Goal: Task Accomplishment & Management: Manage account settings

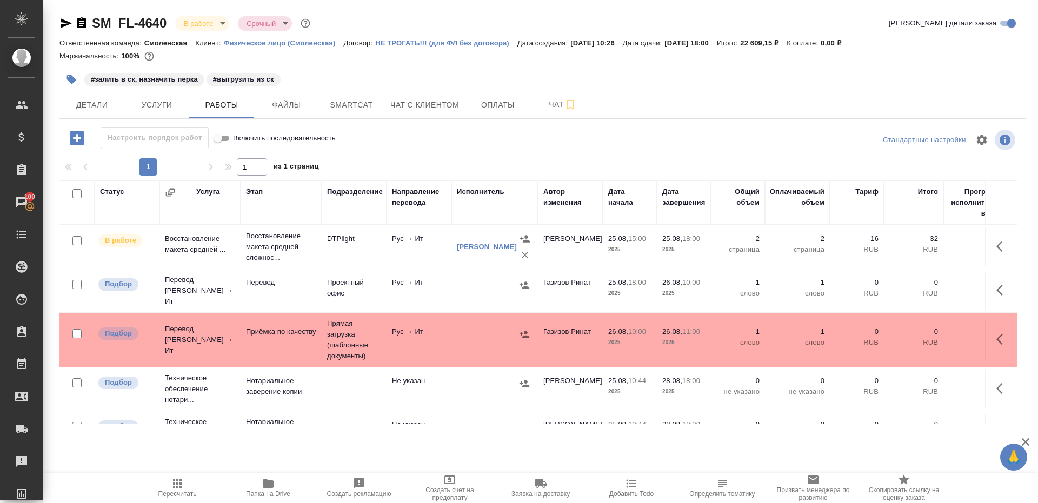
click at [166, 482] on span "Пересчитать" at bounding box center [177, 487] width 78 height 21
drag, startPoint x: 166, startPoint y: 482, endPoint x: 321, endPoint y: 259, distance: 271.5
click at [166, 481] on span "Пересчитать" at bounding box center [177, 487] width 78 height 21
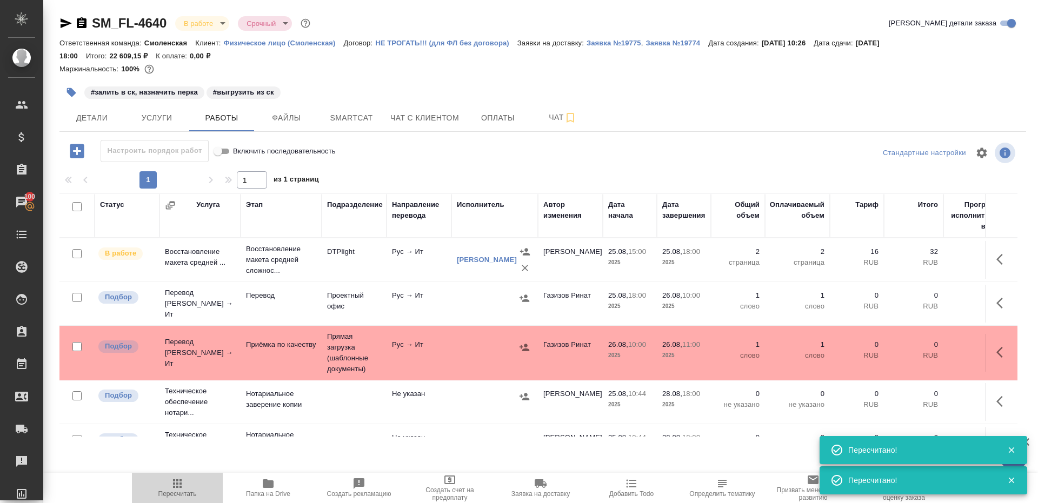
click at [182, 484] on icon "button" at bounding box center [177, 483] width 13 height 13
drag, startPoint x: 182, startPoint y: 484, endPoint x: 238, endPoint y: 389, distance: 110.8
click at [182, 483] on icon "button" at bounding box center [177, 483] width 13 height 13
click at [420, 166] on div at bounding box center [543, 153] width 322 height 26
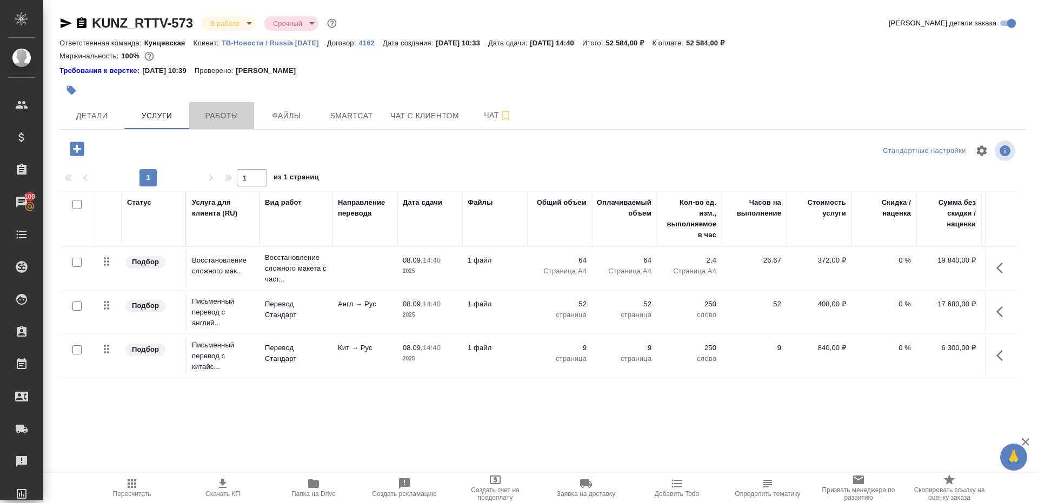
click at [211, 121] on span "Работы" at bounding box center [222, 116] width 52 height 14
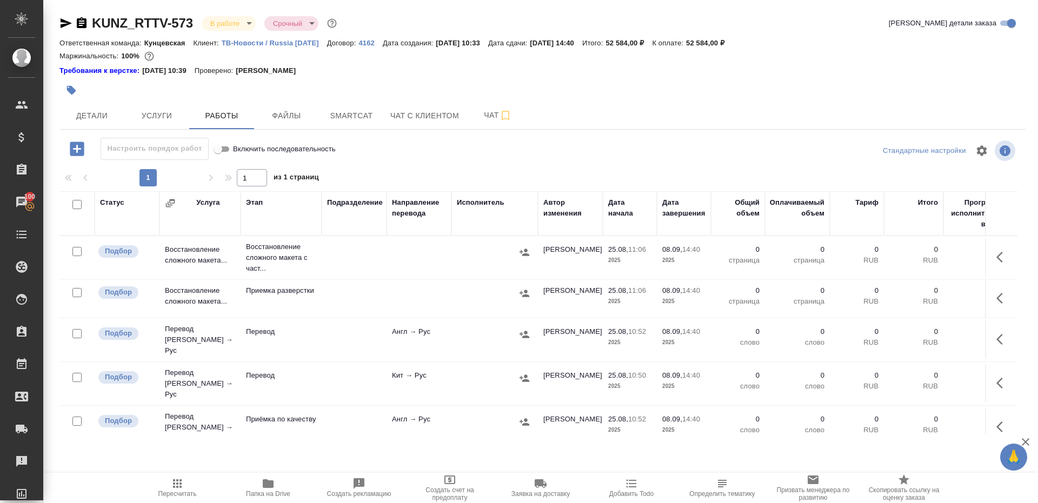
click at [999, 377] on icon "button" at bounding box center [1002, 383] width 13 height 13
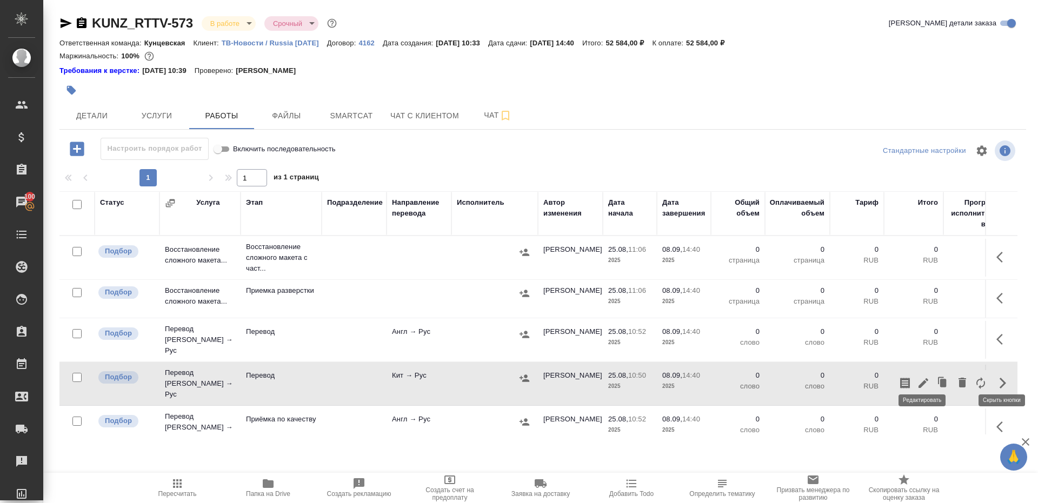
click at [917, 377] on icon "button" at bounding box center [923, 383] width 13 height 13
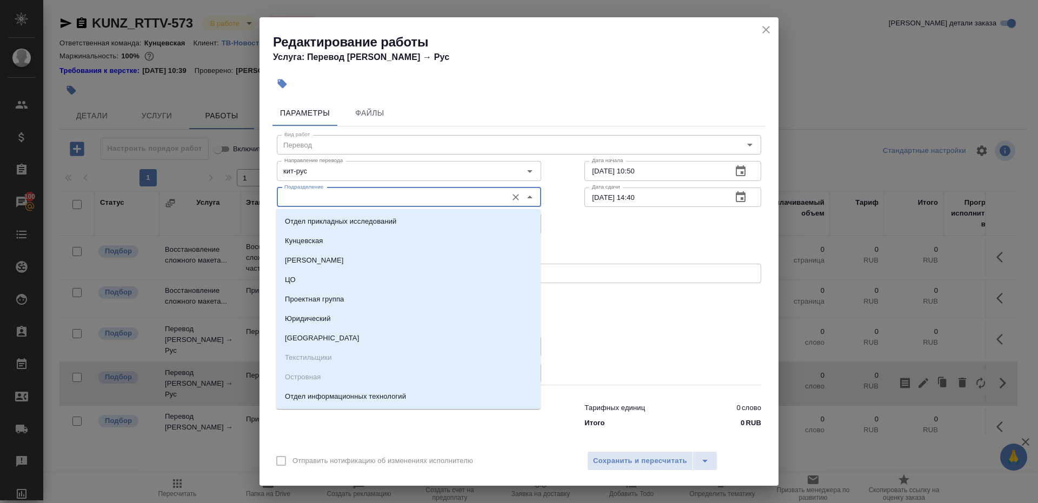
click at [305, 193] on input "Подразделение" at bounding box center [391, 197] width 222 height 13
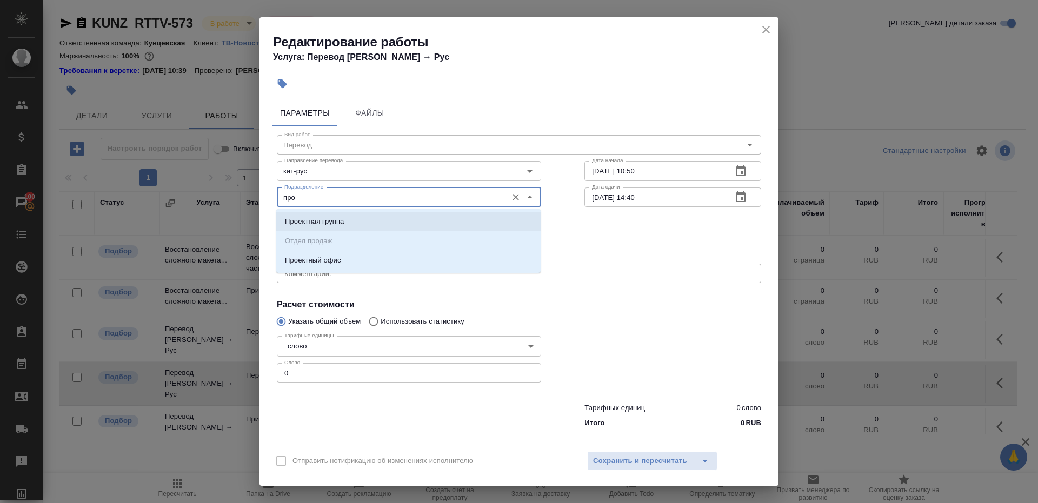
click at [311, 258] on p "Проектный офис" at bounding box center [313, 260] width 56 height 11
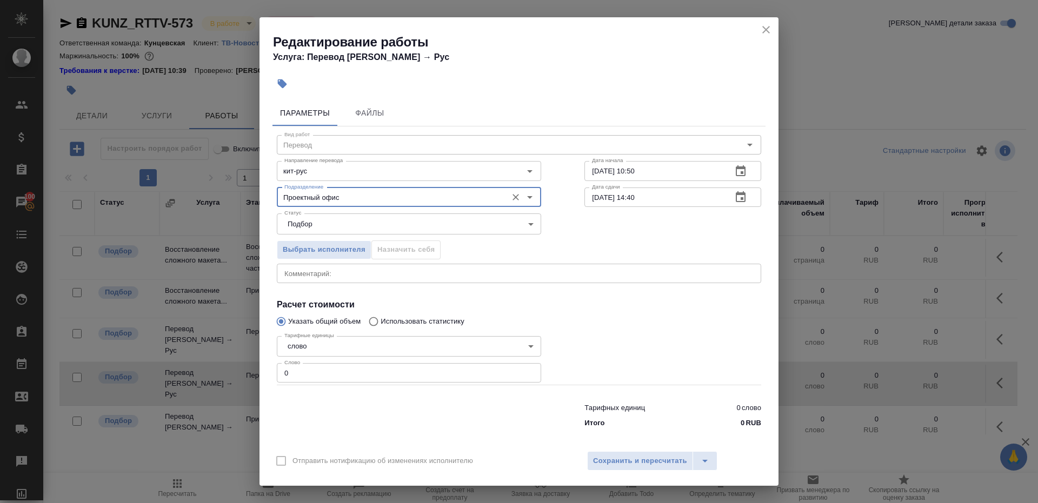
type input "Проектный офис"
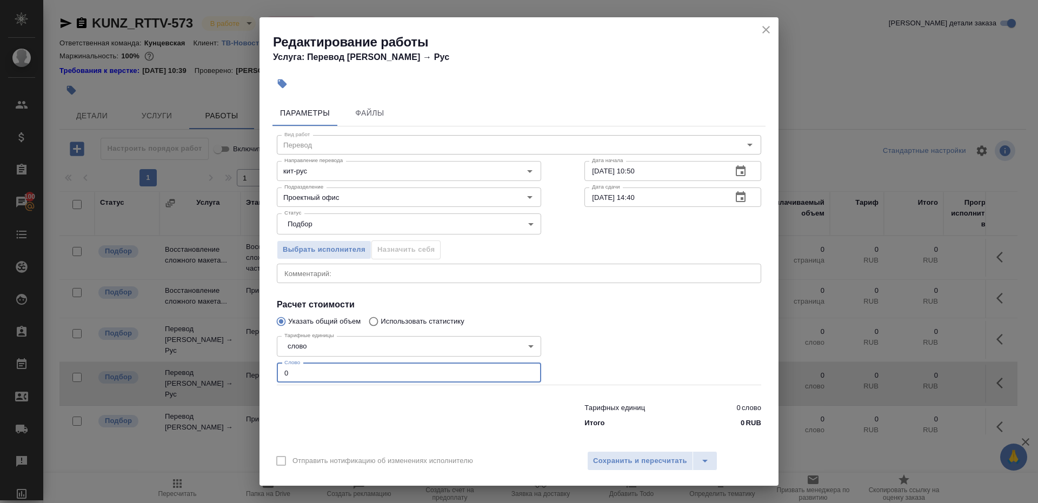
click at [307, 374] on input "0" at bounding box center [409, 372] width 264 height 19
type input "1"
click at [363, 413] on div at bounding box center [408, 413] width 307 height 43
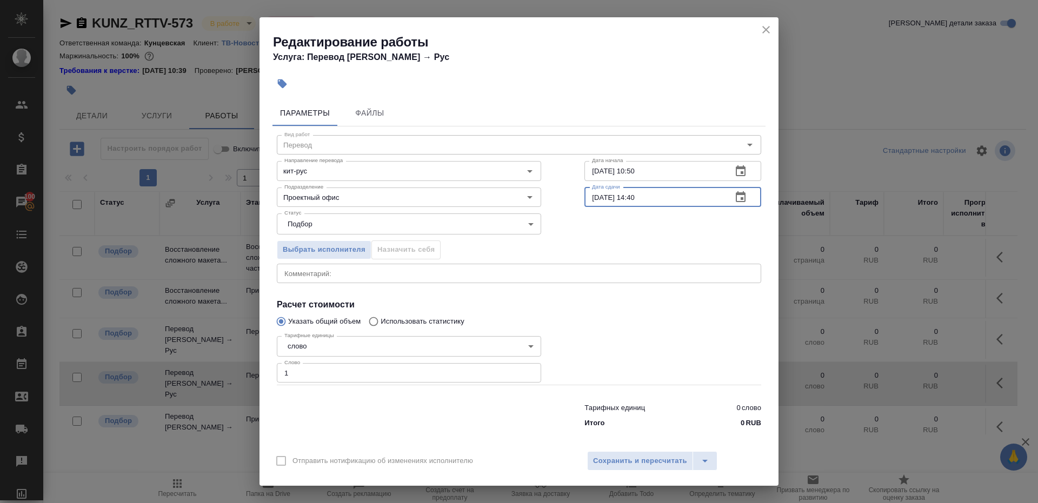
click at [597, 196] on input "08.09.2025 14:40" at bounding box center [653, 197] width 139 height 19
drag, startPoint x: 633, startPoint y: 194, endPoint x: 719, endPoint y: 194, distance: 86.5
click at [719, 194] on input "01.09.2025 14:40" at bounding box center [653, 197] width 139 height 19
type input "01.09.2025 10:00"
drag, startPoint x: 651, startPoint y: 337, endPoint x: 645, endPoint y: 364, distance: 27.0
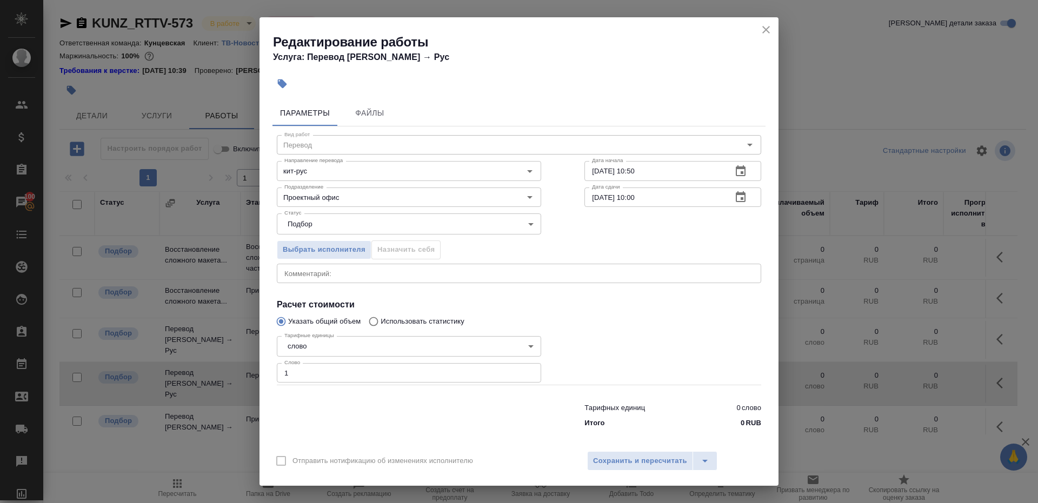
click at [650, 338] on div at bounding box center [673, 358] width 220 height 97
click at [391, 372] on input "1" at bounding box center [409, 372] width 264 height 19
type input "5000"
click at [617, 203] on input "01.09.2025 10:00" at bounding box center [653, 197] width 139 height 19
drag, startPoint x: 616, startPoint y: 318, endPoint x: 616, endPoint y: 421, distance: 103.2
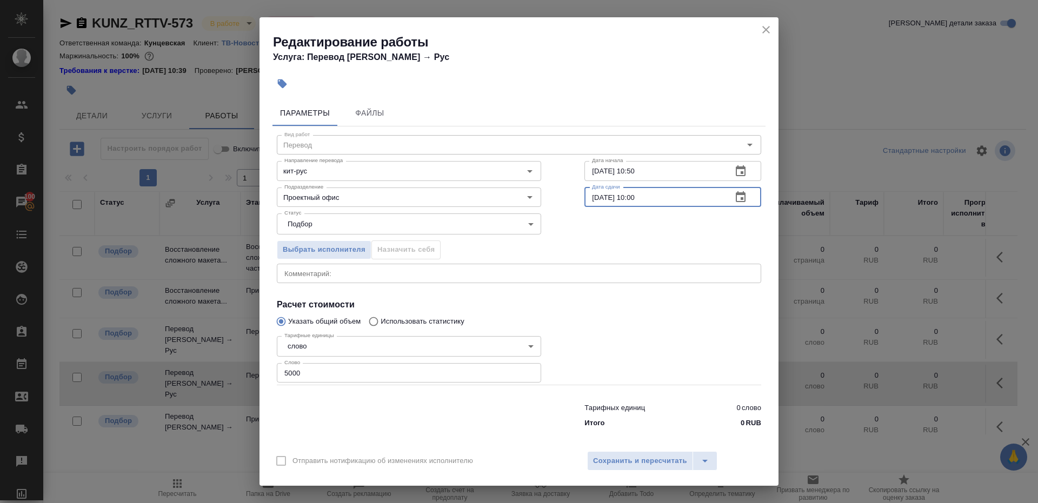
click at [616, 318] on div at bounding box center [673, 358] width 220 height 97
click at [616, 463] on span "Сохранить и пересчитать" at bounding box center [640, 461] width 94 height 12
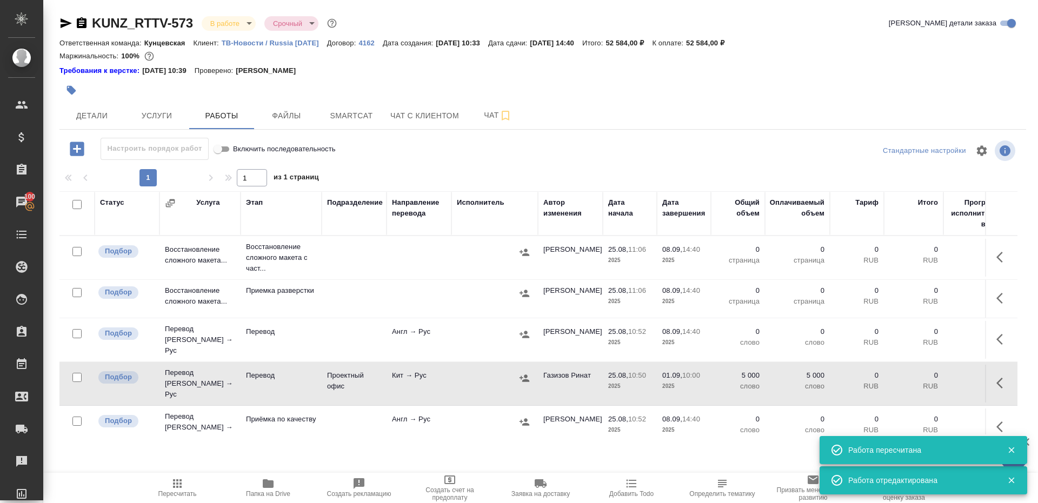
scroll to position [36, 0]
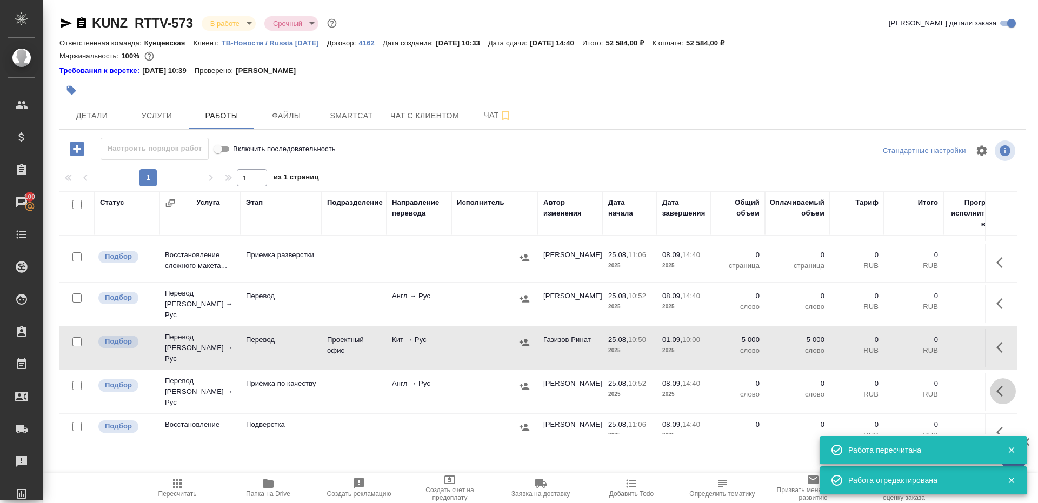
click at [991, 378] on button "button" at bounding box center [1002, 391] width 26 height 26
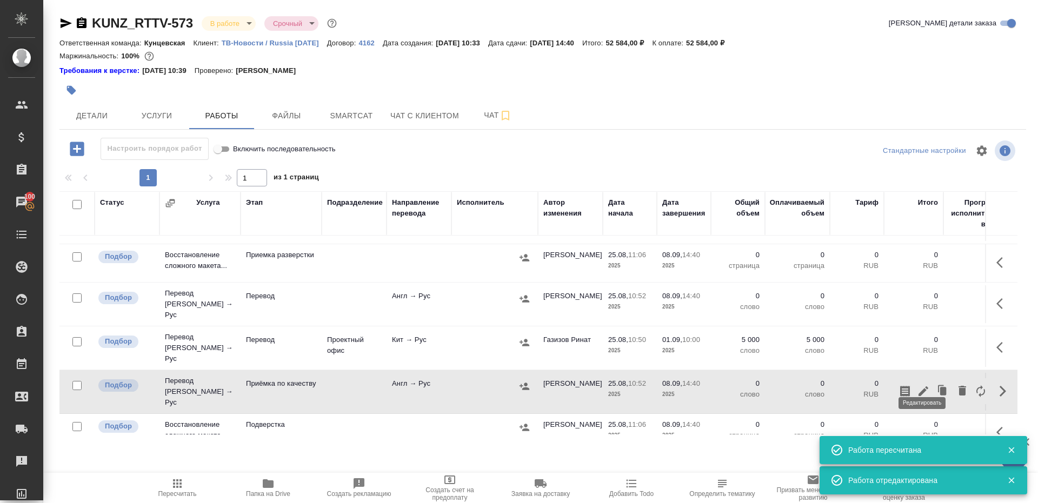
click at [925, 385] on icon "button" at bounding box center [923, 391] width 13 height 13
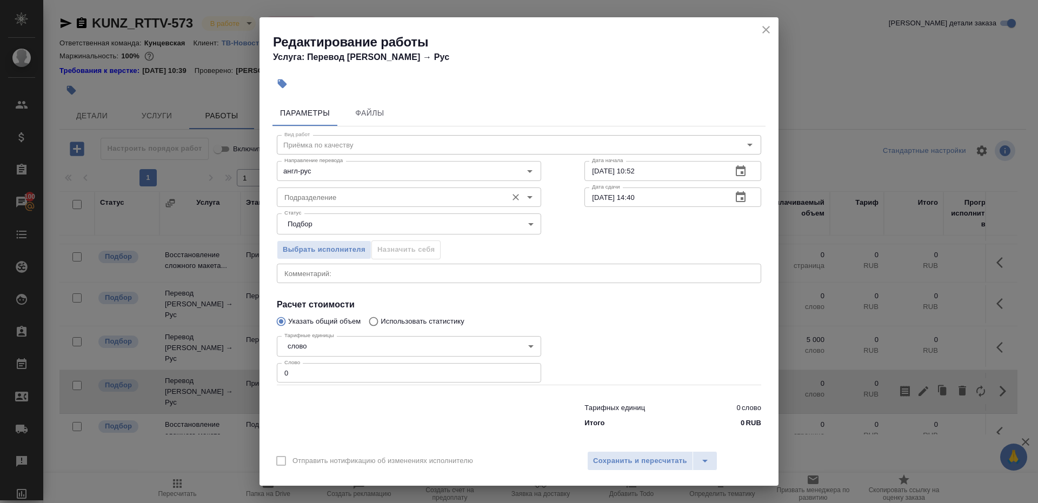
click at [359, 193] on input "Подразделение" at bounding box center [391, 197] width 222 height 13
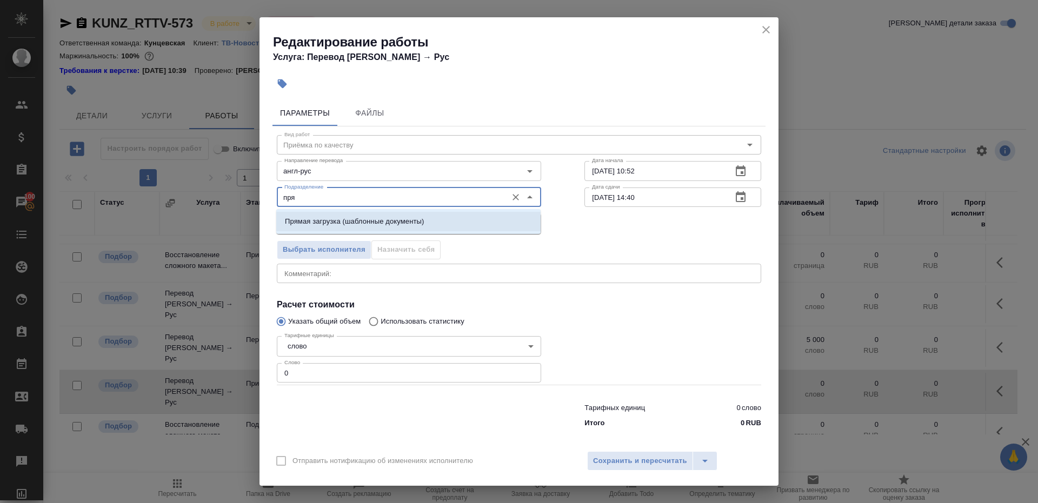
click at [380, 214] on li "Прямая загрузка (шаблонные документы)" at bounding box center [408, 221] width 264 height 19
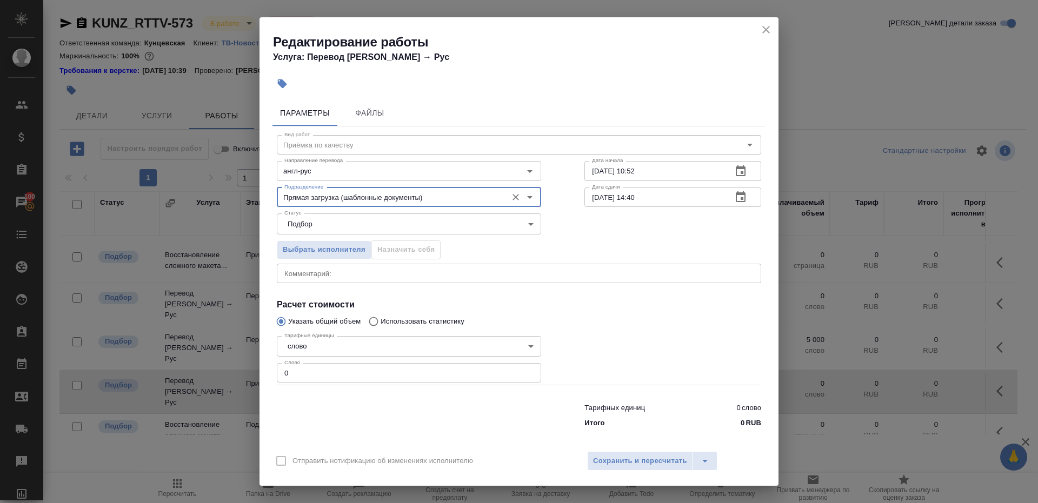
type input "Прямая загрузка (шаблонные документы)"
click at [700, 181] on div "Дата сдачи 08.09.2025 14:40 Дата сдачи" at bounding box center [673, 196] width 220 height 69
paste input "01.09.2025 10:00"
type input "01.09.2025 10:00"
click at [680, 209] on div "Статус Подбор recruiting Статус" at bounding box center [518, 223] width 527 height 70
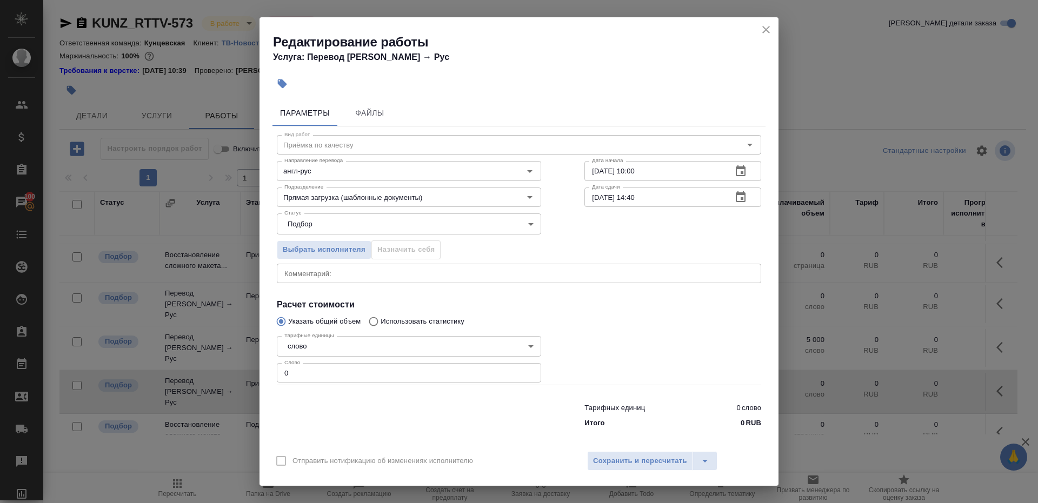
click at [665, 203] on input "08.09.2025 14:40" at bounding box center [653, 197] width 139 height 19
paste input "1.09.2025 10:0"
click at [598, 193] on input "01.09.2025 10:00" at bounding box center [653, 197] width 139 height 19
type input "02.09.2025 10:00"
click at [423, 370] on input "0" at bounding box center [409, 372] width 264 height 19
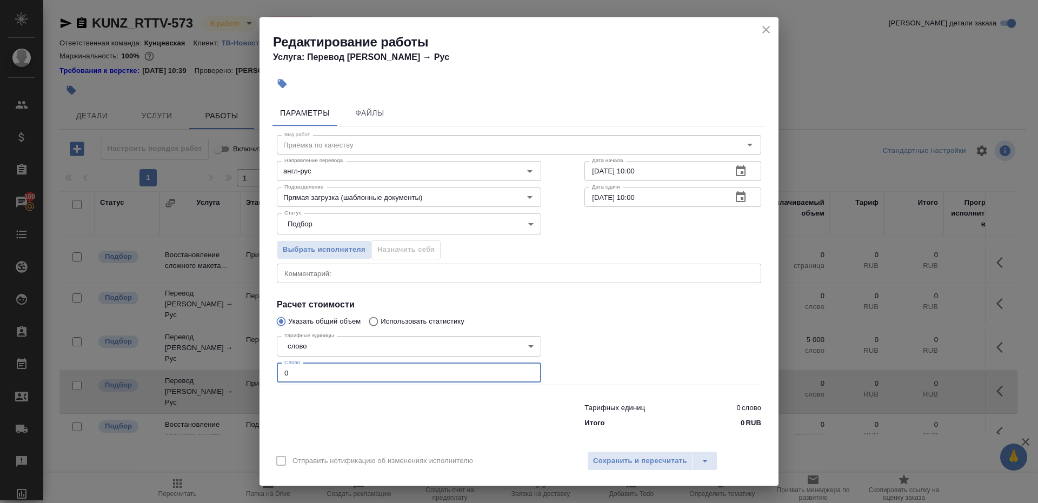
type input "1"
click at [657, 365] on div at bounding box center [673, 358] width 220 height 97
click at [658, 457] on span "Сохранить и пересчитать" at bounding box center [640, 461] width 94 height 12
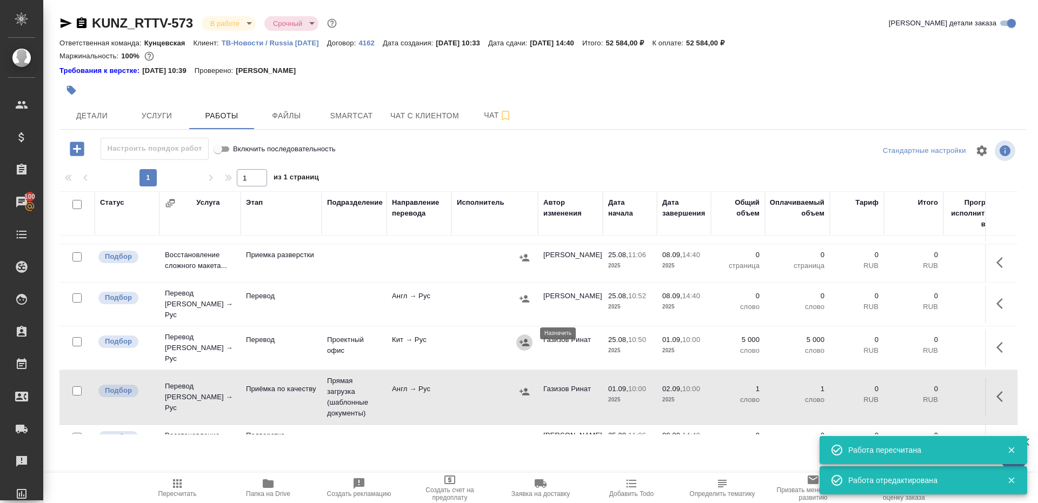
click at [522, 337] on icon "button" at bounding box center [524, 342] width 11 height 11
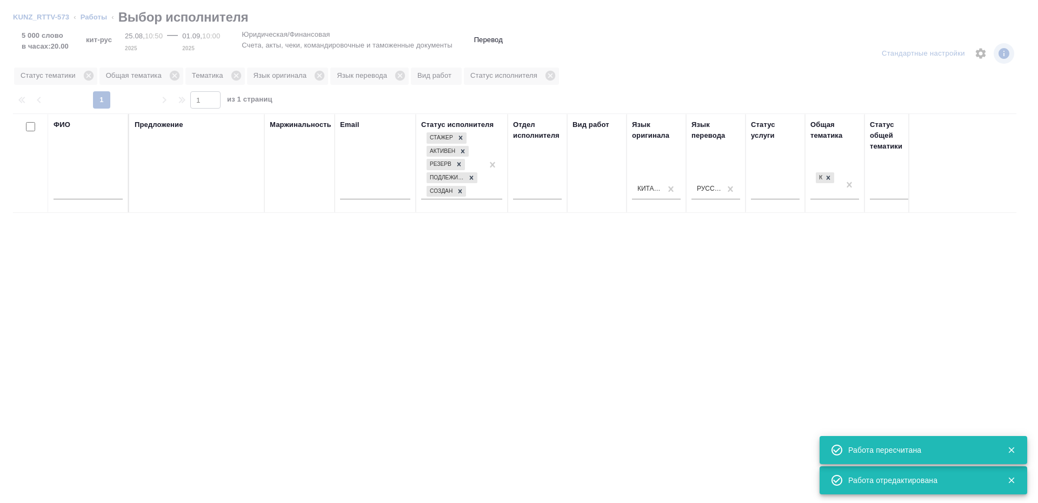
click at [105, 191] on input "text" at bounding box center [87, 193] width 69 height 14
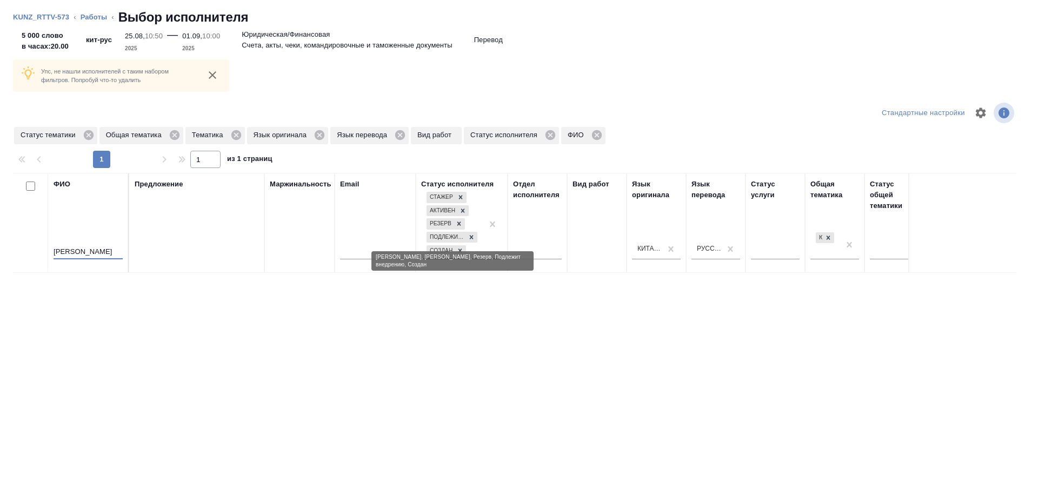
scroll to position [0, 567]
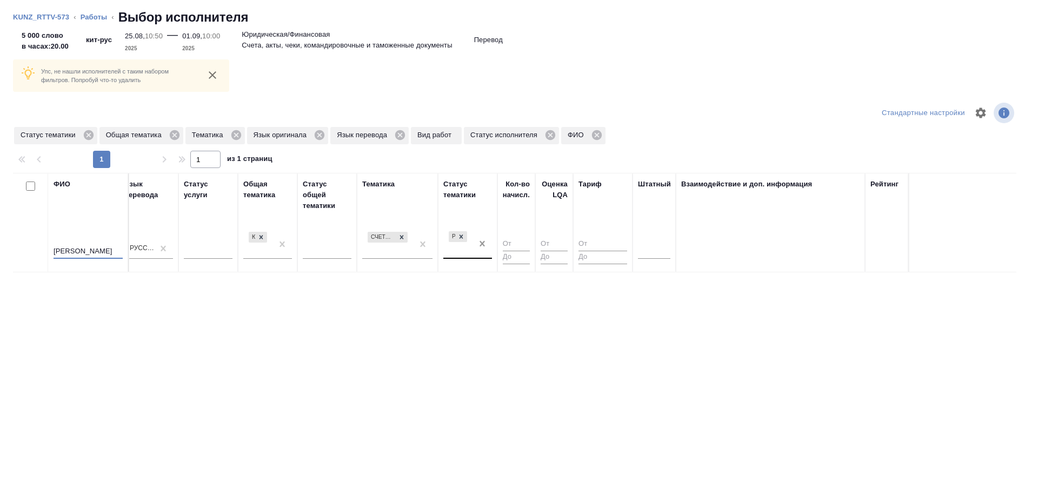
type input "эльмира"
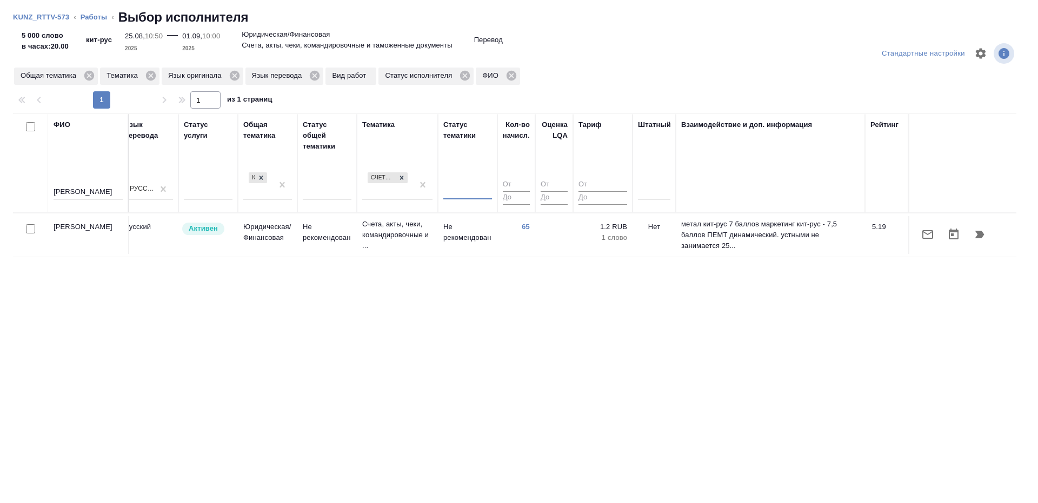
click at [472, 241] on td "Не рекомендован" at bounding box center [467, 235] width 59 height 38
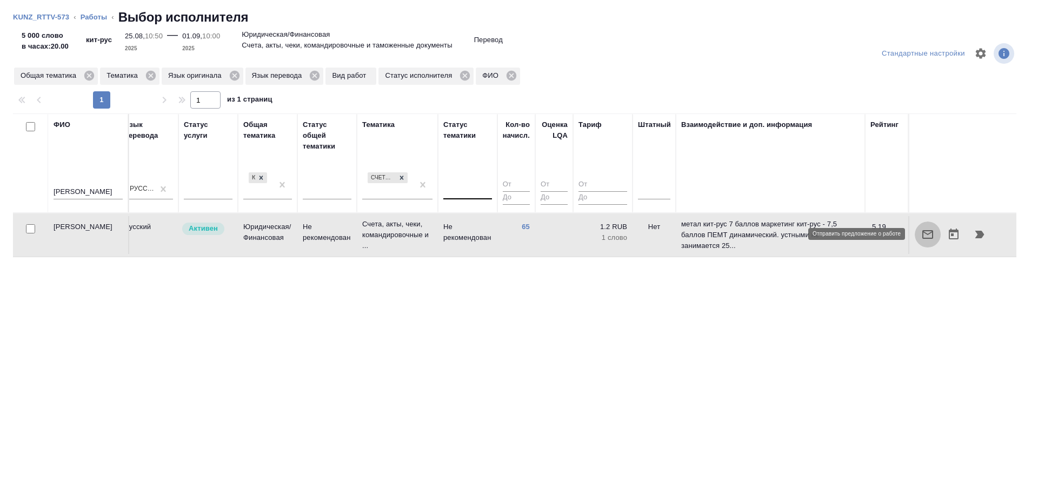
click at [928, 237] on icon "button" at bounding box center [927, 234] width 13 height 13
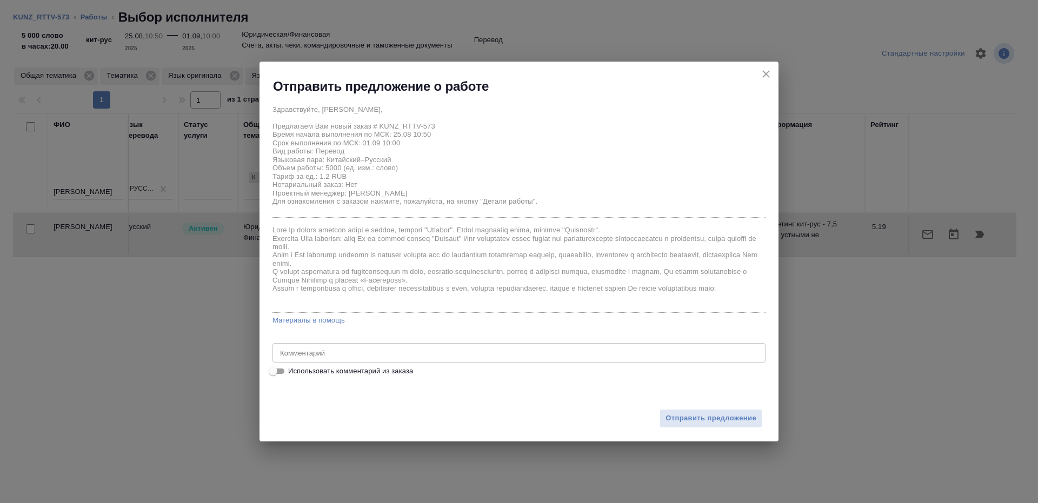
click at [284, 373] on input "Использовать комментарий из заказа" at bounding box center [272, 371] width 39 height 13
checkbox input "true"
type textarea "чеки+договрор, англ-рус, кит-рус"
click at [280, 373] on input "Использовать комментарий из заказа" at bounding box center [281, 371] width 39 height 13
checkbox input "false"
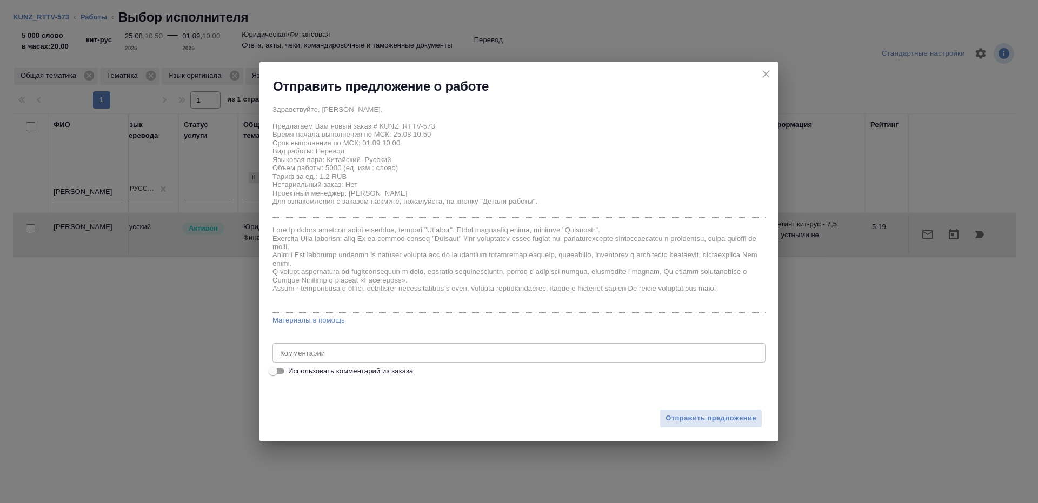
click at [370, 345] on div "x Комментарий" at bounding box center [518, 352] width 493 height 19
type textarea "на перевод с листа"
click at [704, 412] on button "Отправить предложение" at bounding box center [710, 418] width 103 height 19
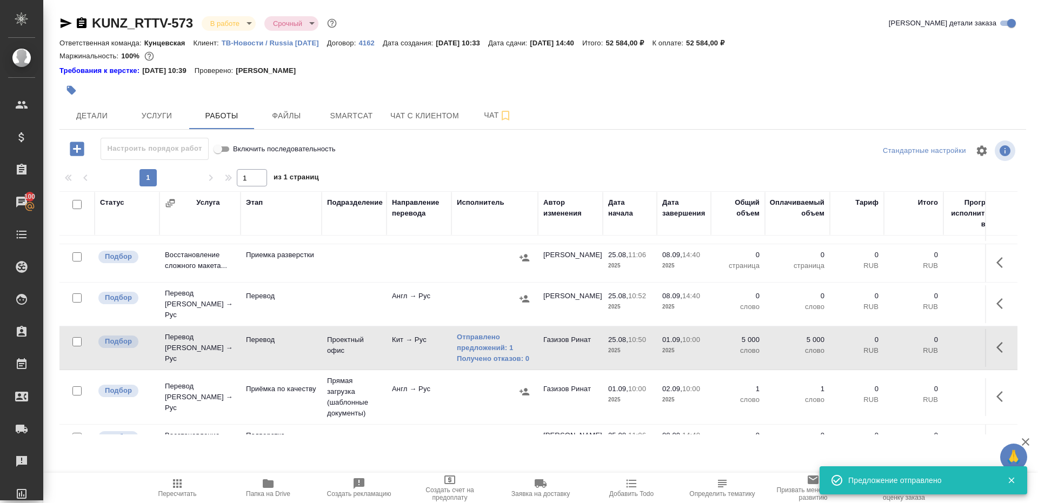
scroll to position [0, 0]
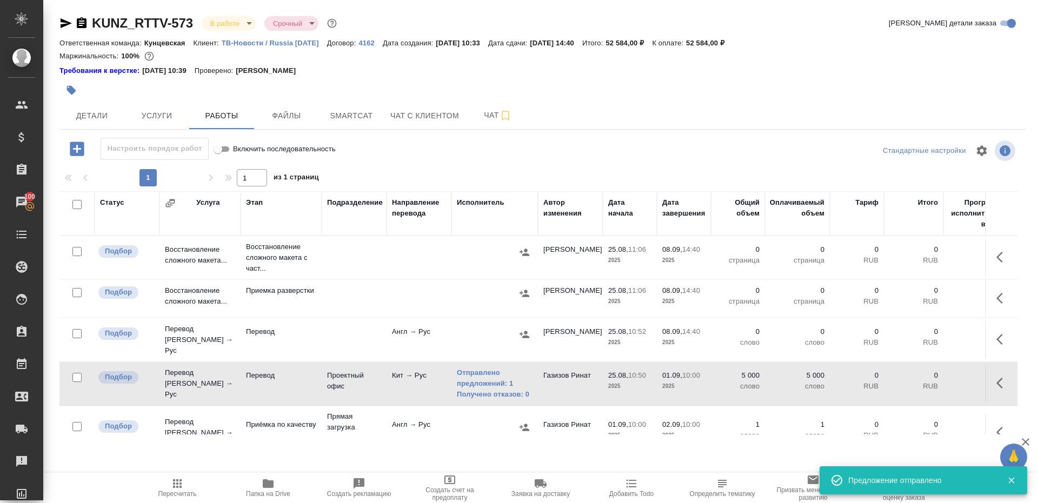
click at [75, 292] on input "checkbox" at bounding box center [76, 292] width 9 height 9
checkbox input "true"
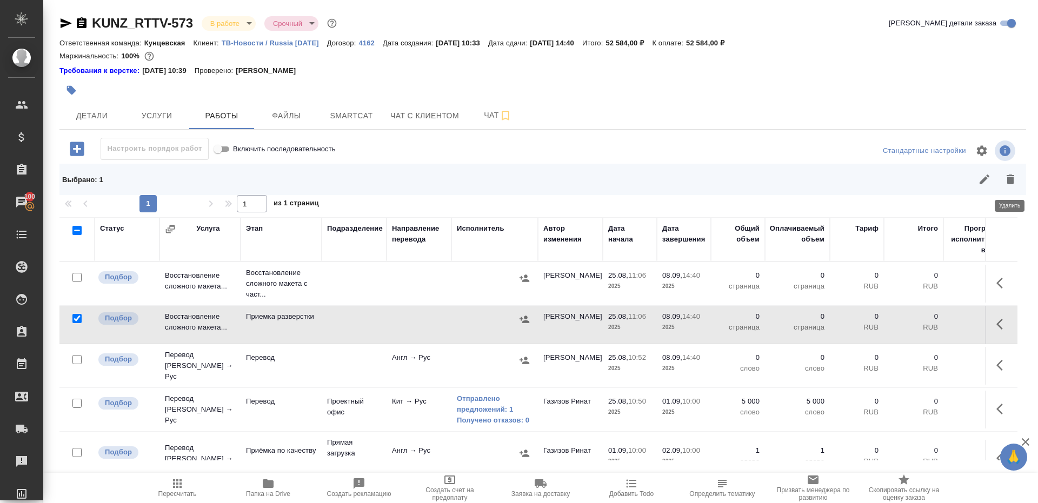
click at [1022, 173] on div at bounding box center [639, 179] width 768 height 26
click at [1004, 173] on icon "button" at bounding box center [1010, 179] width 13 height 13
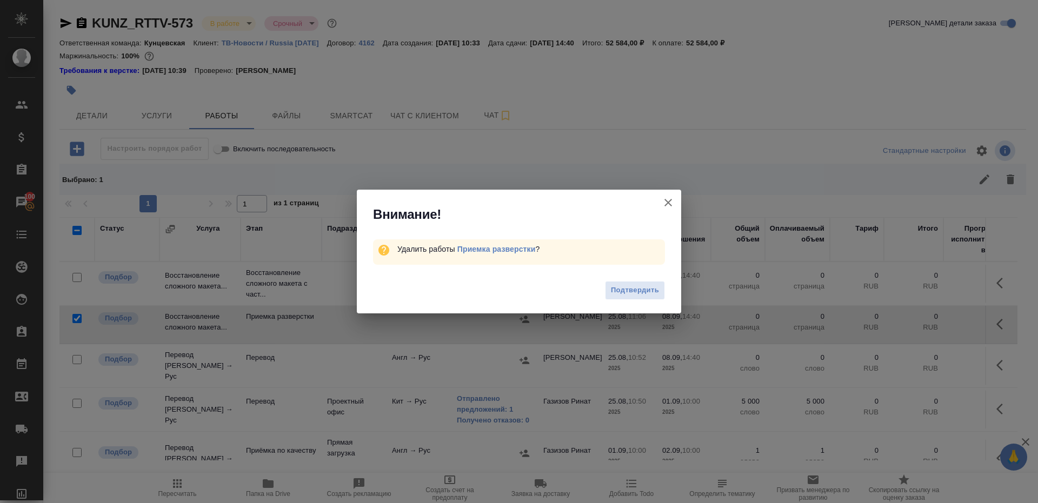
click at [616, 303] on div "Подтвердить" at bounding box center [519, 291] width 324 height 43
click at [621, 289] on span "Подтвердить" at bounding box center [635, 290] width 48 height 12
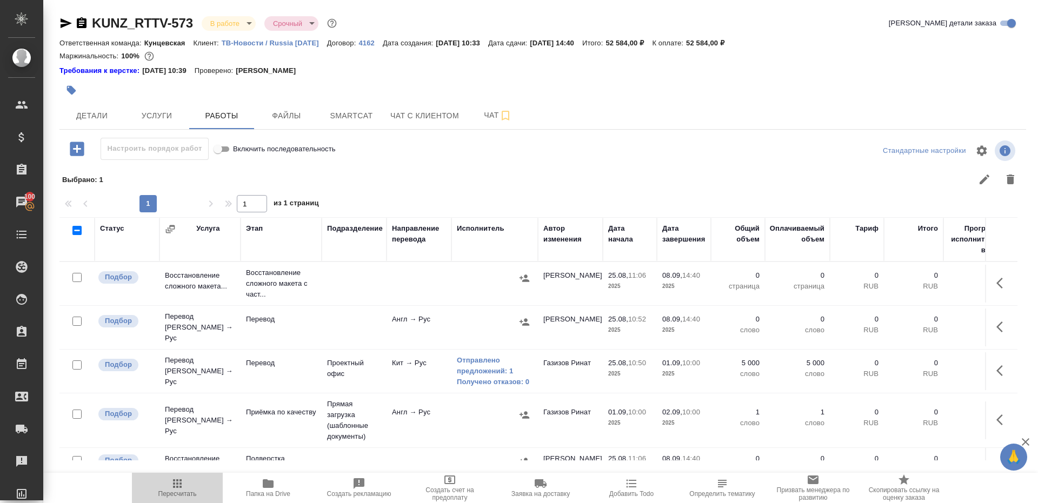
click at [164, 492] on span "Пересчитать" at bounding box center [177, 494] width 38 height 8
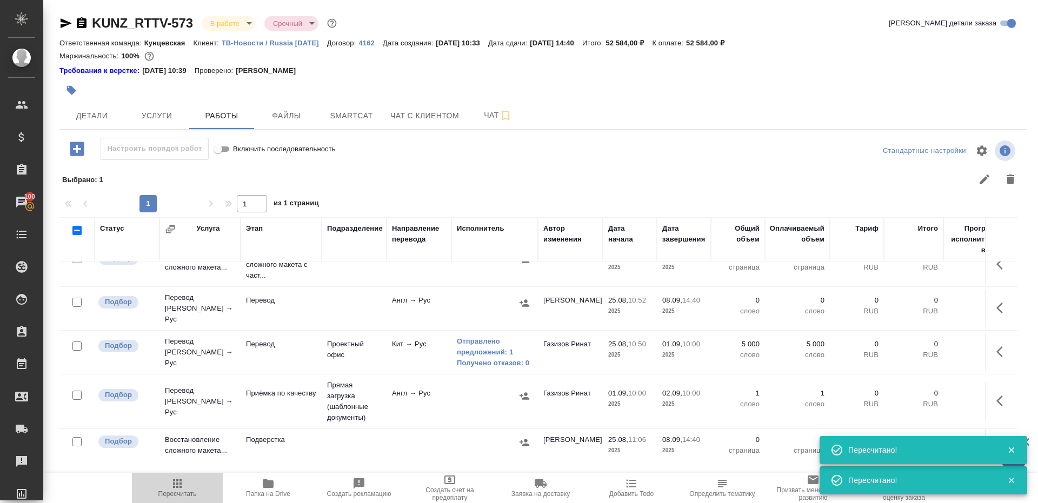
click at [182, 477] on icon "button" at bounding box center [177, 483] width 13 height 13
click at [164, 488] on span "Пересчитать" at bounding box center [177, 487] width 78 height 21
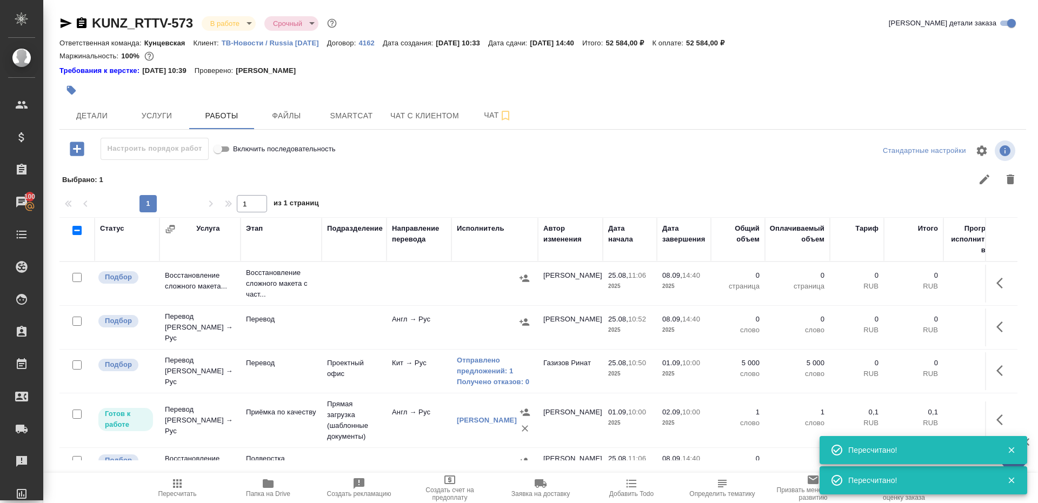
click at [178, 487] on icon "button" at bounding box center [177, 483] width 13 height 13
click at [172, 477] on icon "button" at bounding box center [177, 483] width 13 height 13
click at [513, 381] on link "Получено отказов: 0" at bounding box center [495, 382] width 76 height 11
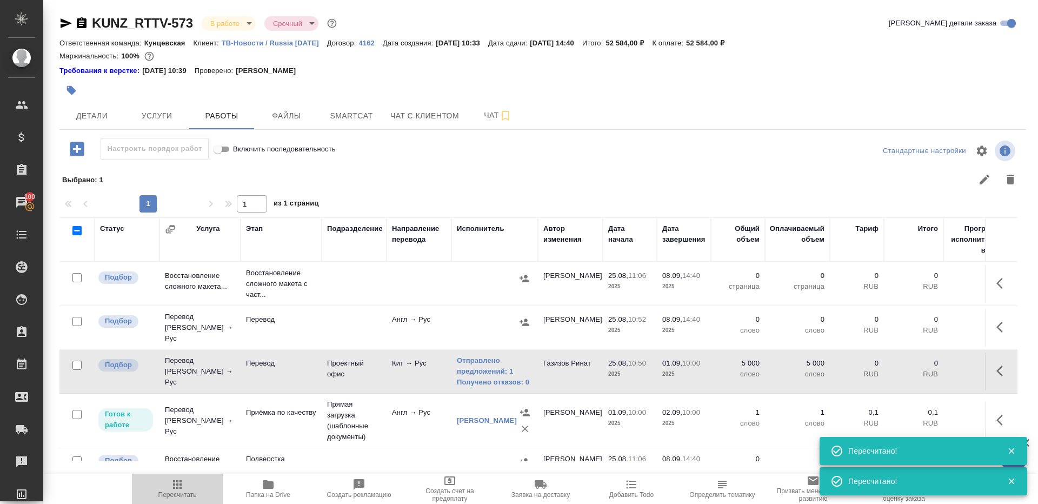
click at [186, 484] on span "Пересчитать" at bounding box center [177, 488] width 78 height 21
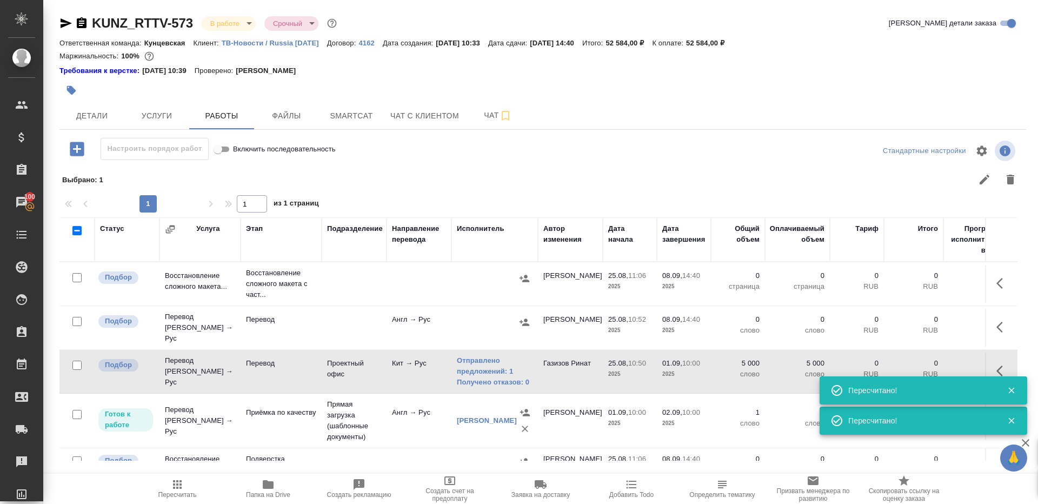
click at [358, 196] on div "1 1 из 1 страниц" at bounding box center [542, 203] width 966 height 17
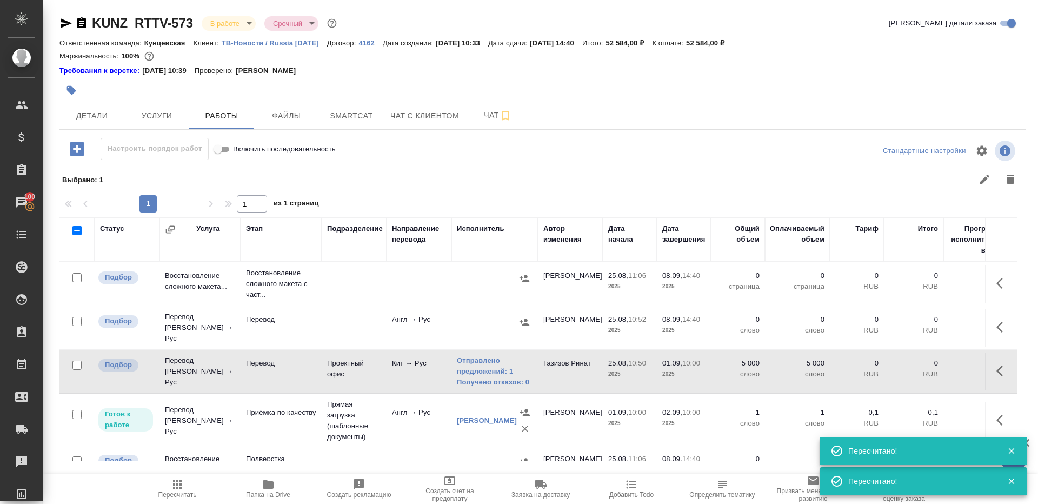
click at [182, 475] on button "Пересчитать" at bounding box center [177, 488] width 91 height 30
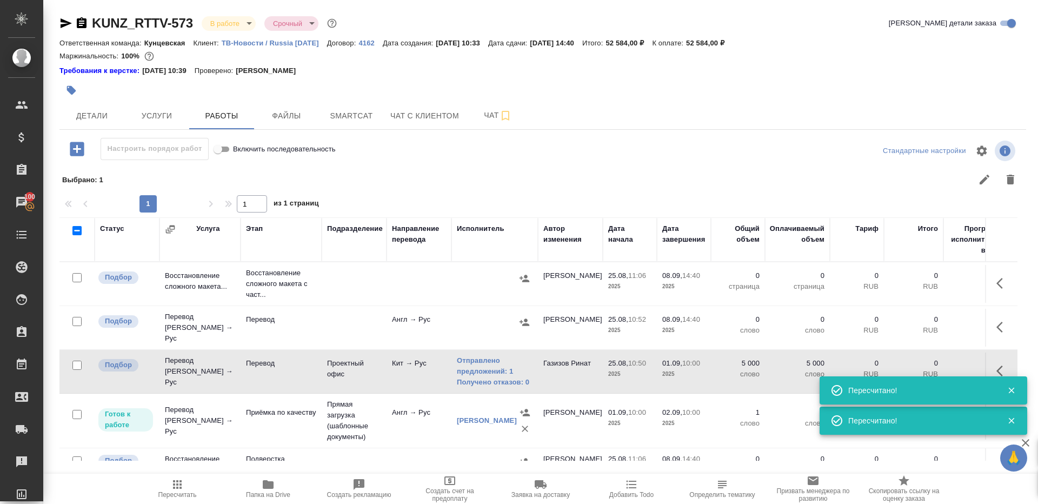
click at [442, 186] on div at bounding box center [639, 179] width 768 height 26
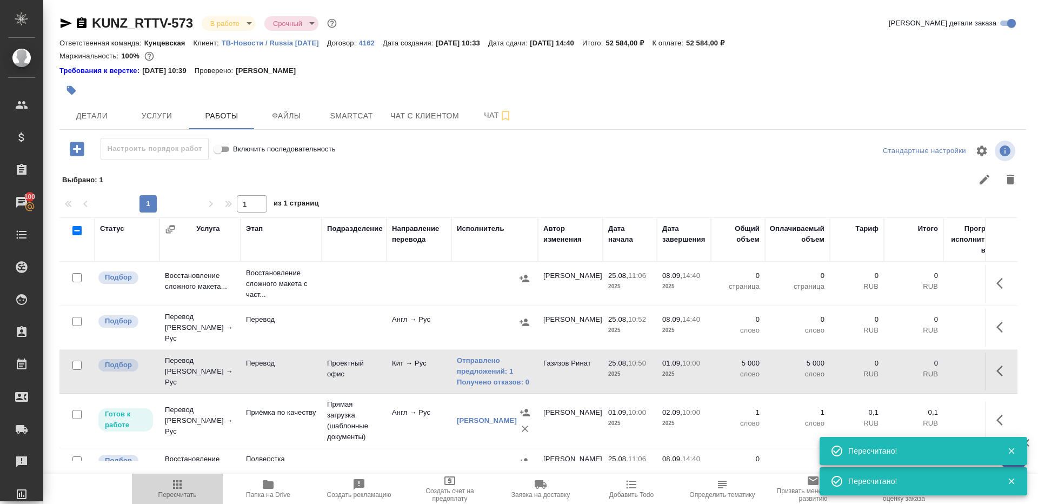
click at [180, 485] on icon "button" at bounding box center [177, 484] width 9 height 9
click at [170, 483] on span "Пересчитать" at bounding box center [177, 488] width 78 height 21
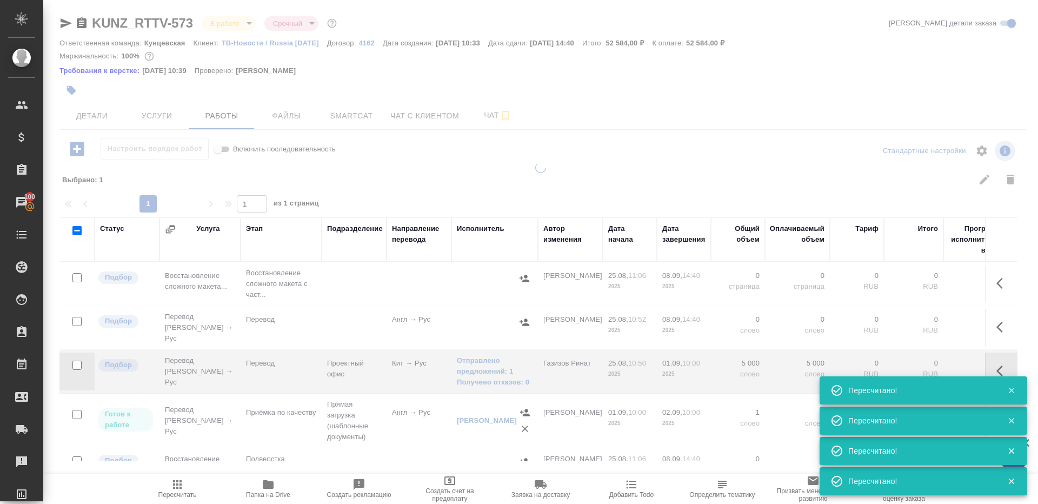
click at [417, 177] on div at bounding box center [540, 325] width 994 height 326
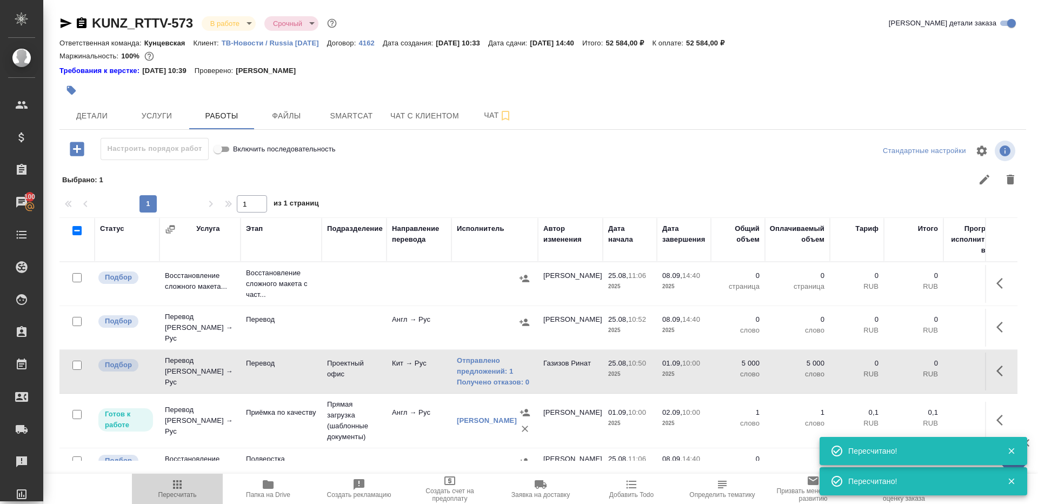
click at [167, 474] on button "Пересчитать" at bounding box center [177, 488] width 91 height 30
click at [172, 490] on icon "button" at bounding box center [177, 484] width 13 height 13
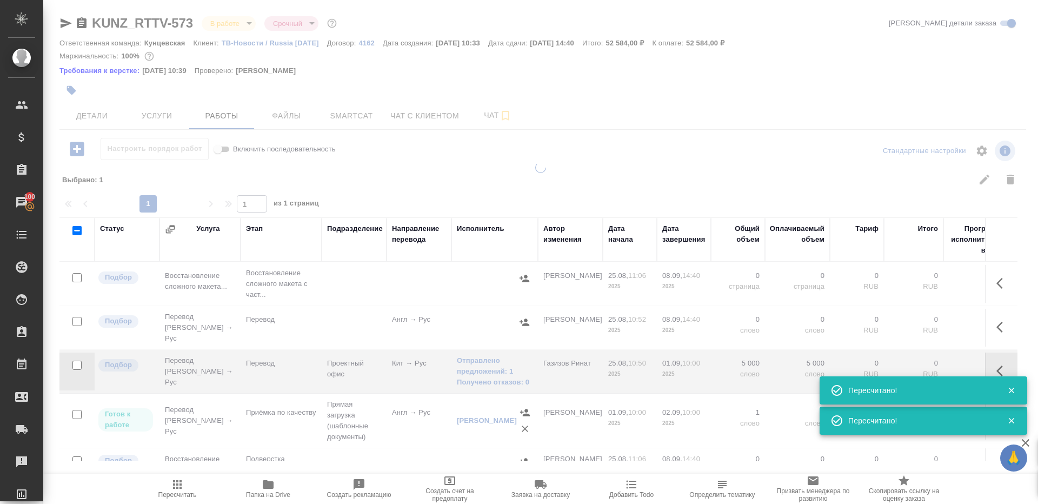
click at [443, 179] on div at bounding box center [540, 325] width 994 height 326
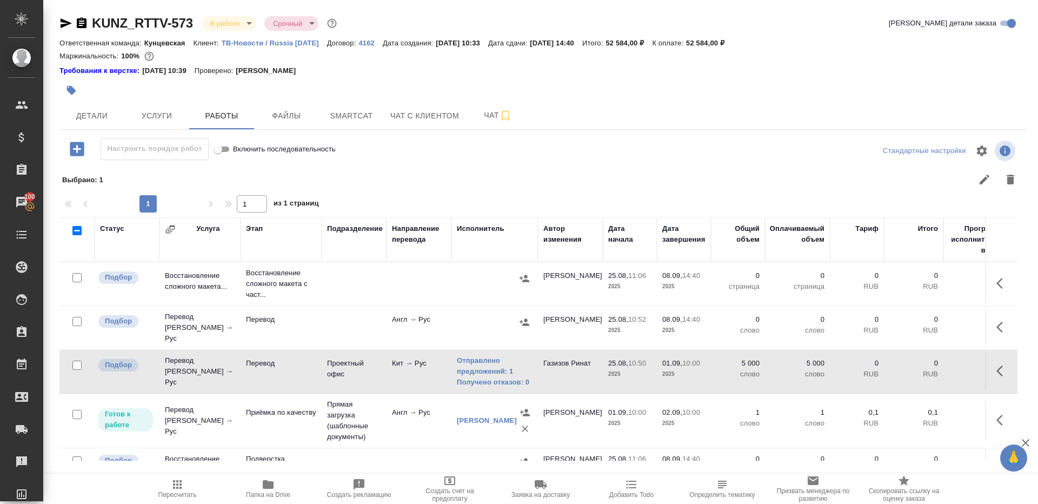
click at [187, 486] on span "Пересчитать" at bounding box center [177, 488] width 78 height 21
drag, startPoint x: 187, startPoint y: 486, endPoint x: 299, endPoint y: 340, distance: 184.2
click at [188, 485] on span "Пересчитать" at bounding box center [177, 488] width 78 height 21
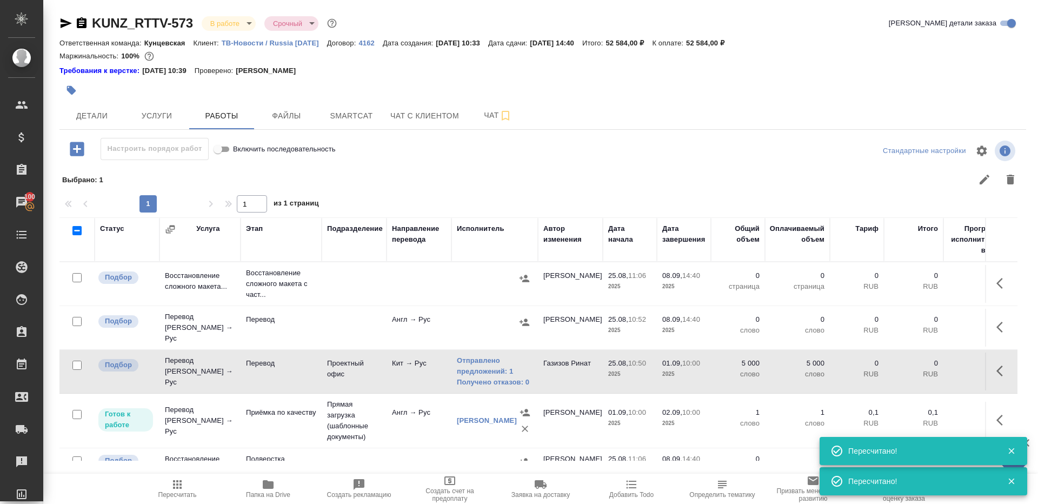
click at [499, 176] on div at bounding box center [639, 179] width 768 height 26
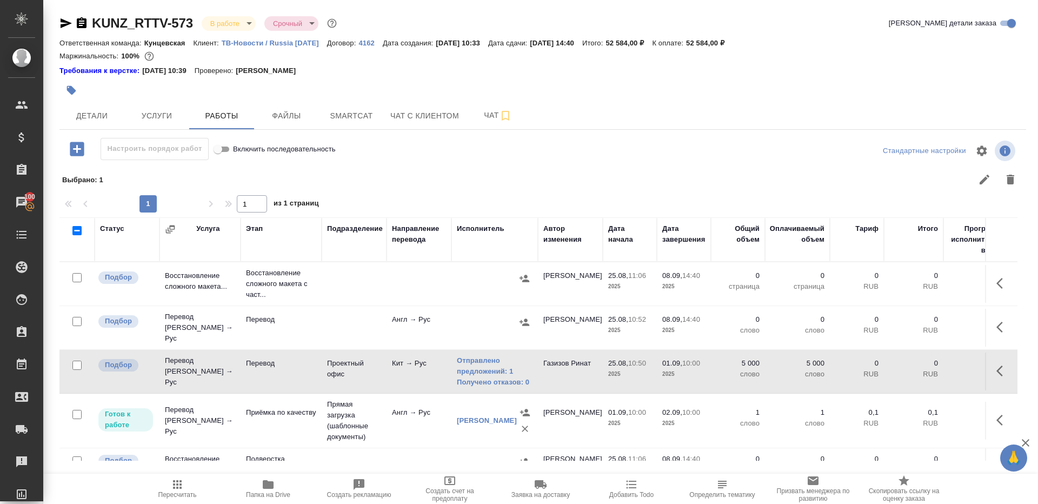
click at [738, 165] on div "Выбрано : 1" at bounding box center [542, 179] width 966 height 31
click at [758, 145] on div "Стандартные настройки" at bounding box center [860, 151] width 313 height 26
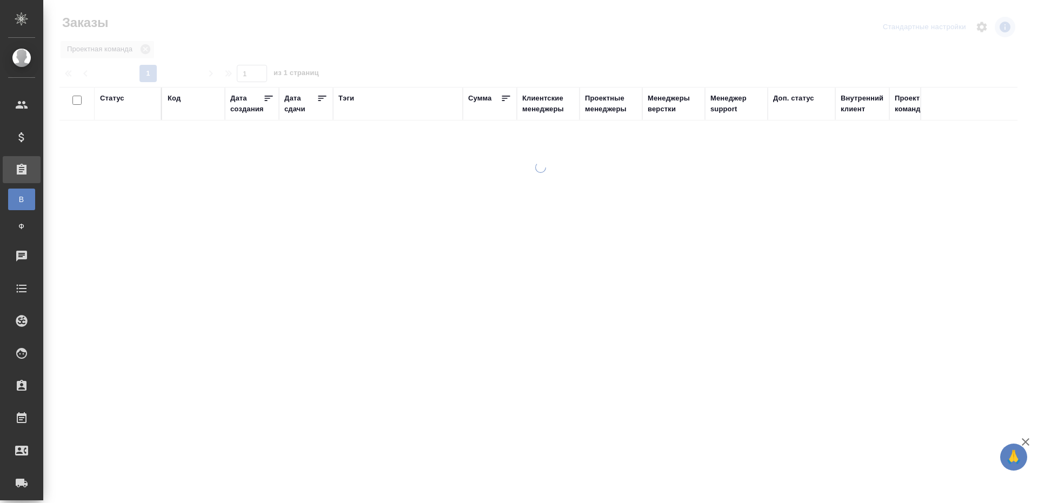
click at [346, 102] on div "Тэги" at bounding box center [346, 98] width 16 height 11
click at [136, 142] on div at bounding box center [128, 134] width 56 height 16
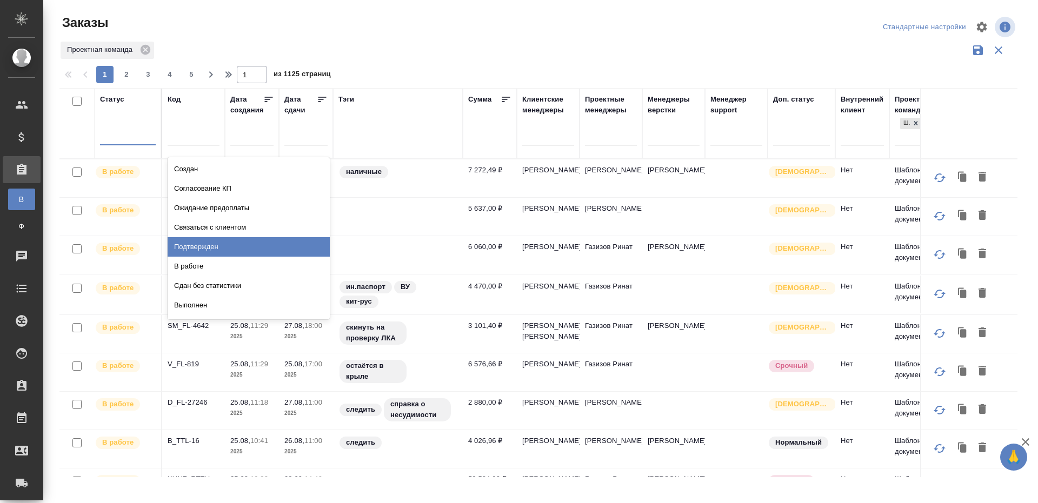
click at [213, 241] on div "Подтвержден" at bounding box center [249, 246] width 162 height 19
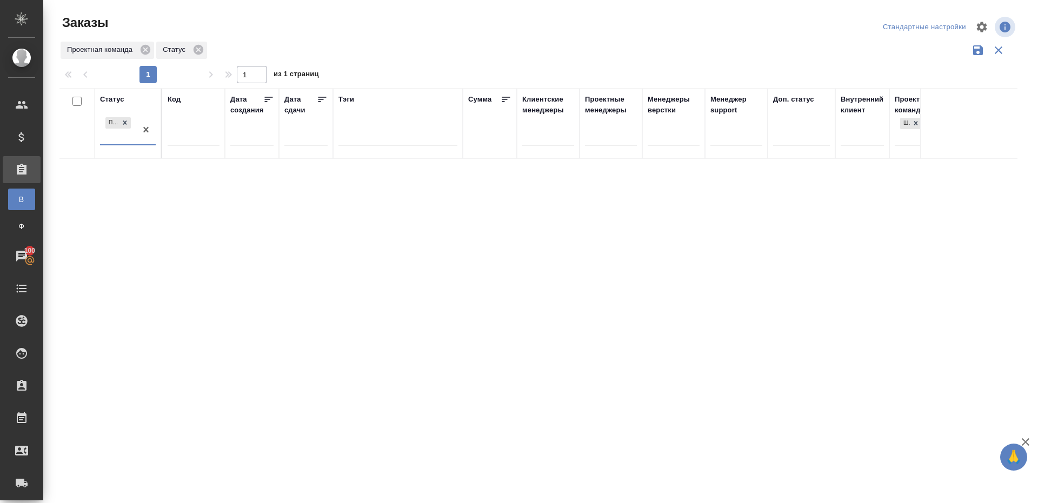
click at [384, 56] on div "Проектная команда Статус" at bounding box center [538, 50] width 958 height 21
click at [413, 70] on div at bounding box center [540, 241] width 994 height 483
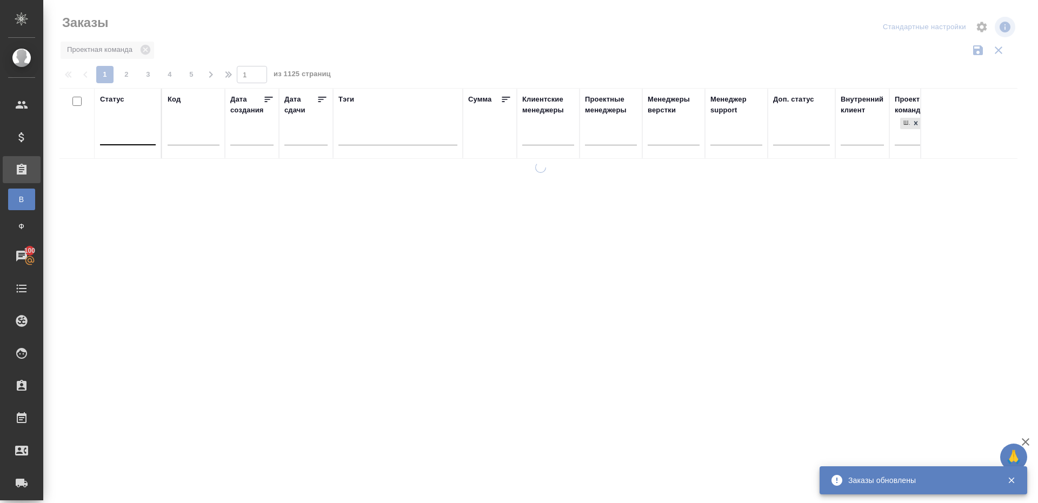
click at [138, 138] on div at bounding box center [128, 134] width 56 height 16
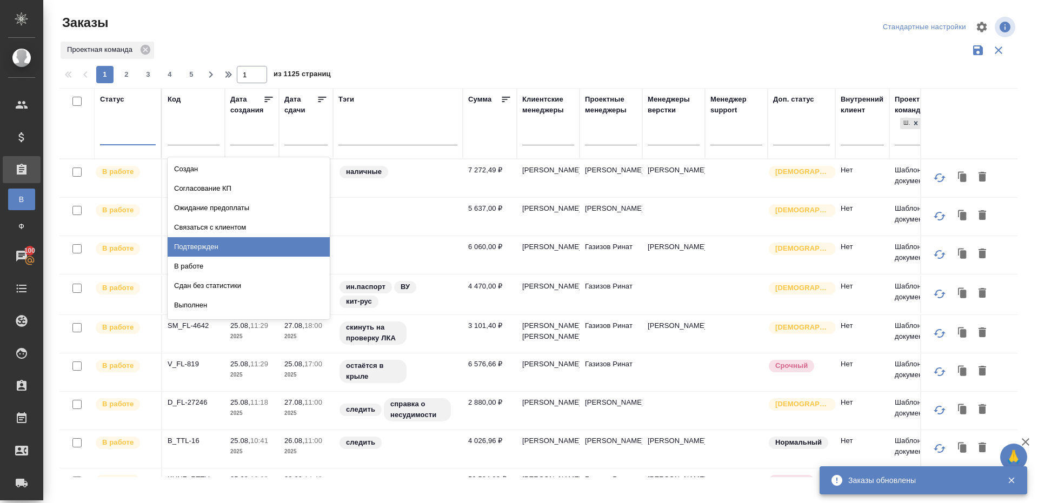
click at [200, 237] on div "Подтвержден" at bounding box center [249, 246] width 162 height 19
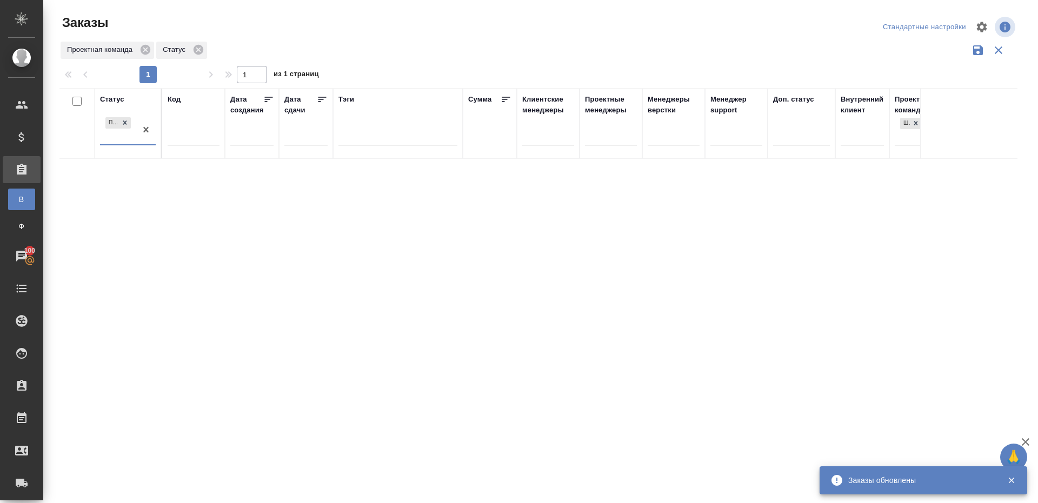
click at [552, 196] on div "Статус option Подтвержден, selected. 0 results available. Select is focused ,ty…" at bounding box center [538, 282] width 958 height 389
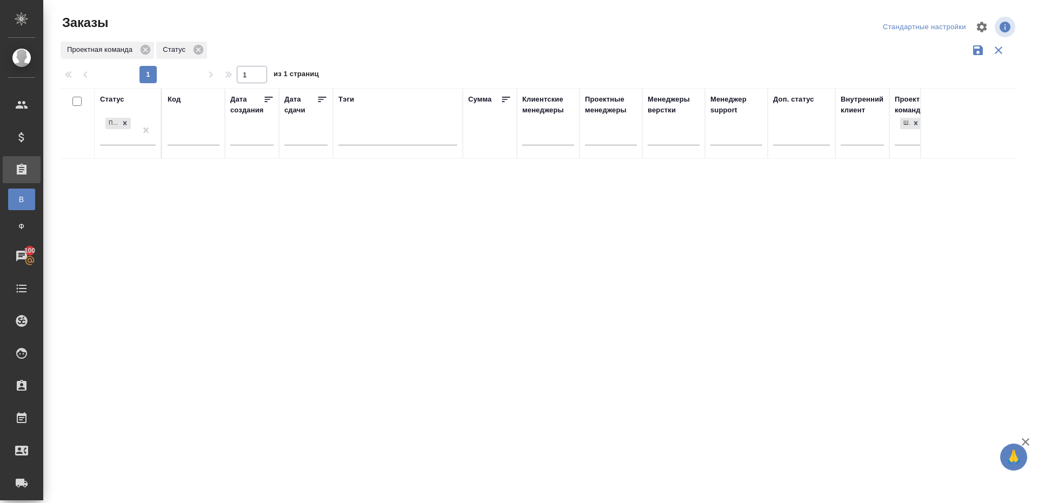
click at [600, 23] on div at bounding box center [543, 27] width 322 height 26
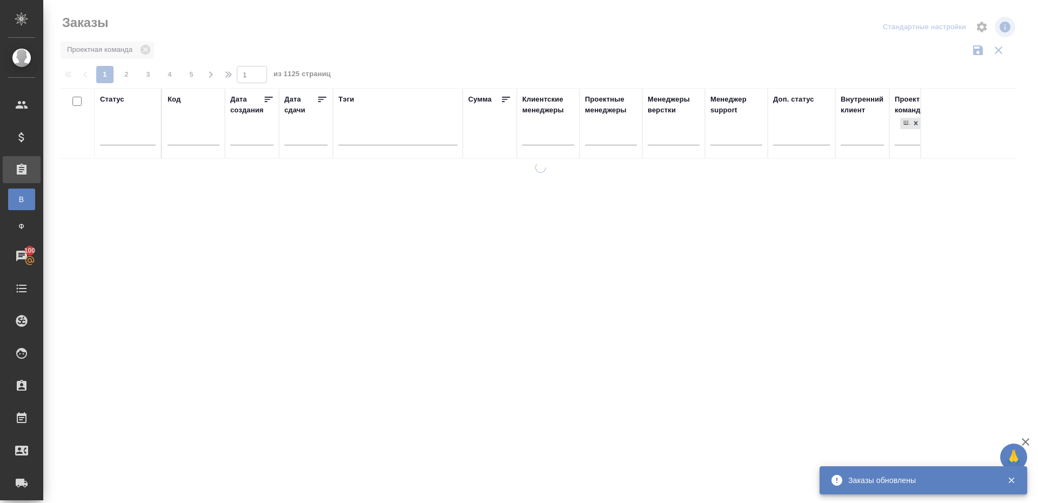
click at [384, 69] on div at bounding box center [540, 241] width 994 height 483
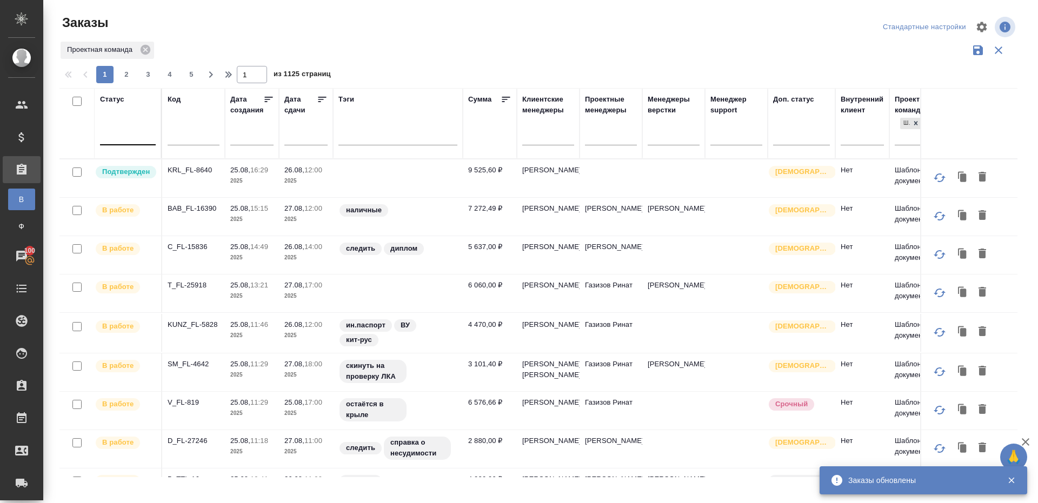
click at [127, 132] on div at bounding box center [128, 134] width 56 height 16
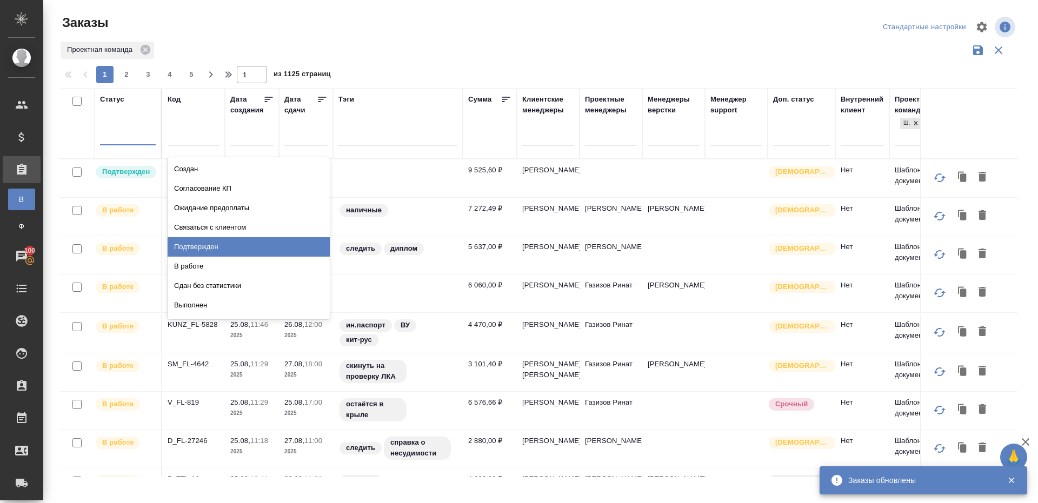
click at [224, 251] on div "Подтвержден" at bounding box center [249, 246] width 162 height 19
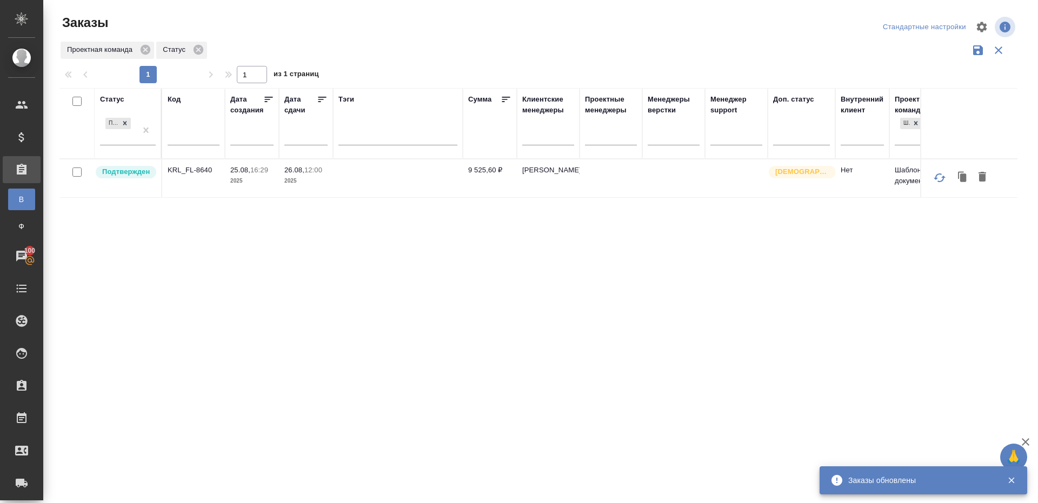
click at [452, 46] on div "Проектная команда Статус" at bounding box center [538, 50] width 958 height 21
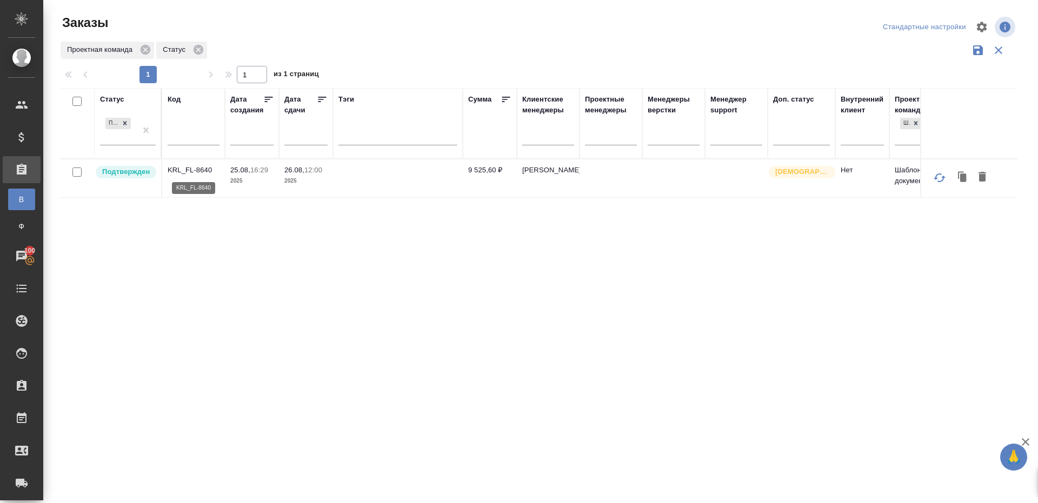
click at [188, 171] on p "KRL_FL-8640" at bounding box center [194, 170] width 52 height 11
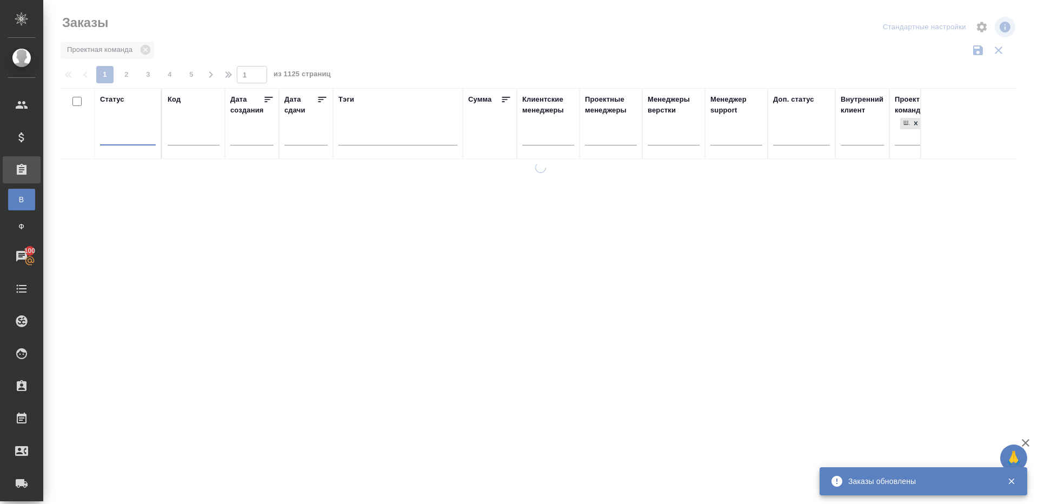
click at [363, 35] on div "Заказы" at bounding box center [220, 27] width 322 height 26
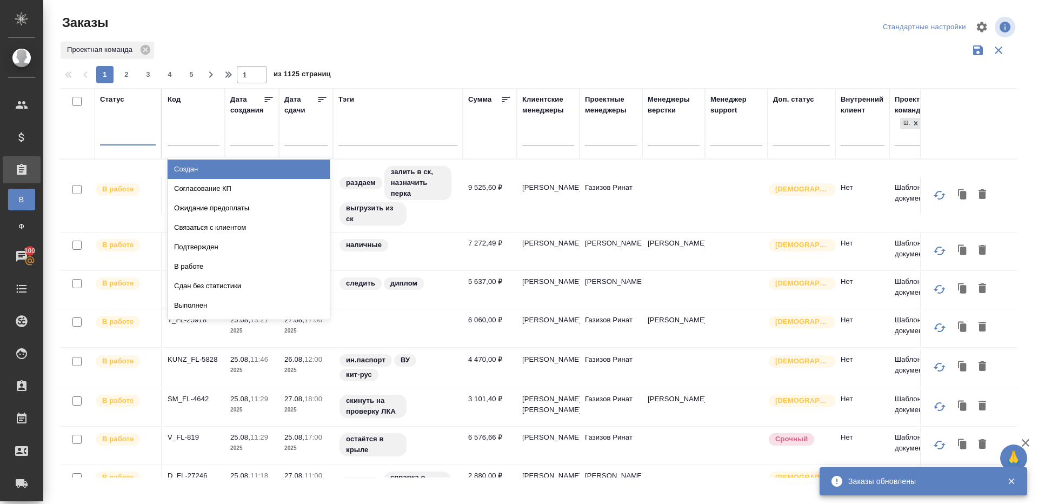
click at [148, 135] on div at bounding box center [128, 134] width 56 height 16
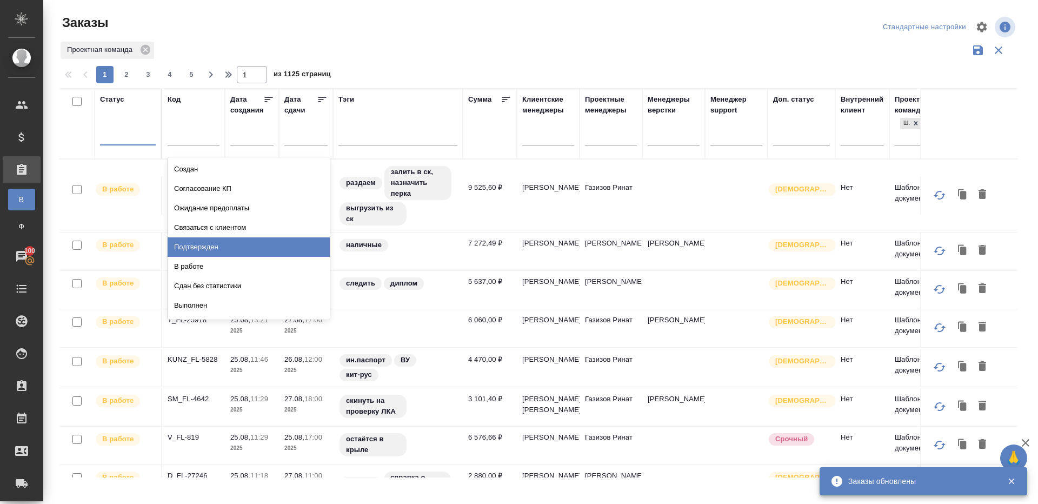
click at [243, 251] on div "Подтвержден" at bounding box center [249, 246] width 162 height 19
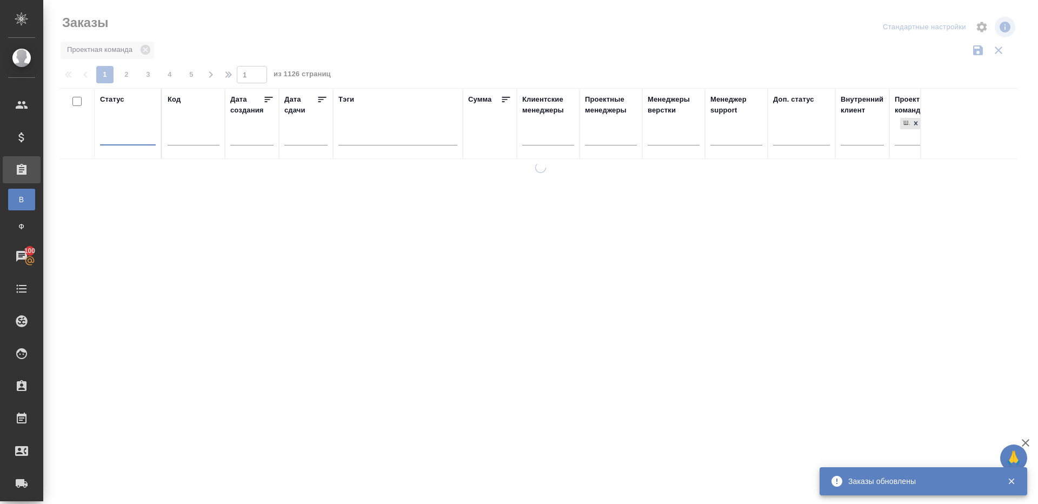
click at [375, 35] on div at bounding box center [540, 241] width 994 height 483
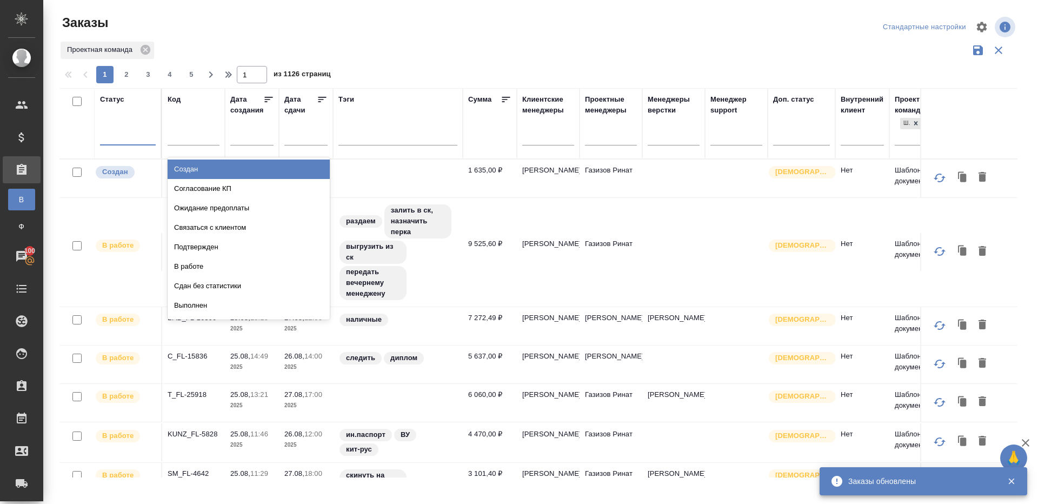
click at [122, 136] on div at bounding box center [128, 134] width 56 height 16
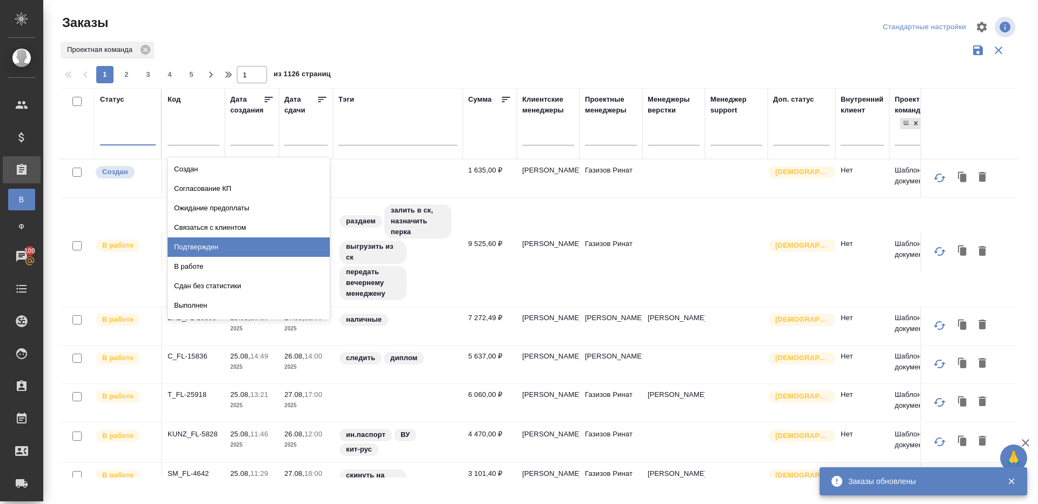
click at [220, 243] on div "Подтвержден" at bounding box center [249, 246] width 162 height 19
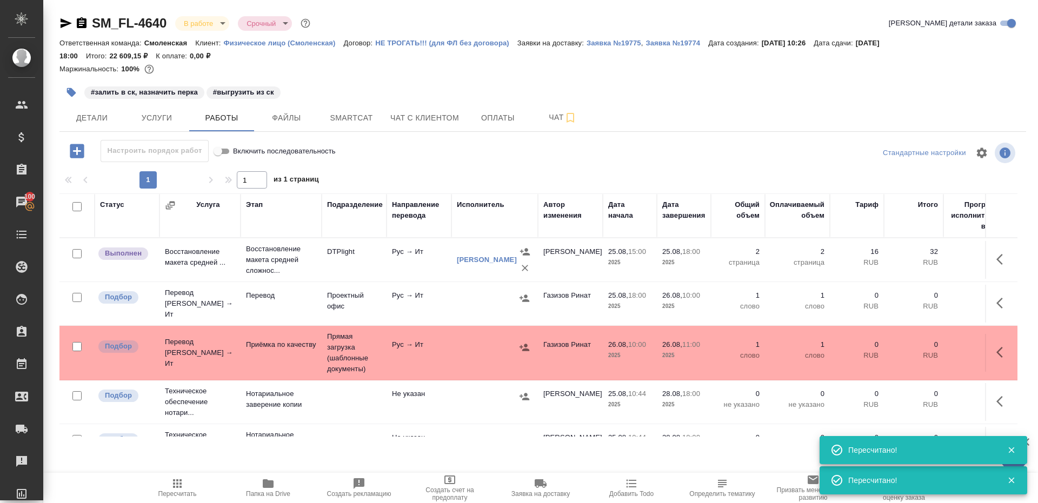
click at [171, 486] on icon "button" at bounding box center [177, 483] width 13 height 13
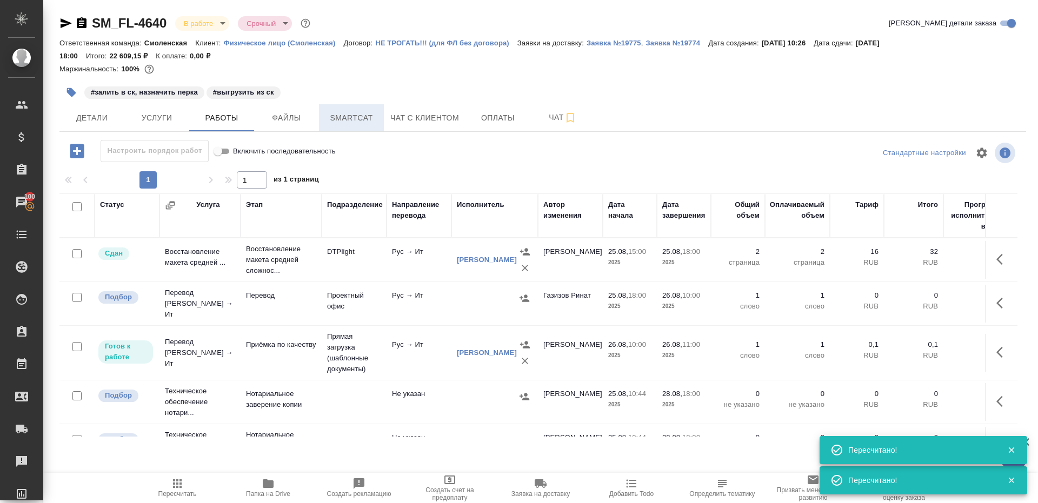
click at [349, 126] on button "Smartcat" at bounding box center [351, 117] width 65 height 27
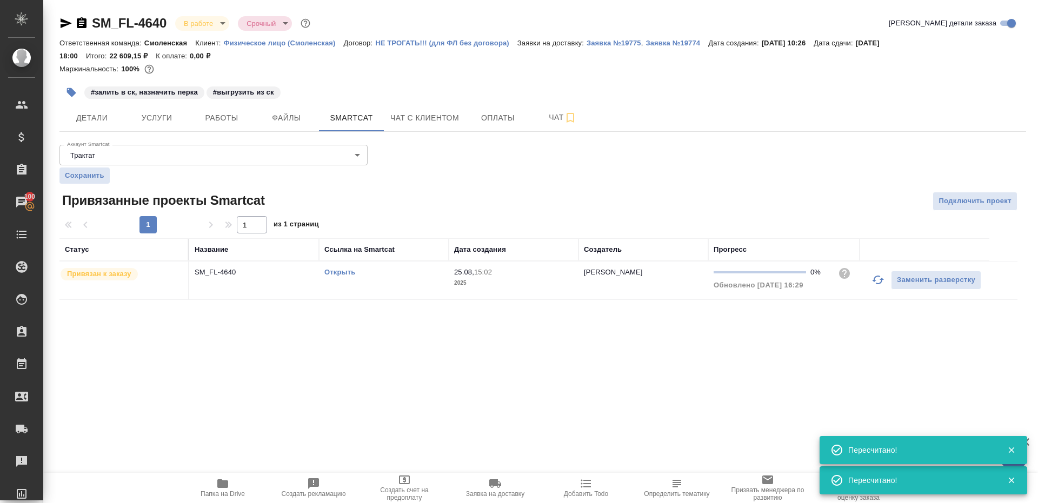
click at [342, 270] on link "Открыть" at bounding box center [339, 272] width 31 height 8
click at [220, 123] on span "Работы" at bounding box center [222, 118] width 52 height 14
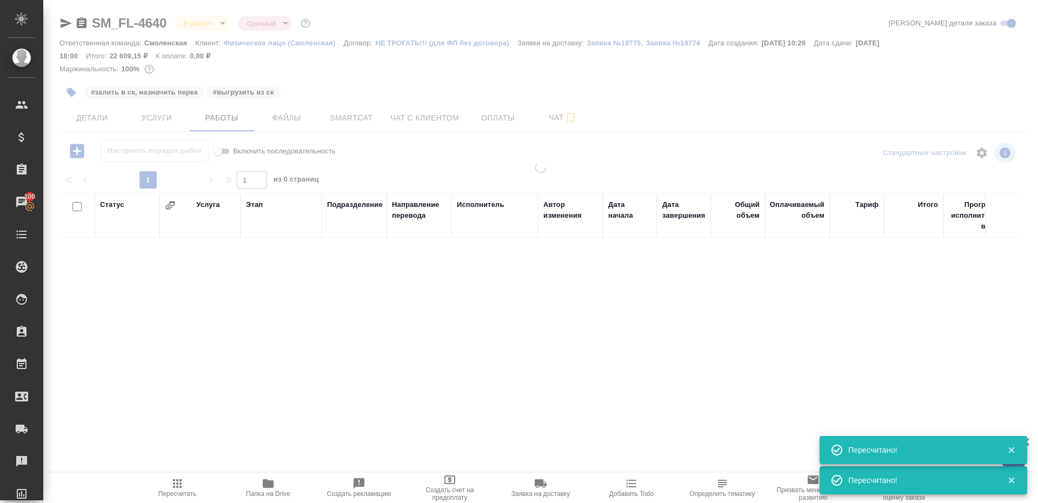
click at [270, 488] on icon "button" at bounding box center [268, 483] width 13 height 13
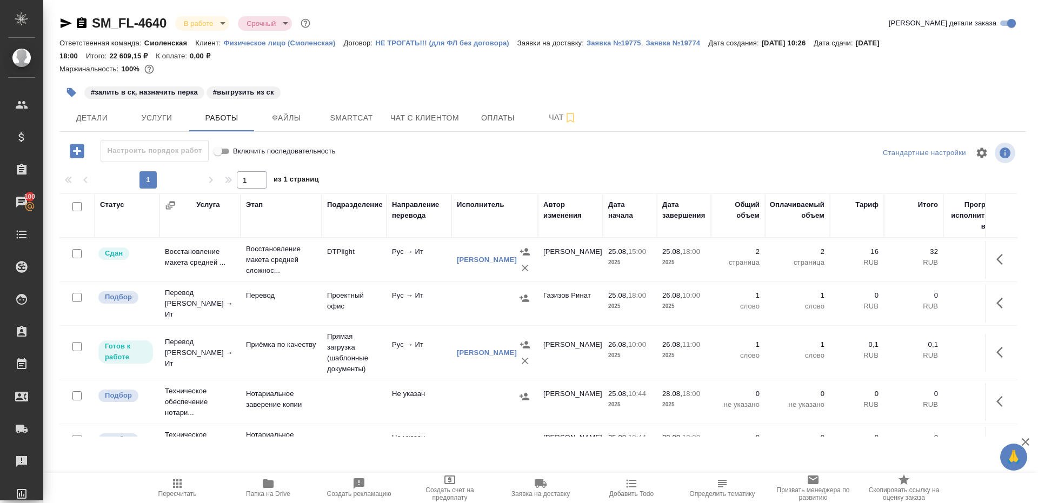
click at [999, 290] on button "button" at bounding box center [1002, 303] width 26 height 26
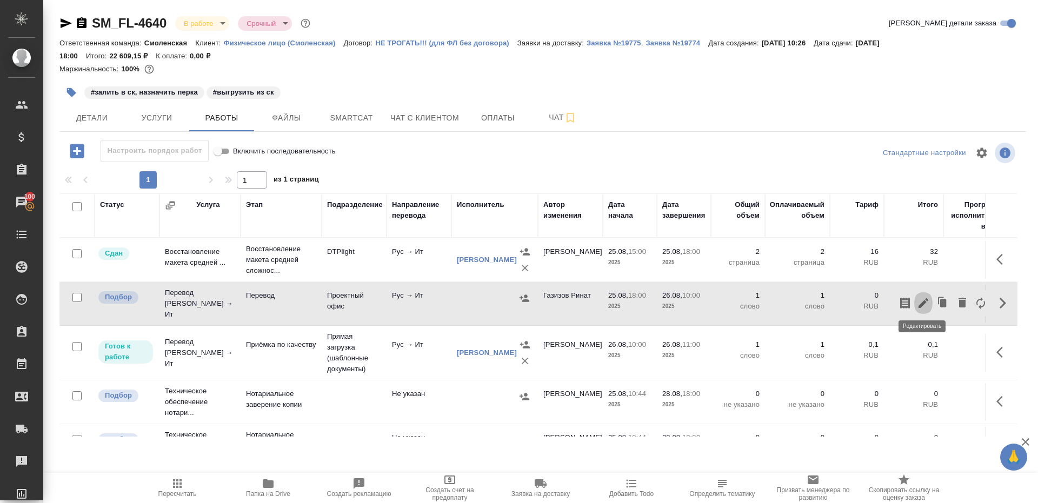
click at [925, 297] on icon "button" at bounding box center [923, 303] width 13 height 13
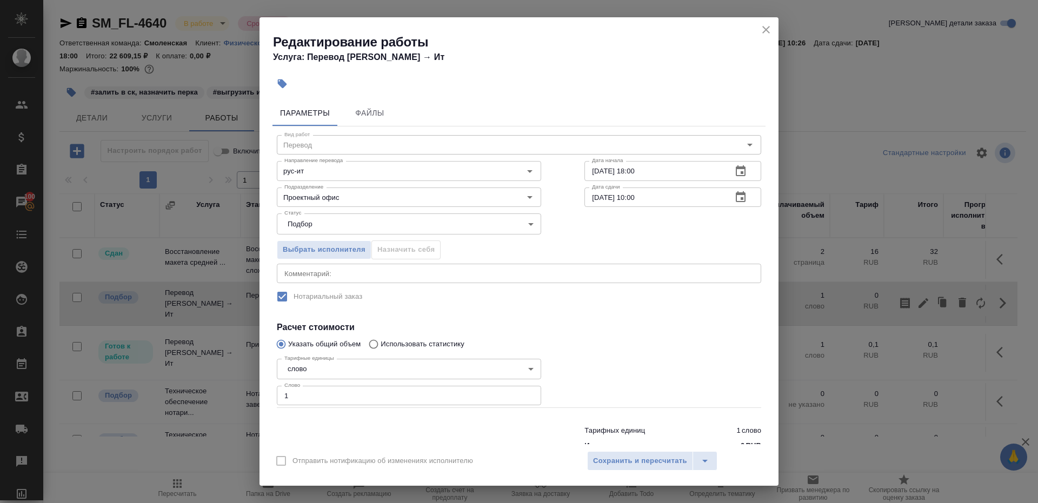
drag, startPoint x: 311, startPoint y: 396, endPoint x: 431, endPoint y: 369, distance: 123.5
click at [311, 397] on input "1" at bounding box center [409, 395] width 264 height 19
paste input "20.9"
type input "120.9"
click at [603, 355] on div at bounding box center [673, 381] width 220 height 97
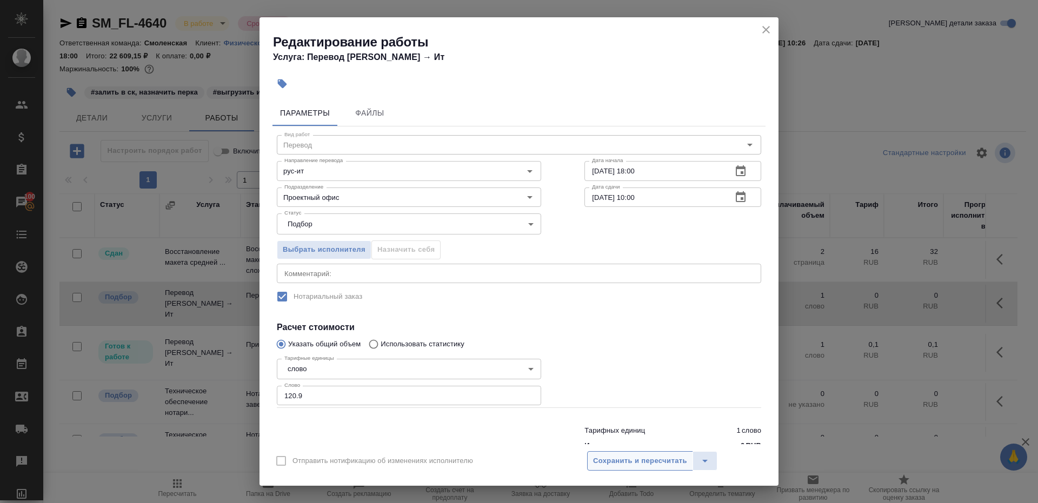
click at [605, 469] on button "Сохранить и пересчитать" at bounding box center [640, 460] width 106 height 19
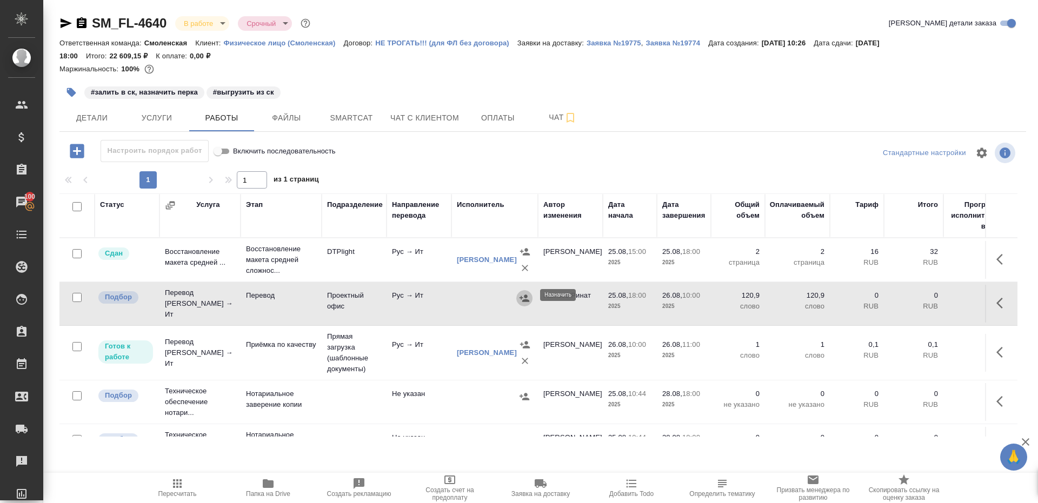
click at [526, 295] on icon "button" at bounding box center [524, 298] width 10 height 7
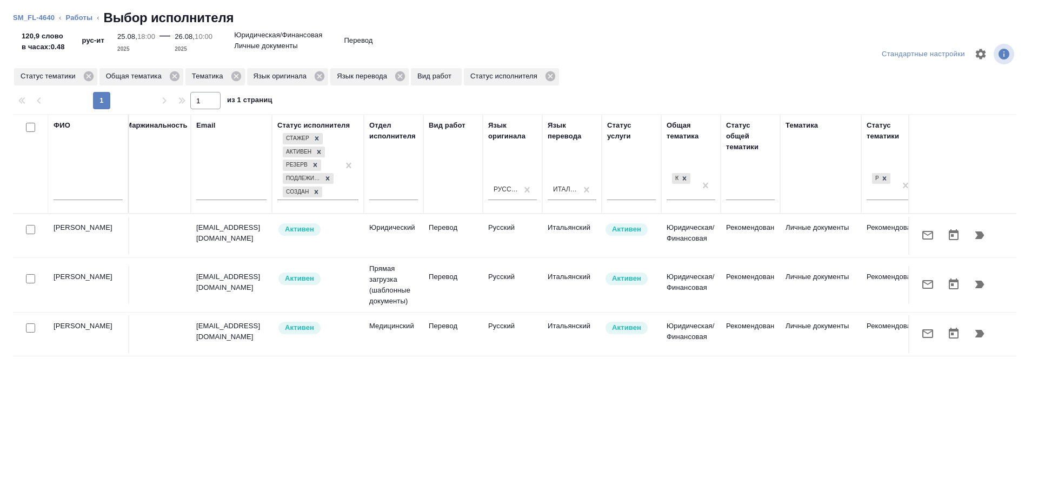
scroll to position [0, 567]
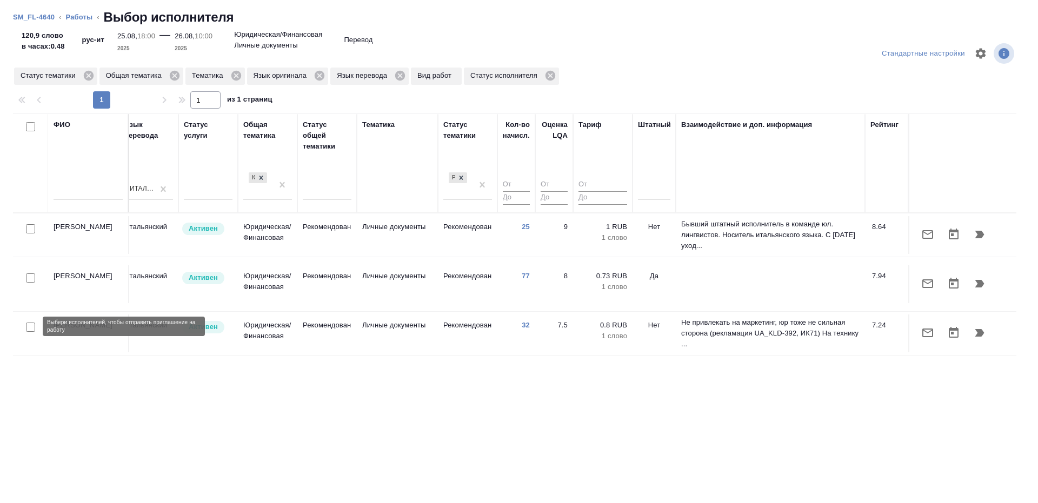
click at [30, 324] on input "checkbox" at bounding box center [30, 327] width 9 height 9
checkbox input "true"
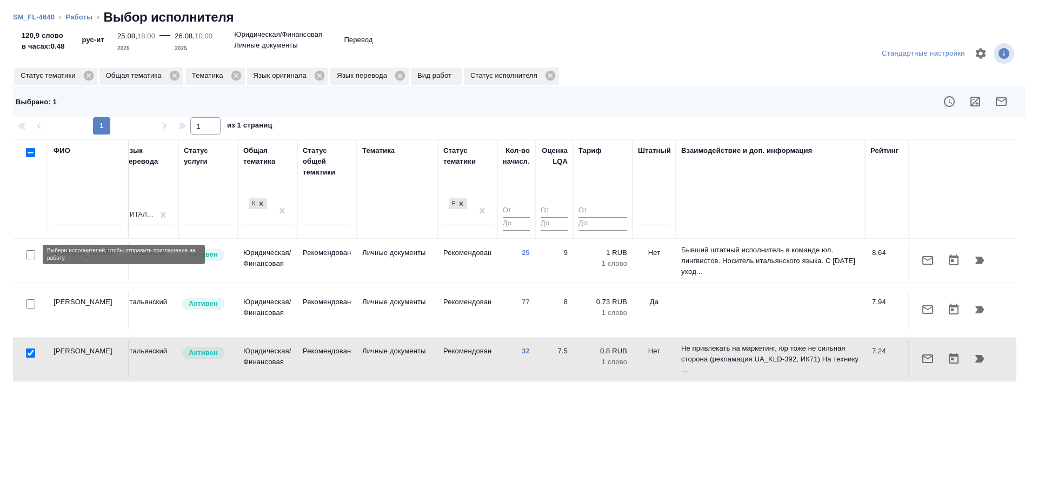
click at [32, 252] on input "checkbox" at bounding box center [30, 254] width 9 height 9
checkbox input "true"
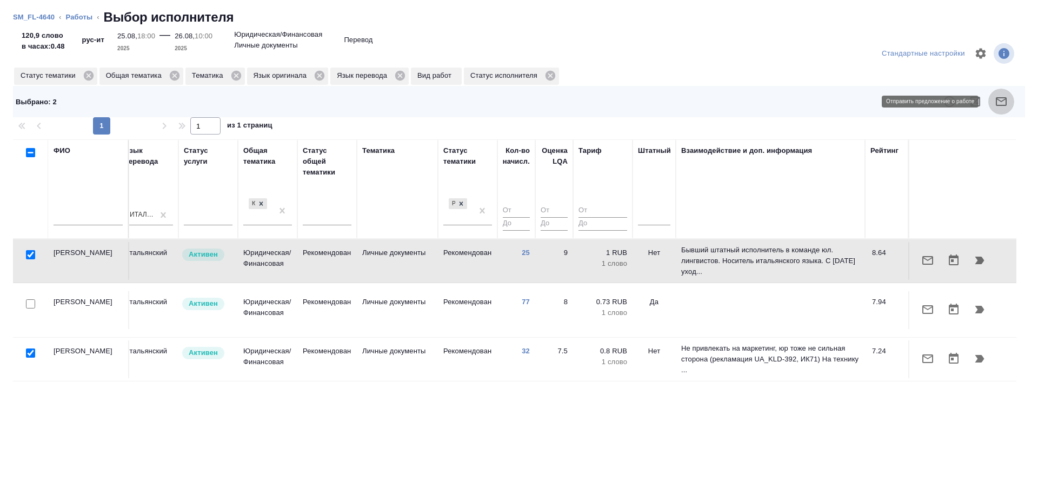
click at [1000, 97] on icon "button" at bounding box center [1000, 101] width 13 height 13
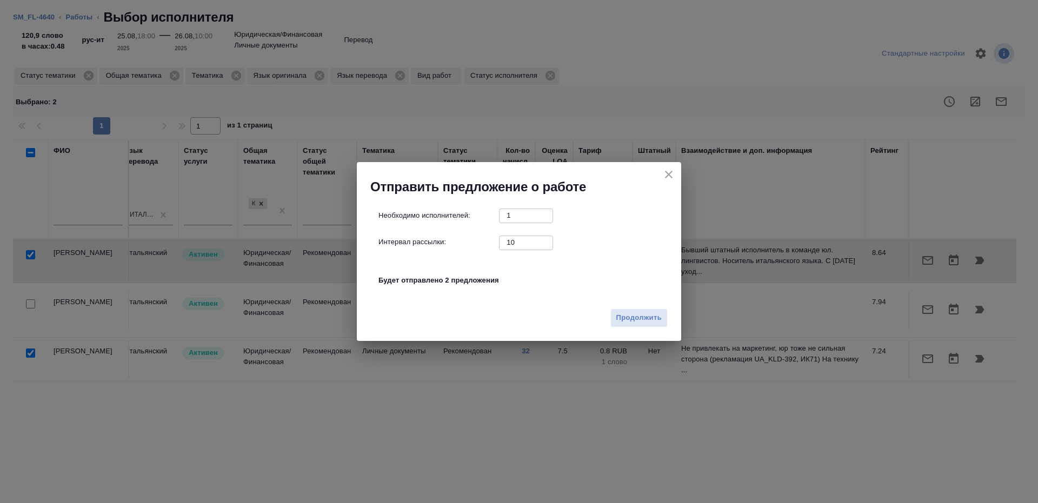
click at [520, 242] on input "10" at bounding box center [526, 243] width 54 height 14
type input "1"
click at [644, 319] on span "Продолжить" at bounding box center [638, 318] width 45 height 12
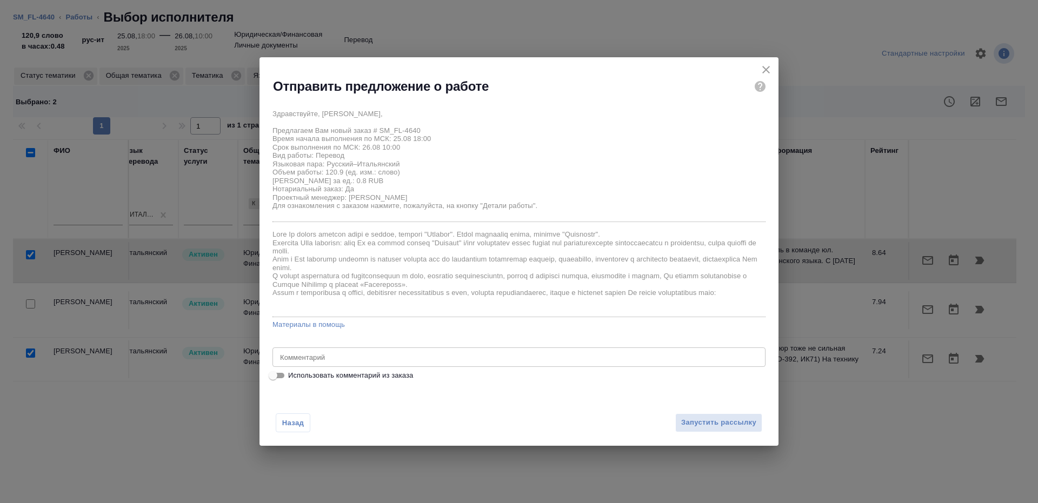
click at [282, 383] on div "Здравствуйте, Елена, Предлагаем Вам новый заказ # SM_FL-4640 Время начала выпол…" at bounding box center [518, 242] width 519 height 287
click at [278, 380] on input "Использовать комментарий из заказа" at bounding box center [272, 375] width 39 height 13
checkbox input "true"
type textarea "справка 2 НДФЛ с рус на итал под нот"
click at [277, 380] on input "Использовать комментарий из заказа" at bounding box center [281, 375] width 39 height 13
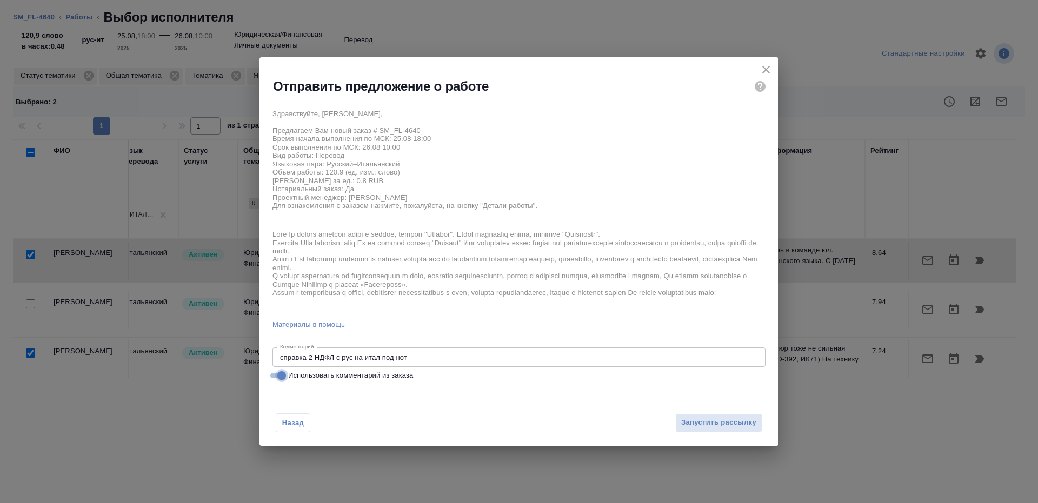
checkbox input "false"
click at [330, 345] on div "Здравствуйте, Елена, Предлагаем Вам новый заказ # SM_FL-4640 Время начала выпол…" at bounding box center [518, 243] width 493 height 278
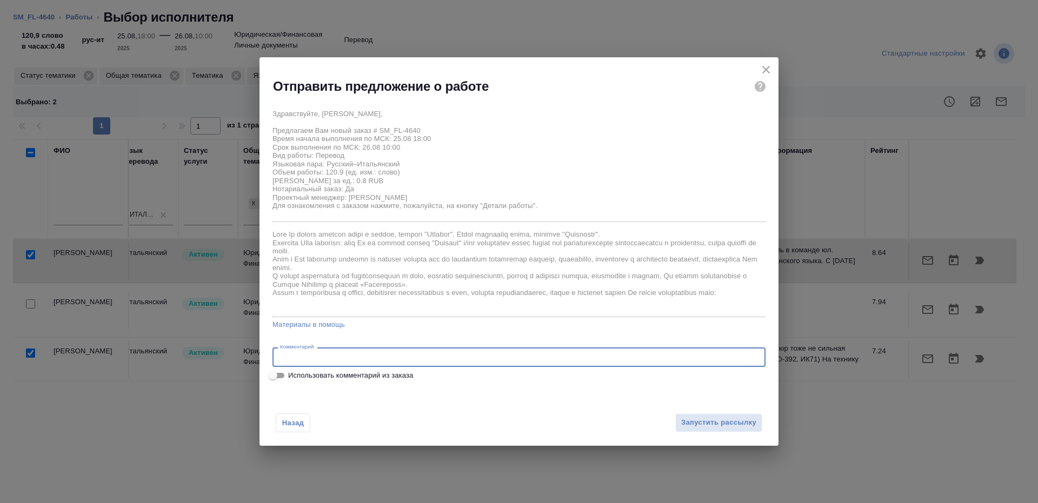
click at [330, 355] on textarea at bounding box center [519, 357] width 478 height 8
type textarea "будет в смарткате"
click at [692, 417] on span "Запустить рассылку" at bounding box center [718, 423] width 75 height 12
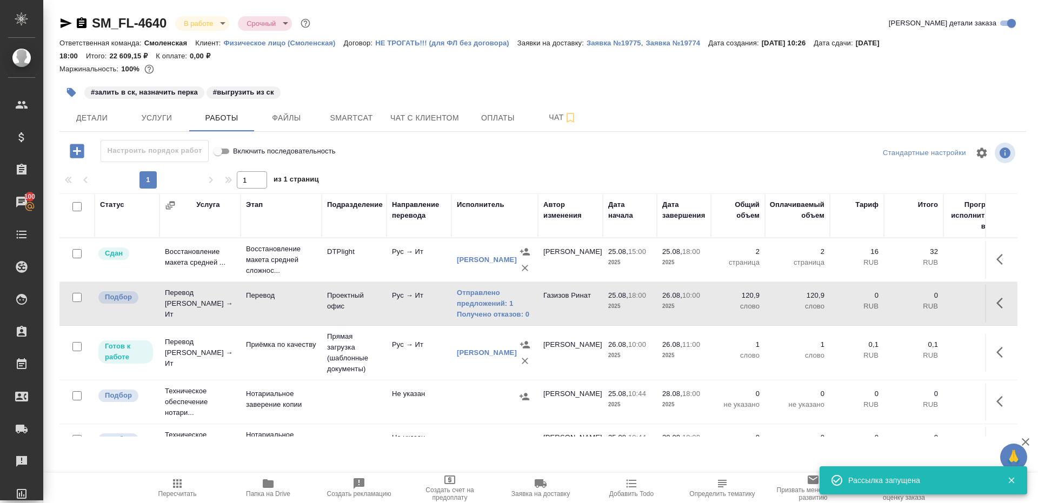
click at [175, 492] on span "Пересчитать" at bounding box center [177, 494] width 38 height 8
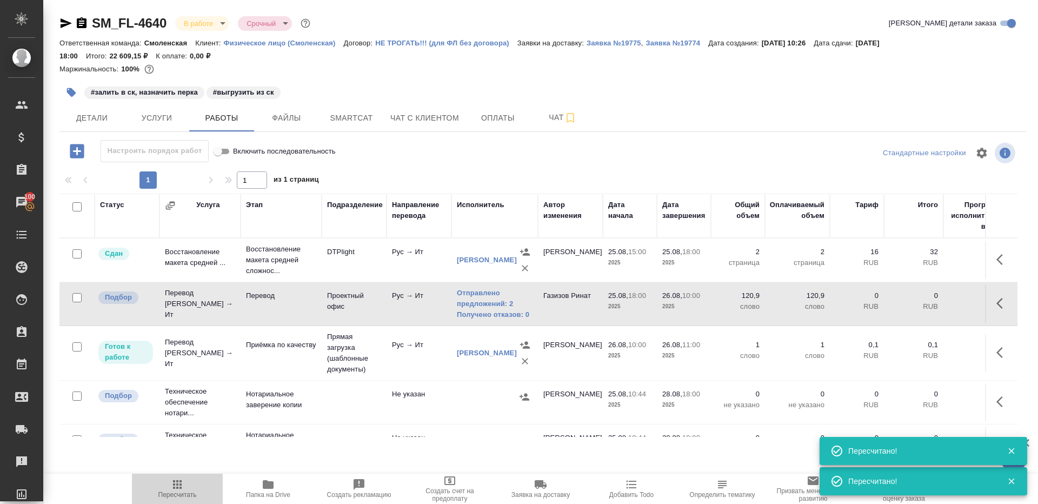
click at [173, 493] on span "Пересчитать" at bounding box center [177, 495] width 38 height 8
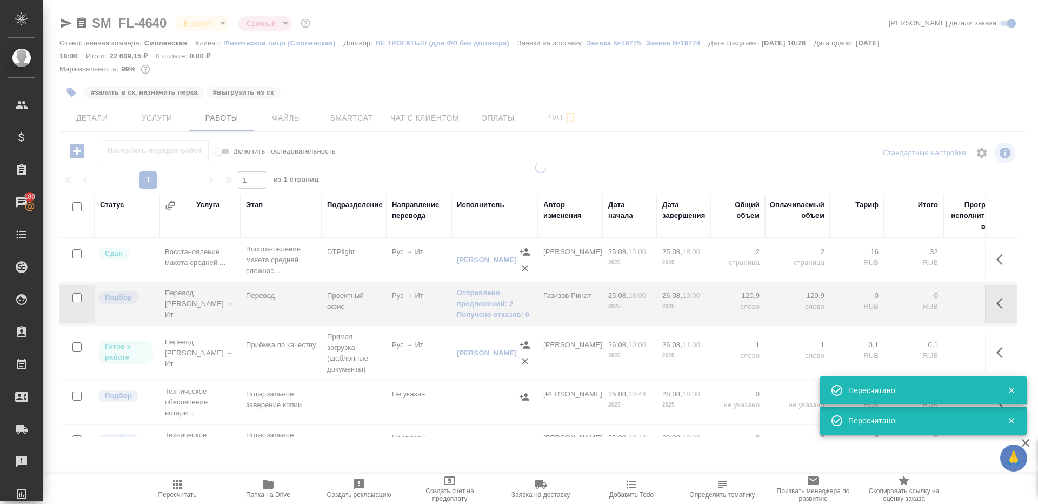
click at [418, 166] on div at bounding box center [540, 313] width 994 height 302
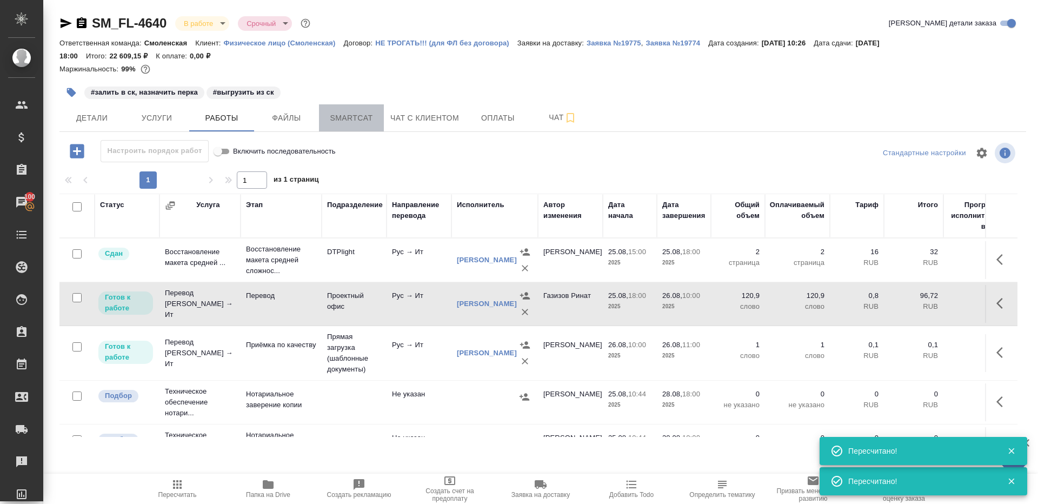
click at [338, 115] on span "Smartcat" at bounding box center [351, 118] width 52 height 14
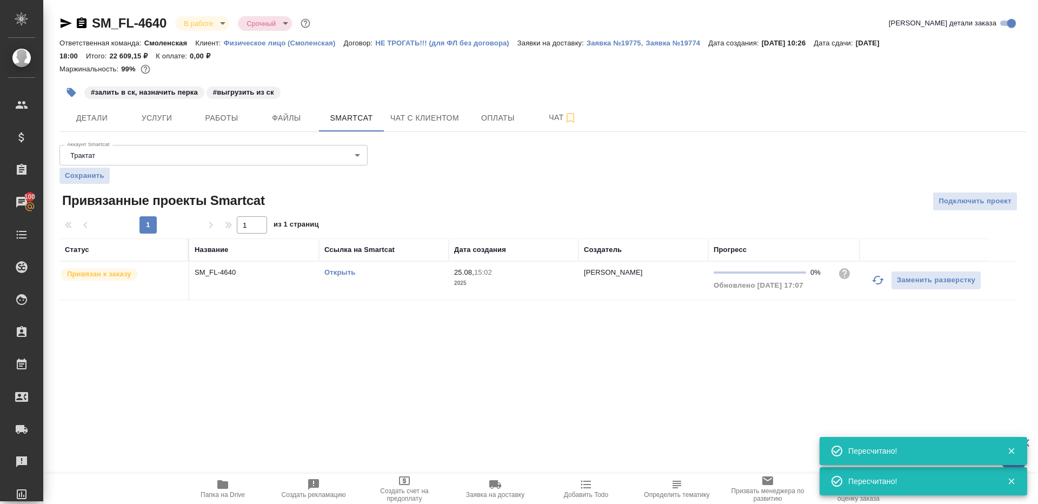
click at [336, 272] on link "Открыть" at bounding box center [339, 272] width 31 height 8
click at [201, 107] on button "Работы" at bounding box center [221, 117] width 65 height 27
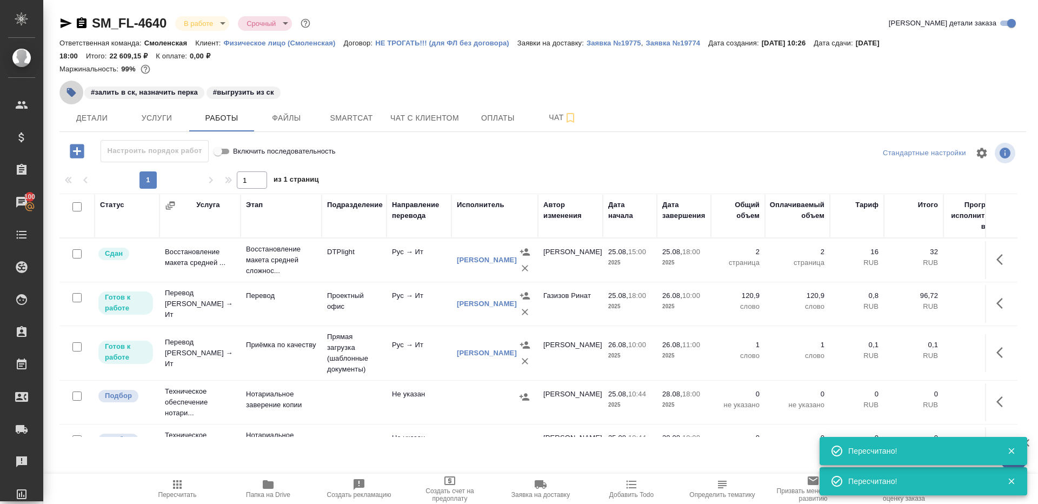
click at [68, 93] on icon "button" at bounding box center [71, 92] width 11 height 11
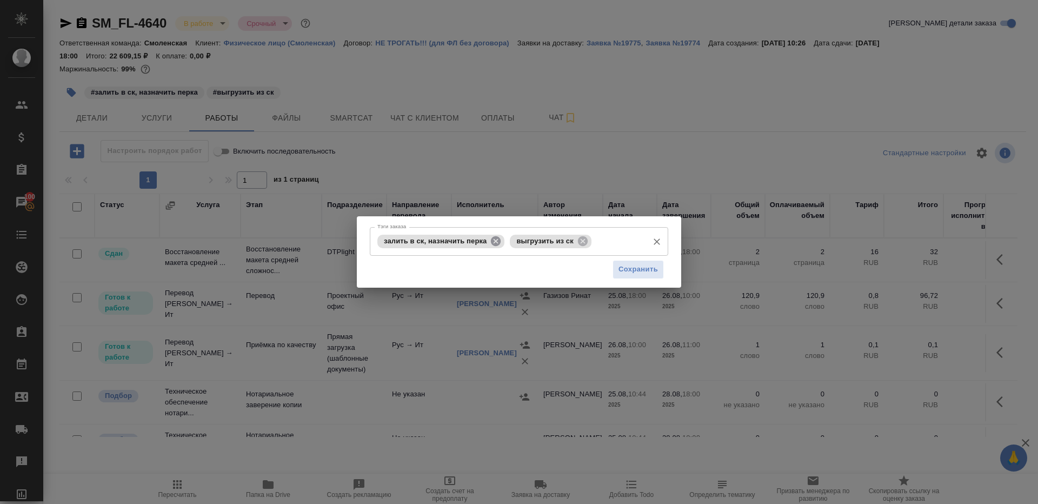
click at [497, 240] on icon at bounding box center [496, 241] width 12 height 12
click at [638, 273] on span "Сохранить" at bounding box center [637, 269] width 39 height 12
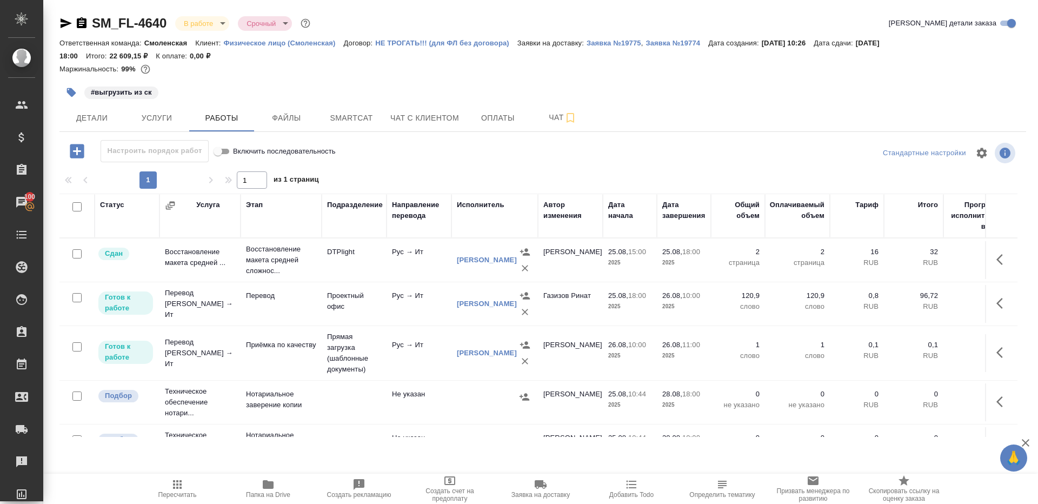
click at [179, 491] on span "Пересчитать" at bounding box center [177, 495] width 38 height 8
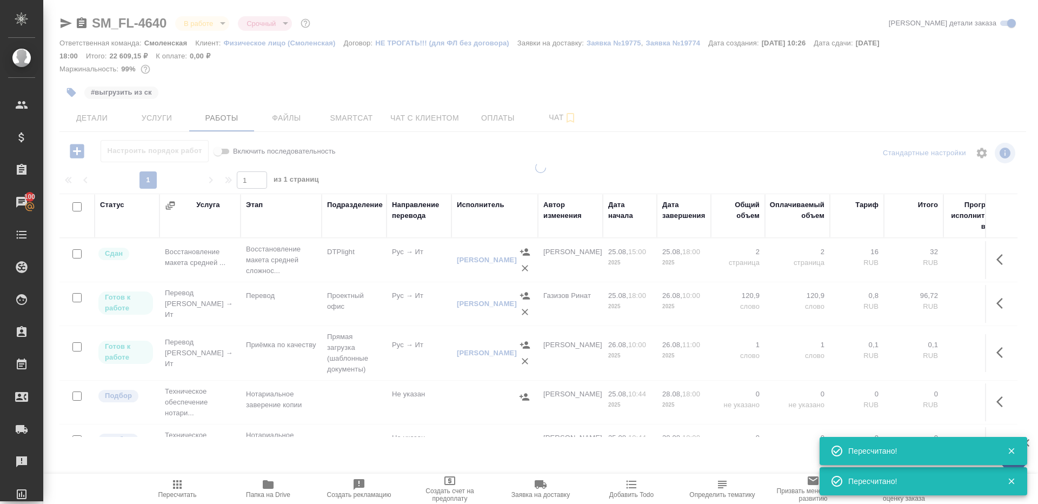
click at [365, 161] on div at bounding box center [540, 232] width 994 height 464
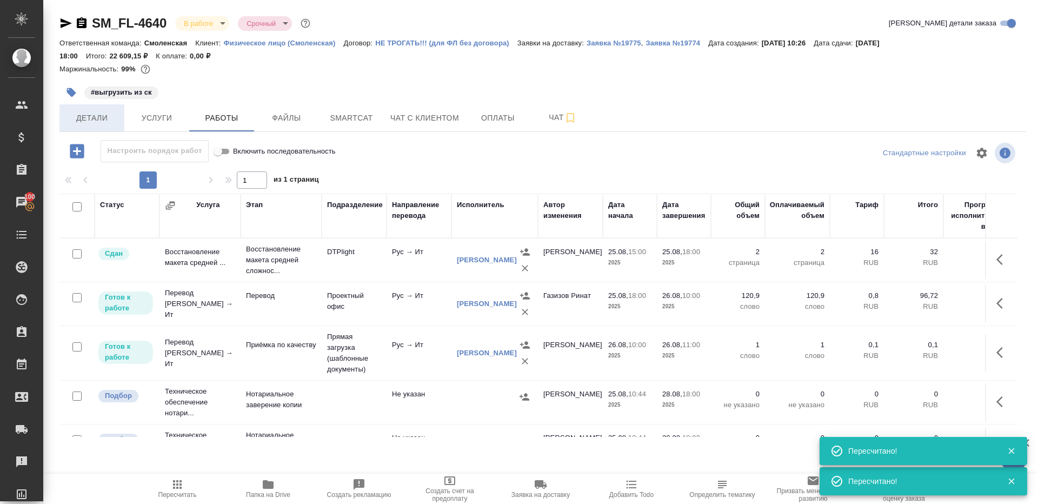
click at [88, 125] on button "Детали" at bounding box center [91, 117] width 65 height 27
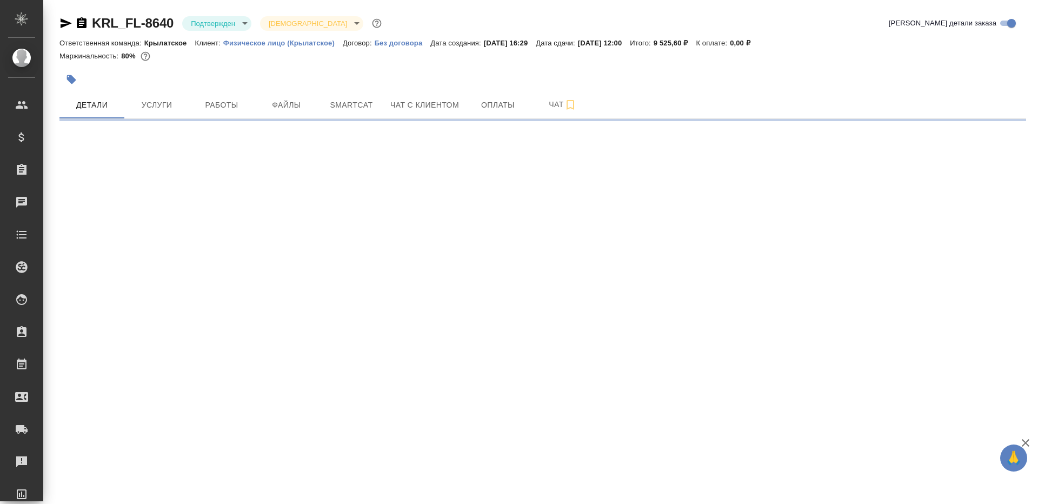
select select "RU"
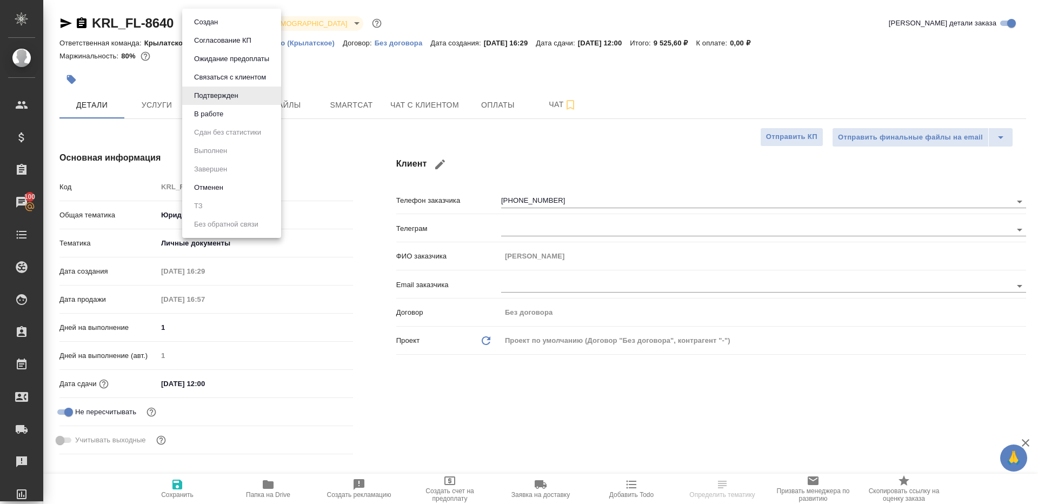
click at [218, 23] on body "🙏 .cls-1 fill:#fff; AWATERA Gazizov Rinat Клиенты Спецификации Заказы 100 Чаты …" at bounding box center [519, 252] width 1038 height 504
type textarea "x"
click at [223, 116] on button "В работе" at bounding box center [209, 114] width 36 height 12
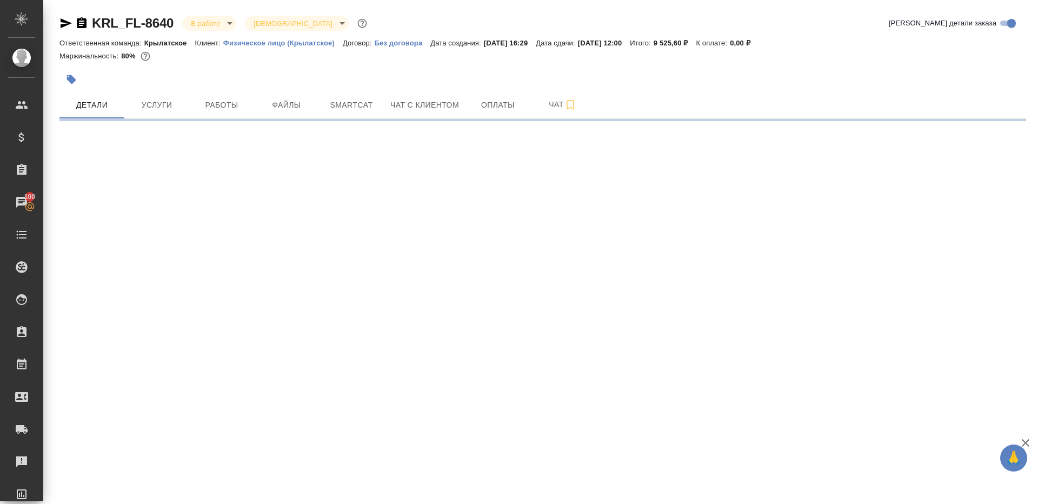
select select "RU"
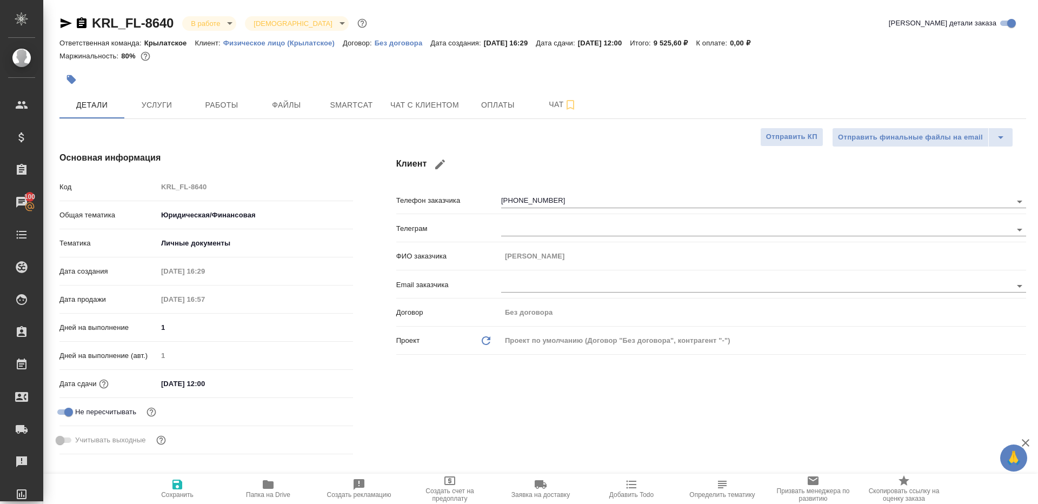
type textarea "x"
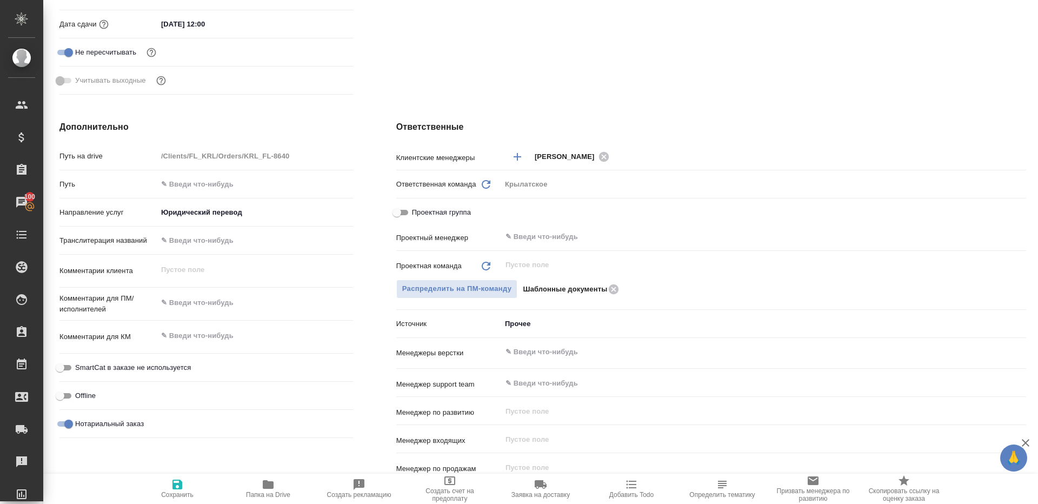
scroll to position [362, 0]
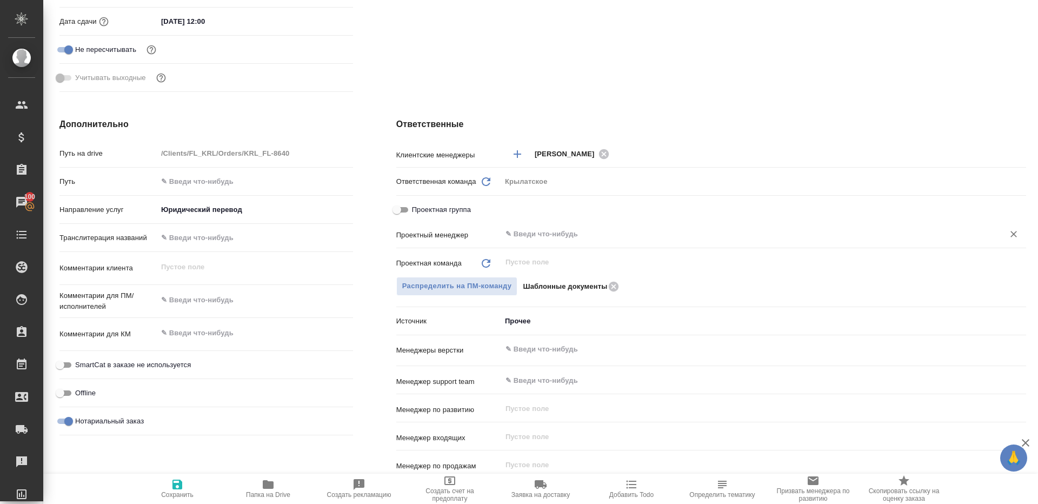
click at [566, 244] on div "​" at bounding box center [763, 235] width 525 height 22
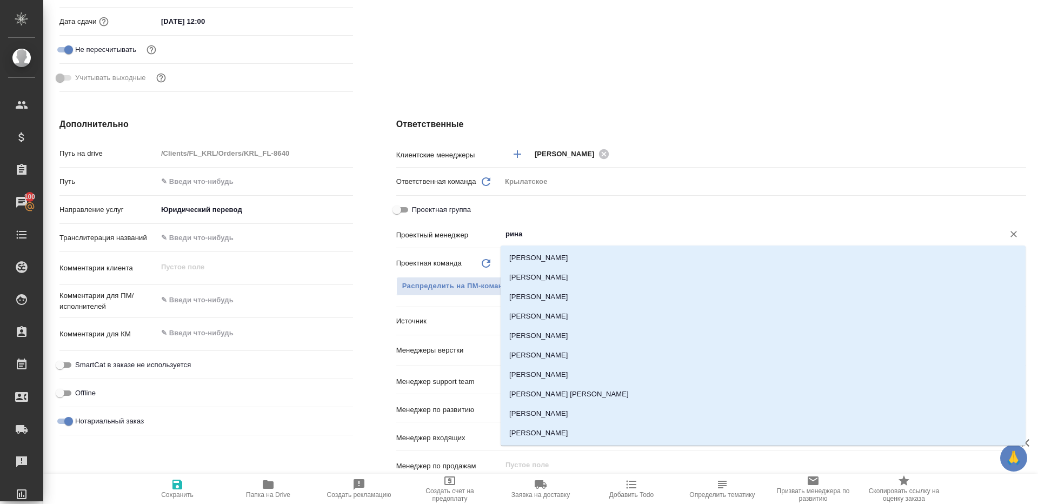
type input "ринат"
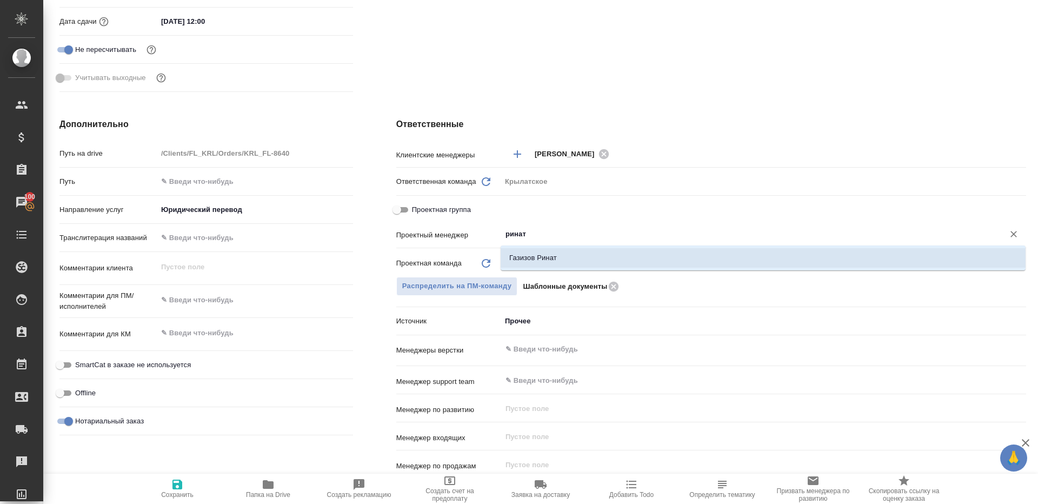
click at [566, 258] on li "Газизов Ринат" at bounding box center [762, 257] width 525 height 19
type textarea "x"
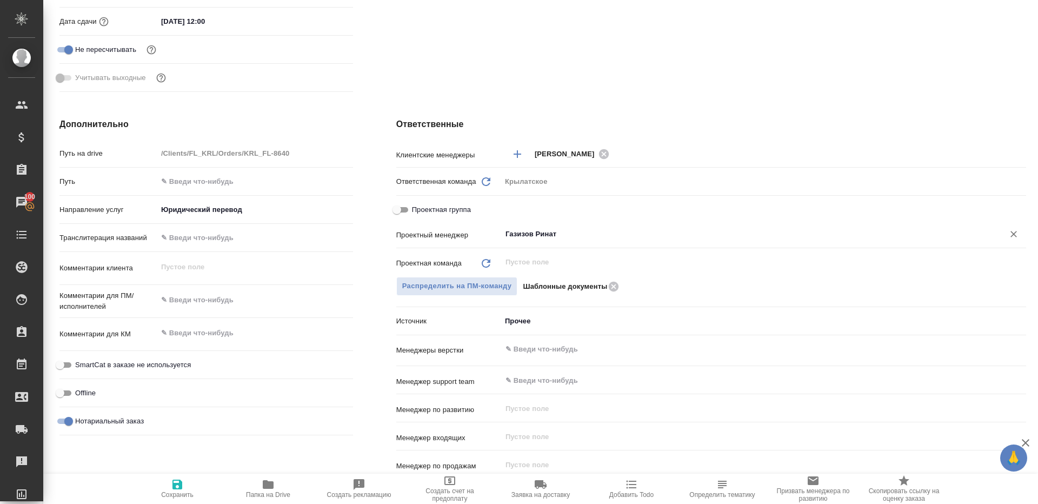
type input "Газизов Ринат"
click at [171, 481] on icon "button" at bounding box center [177, 484] width 13 height 13
type textarea "x"
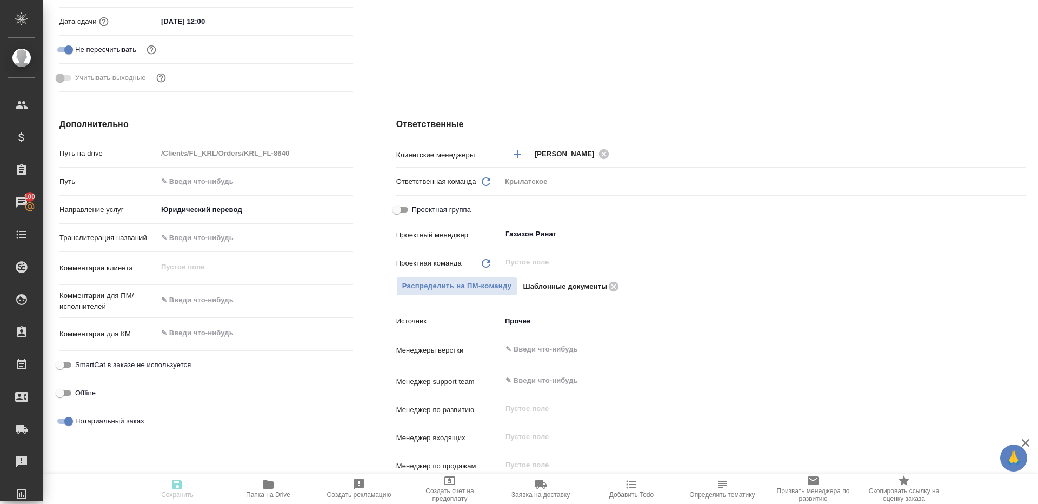
type textarea "x"
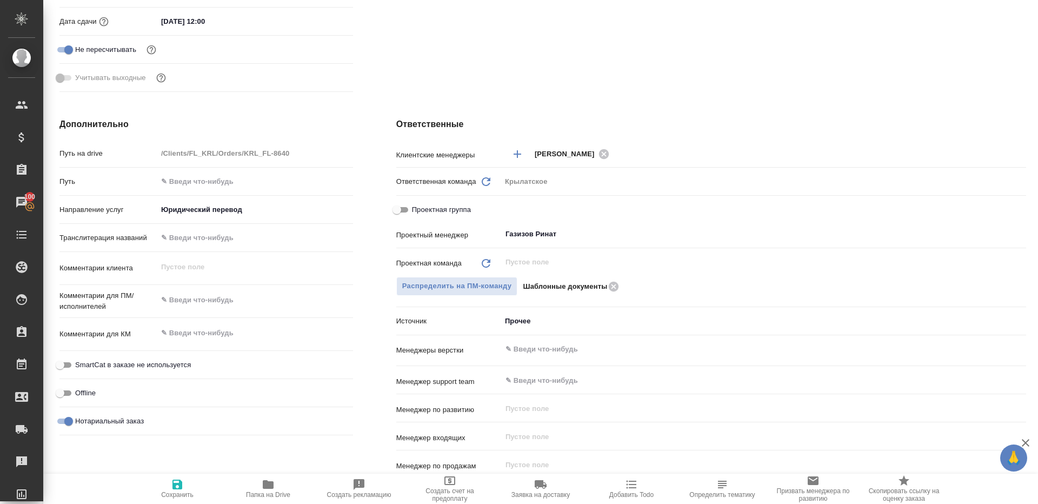
type textarea "x"
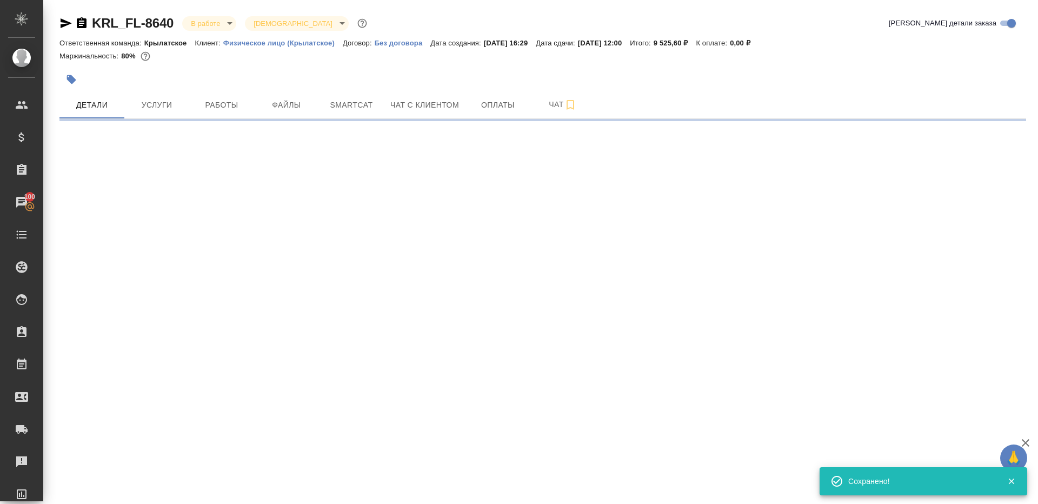
scroll to position [0, 0]
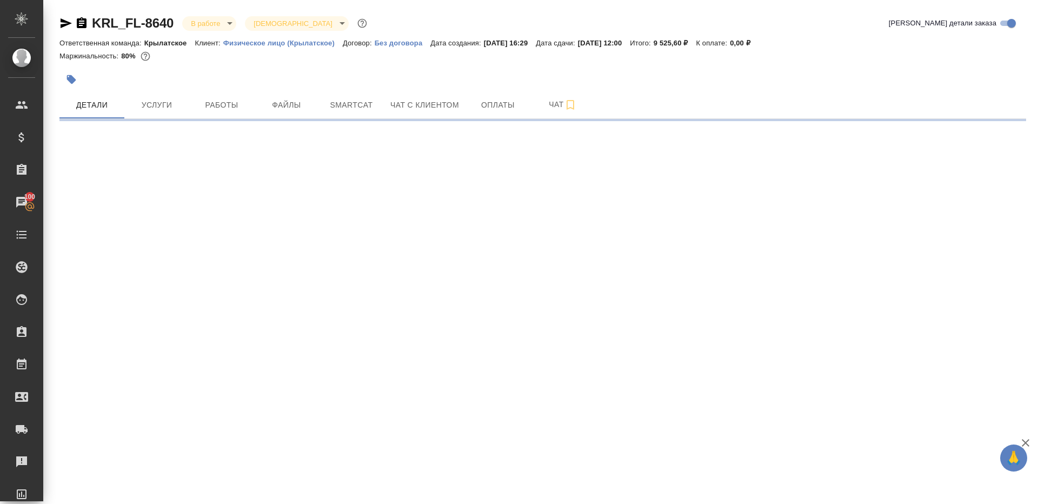
select select "RU"
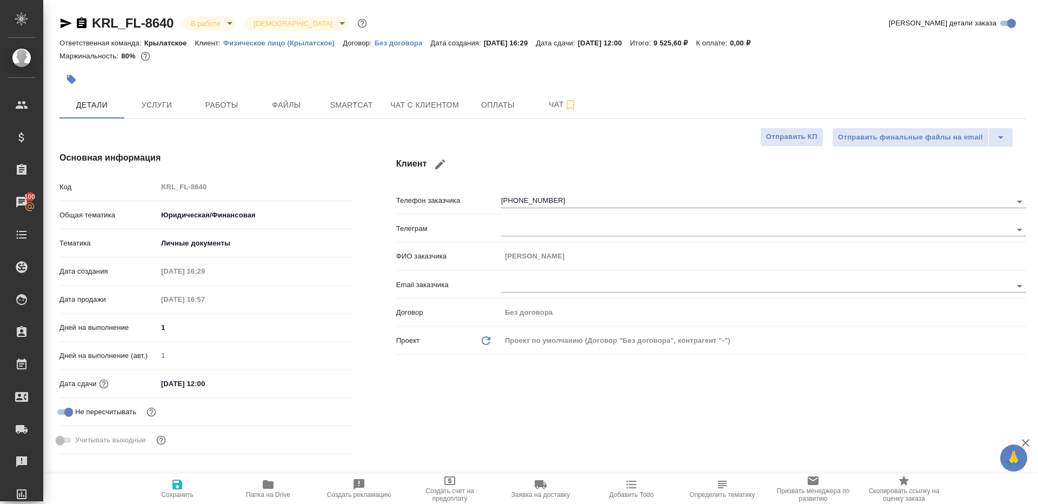
type textarea "x"
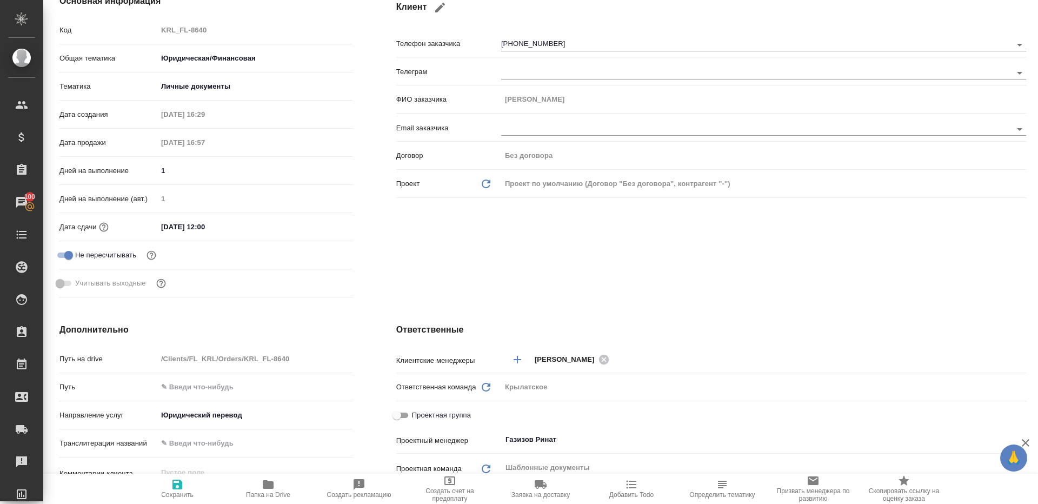
scroll to position [154, 0]
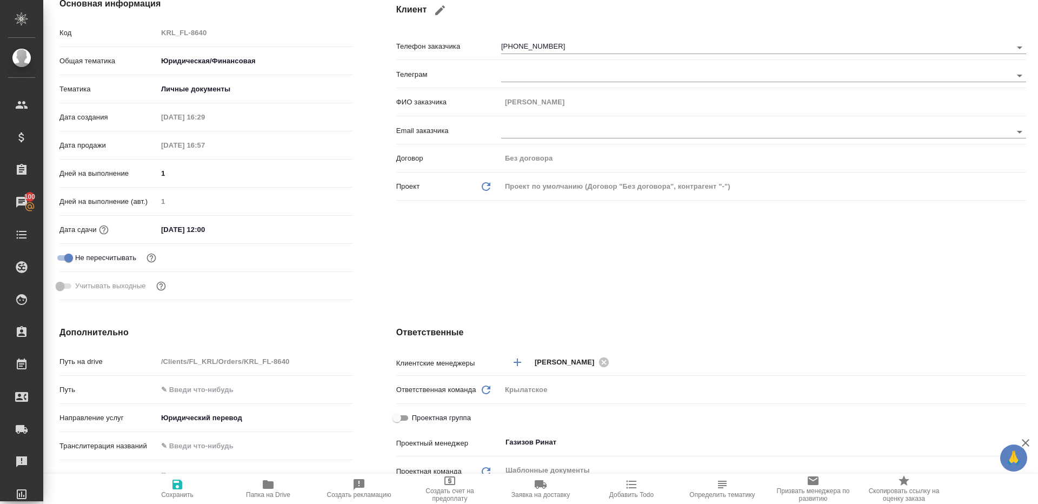
click at [269, 489] on icon "button" at bounding box center [268, 484] width 13 height 13
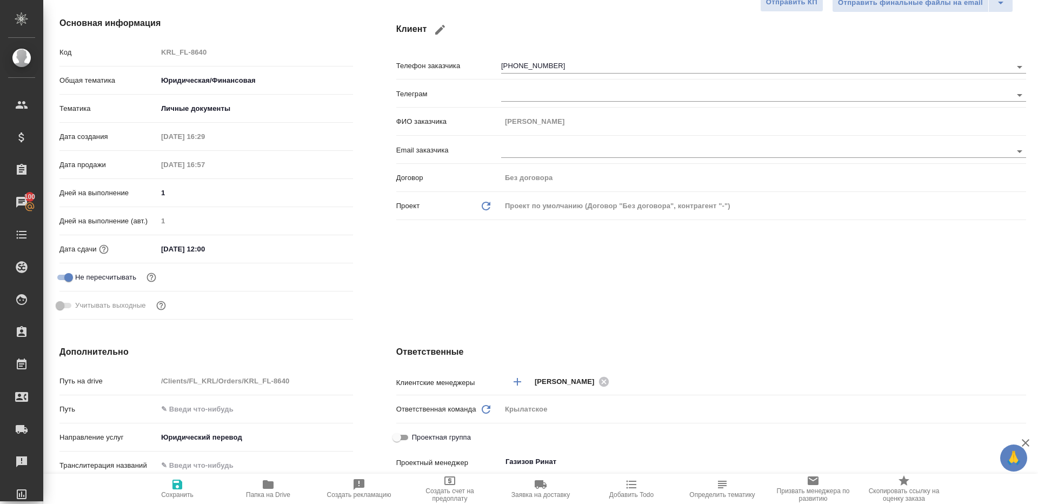
scroll to position [0, 0]
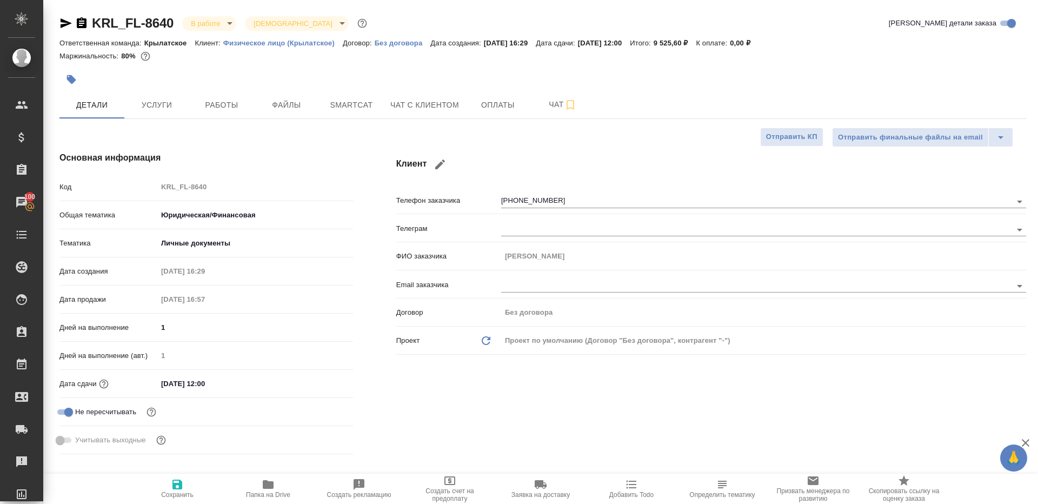
type textarea "x"
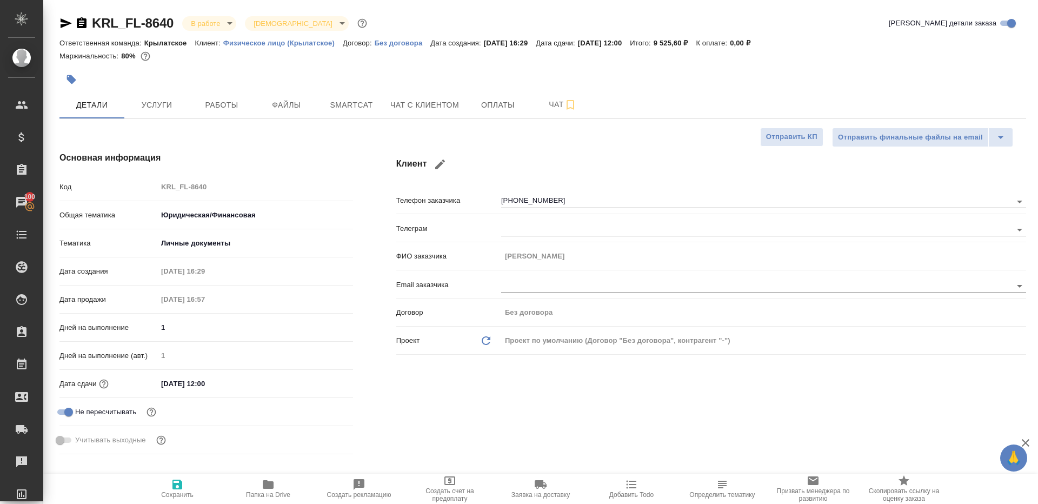
type textarea "x"
click at [217, 89] on div at bounding box center [381, 80] width 644 height 24
click at [218, 96] on button "Работы" at bounding box center [221, 104] width 65 height 27
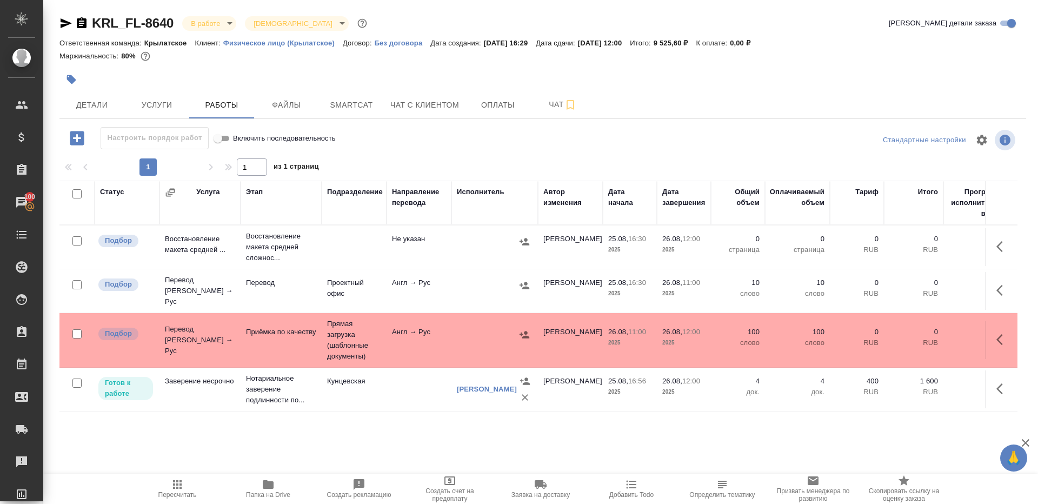
click at [429, 152] on div at bounding box center [543, 140] width 322 height 26
click at [153, 119] on div "KRL_FL-8640 В работе inProgress Святая троица holyTrinity Кратко детали заказа …" at bounding box center [542, 225] width 978 height 451
click at [153, 115] on button "Услуги" at bounding box center [156, 104] width 65 height 27
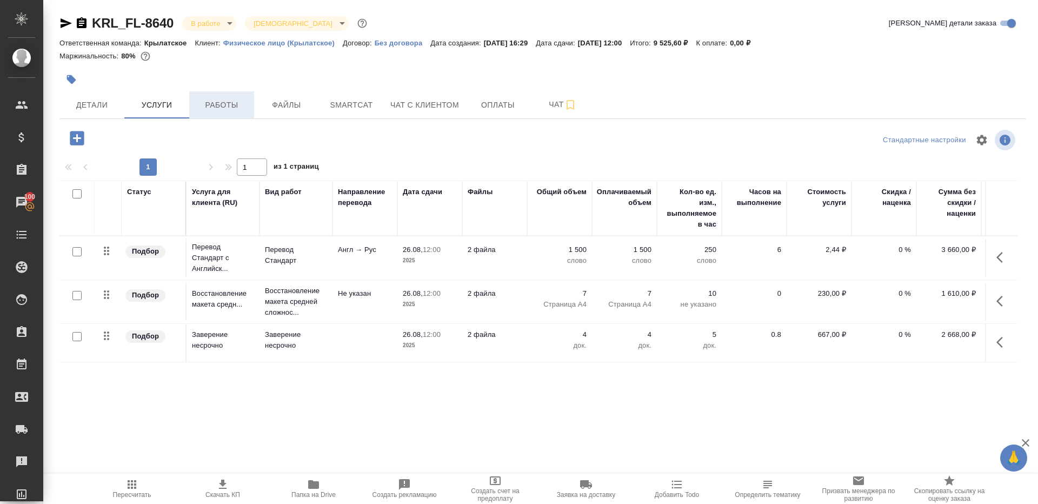
click at [228, 112] on button "Работы" at bounding box center [221, 104] width 65 height 27
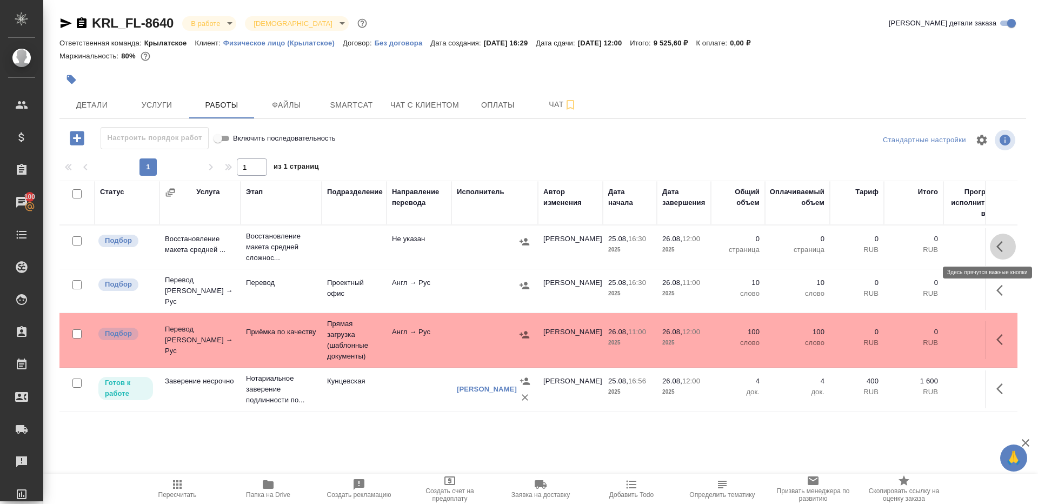
click at [998, 246] on icon "button" at bounding box center [999, 246] width 6 height 11
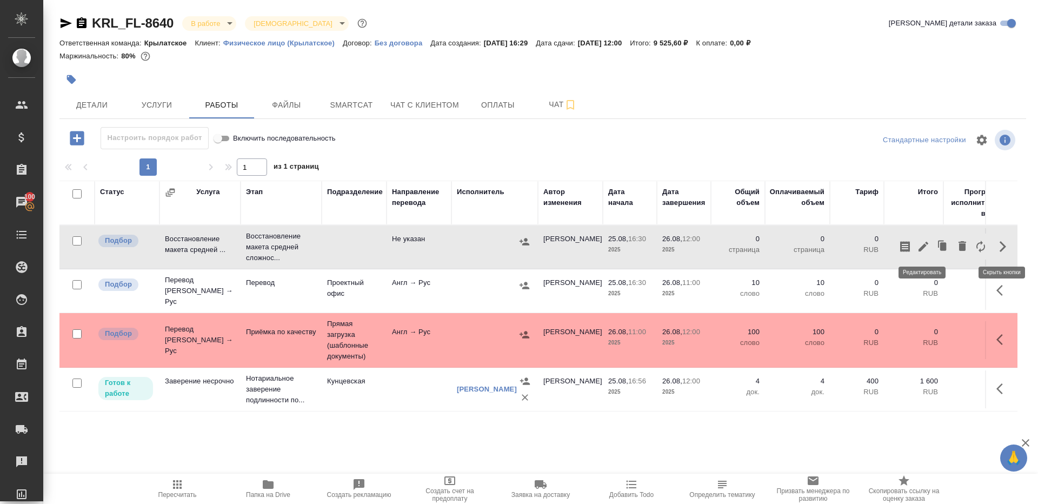
click at [918, 245] on icon "button" at bounding box center [923, 246] width 13 height 13
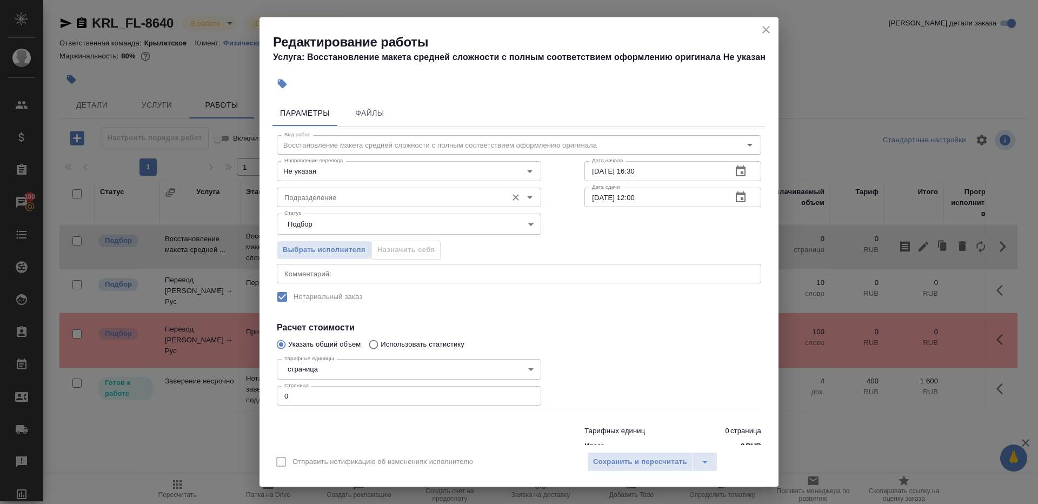
click at [357, 200] on input "Подразделение" at bounding box center [391, 197] width 222 height 13
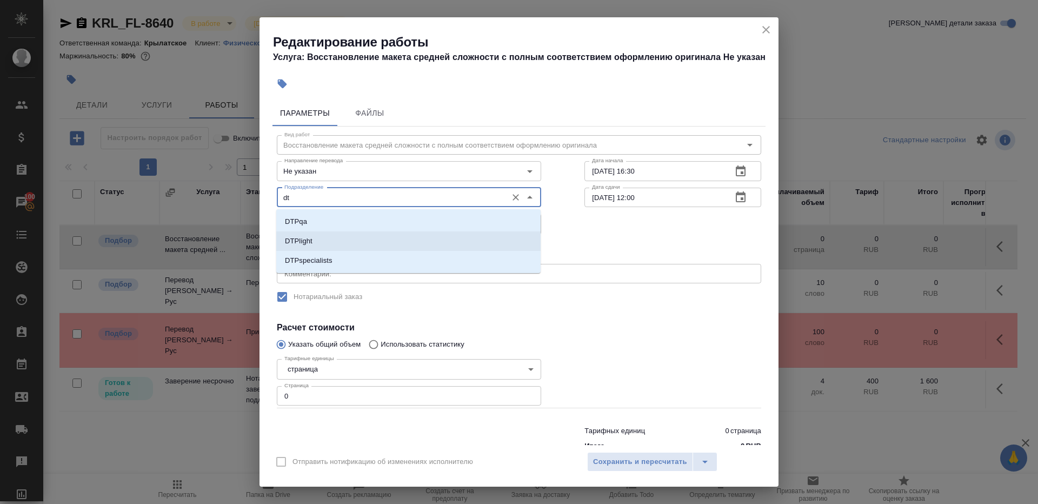
click at [333, 240] on li "DTPlight" at bounding box center [408, 240] width 264 height 19
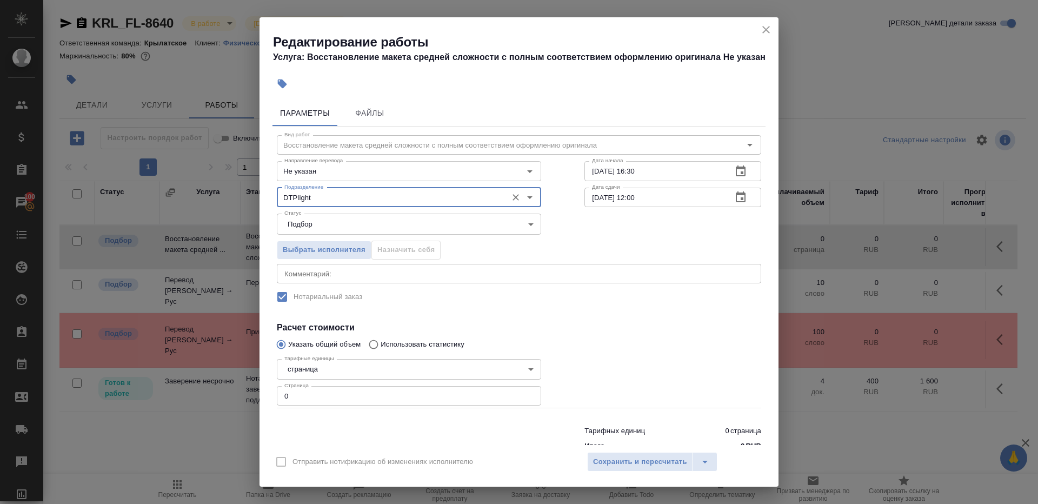
type input "DTPlight"
click at [305, 397] on input "0" at bounding box center [409, 395] width 264 height 19
type input "7"
click at [585, 316] on div "Вид работ Восстановление макета средней сложности с полным соответствием оформл…" at bounding box center [518, 290] width 493 height 329
click at [675, 168] on input "25.08.2025 16:30" at bounding box center [653, 170] width 139 height 19
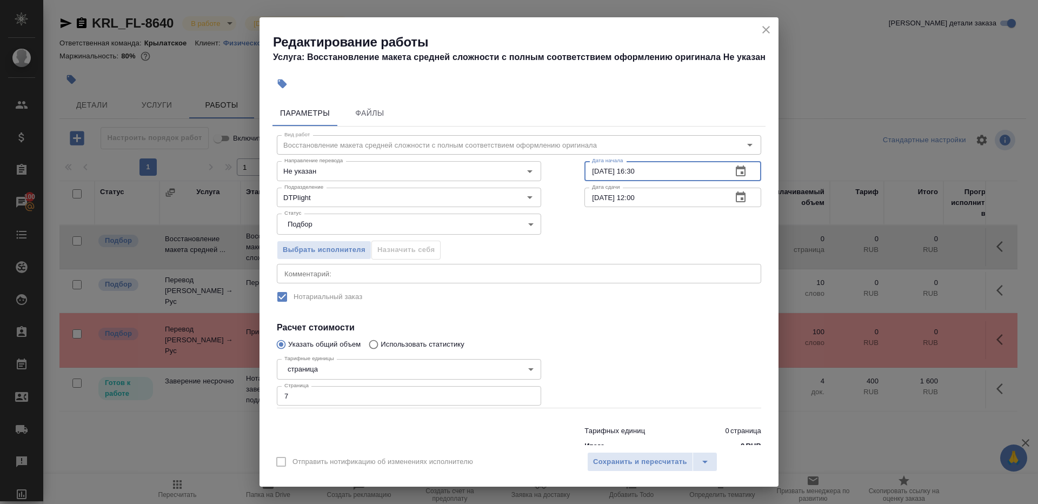
click at [674, 203] on input "26.08.2025 12:00" at bounding box center [653, 197] width 139 height 19
paste input "5.08.2025 16:3"
drag, startPoint x: 632, startPoint y: 198, endPoint x: 681, endPoint y: 198, distance: 49.2
click at [681, 198] on input "25.08.2025 16:30" at bounding box center [653, 197] width 139 height 19
type input "25.08.2025 20:00"
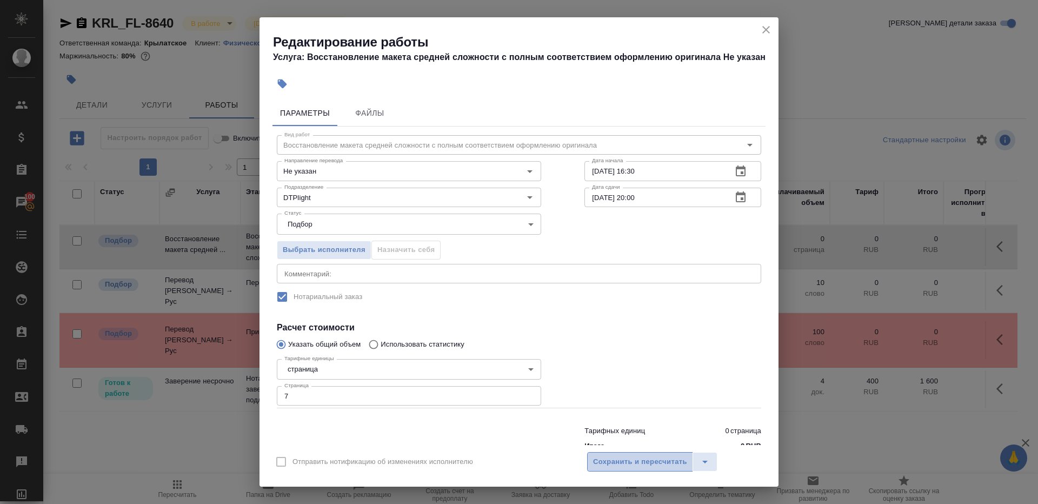
click at [607, 459] on span "Сохранить и пересчитать" at bounding box center [640, 462] width 94 height 12
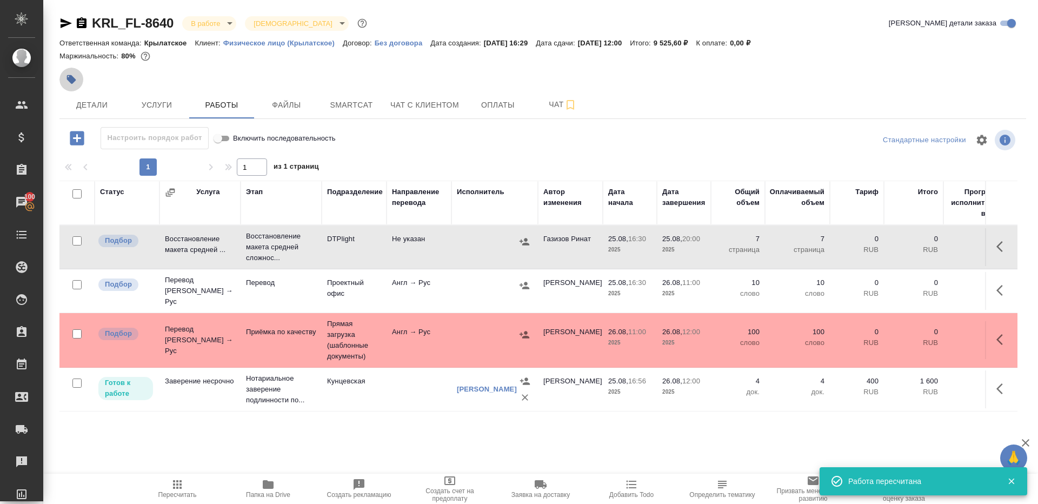
click at [76, 82] on icon "button" at bounding box center [71, 79] width 11 height 11
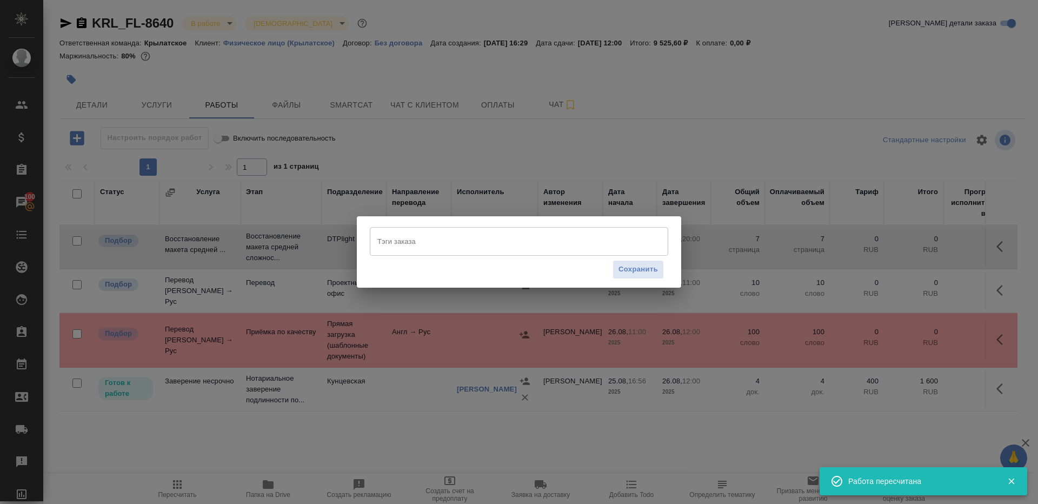
click at [473, 246] on input "Тэги заказа" at bounding box center [508, 241] width 268 height 18
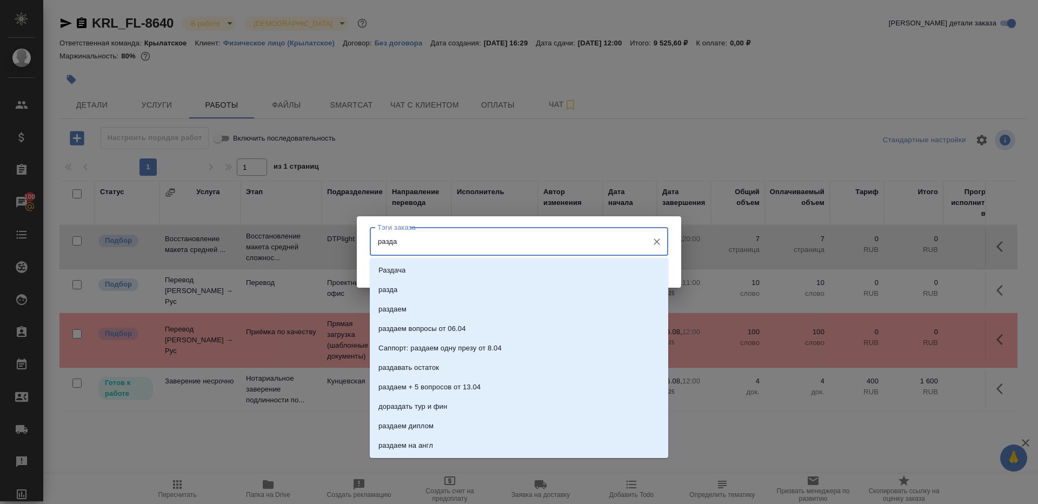
type input "раздае"
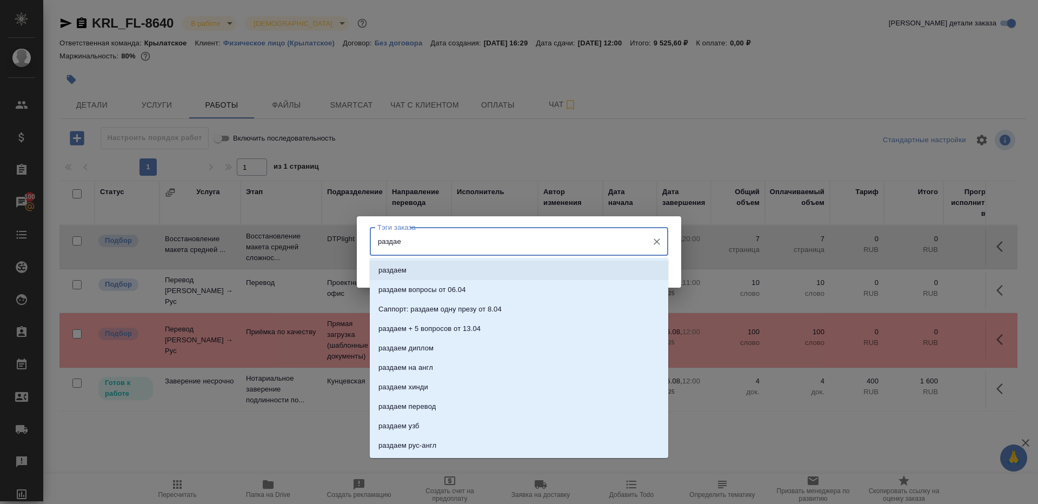
click at [489, 275] on li "раздаем" at bounding box center [519, 269] width 298 height 19
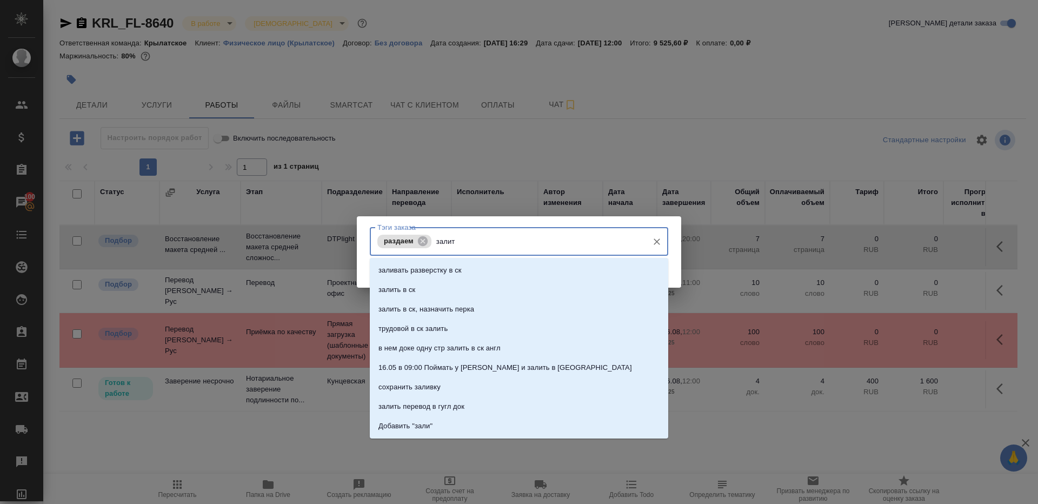
type input "залить"
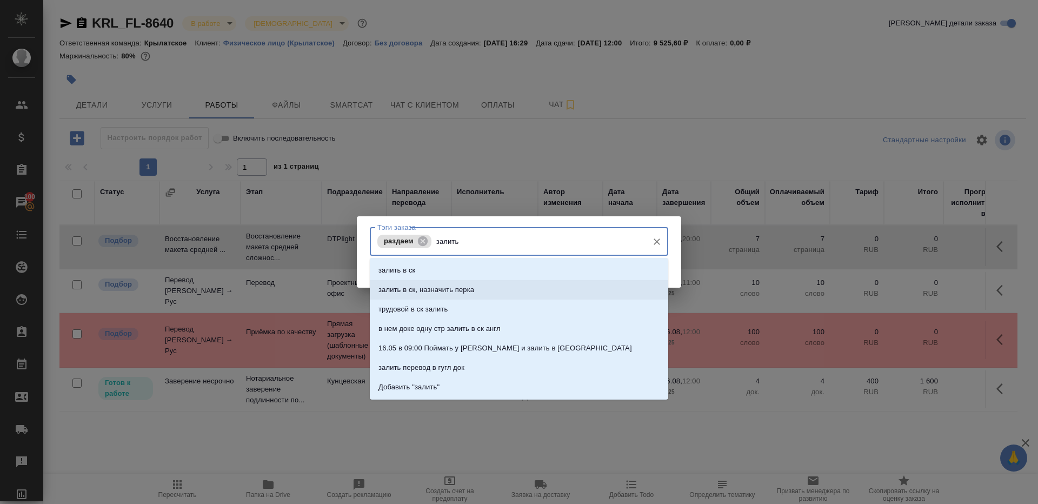
click at [493, 295] on li "залить в ск, назначить перка" at bounding box center [519, 289] width 298 height 19
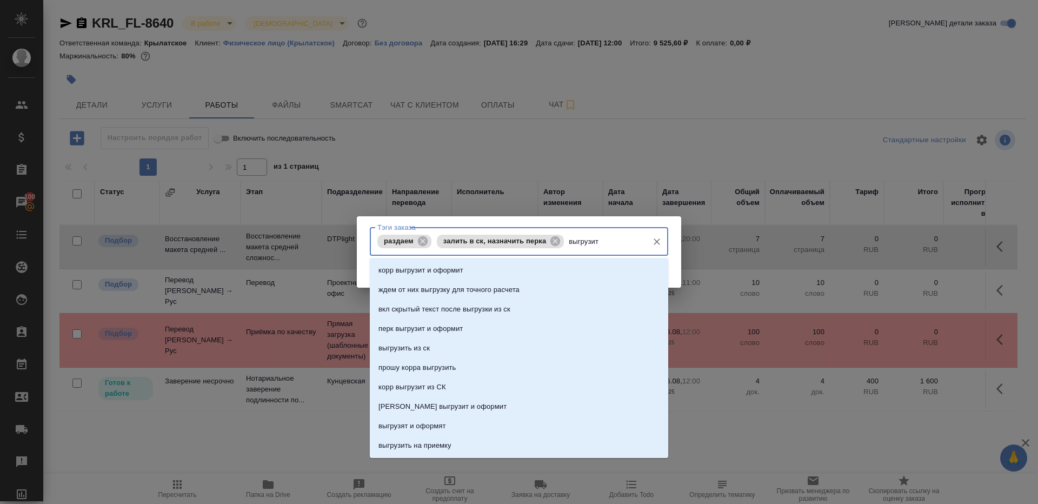
type input "выгрузить"
click at [486, 262] on li "выгрузить из ск" at bounding box center [519, 269] width 298 height 19
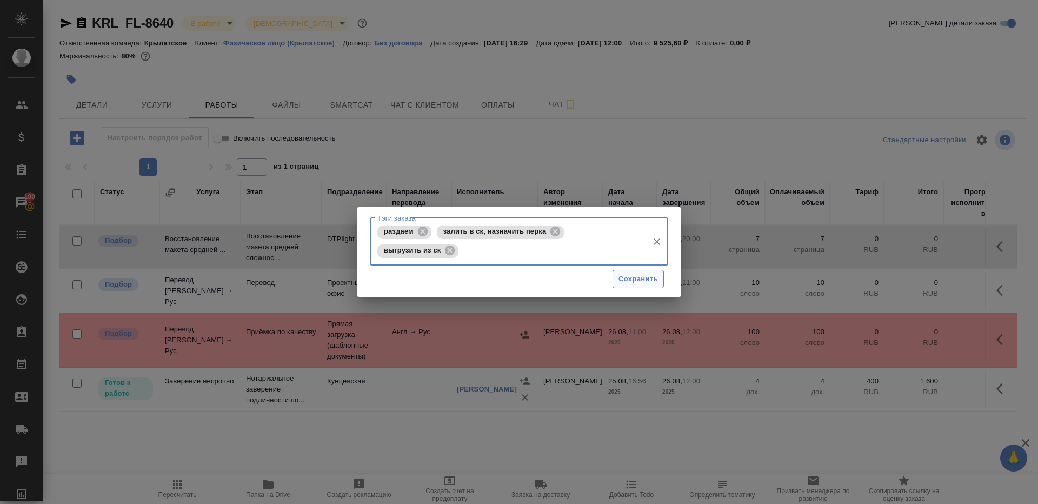
click at [617, 280] on button "Сохранить" at bounding box center [637, 279] width 51 height 19
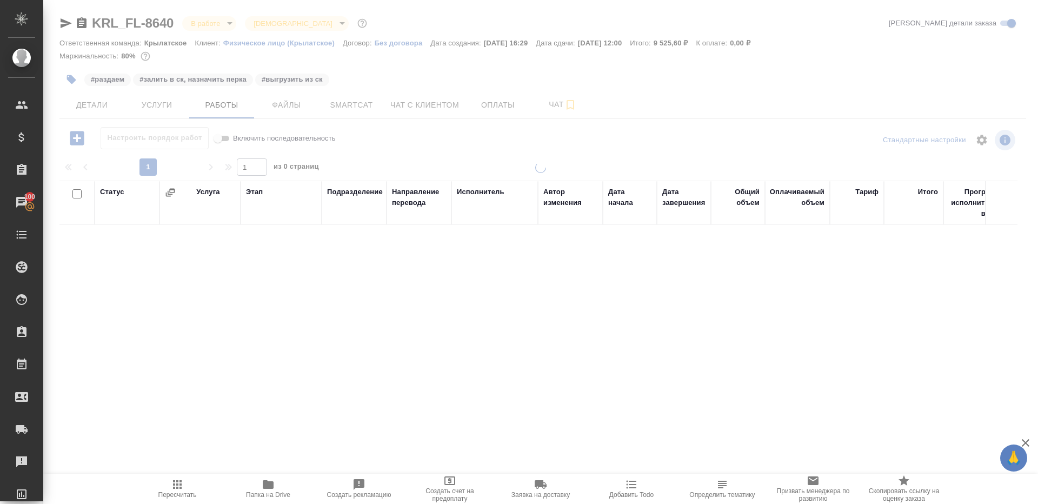
click at [91, 97] on div at bounding box center [540, 225] width 994 height 451
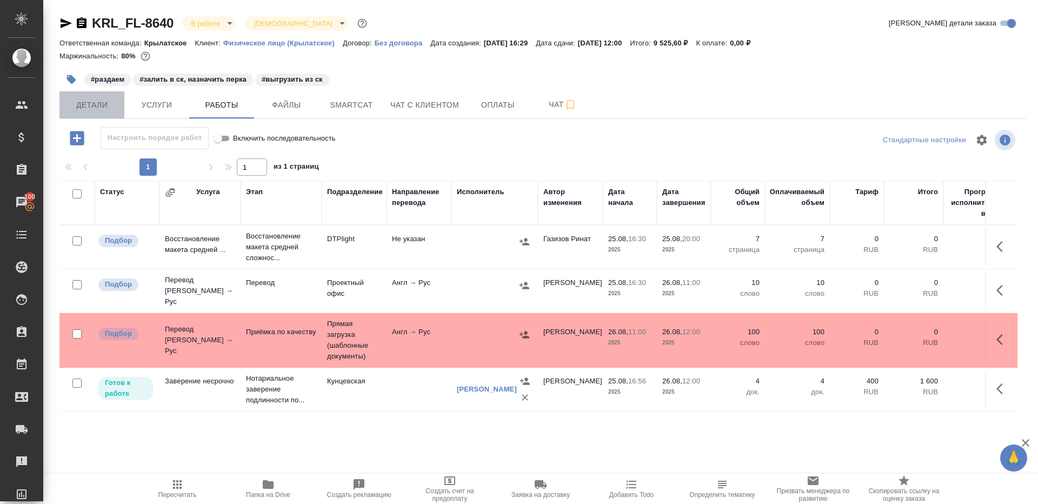
click at [91, 105] on span "Детали" at bounding box center [92, 105] width 52 height 14
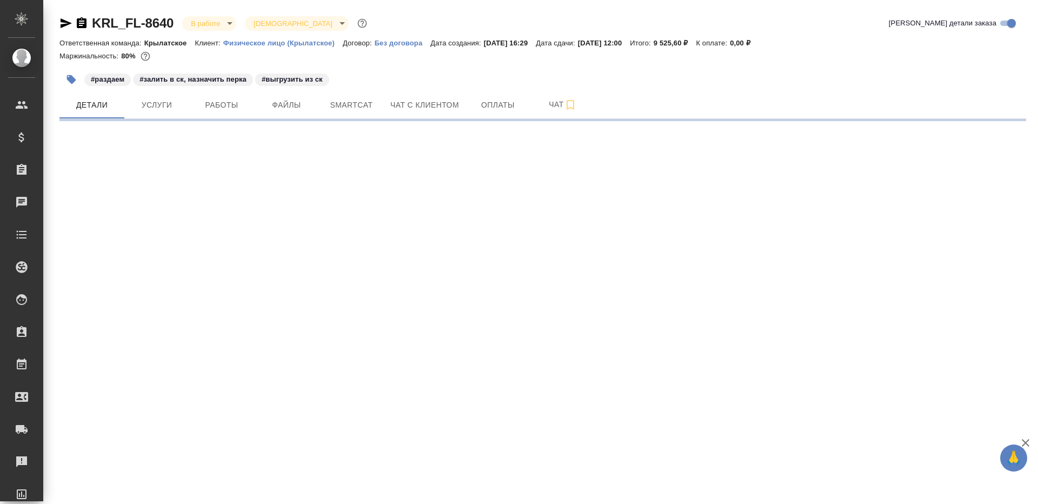
select select "RU"
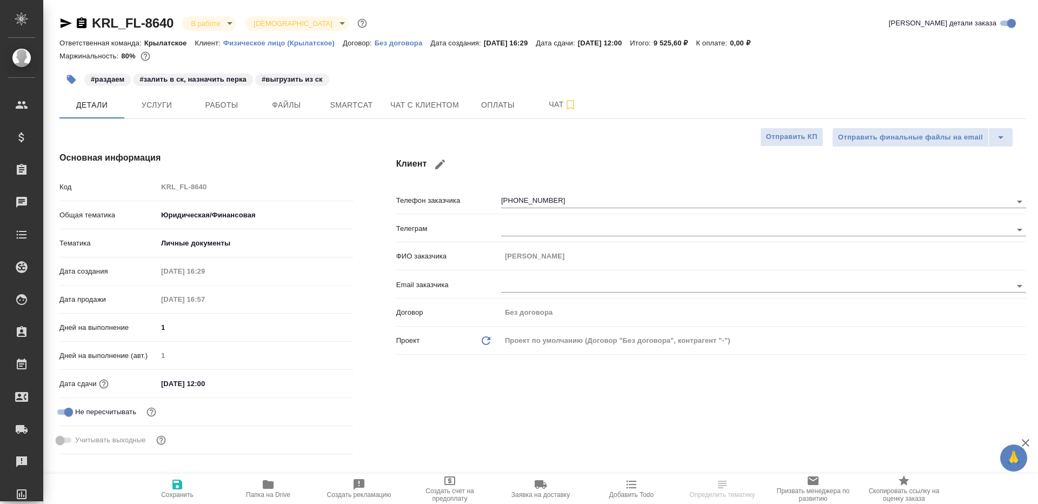
type textarea "x"
click at [215, 102] on span "Работы" at bounding box center [222, 105] width 52 height 14
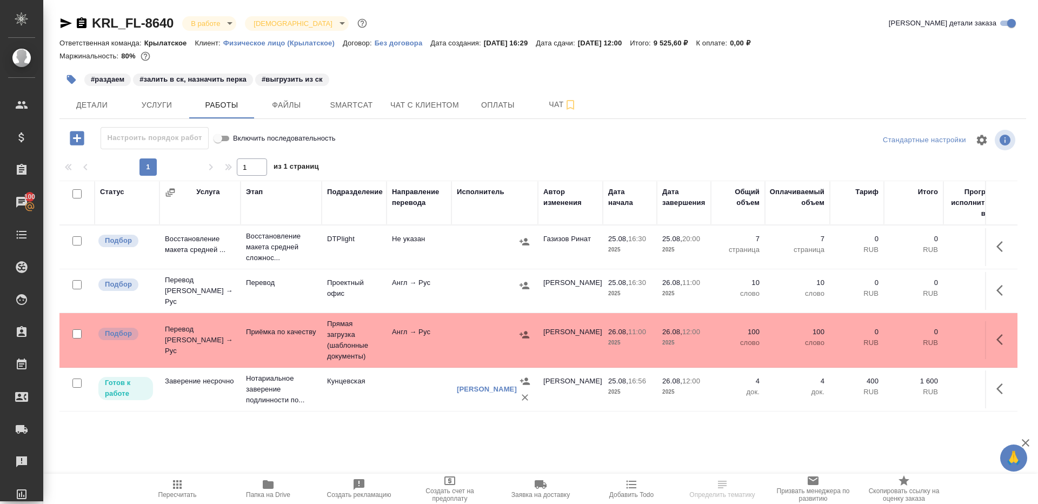
click at [417, 151] on div at bounding box center [543, 140] width 322 height 26
click at [184, 464] on div ".cls-1 fill:#fff; AWATERA Gazizov Rinat Клиенты Спецификации Заказы 100 Чаты To…" at bounding box center [519, 252] width 1038 height 504
click at [184, 477] on button "Пересчитать" at bounding box center [177, 488] width 91 height 30
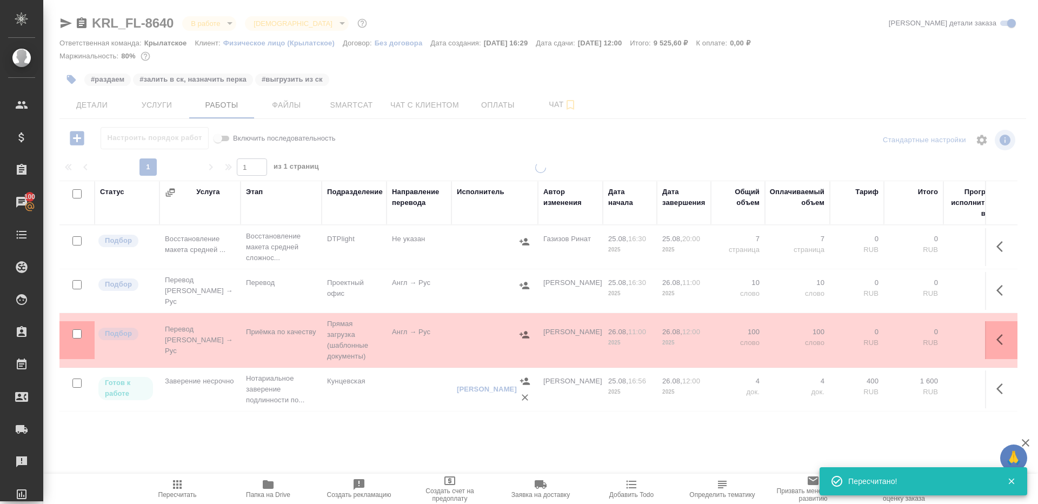
click at [473, 156] on div at bounding box center [540, 225] width 994 height 451
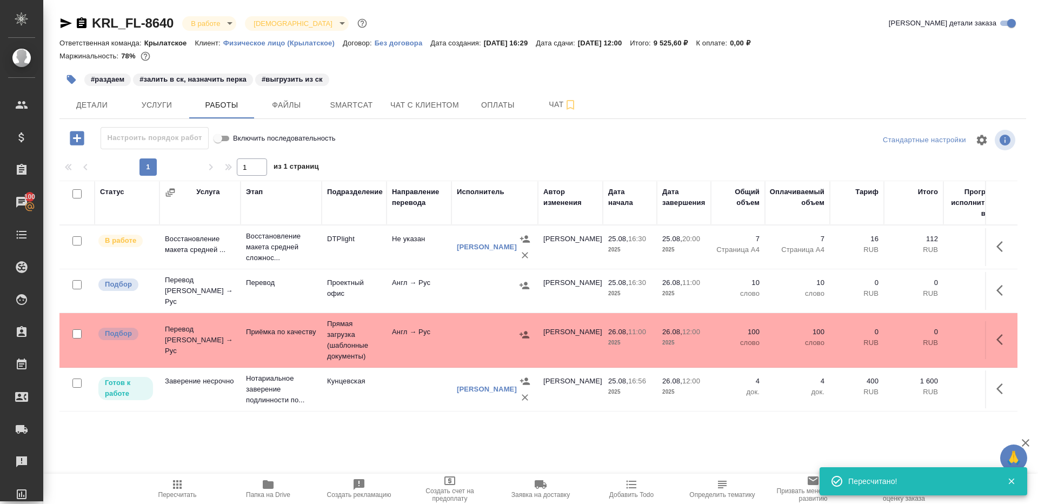
click at [75, 75] on icon "button" at bounding box center [71, 79] width 11 height 11
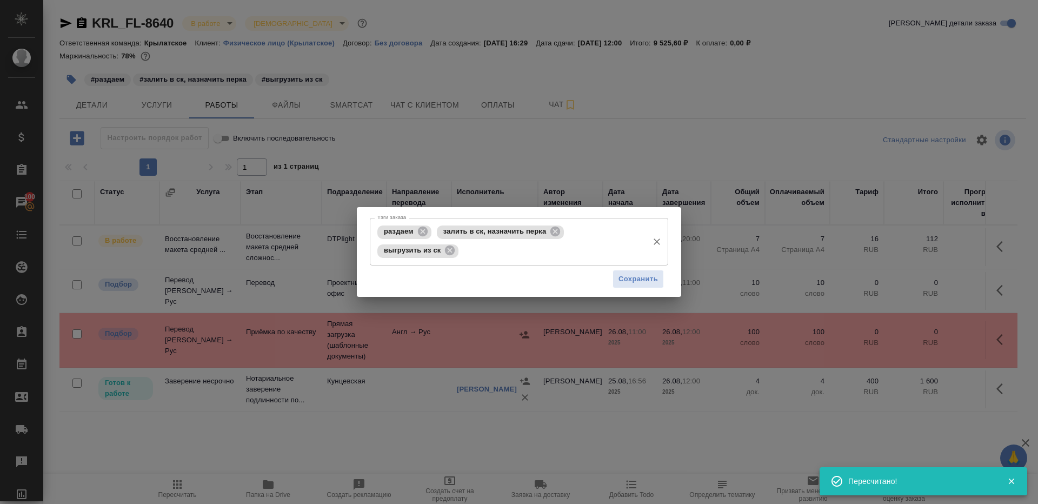
click at [505, 250] on input "Тэги заказа" at bounding box center [552, 251] width 182 height 18
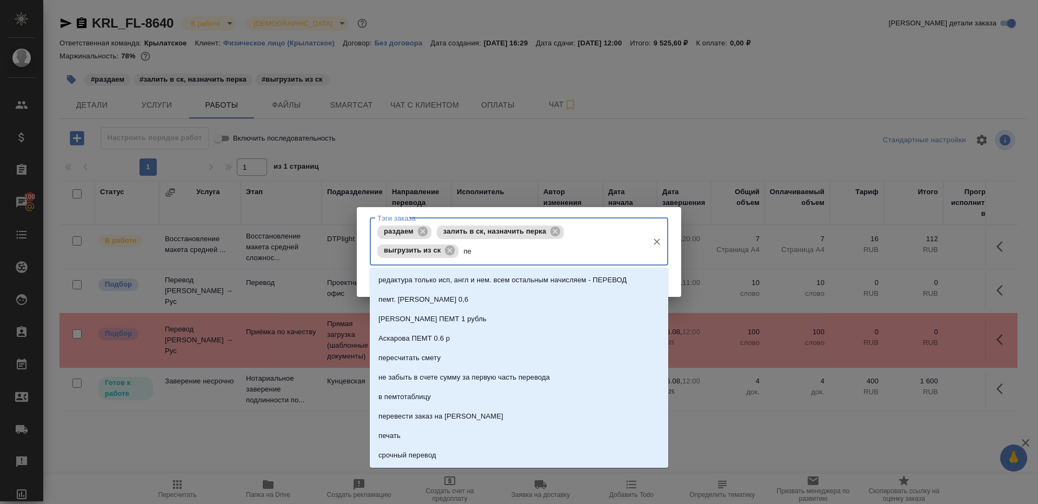
type input "п"
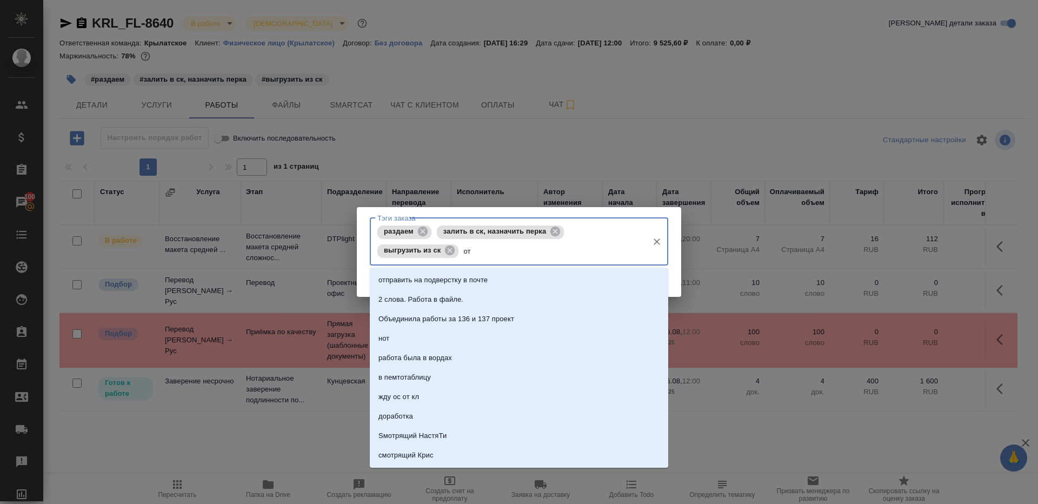
type input "о"
type input "вечерне"
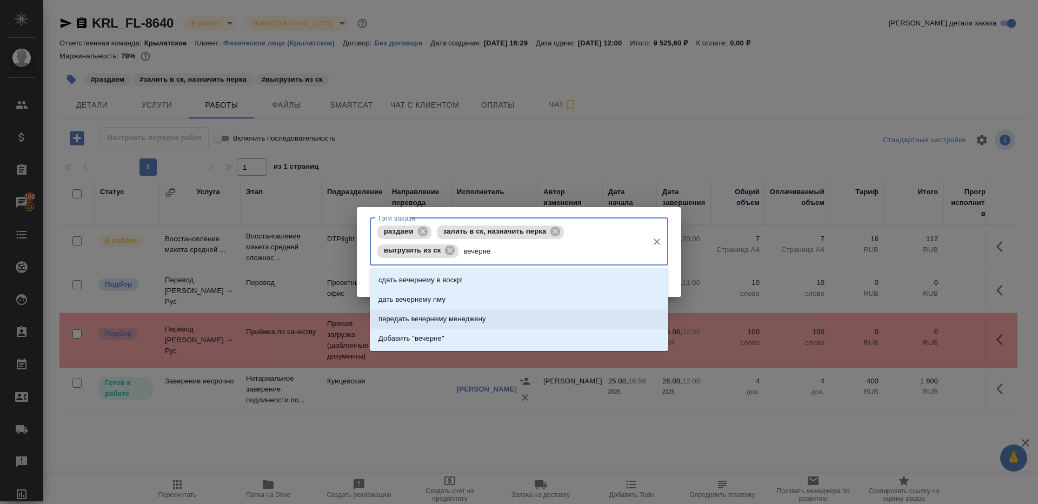
click at [525, 315] on li "передать вечернему менеджену" at bounding box center [519, 318] width 298 height 19
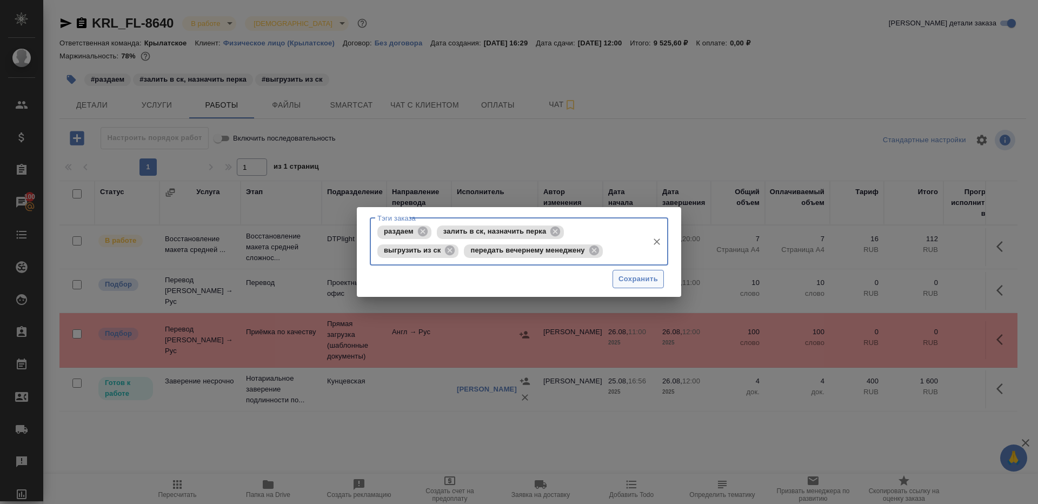
click at [634, 277] on span "Сохранить" at bounding box center [637, 279] width 39 height 12
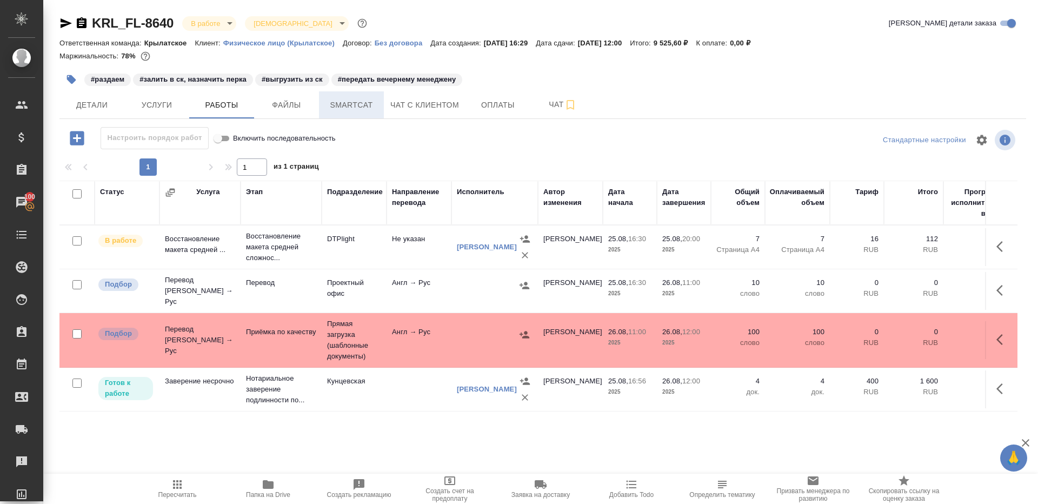
click at [338, 115] on button "Smartcat" at bounding box center [351, 104] width 65 height 27
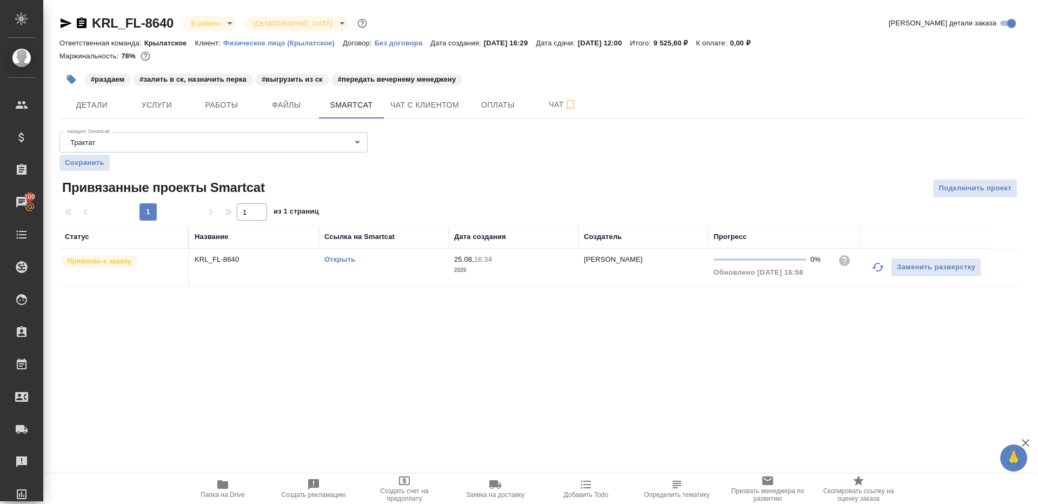
click at [337, 260] on link "Открыть" at bounding box center [339, 259] width 31 height 8
click at [245, 103] on span "Работы" at bounding box center [222, 105] width 52 height 14
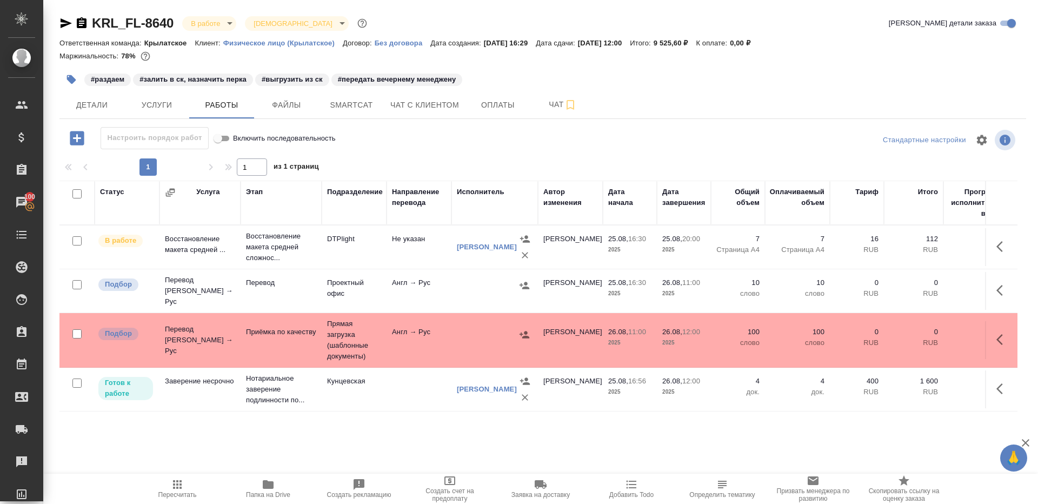
click at [181, 487] on icon "button" at bounding box center [177, 484] width 9 height 9
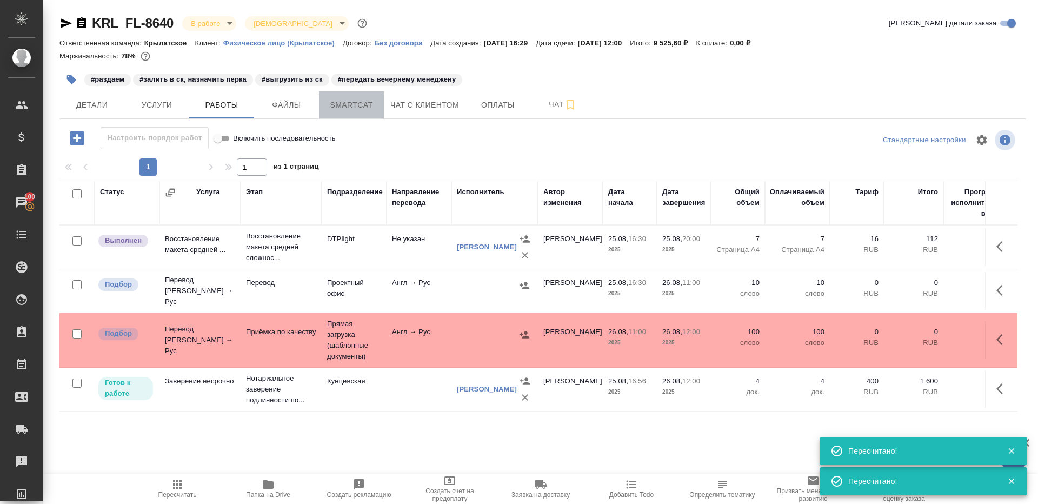
click at [340, 104] on span "Smartcat" at bounding box center [351, 105] width 52 height 14
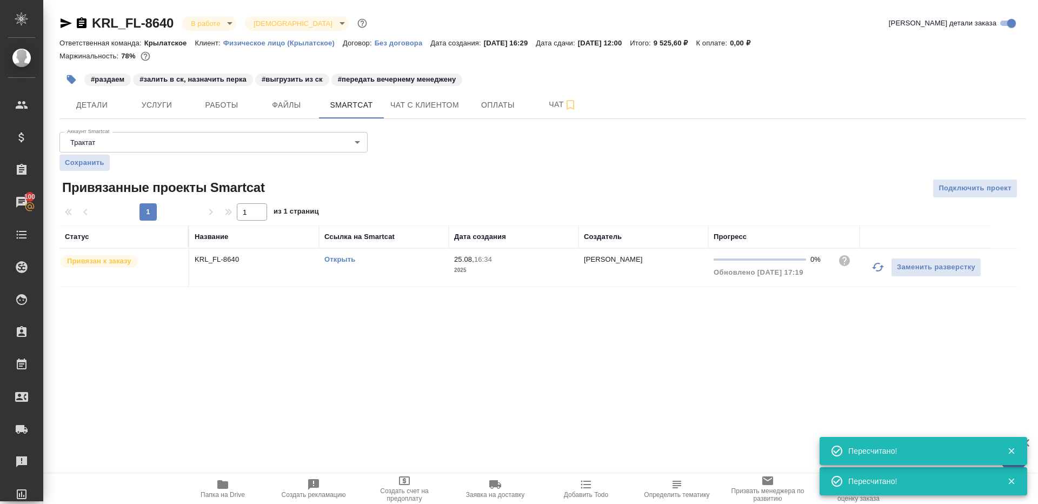
click at [343, 255] on link "Открыть" at bounding box center [339, 259] width 31 height 8
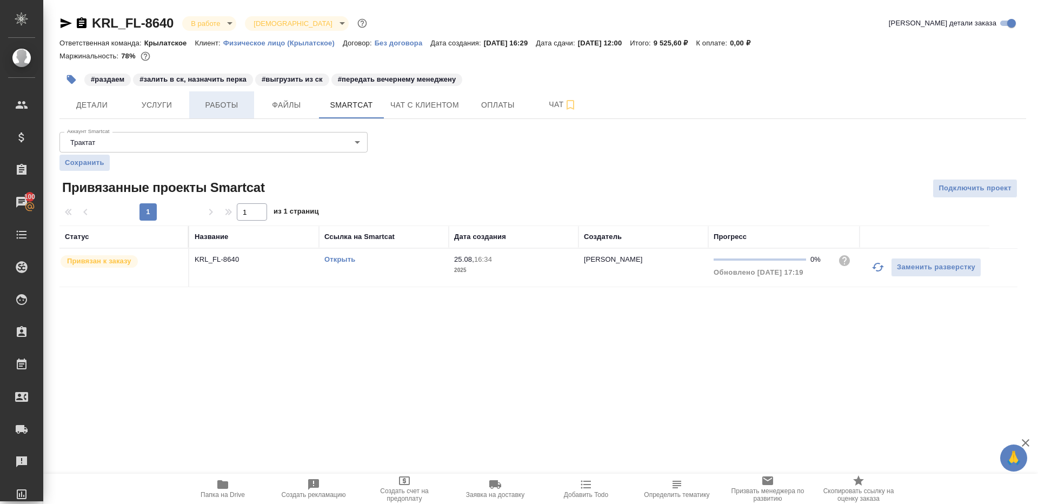
click at [238, 106] on span "Работы" at bounding box center [222, 105] width 52 height 14
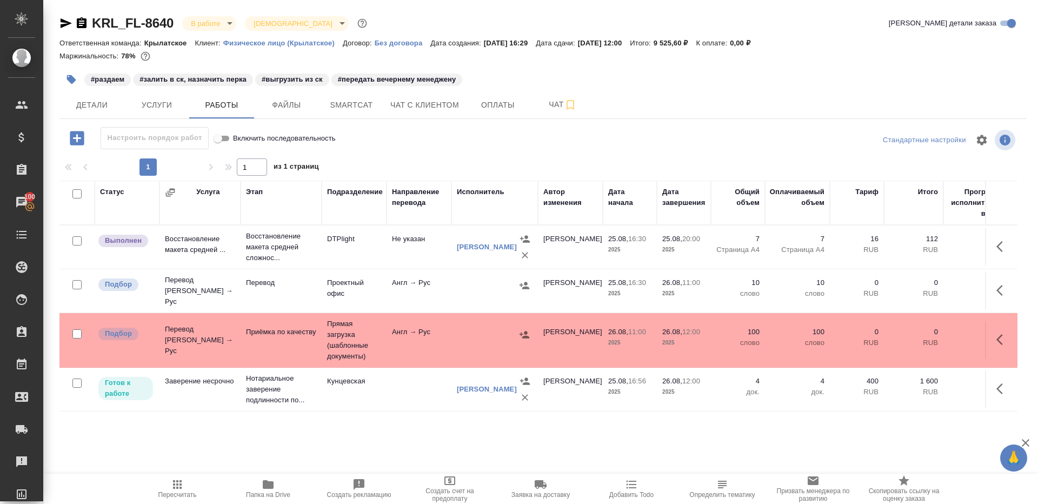
click at [406, 256] on td "Не указан" at bounding box center [418, 247] width 65 height 38
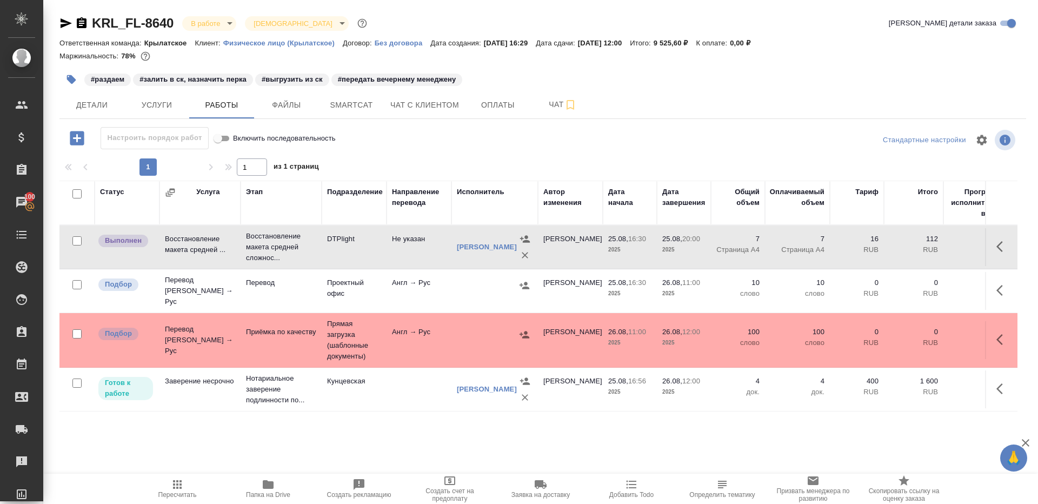
click at [406, 256] on td "Не указан" at bounding box center [418, 247] width 65 height 38
click at [267, 481] on icon "button" at bounding box center [268, 484] width 11 height 9
click at [182, 483] on icon "button" at bounding box center [177, 484] width 13 height 13
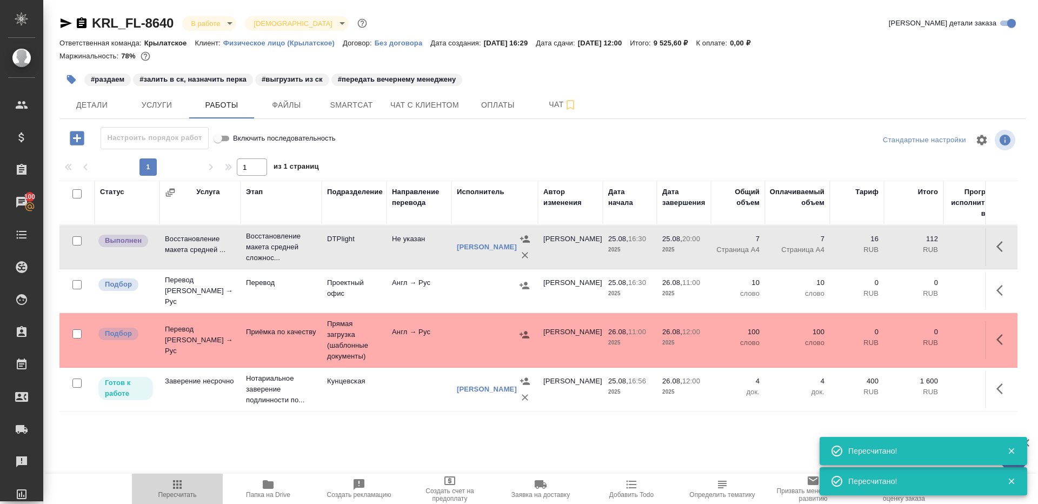
click at [180, 475] on button "Пересчитать" at bounding box center [177, 488] width 91 height 30
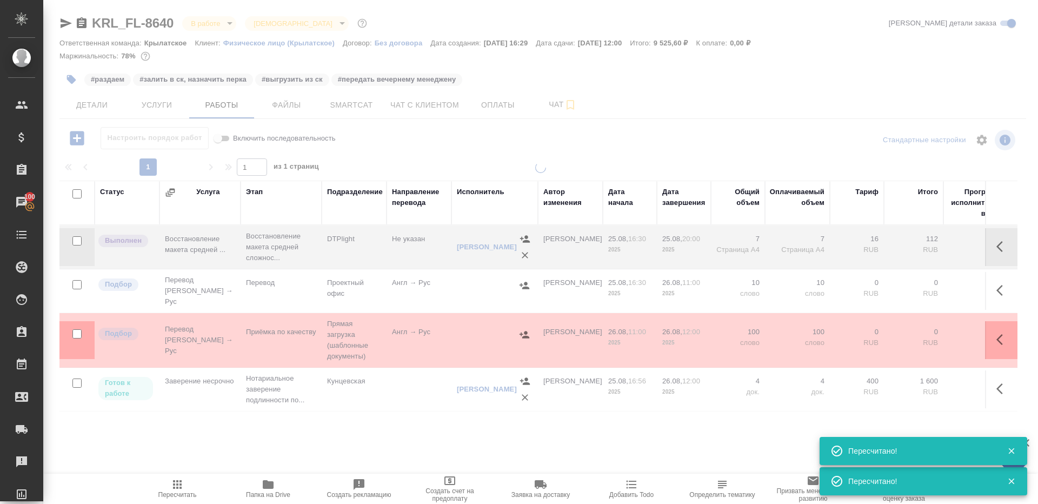
click at [422, 158] on div at bounding box center [540, 225] width 994 height 451
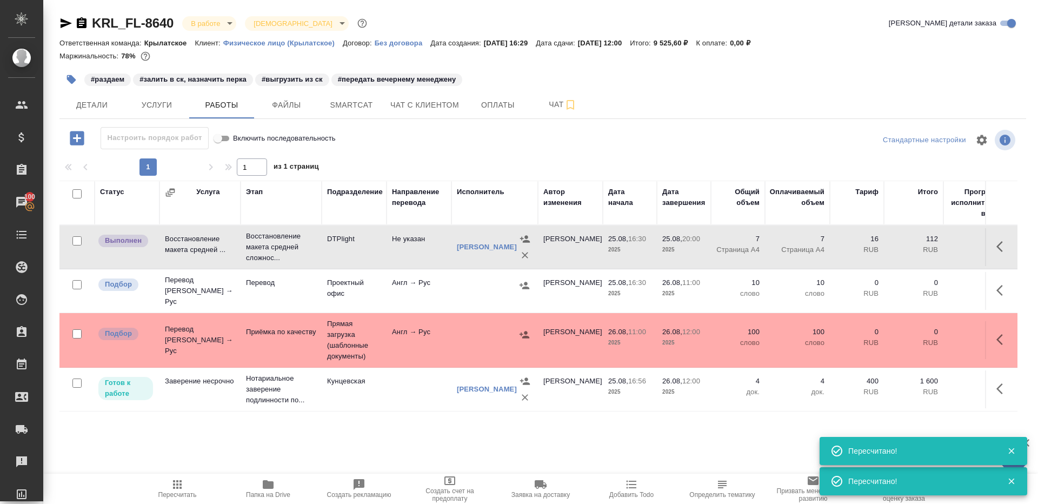
click at [362, 242] on td "DTPlight" at bounding box center [354, 247] width 65 height 38
click at [308, 259] on p "Восстановление макета средней сложнос..." at bounding box center [281, 247] width 70 height 32
click at [161, 489] on span "Пересчитать" at bounding box center [177, 488] width 78 height 21
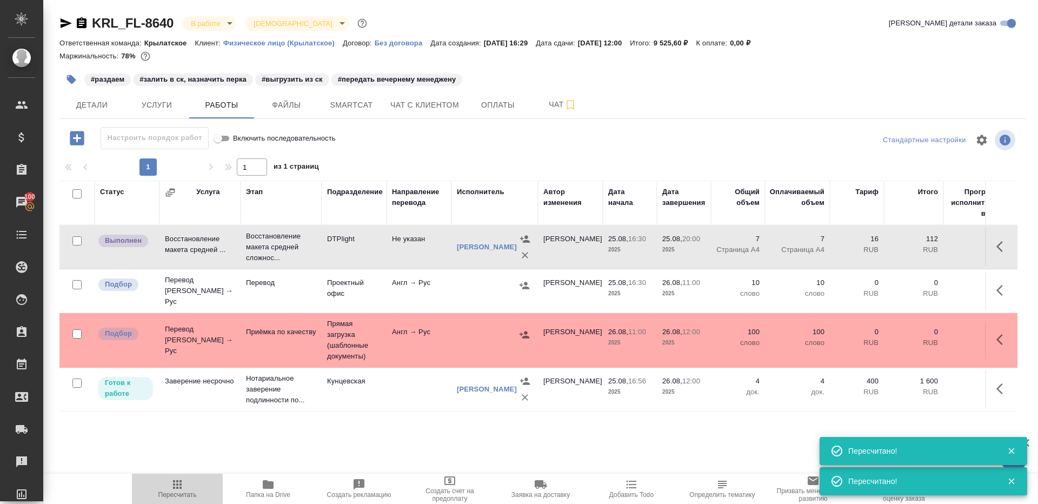
click at [161, 489] on span "Пересчитать" at bounding box center [177, 488] width 78 height 21
click at [176, 486] on icon "button" at bounding box center [177, 484] width 13 height 13
click at [379, 273] on td "Проектный офис" at bounding box center [354, 291] width 65 height 38
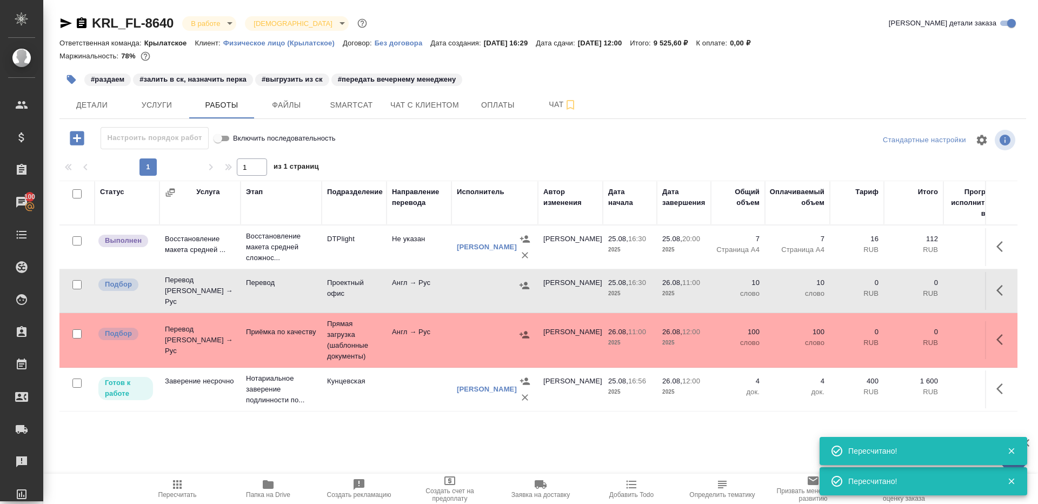
click at [389, 238] on td "Не указан" at bounding box center [418, 247] width 65 height 38
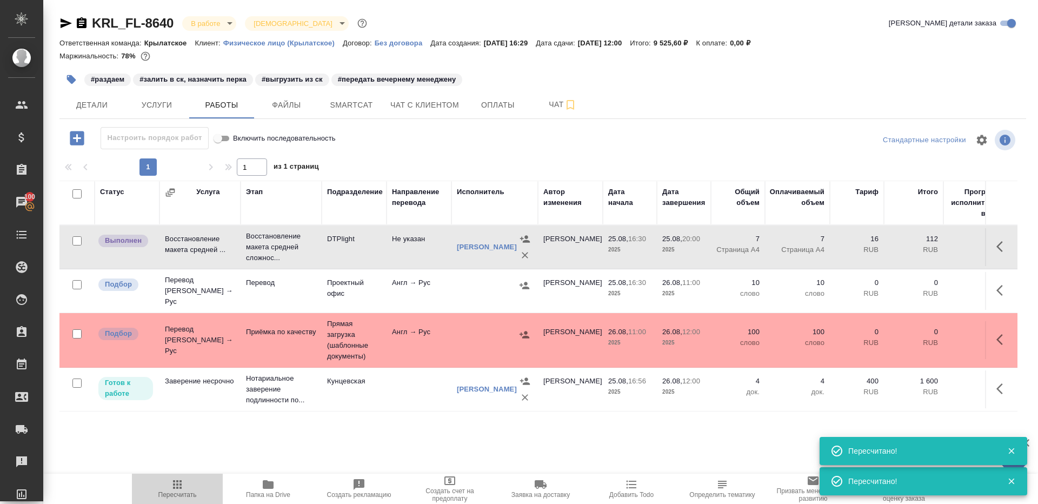
click at [172, 477] on button "Пересчитать" at bounding box center [177, 488] width 91 height 30
click at [164, 487] on span "Пересчитать" at bounding box center [177, 488] width 78 height 21
click at [176, 480] on icon "button" at bounding box center [177, 484] width 9 height 9
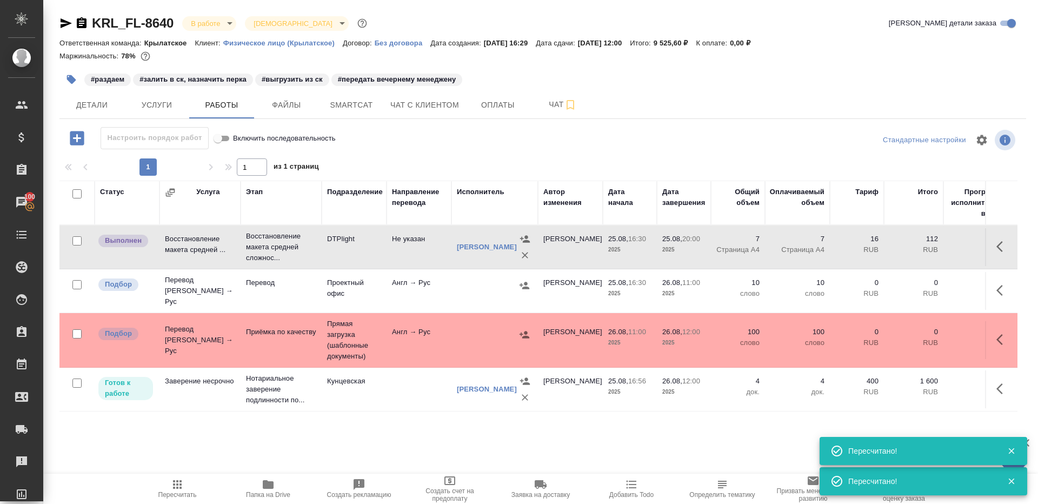
click at [176, 480] on icon "button" at bounding box center [177, 484] width 9 height 9
click at [176, 487] on icon "button" at bounding box center [177, 484] width 13 height 13
drag, startPoint x: 176, startPoint y: 487, endPoint x: 278, endPoint y: 304, distance: 210.0
click at [176, 487] on icon "button" at bounding box center [177, 484] width 13 height 13
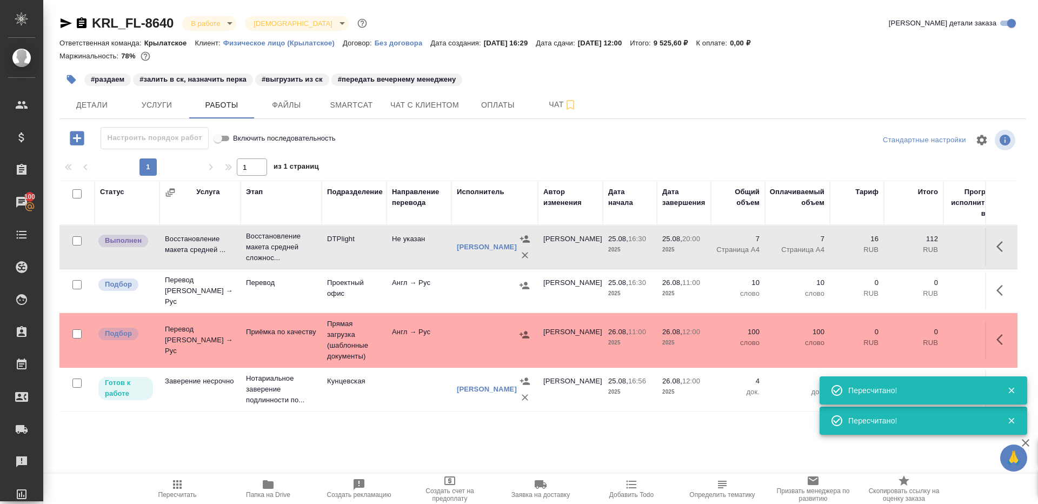
click at [453, 142] on div at bounding box center [543, 140] width 322 height 26
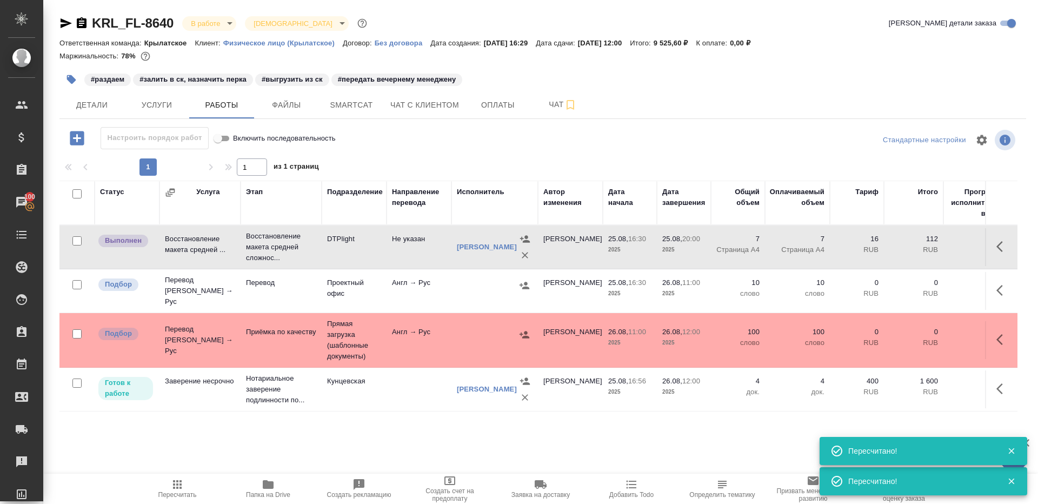
click at [173, 483] on icon "button" at bounding box center [177, 484] width 13 height 13
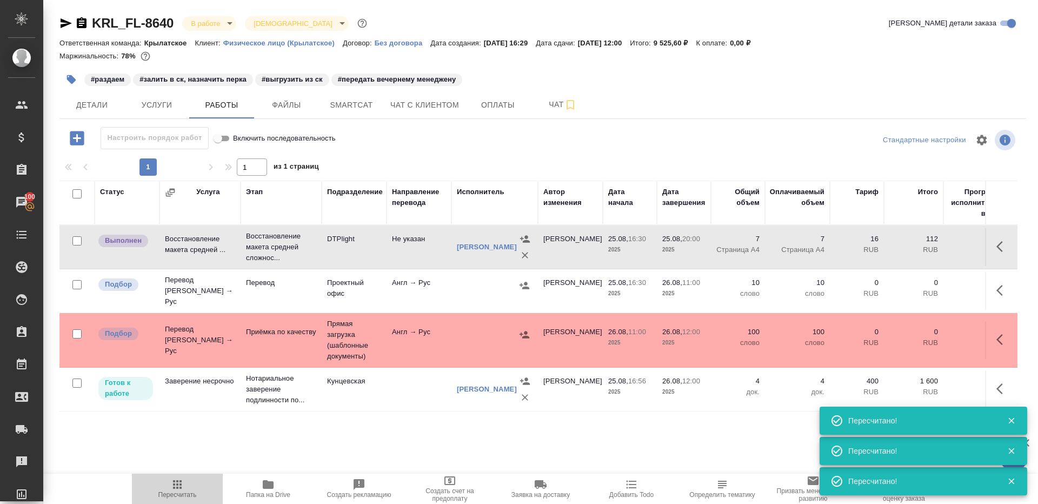
click at [159, 493] on span "Пересчитать" at bounding box center [177, 495] width 38 height 8
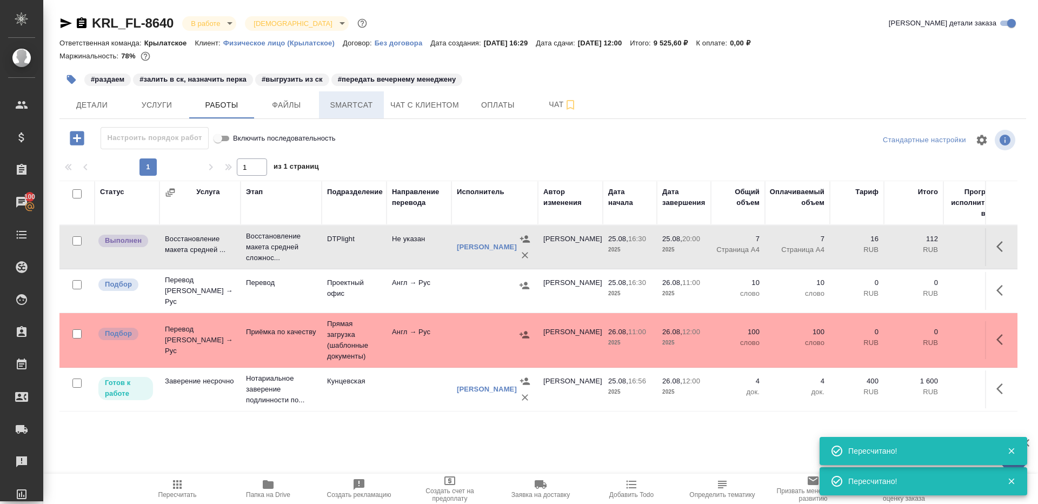
click at [345, 101] on span "Smartcat" at bounding box center [351, 105] width 52 height 14
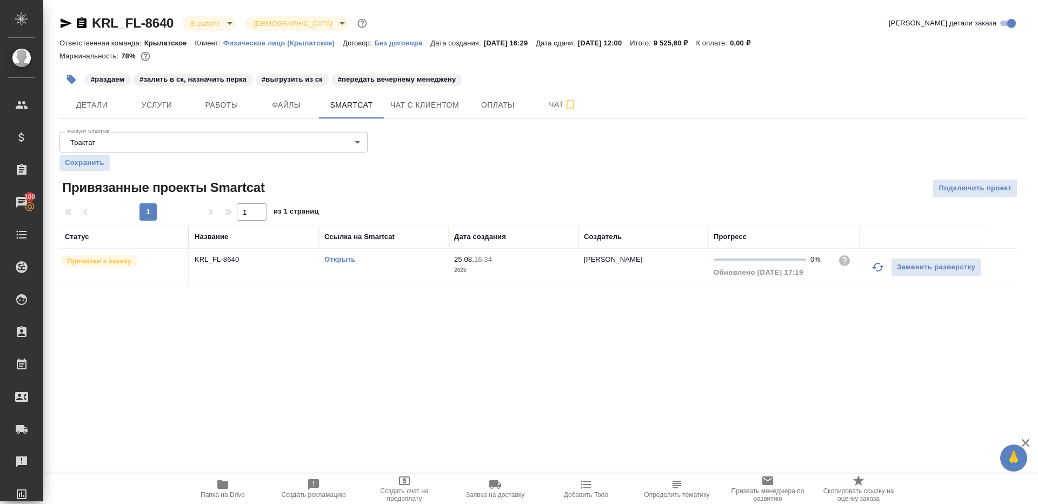
click at [340, 260] on link "Открыть" at bounding box center [339, 259] width 31 height 8
click at [206, 103] on span "Работы" at bounding box center [222, 105] width 52 height 14
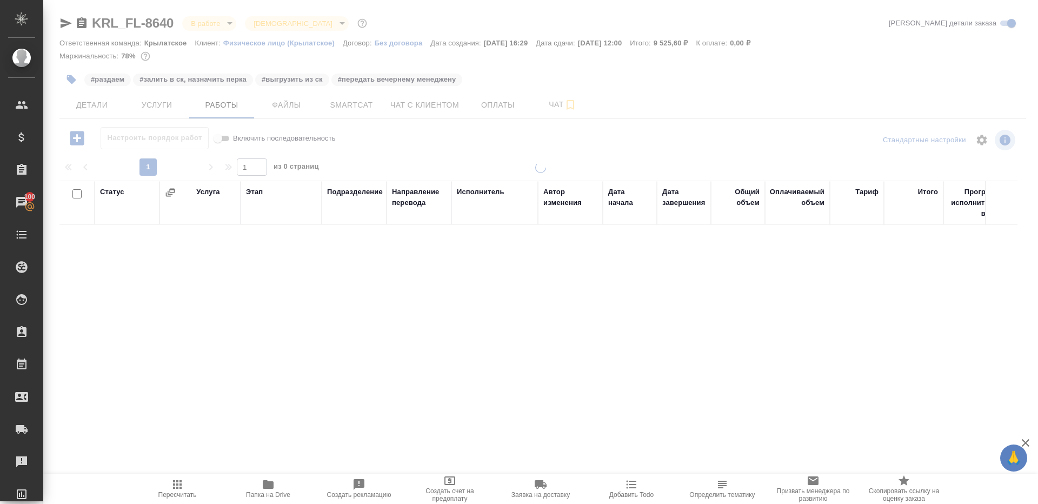
click at [272, 491] on span "Папка на Drive" at bounding box center [268, 495] width 44 height 8
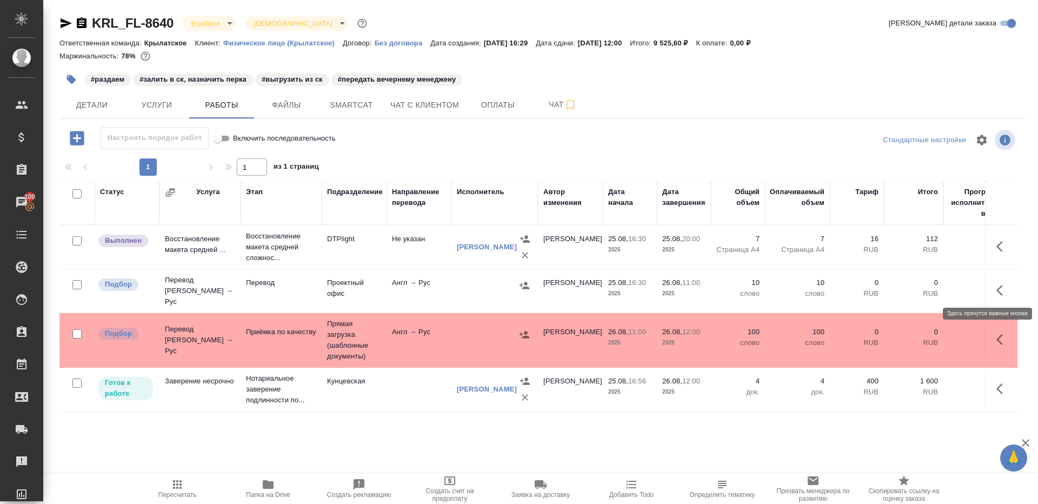
click at [1001, 285] on icon "button" at bounding box center [999, 290] width 6 height 11
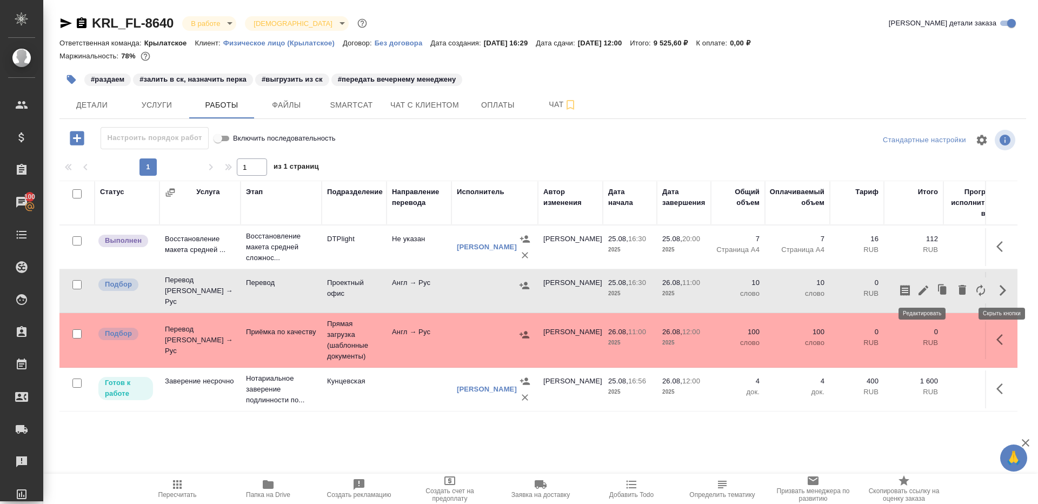
click at [921, 285] on icon "button" at bounding box center [923, 290] width 13 height 13
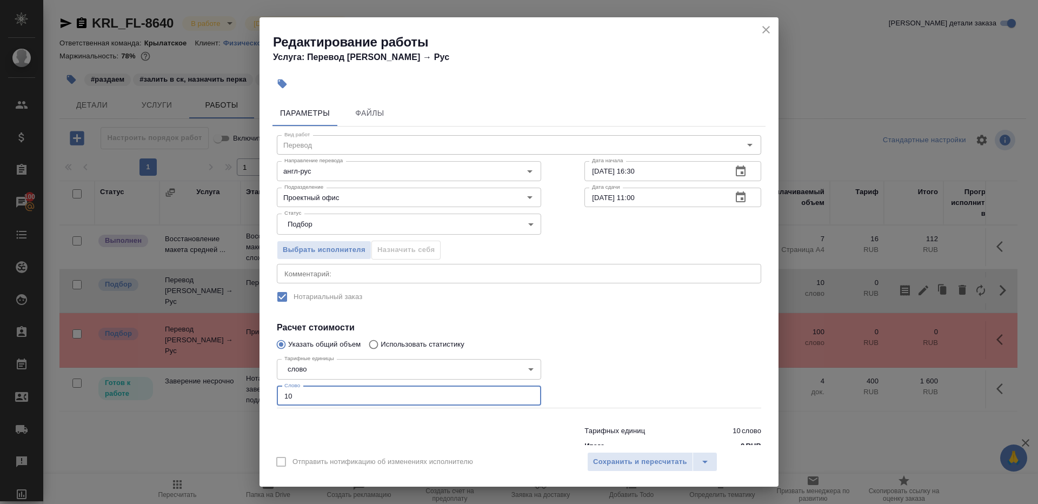
click at [317, 396] on input "10" at bounding box center [409, 395] width 264 height 19
paste input "953.9"
type input "953.9"
click at [594, 367] on div at bounding box center [673, 381] width 220 height 97
click at [595, 460] on span "Сохранить и пересчитать" at bounding box center [640, 462] width 94 height 12
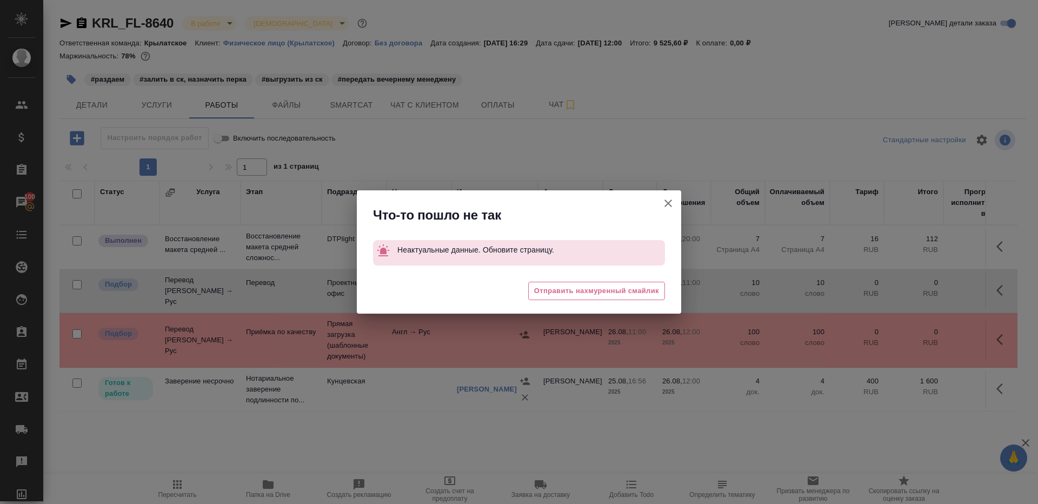
click at [666, 201] on icon "button" at bounding box center [668, 203] width 8 height 8
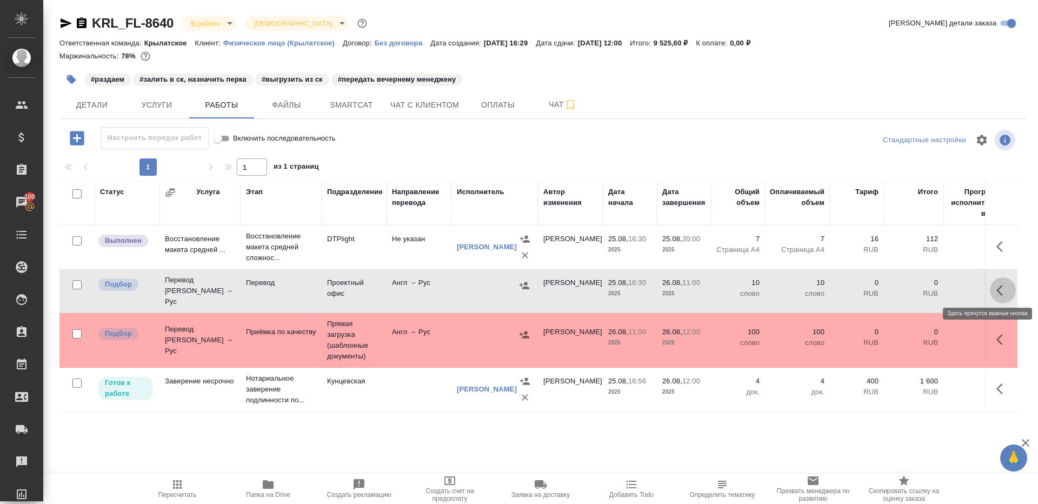
click at [998, 284] on icon "button" at bounding box center [1002, 290] width 13 height 13
click at [917, 284] on icon "button" at bounding box center [923, 290] width 13 height 13
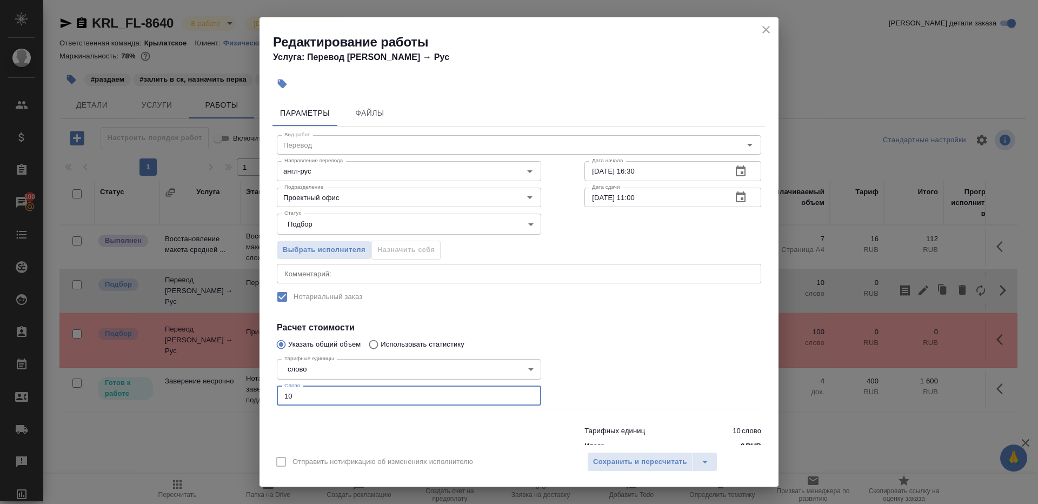
click at [353, 390] on input "10" at bounding box center [409, 395] width 264 height 19
paste input "953.9"
type input "953.9"
click at [634, 444] on div "Итого 0 RUB" at bounding box center [672, 445] width 177 height 11
click at [634, 457] on span "Сохранить и пересчитать" at bounding box center [640, 462] width 94 height 12
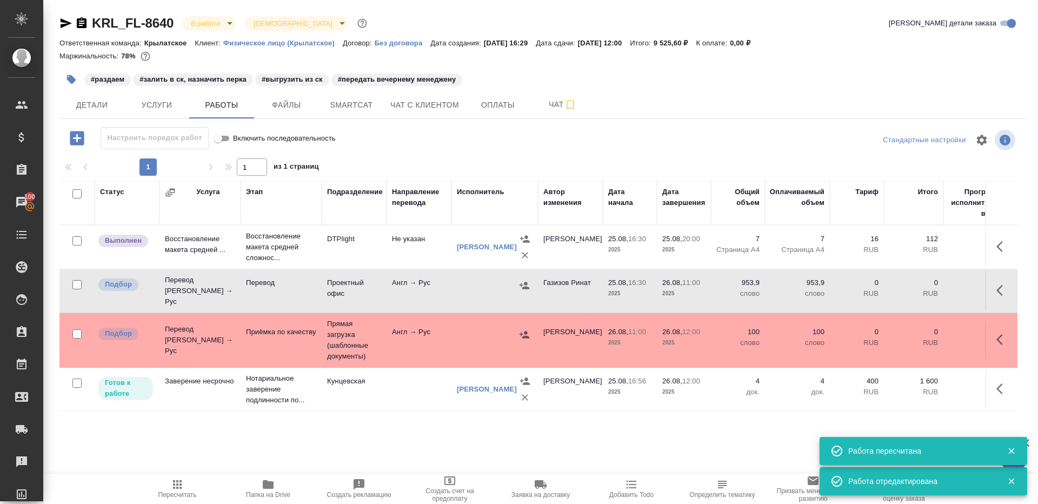
click at [521, 283] on icon "button" at bounding box center [524, 285] width 11 height 11
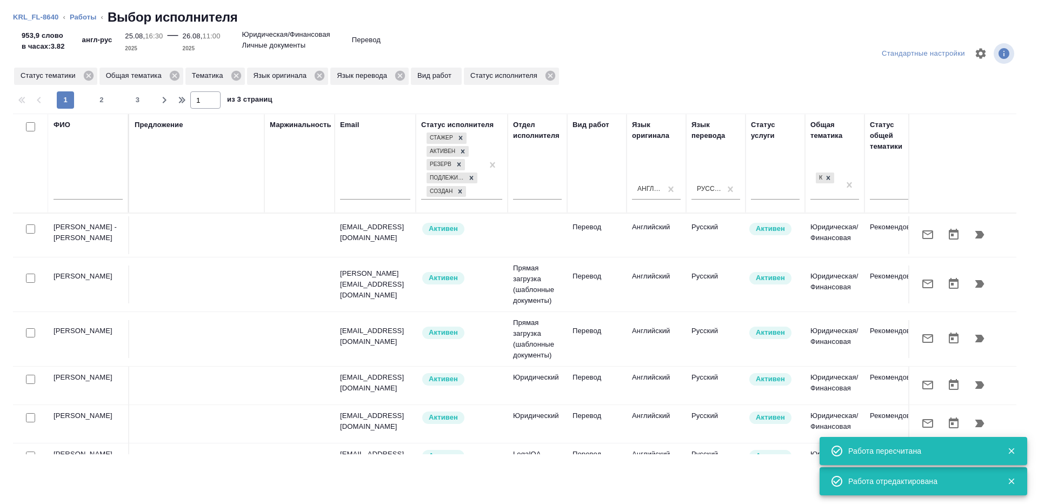
scroll to position [0, 390]
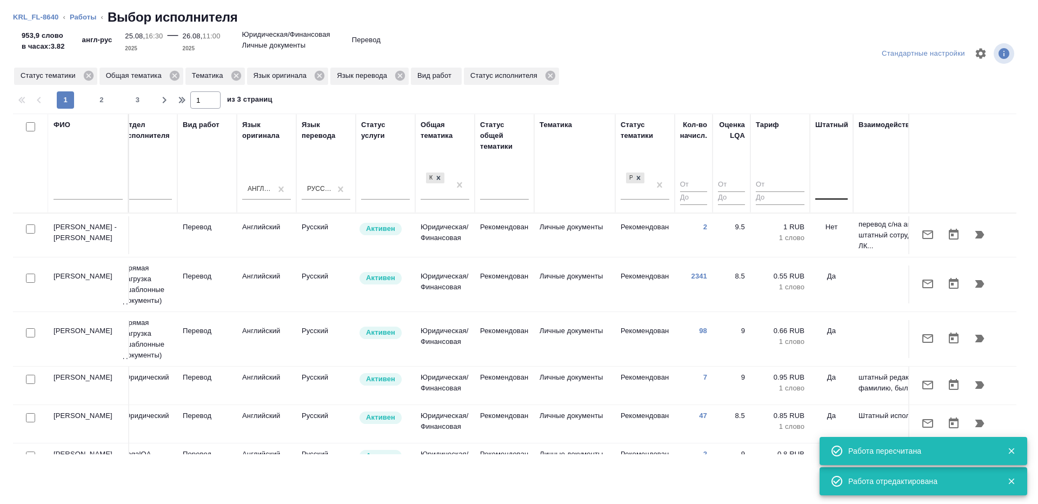
click at [828, 189] on div at bounding box center [831, 189] width 32 height 16
type input "нет"
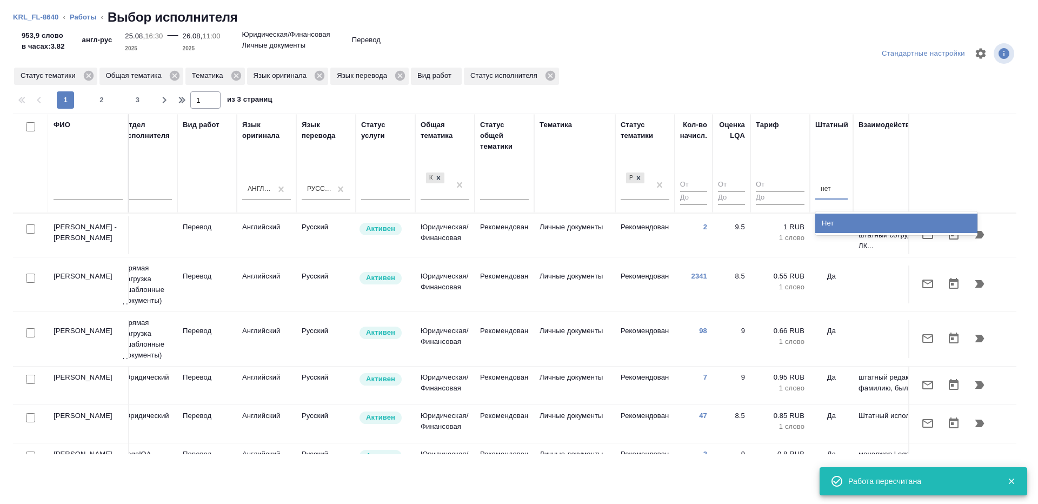
click at [828, 218] on div "Нет" at bounding box center [896, 222] width 162 height 19
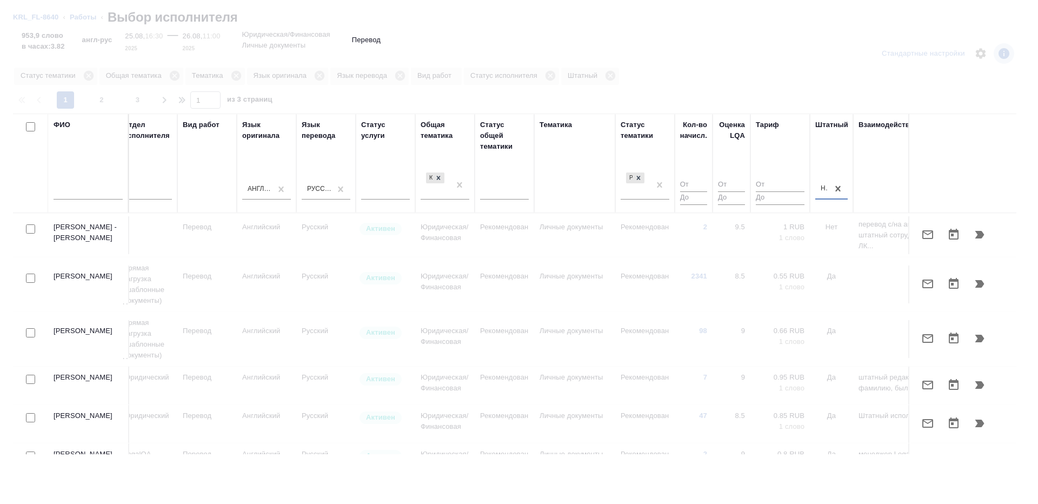
click at [822, 83] on div at bounding box center [519, 252] width 1038 height 504
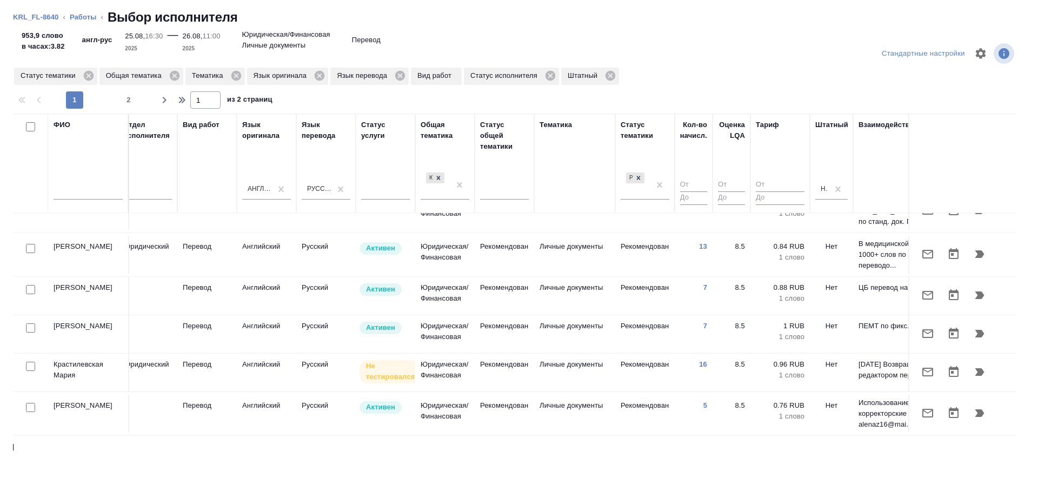
scroll to position [68, 418]
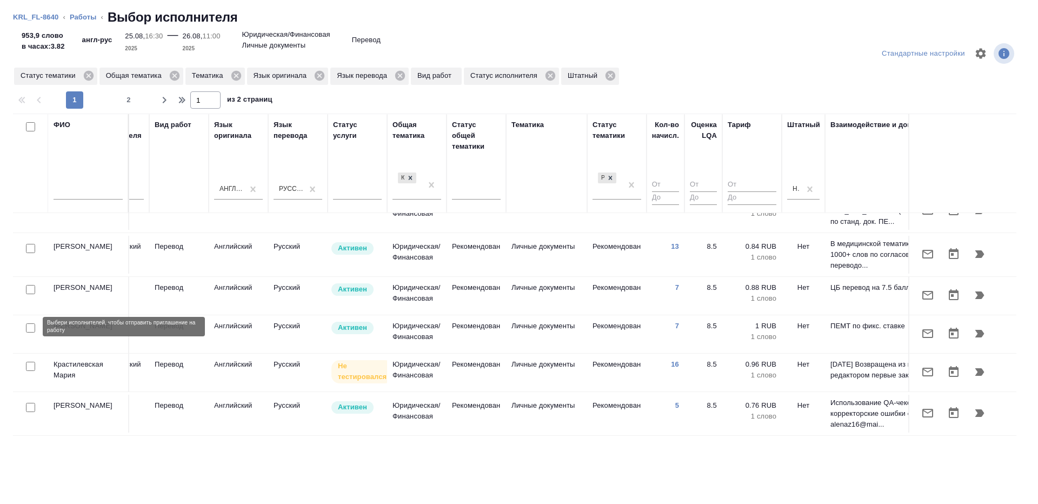
drag, startPoint x: 33, startPoint y: 325, endPoint x: 34, endPoint y: 387, distance: 61.6
click at [32, 325] on input "checkbox" at bounding box center [30, 327] width 9 height 9
checkbox input "true"
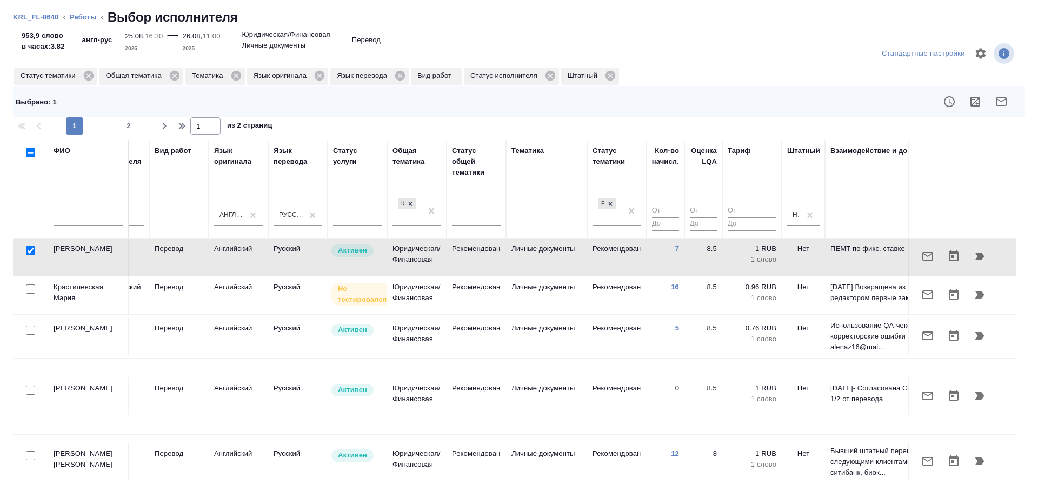
scroll to position [176, 418]
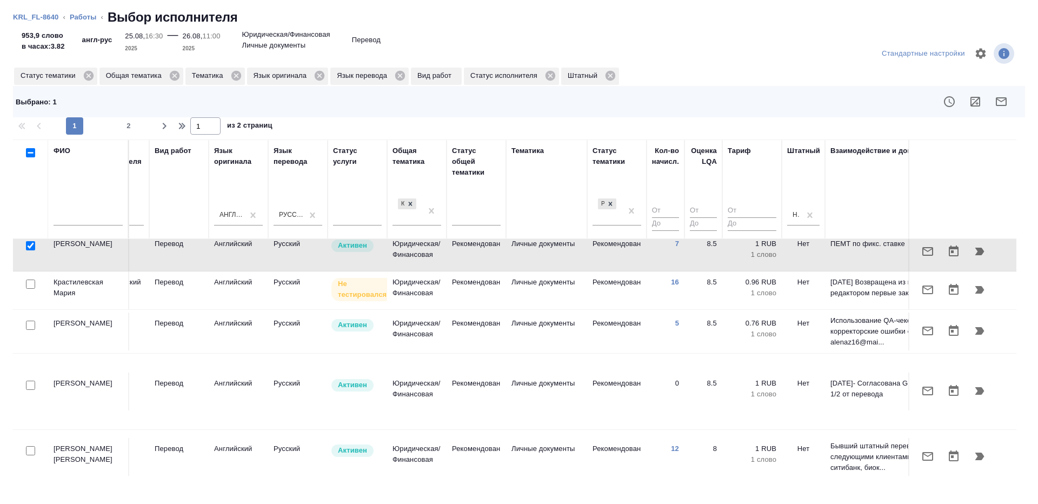
click at [32, 329] on input "checkbox" at bounding box center [30, 324] width 9 height 9
checkbox input "true"
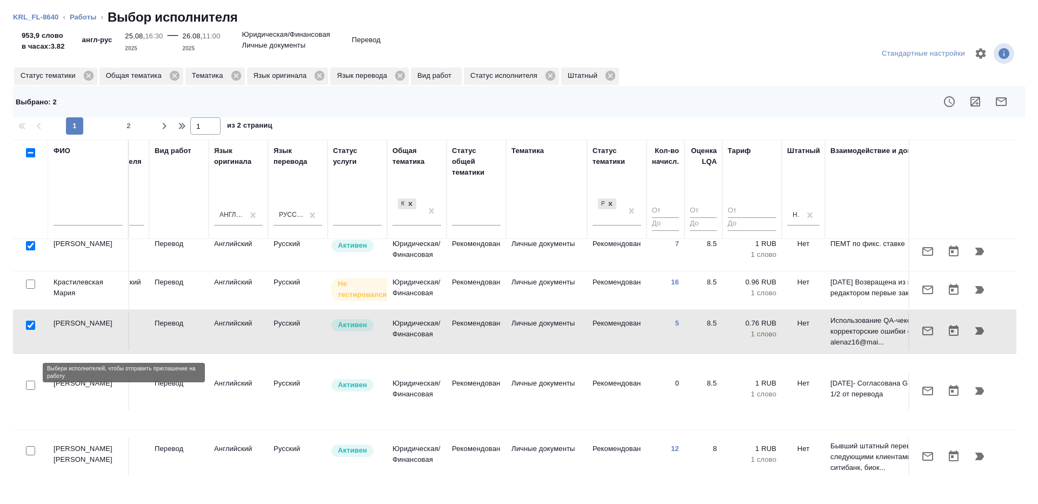
click at [30, 380] on input "checkbox" at bounding box center [30, 384] width 9 height 9
checkbox input "true"
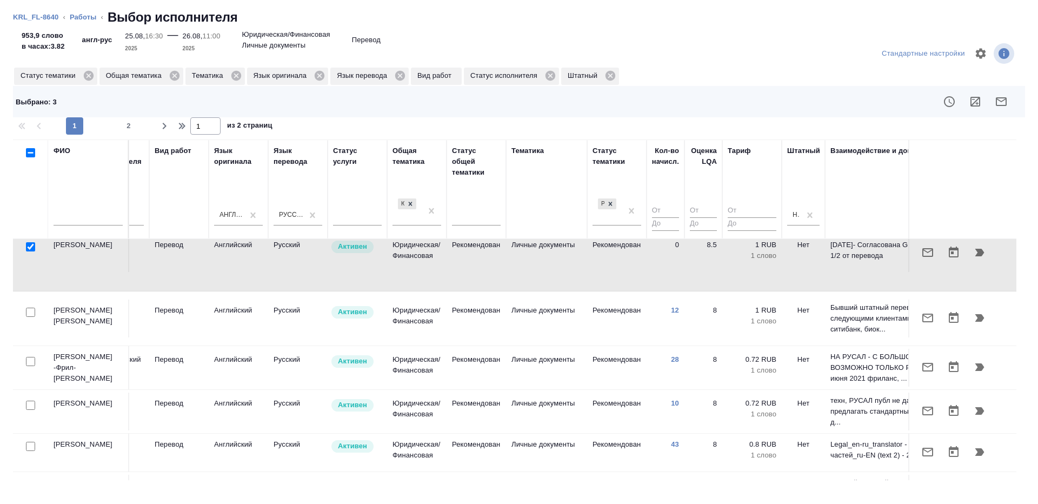
scroll to position [316, 418]
click at [28, 306] on input "checkbox" at bounding box center [30, 310] width 9 height 9
checkbox input "true"
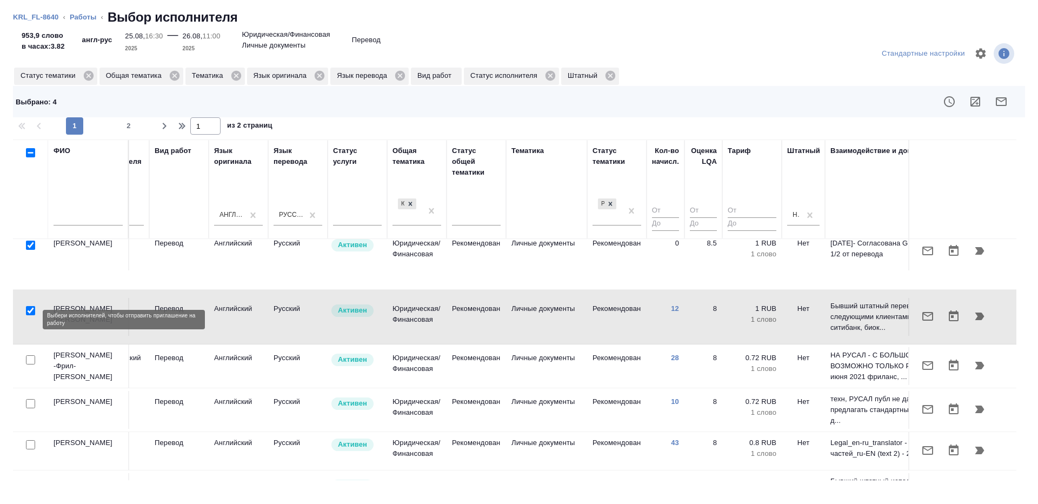
click at [30, 355] on input "checkbox" at bounding box center [30, 359] width 9 height 9
checkbox input "true"
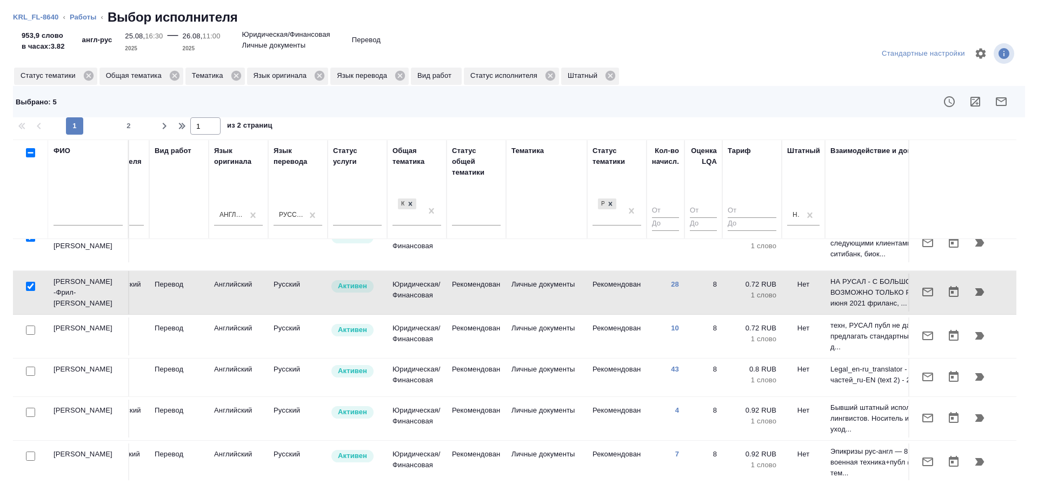
scroll to position [433, 418]
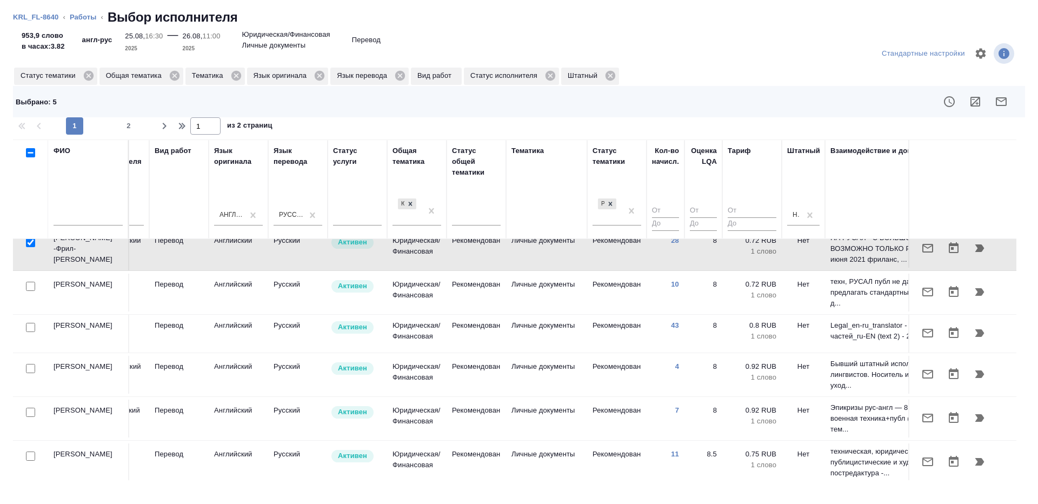
click at [25, 361] on div at bounding box center [30, 368] width 24 height 15
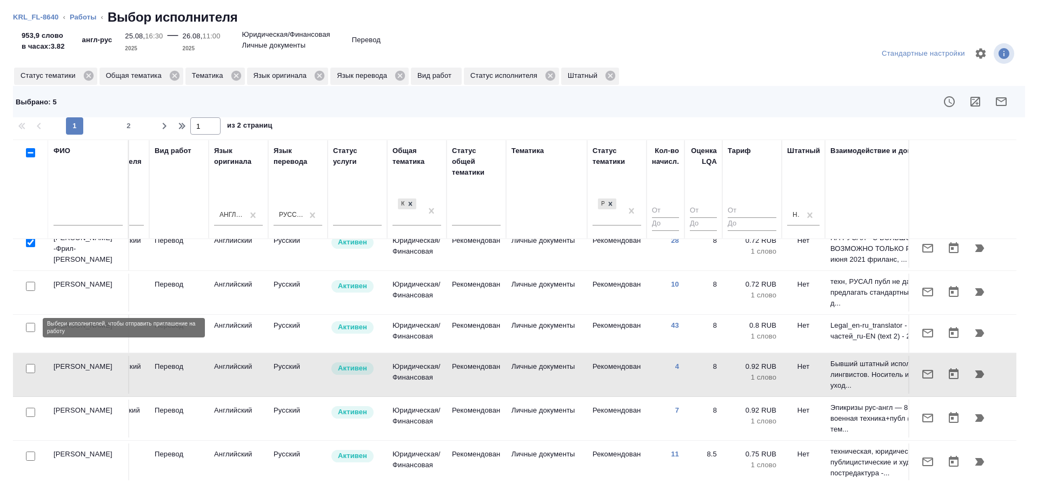
click at [32, 364] on input "checkbox" at bounding box center [30, 368] width 9 height 9
checkbox input "true"
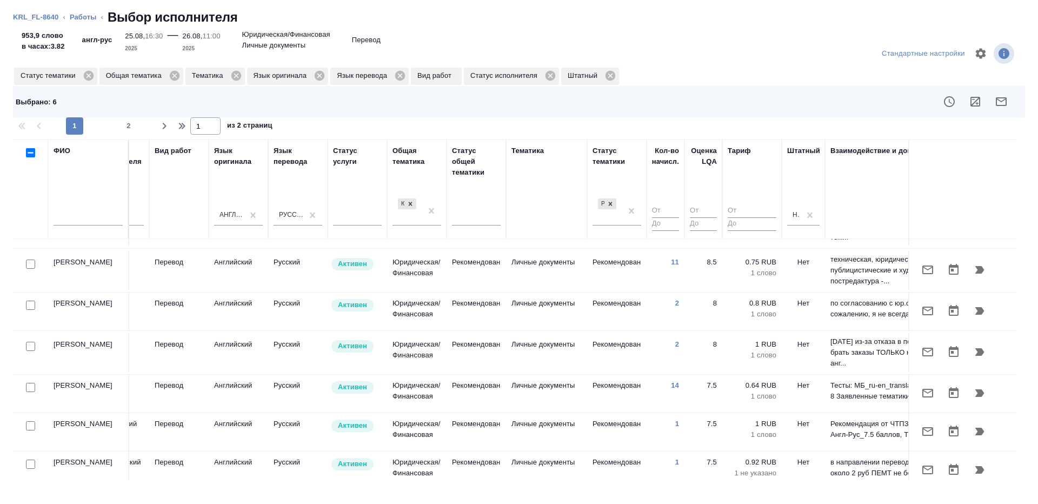
scroll to position [675, 418]
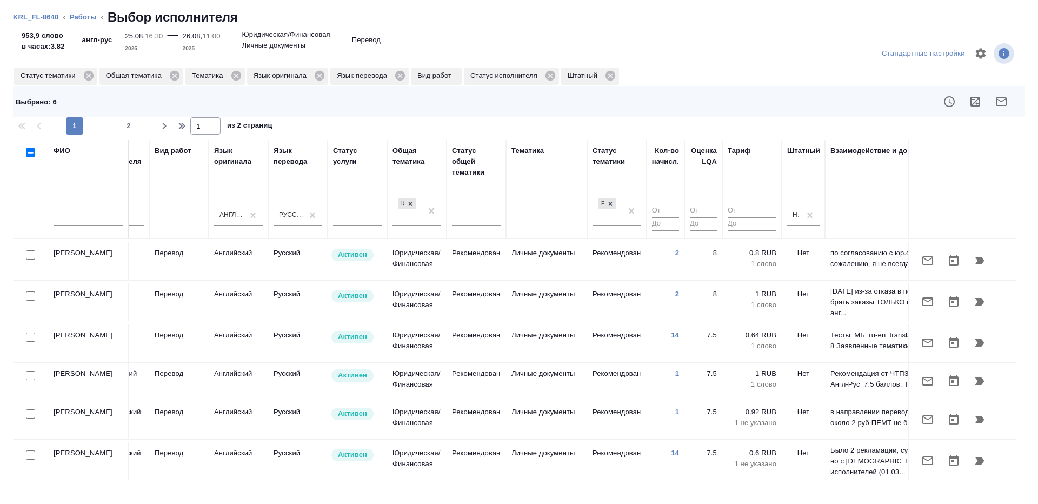
click at [31, 332] on input "checkbox" at bounding box center [30, 336] width 9 height 9
checkbox input "true"
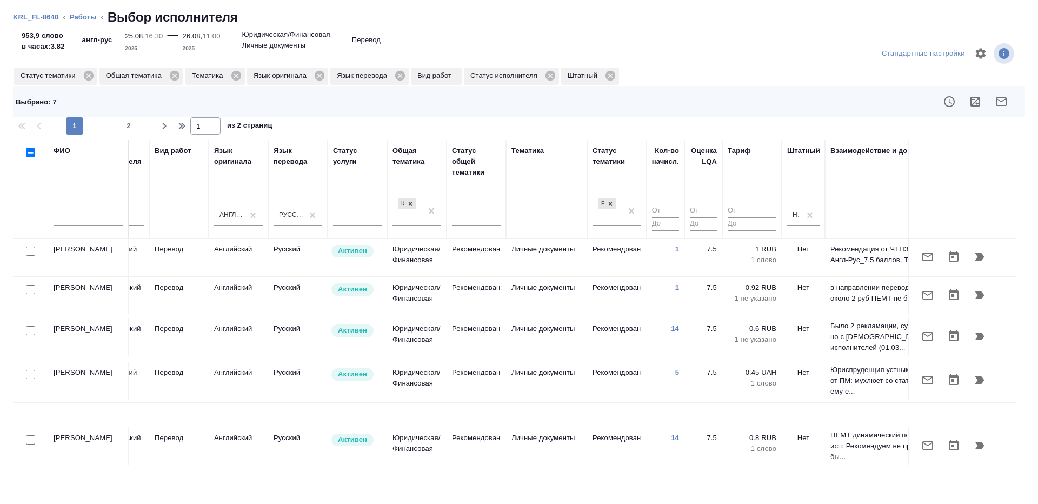
scroll to position [832, 418]
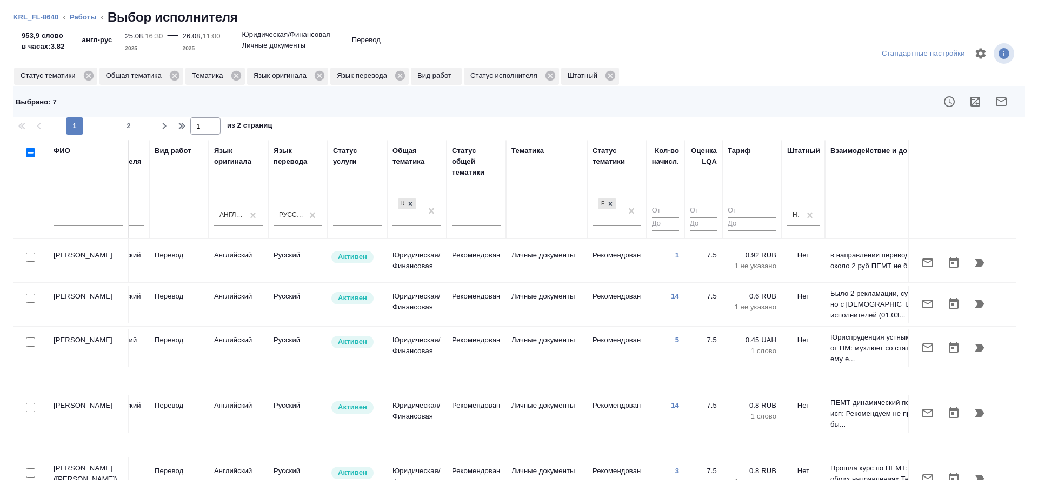
click at [36, 465] on div at bounding box center [30, 472] width 24 height 15
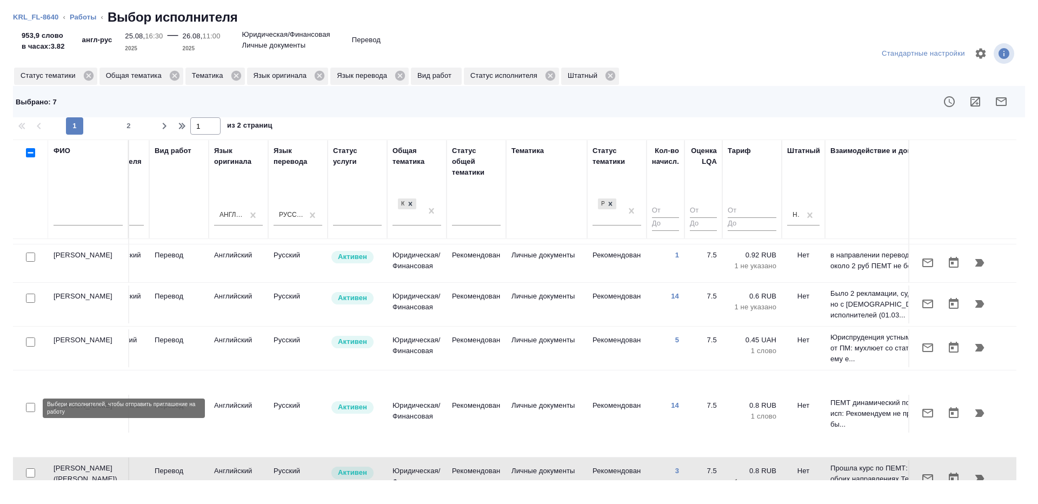
click at [33, 468] on input "checkbox" at bounding box center [30, 472] width 9 height 9
checkbox input "true"
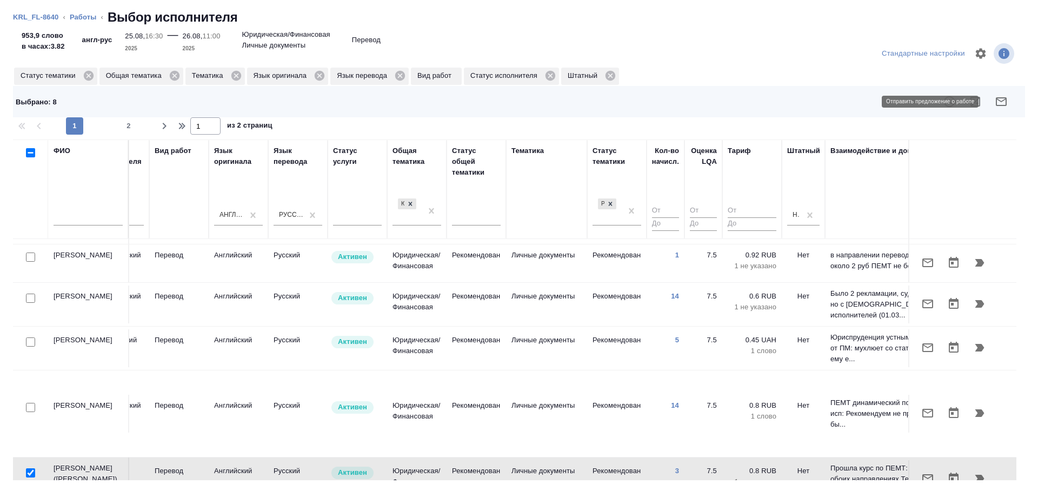
click at [1001, 98] on icon "button" at bounding box center [1000, 101] width 13 height 13
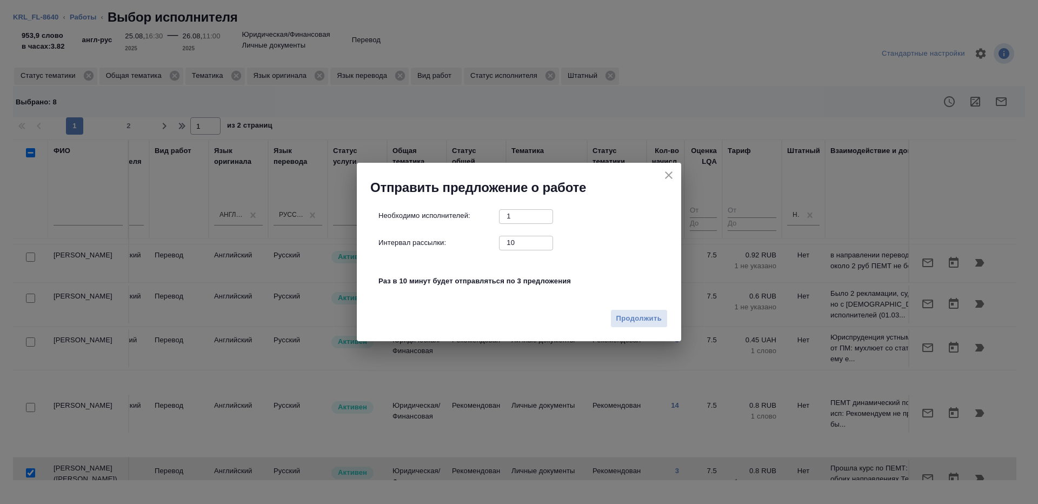
drag, startPoint x: 520, startPoint y: 243, endPoint x: 553, endPoint y: 267, distance: 41.4
click at [520, 243] on input "10" at bounding box center [526, 243] width 54 height 14
type input "1"
click at [644, 313] on span "Продолжить" at bounding box center [638, 318] width 45 height 12
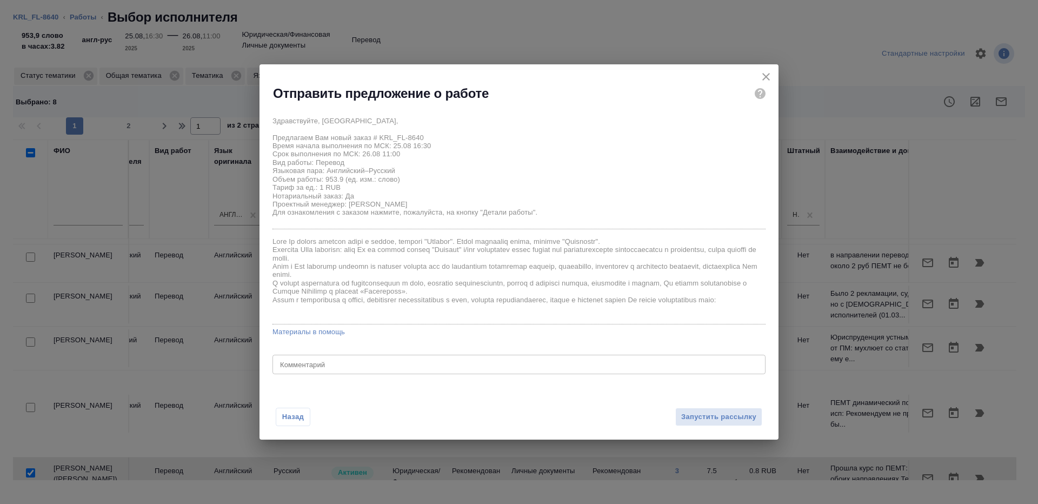
click at [310, 365] on textarea at bounding box center [519, 364] width 478 height 8
type textarea "просьба сверяться с оригиналом, будет в смарткате"
click at [730, 427] on div "Назад Запустить рассылку" at bounding box center [518, 409] width 519 height 59
click at [730, 422] on span "Запустить рассылку" at bounding box center [718, 417] width 75 height 12
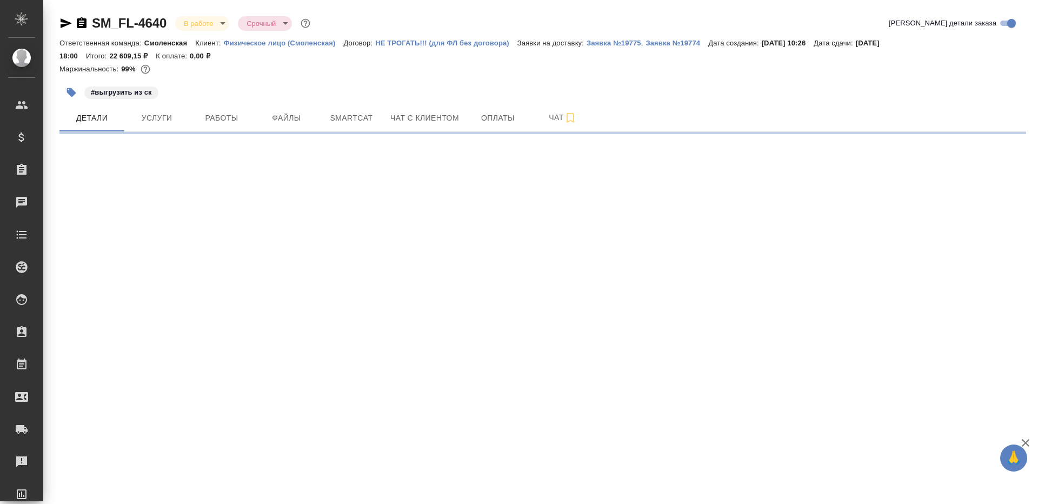
select select "RU"
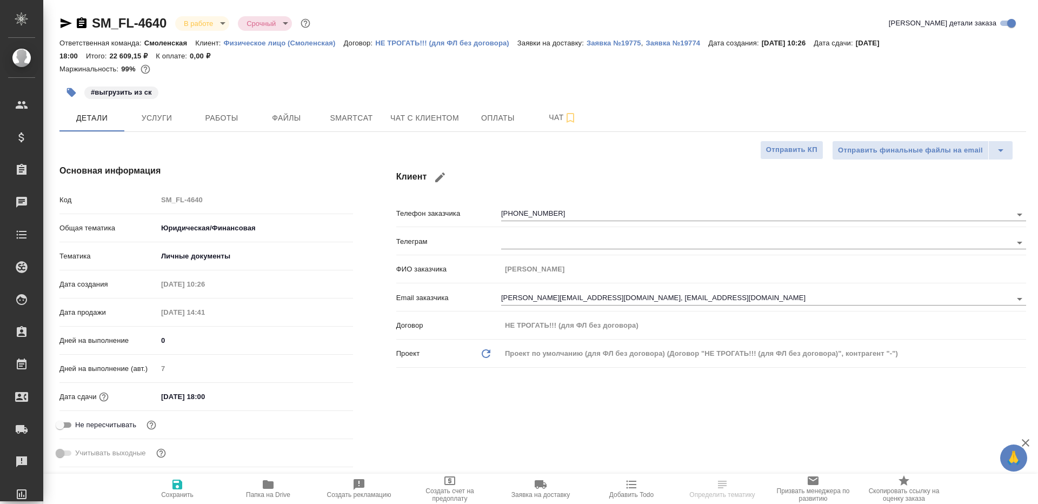
type textarea "x"
click at [227, 131] on button "Работы" at bounding box center [221, 117] width 65 height 27
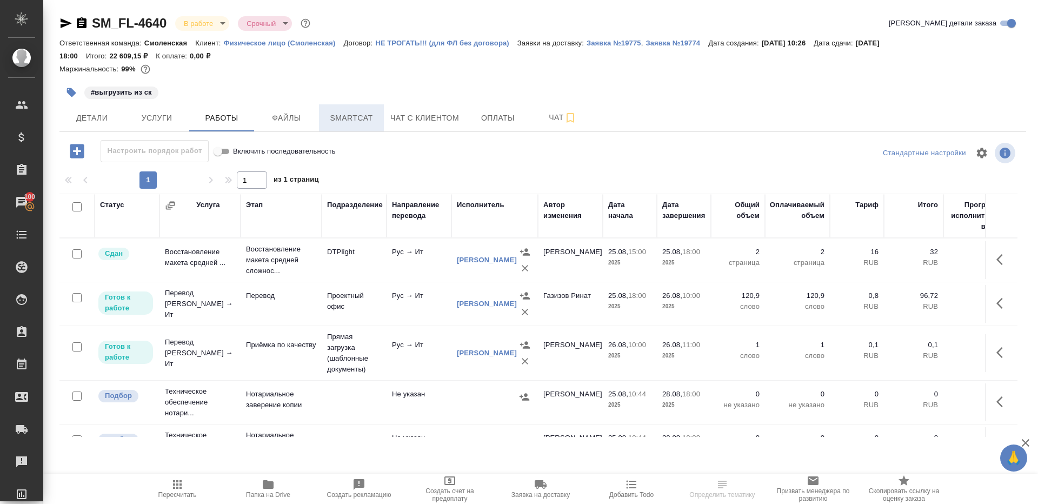
click at [360, 115] on span "Smartcat" at bounding box center [351, 118] width 52 height 14
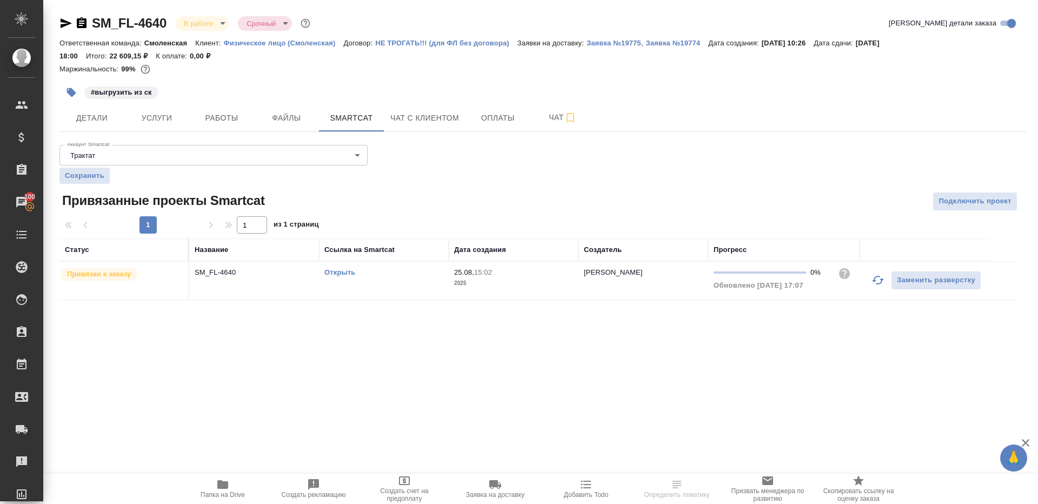
click at [336, 275] on link "Открыть" at bounding box center [339, 272] width 31 height 8
click at [226, 108] on button "Работы" at bounding box center [221, 117] width 65 height 27
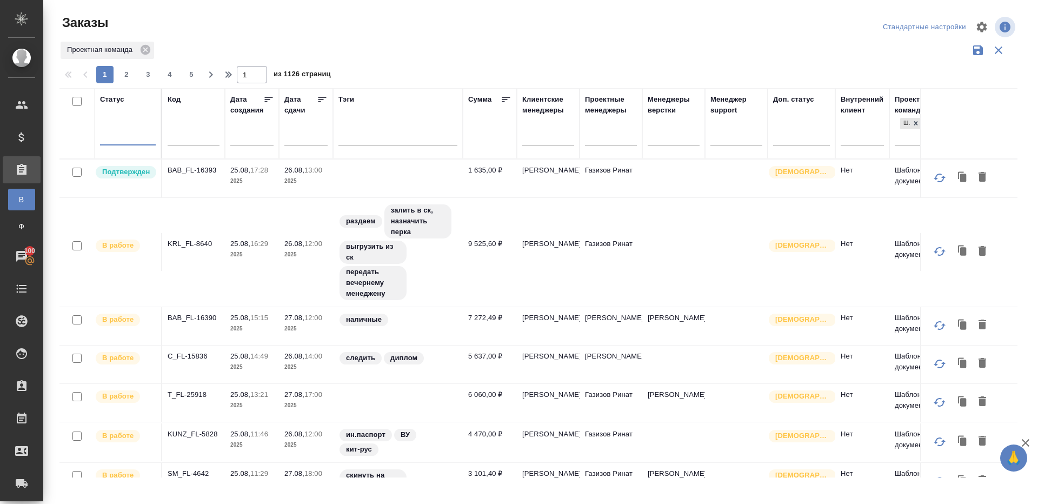
click at [472, 58] on div "Проектная команда" at bounding box center [538, 50] width 958 height 21
click at [123, 141] on div at bounding box center [128, 134] width 56 height 16
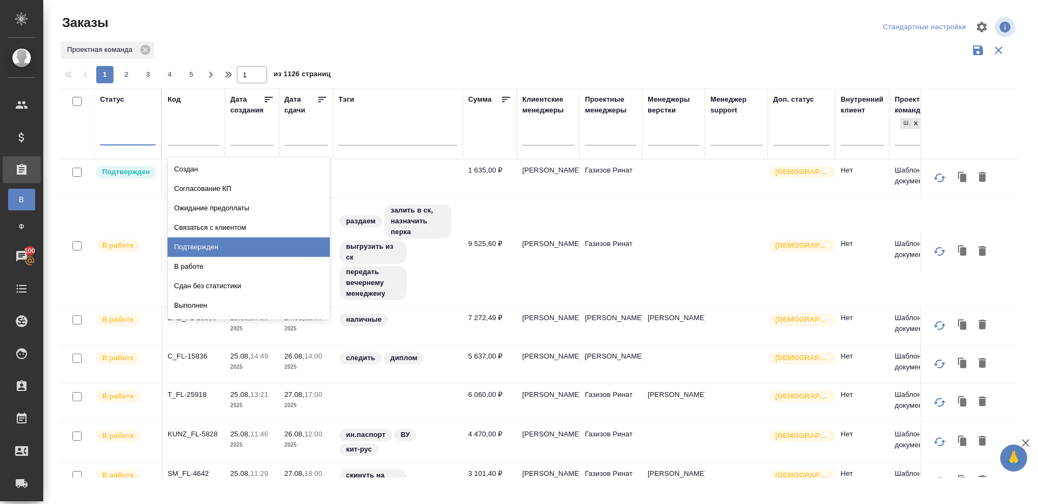
click at [248, 238] on div "Подтвержден" at bounding box center [249, 246] width 162 height 19
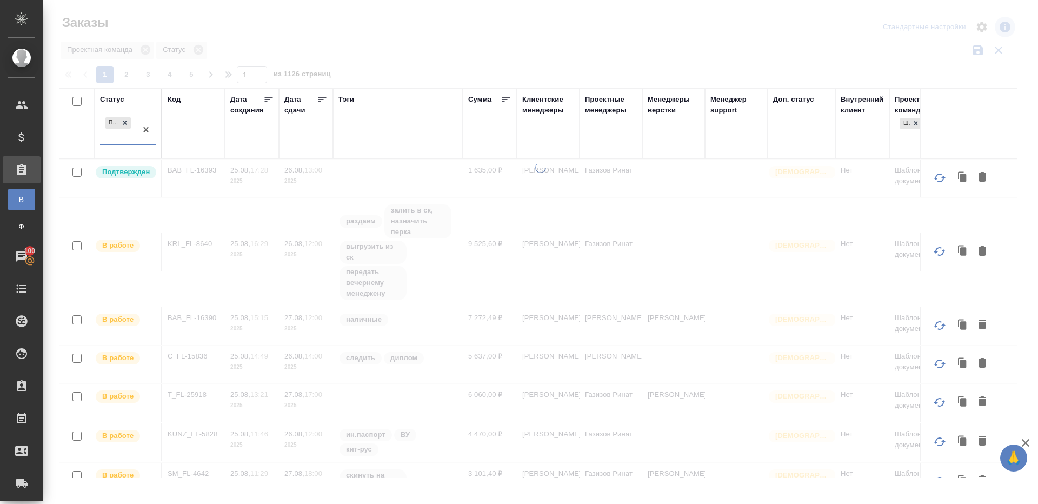
click at [483, 59] on div at bounding box center [540, 241] width 994 height 483
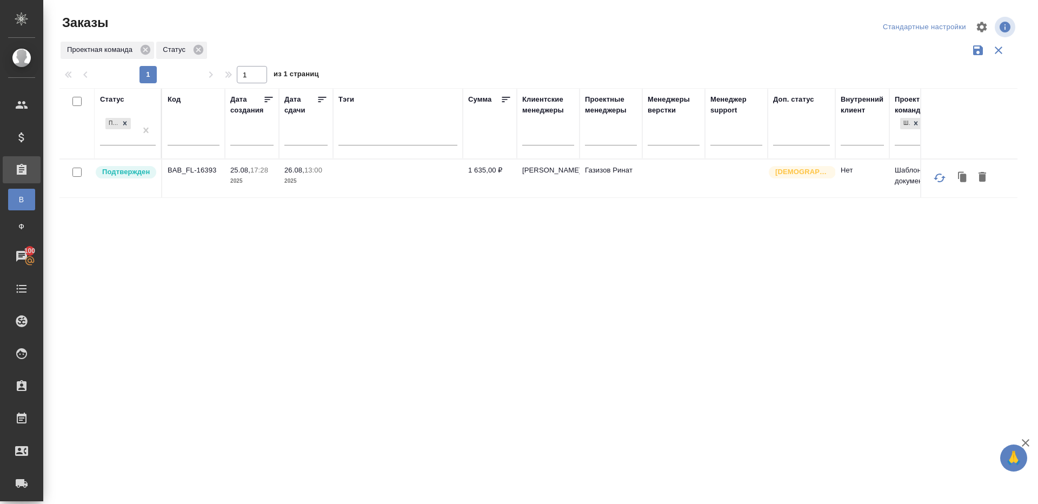
click at [190, 173] on p "BAB_FL-16393" at bounding box center [194, 170] width 52 height 11
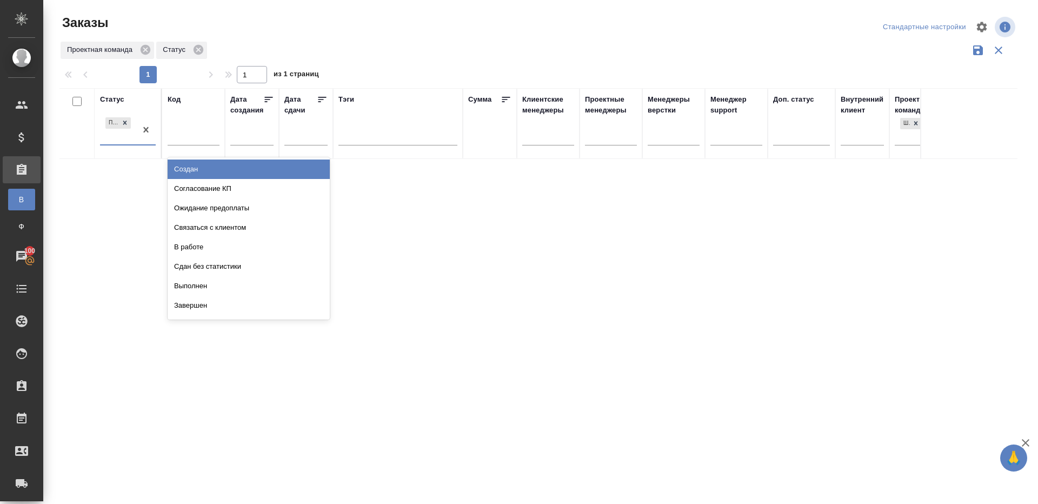
click at [135, 124] on div "Подтвержден" at bounding box center [118, 129] width 36 height 29
click at [367, 27] on div "Заказы" at bounding box center [220, 22] width 322 height 17
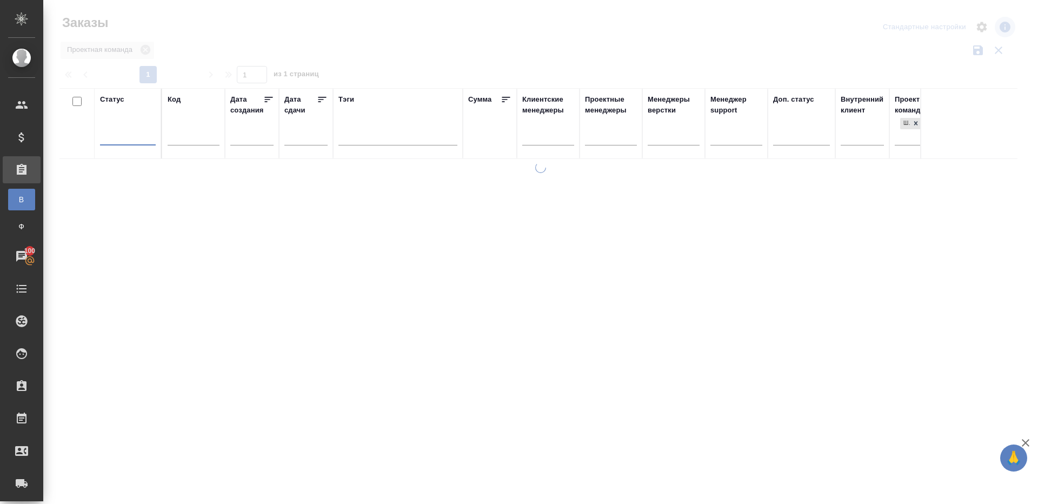
click at [336, 63] on div at bounding box center [542, 63] width 966 height 5
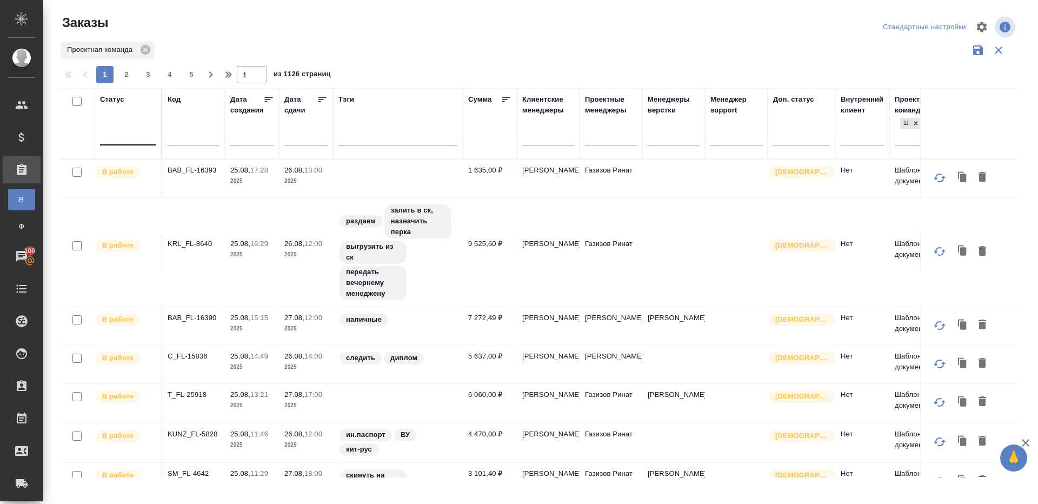
click at [119, 134] on div at bounding box center [128, 134] width 56 height 16
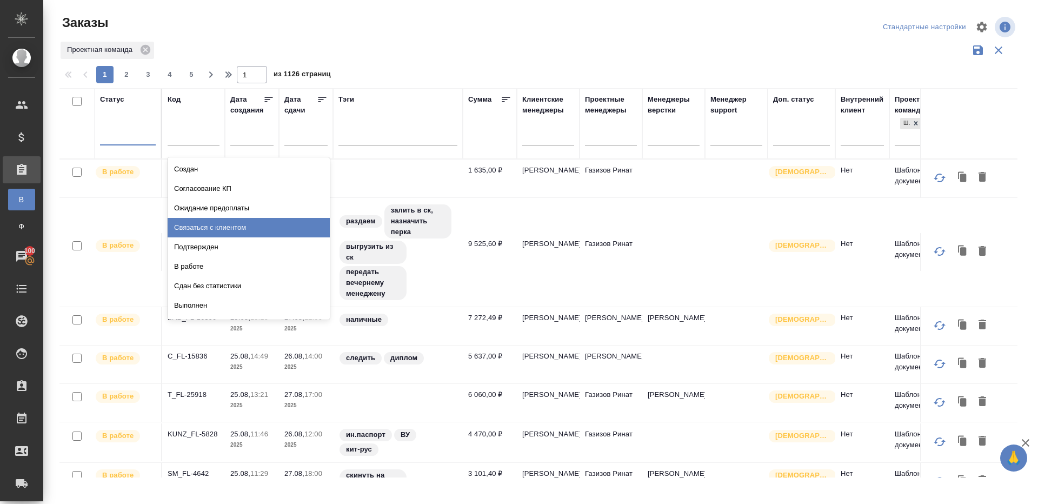
click at [206, 245] on div "Подтвержден" at bounding box center [249, 246] width 162 height 19
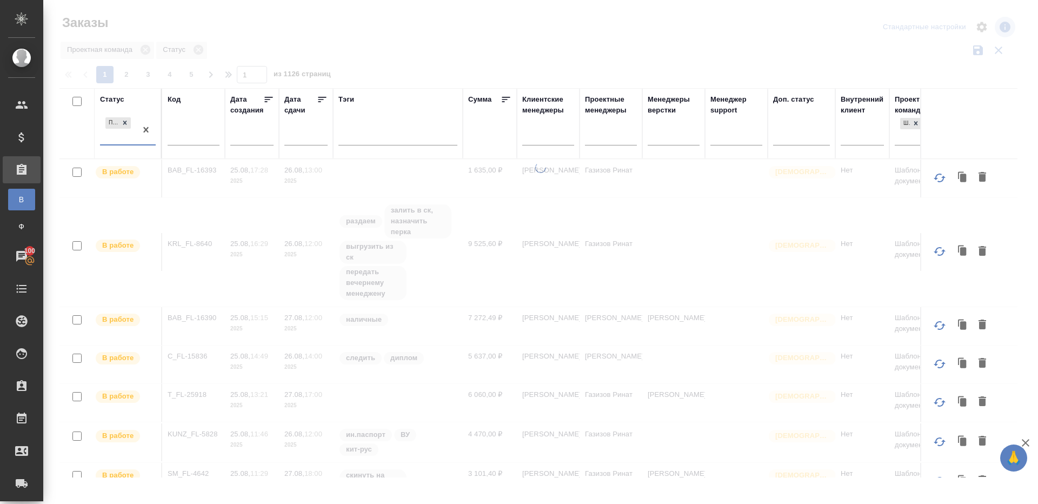
click at [419, 43] on div at bounding box center [540, 241] width 994 height 483
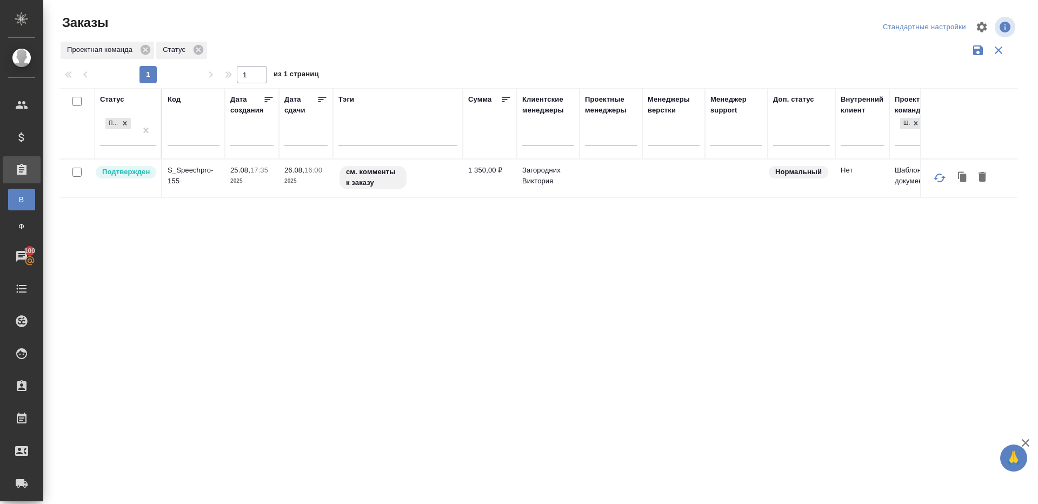
click at [199, 165] on p "S_Speechpro-155" at bounding box center [194, 176] width 52 height 22
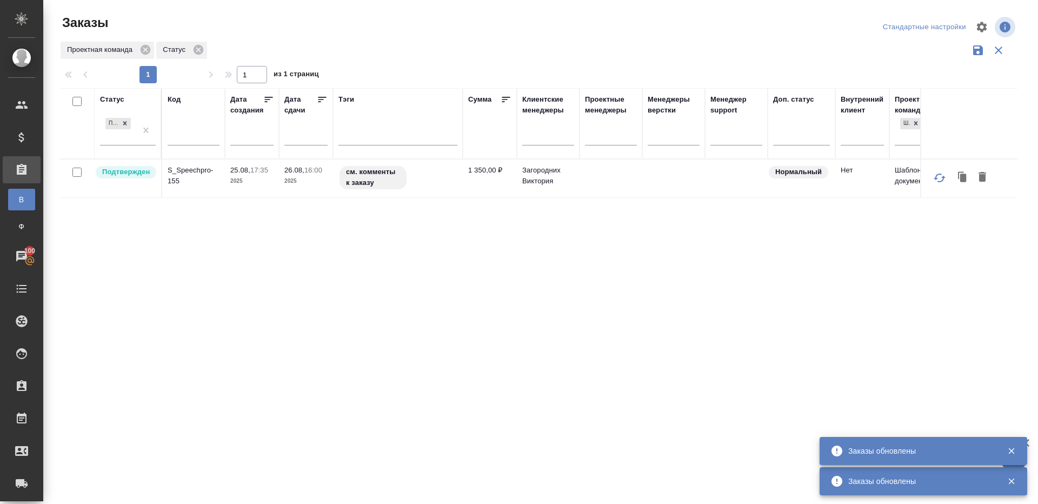
click at [527, 83] on div "1 1 из 1 страниц" at bounding box center [542, 74] width 966 height 17
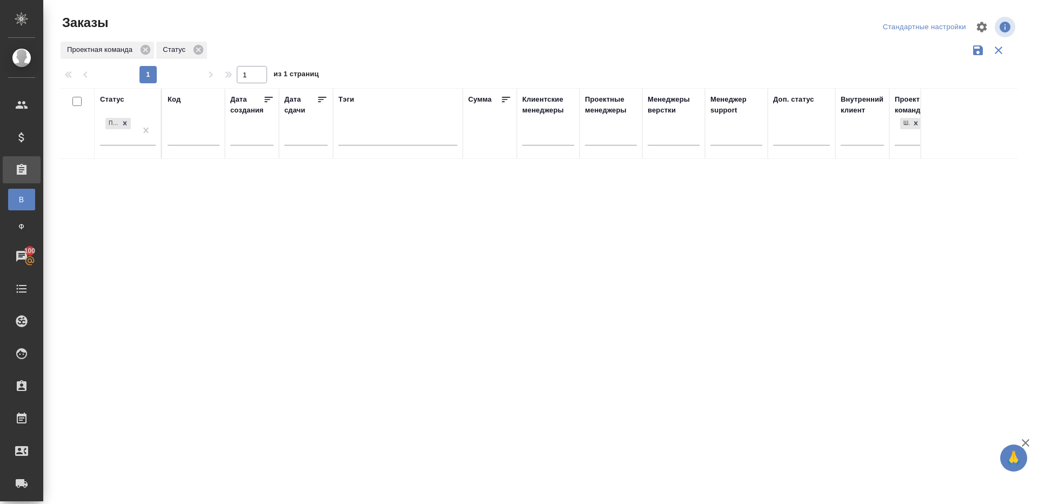
click at [324, 307] on div "Статус Подтвержден Код Дата создания Дата сдачи Тэги Сумма Клиентские менеджеры…" at bounding box center [538, 282] width 958 height 389
click at [367, 39] on div "Заказы" at bounding box center [220, 27] width 322 height 26
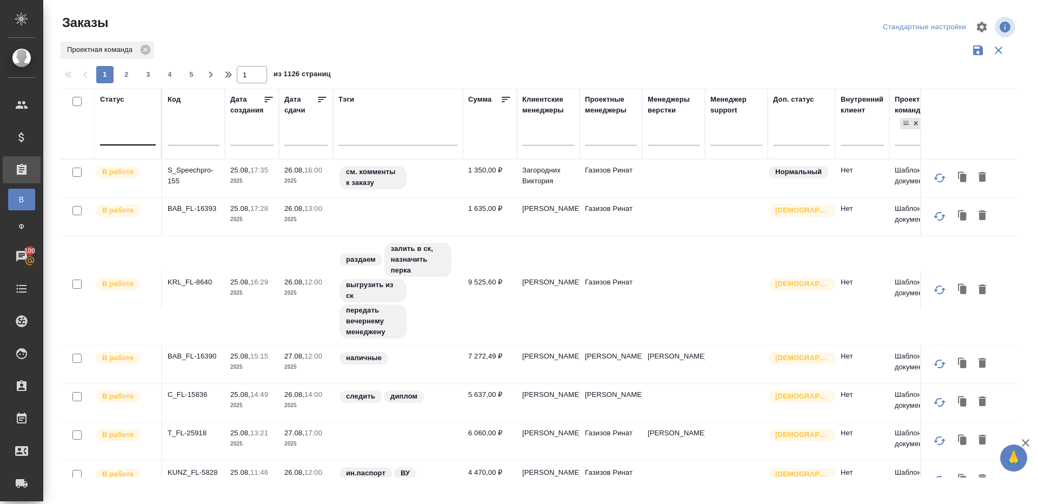
click at [138, 125] on div at bounding box center [128, 135] width 56 height 21
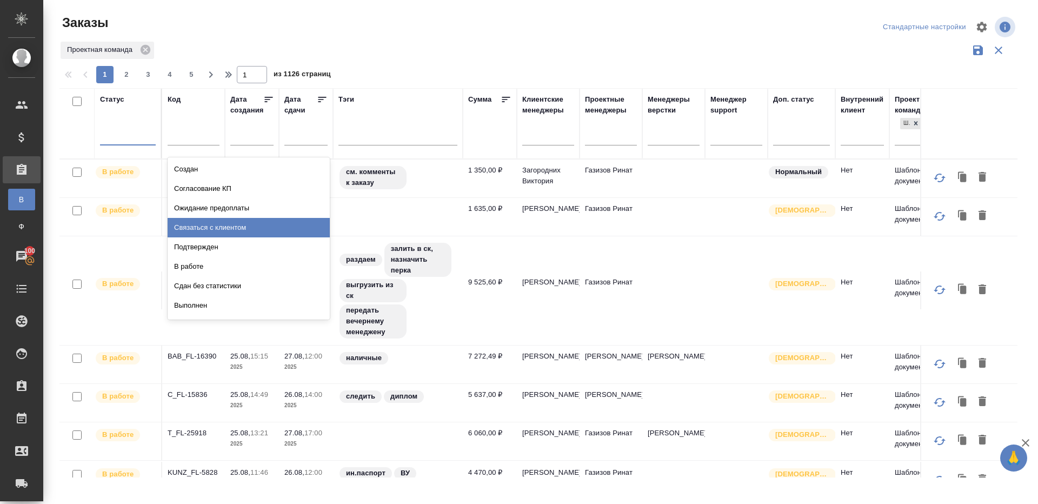
click at [199, 244] on div "Подтвержден" at bounding box center [249, 246] width 162 height 19
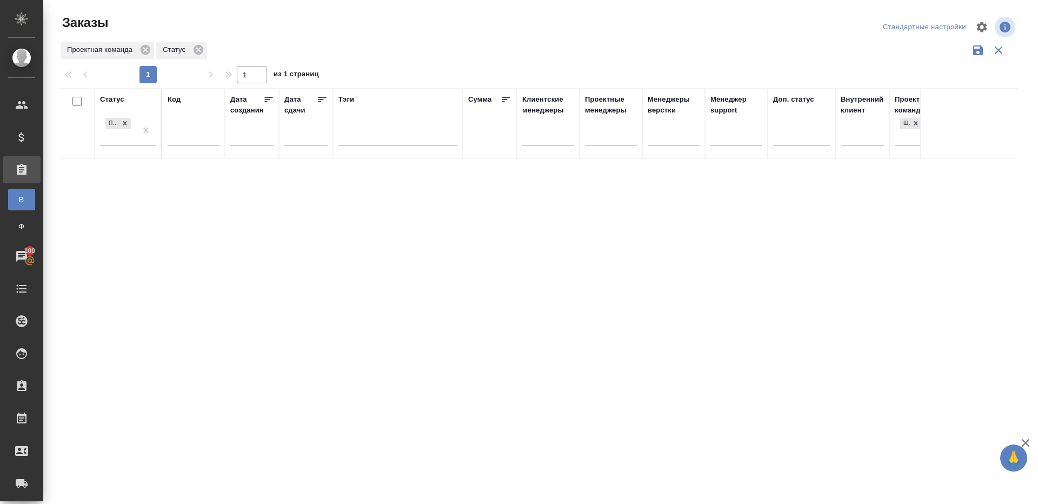
click at [384, 68] on div "1 1 из 1 страниц" at bounding box center [542, 74] width 966 height 17
click at [313, 209] on div "Статус Подтвержден Код Дата создания Дата сдачи Тэги Сумма Клиентские менеджеры…" at bounding box center [538, 282] width 958 height 389
drag, startPoint x: 154, startPoint y: 128, endPoint x: 202, endPoint y: 116, distance: 49.0
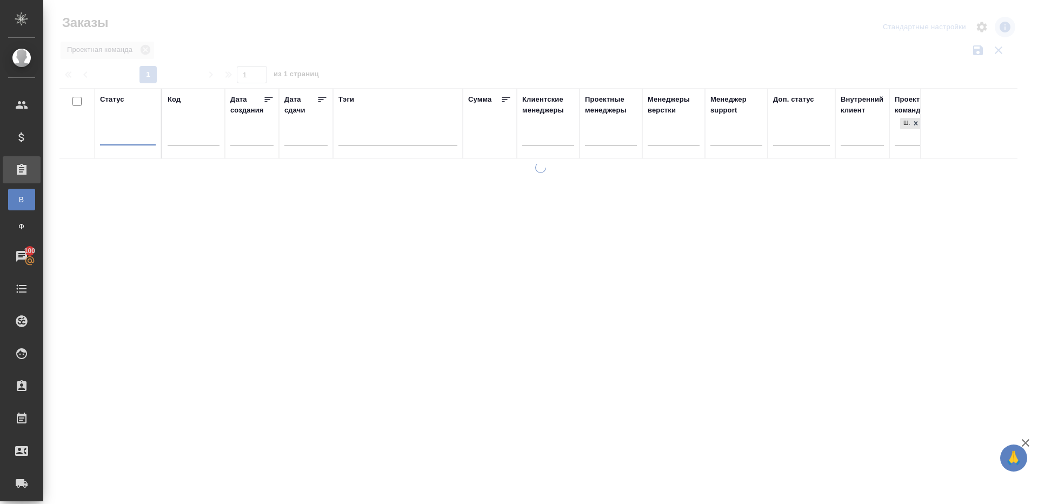
click at [454, 69] on div at bounding box center [540, 241] width 994 height 483
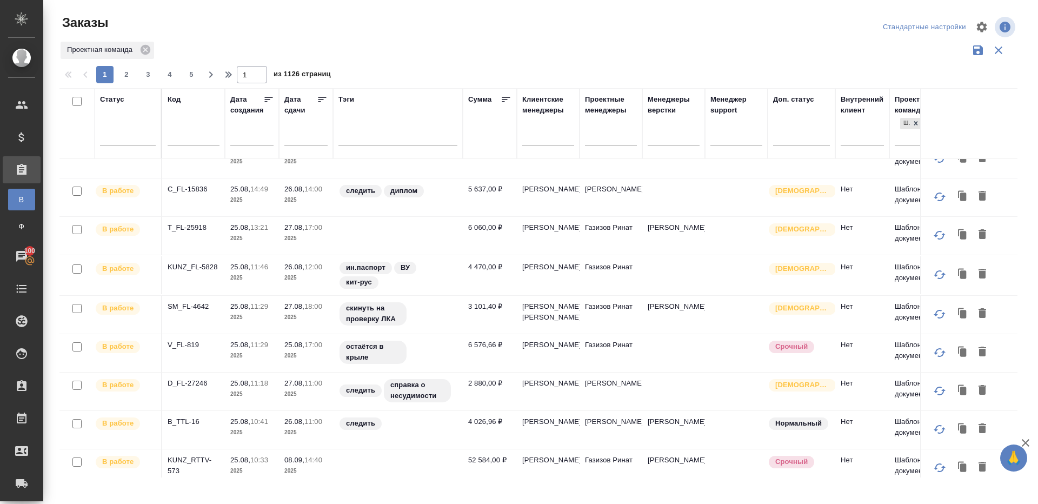
scroll to position [76, 0]
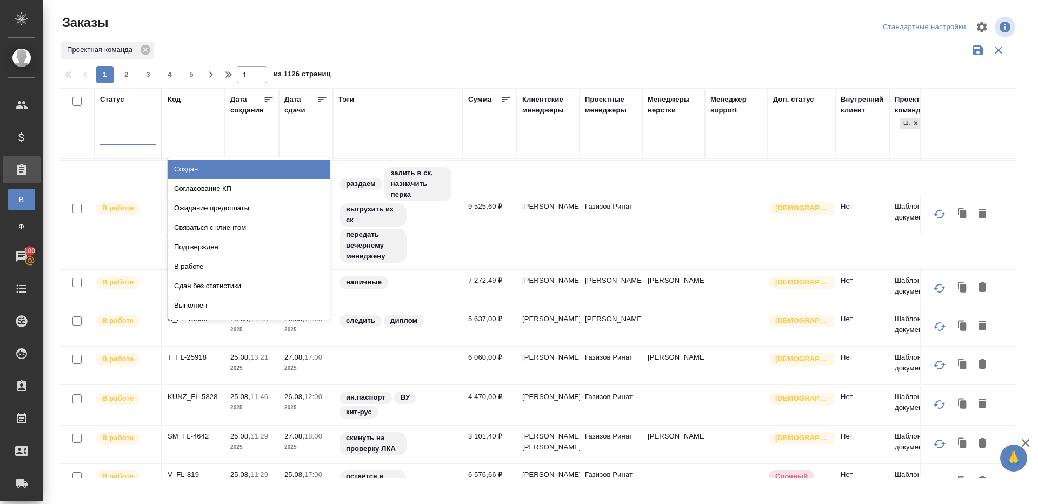
click at [135, 136] on div at bounding box center [128, 134] width 56 height 16
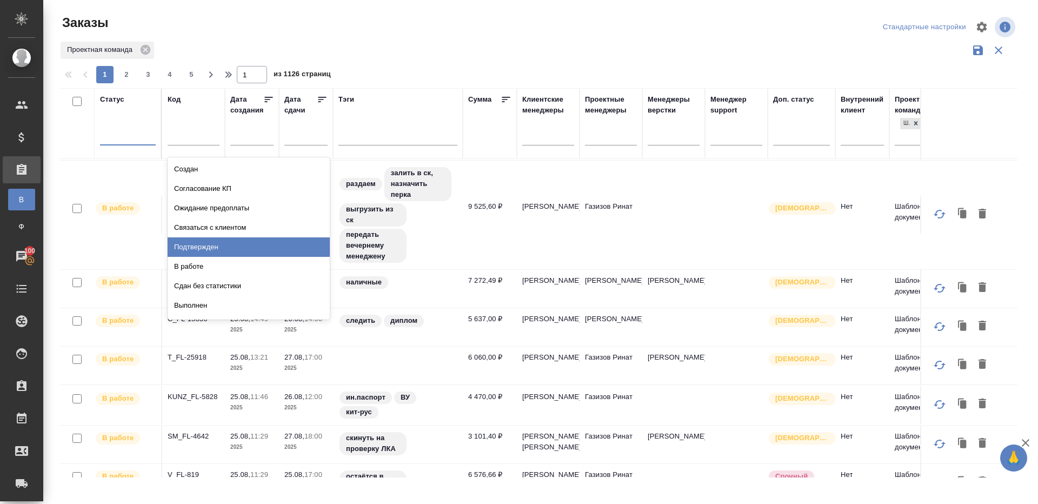
click at [206, 253] on div "Подтвержден" at bounding box center [249, 246] width 162 height 19
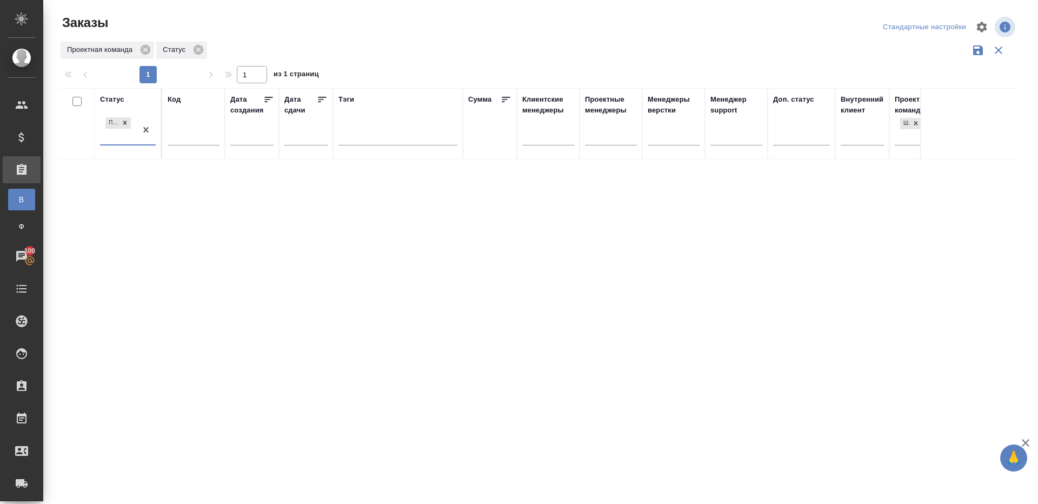
scroll to position [0, 0]
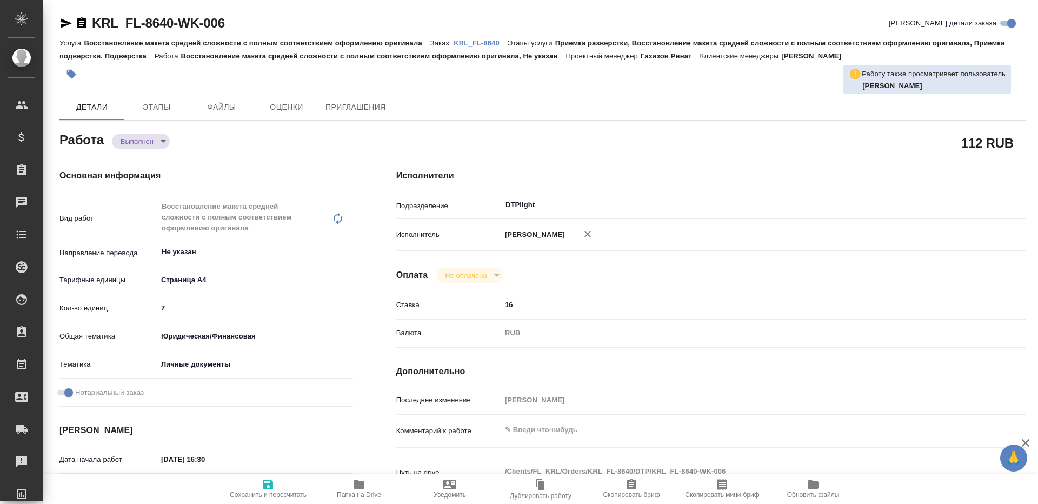
type textarea "x"
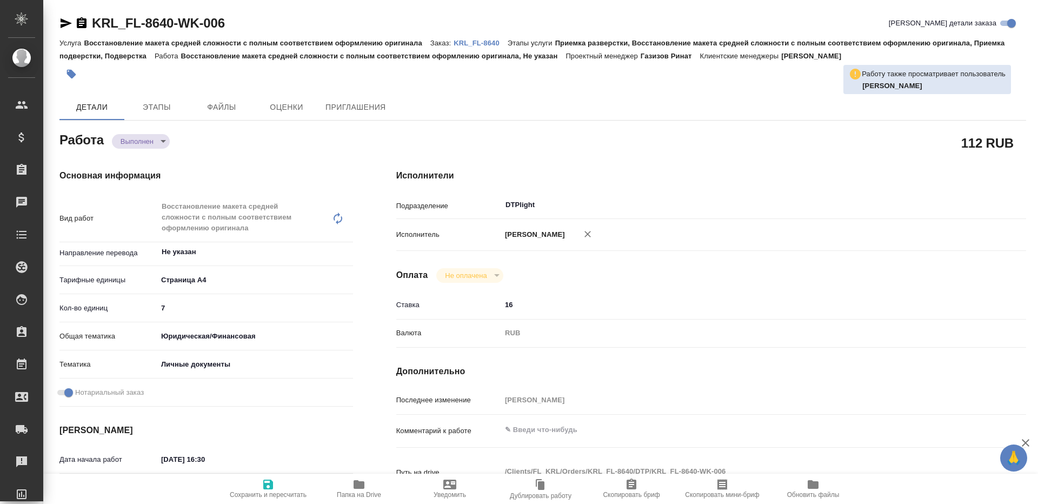
type textarea "x"
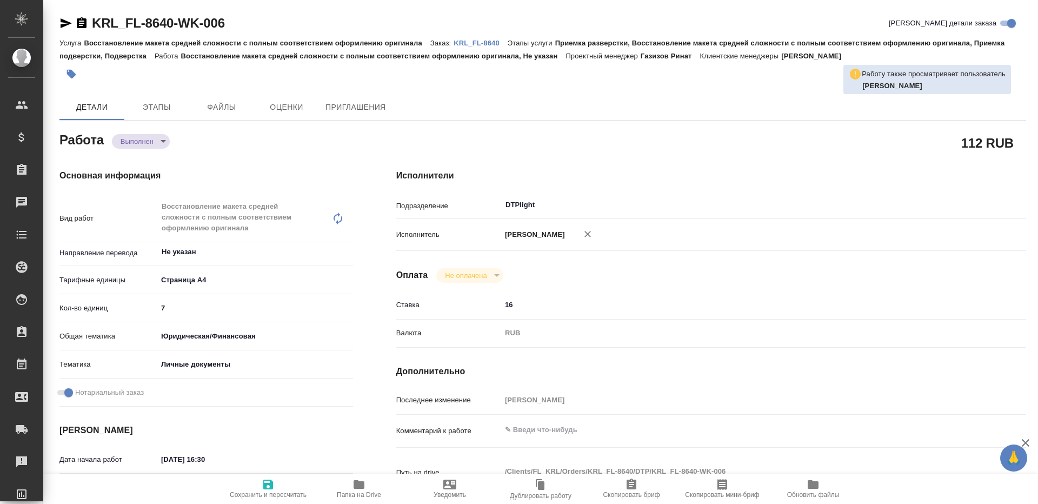
type textarea "x"
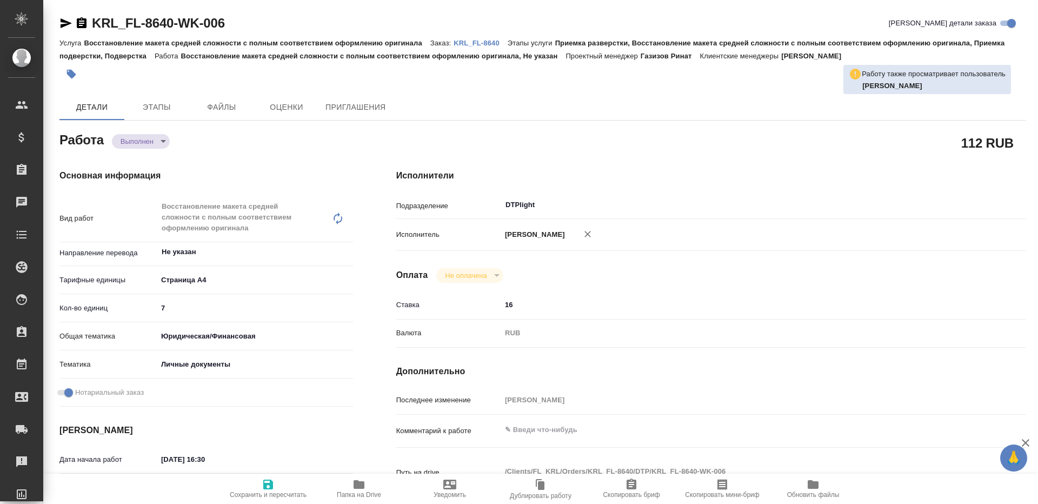
type textarea "x"
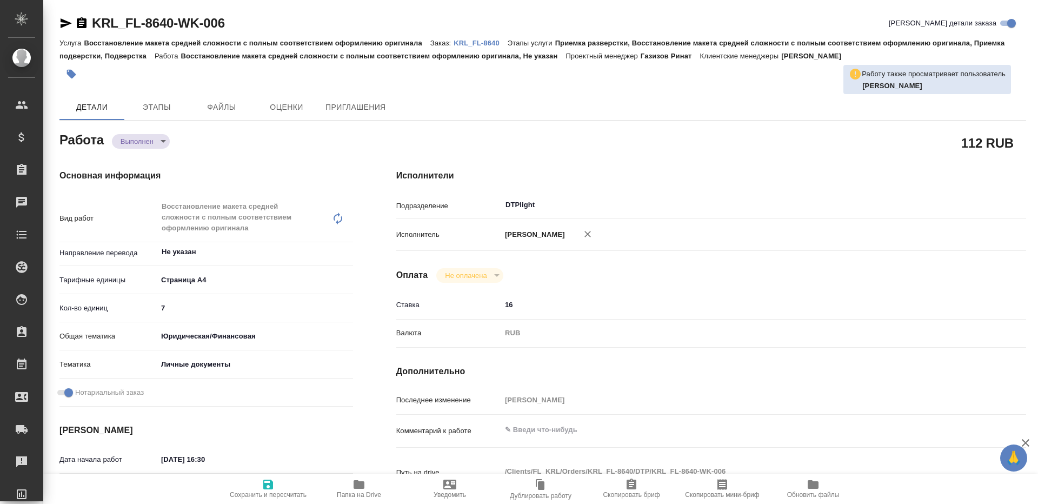
type textarea "x"
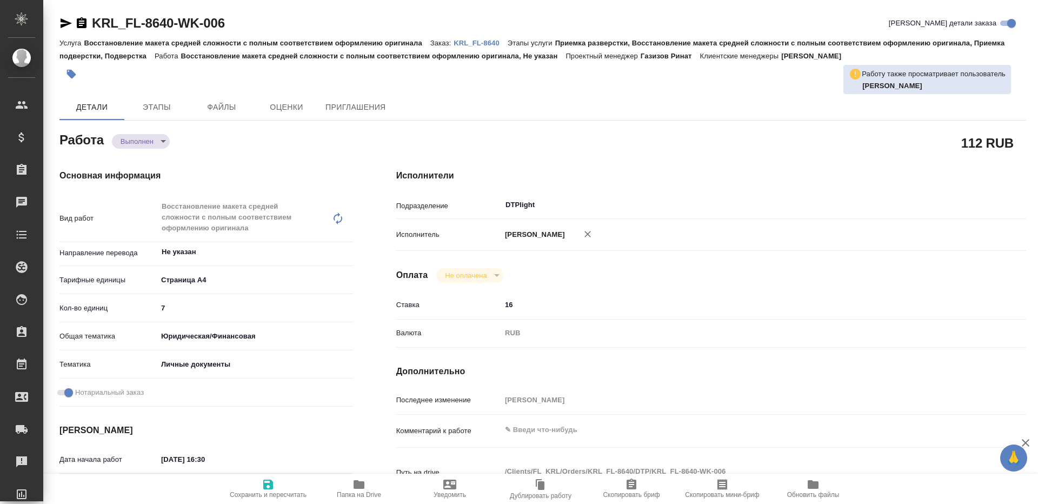
type textarea "x"
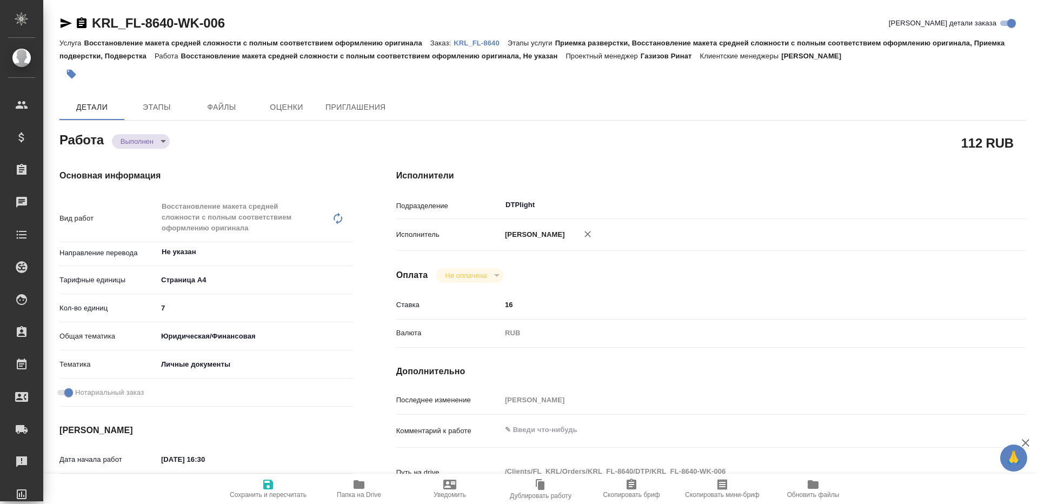
type textarea "x"
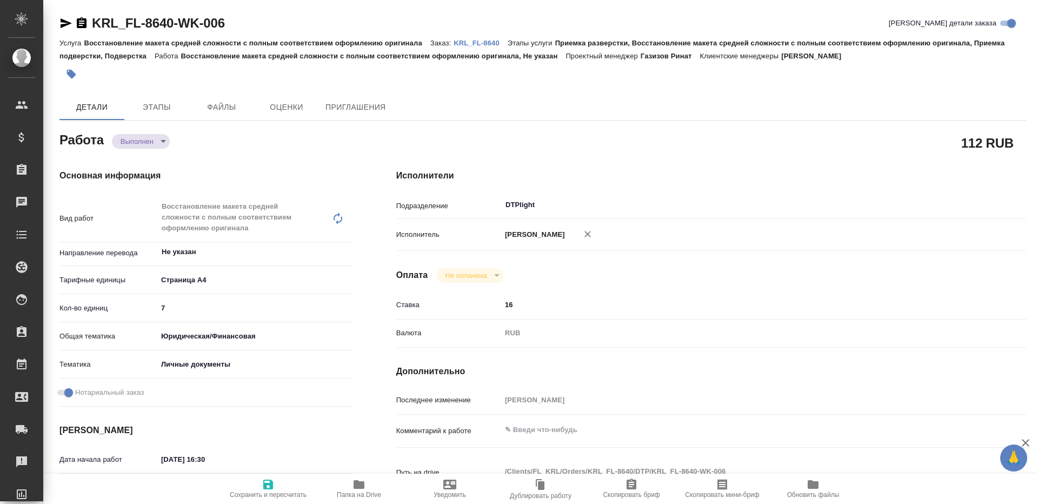
type textarea "x"
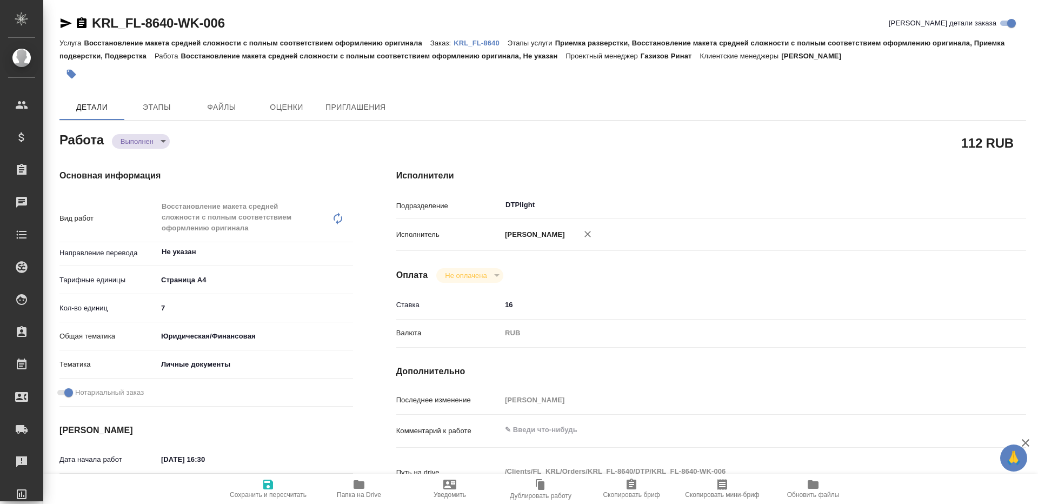
type textarea "x"
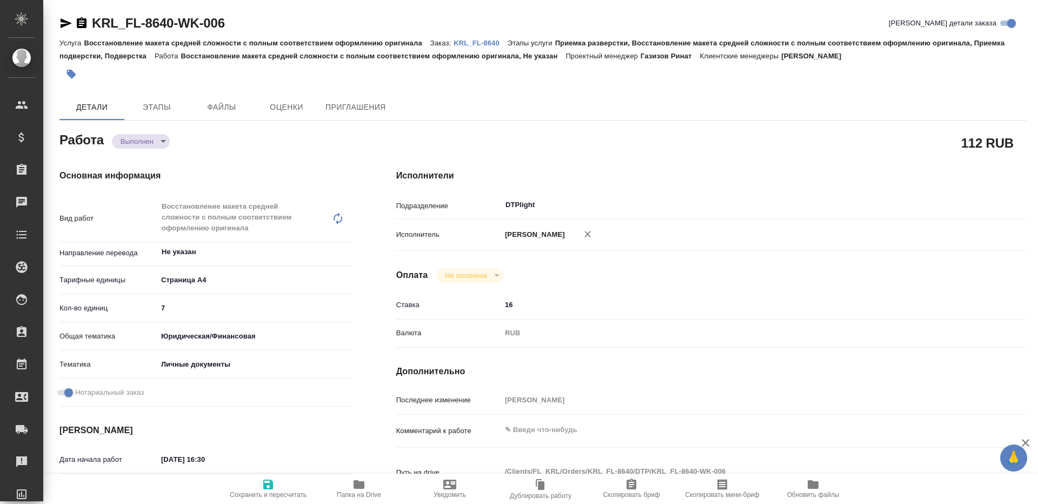
type textarea "x"
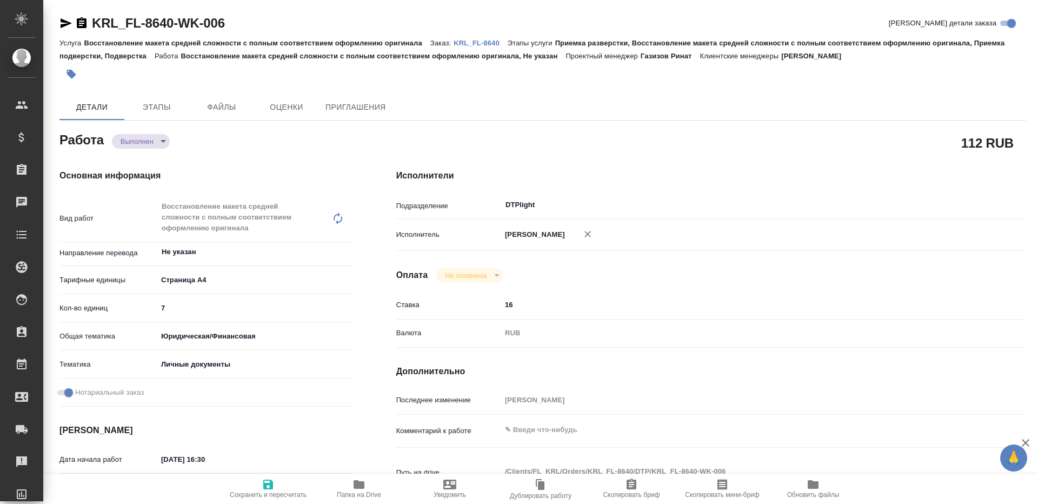
type textarea "x"
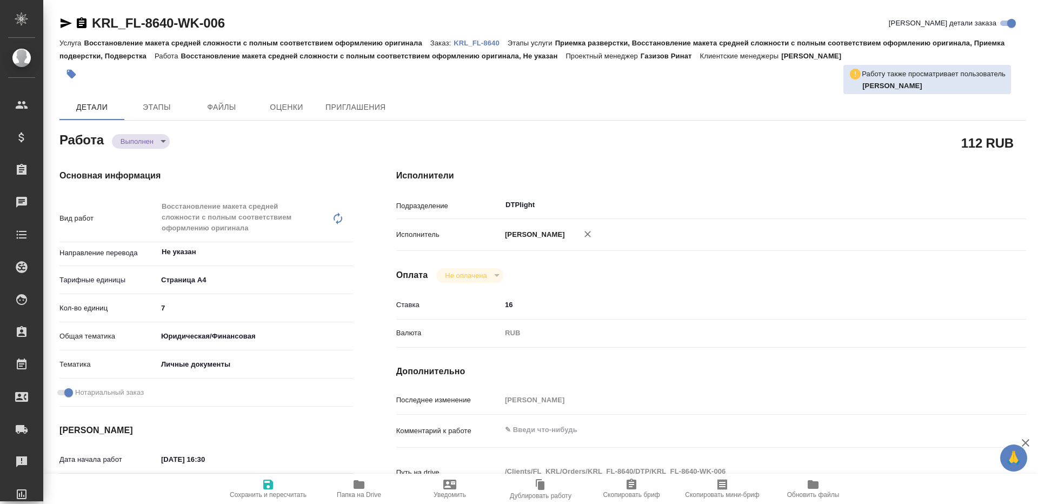
type textarea "x"
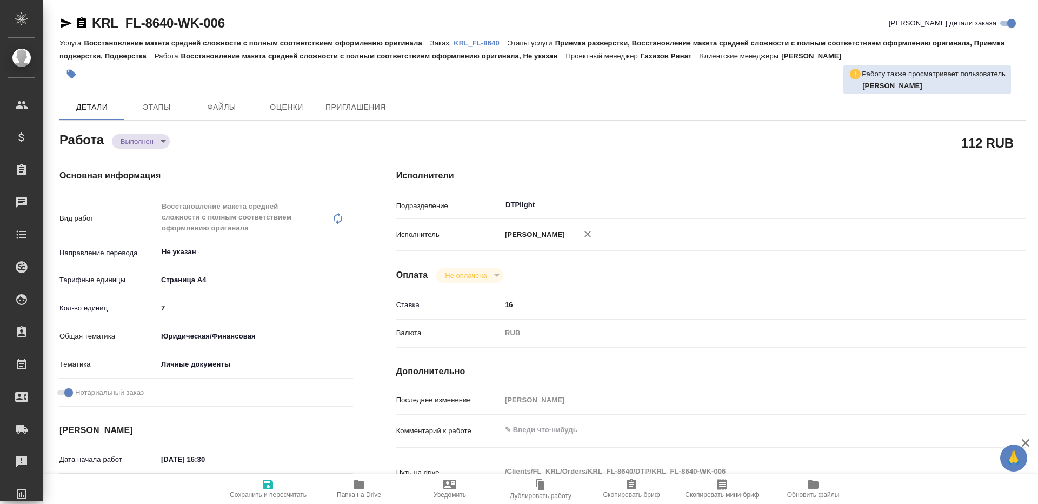
type textarea "x"
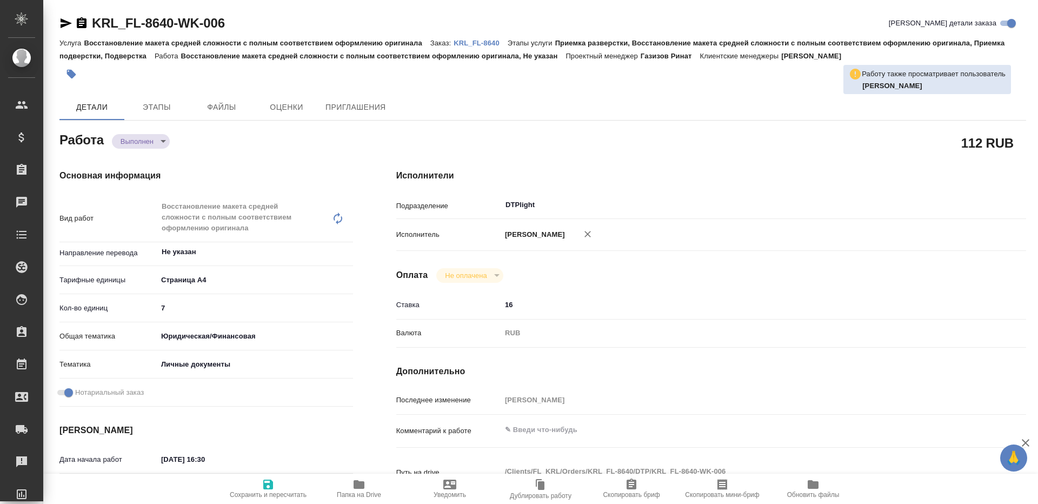
type textarea "x"
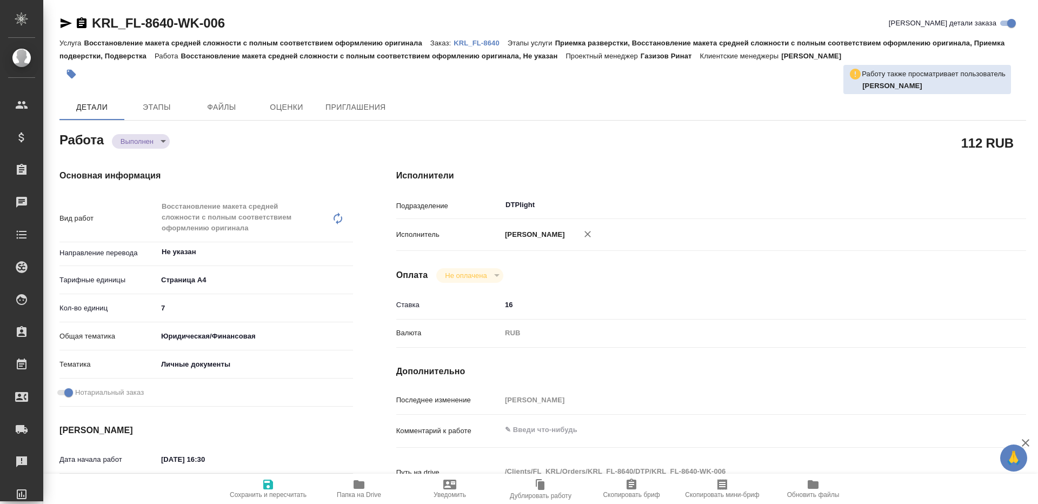
type textarea "x"
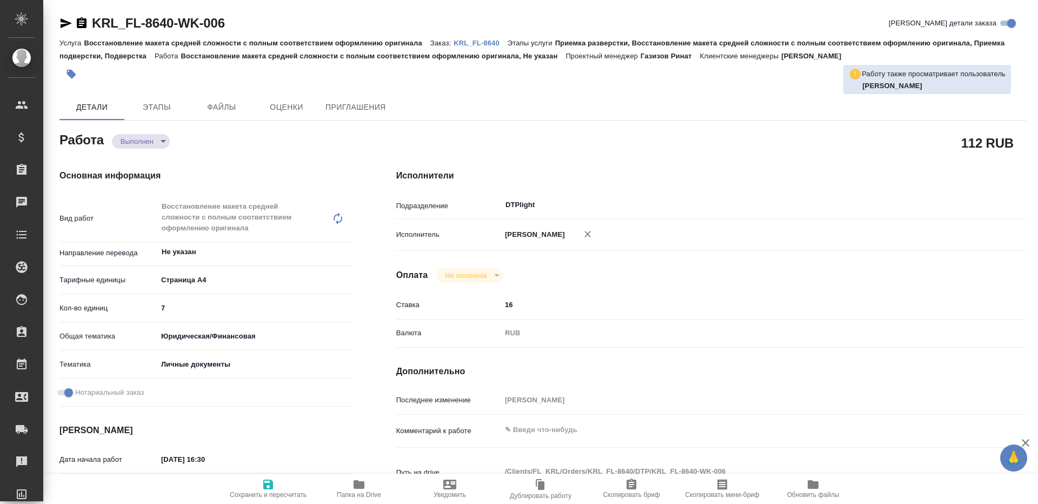
type textarea "x"
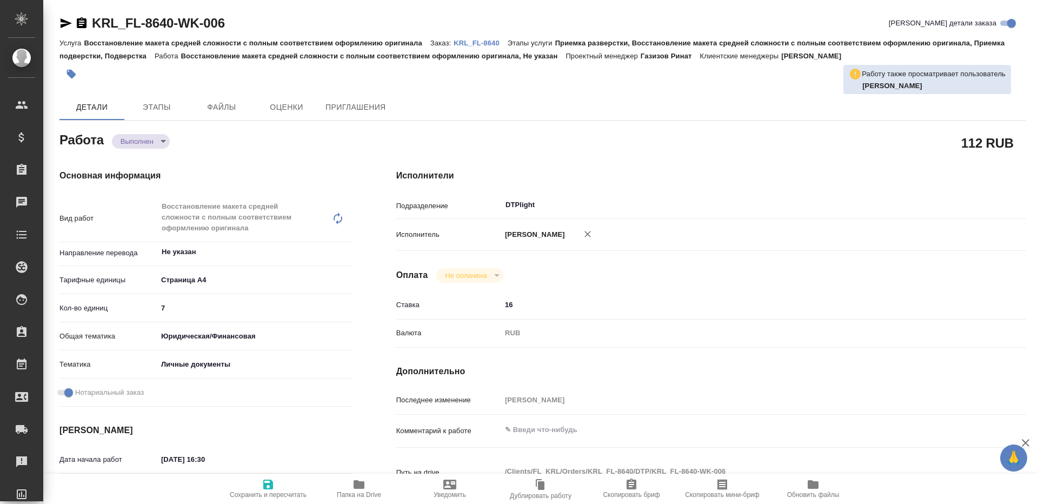
type textarea "x"
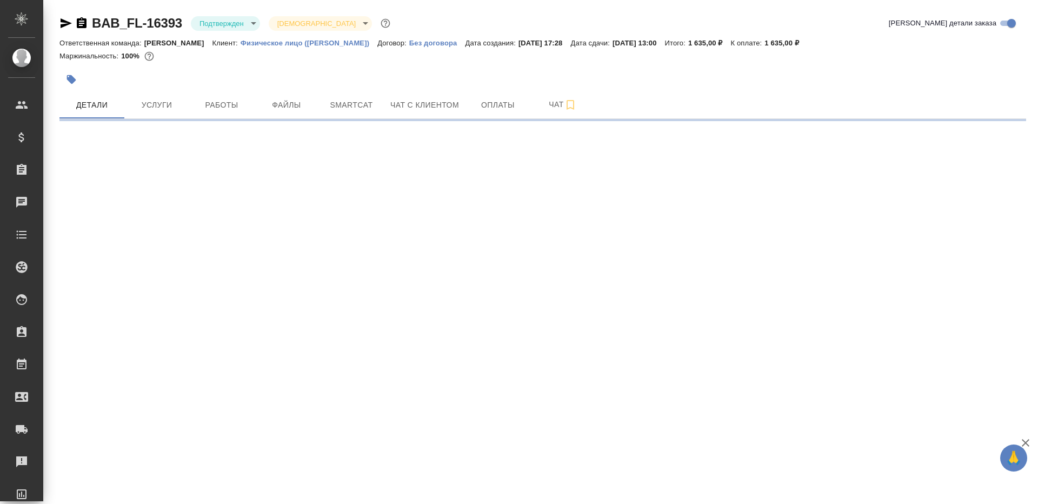
click at [187, 18] on div "BAB_FL-16393 [GEOGRAPHIC_DATA] confirmed Святая троица holyTrinity" at bounding box center [225, 23] width 333 height 17
click at [209, 25] on body "🙏 .cls-1 fill:#fff; AWATERA [PERSON_NAME] Клиенты Спецификации Заказы Чаты Todo…" at bounding box center [519, 252] width 1038 height 504
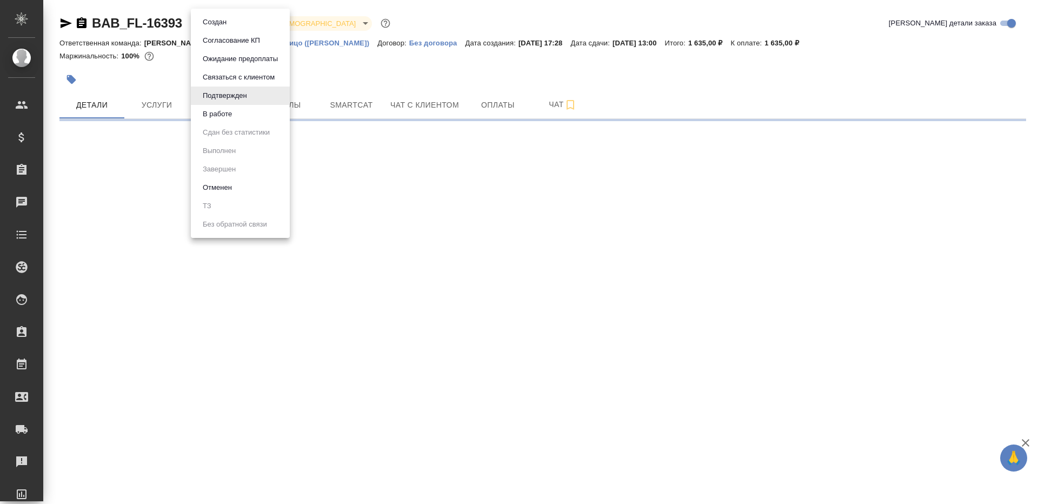
click at [219, 122] on li "В работе" at bounding box center [240, 114] width 99 height 18
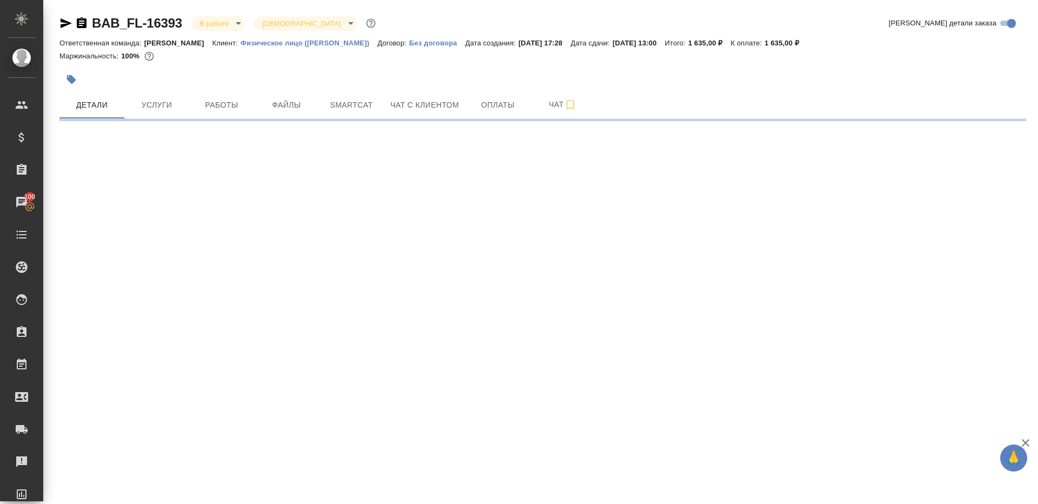
select select "RU"
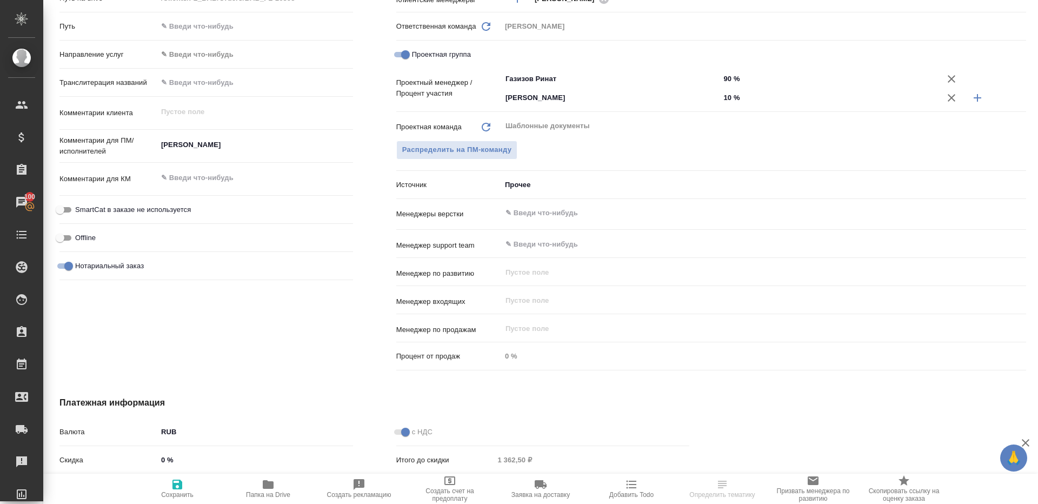
scroll to position [483, 0]
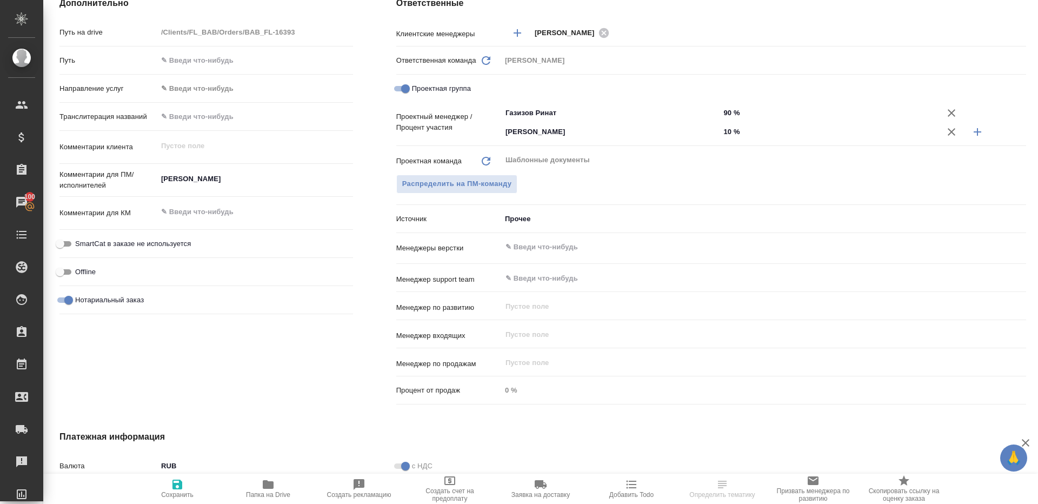
click at [270, 487] on icon "button" at bounding box center [268, 484] width 11 height 9
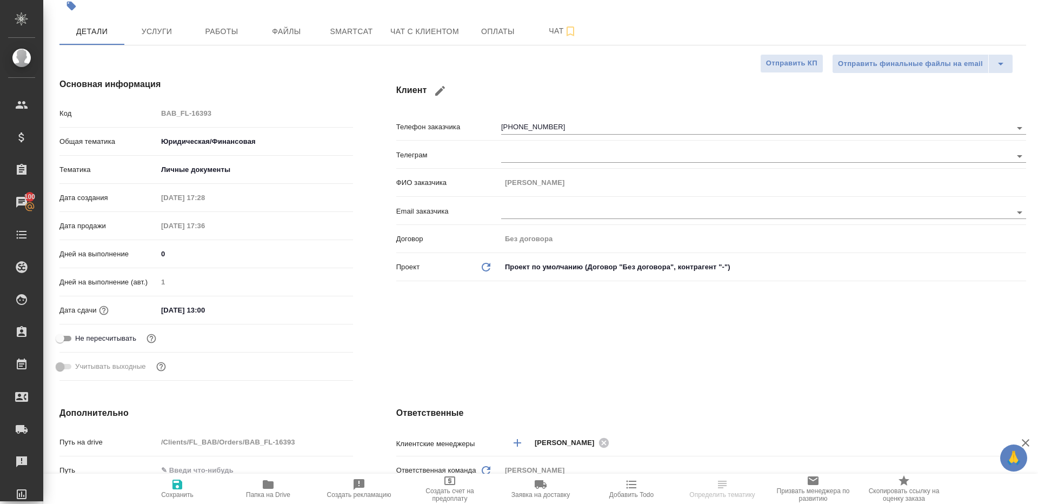
scroll to position [0, 0]
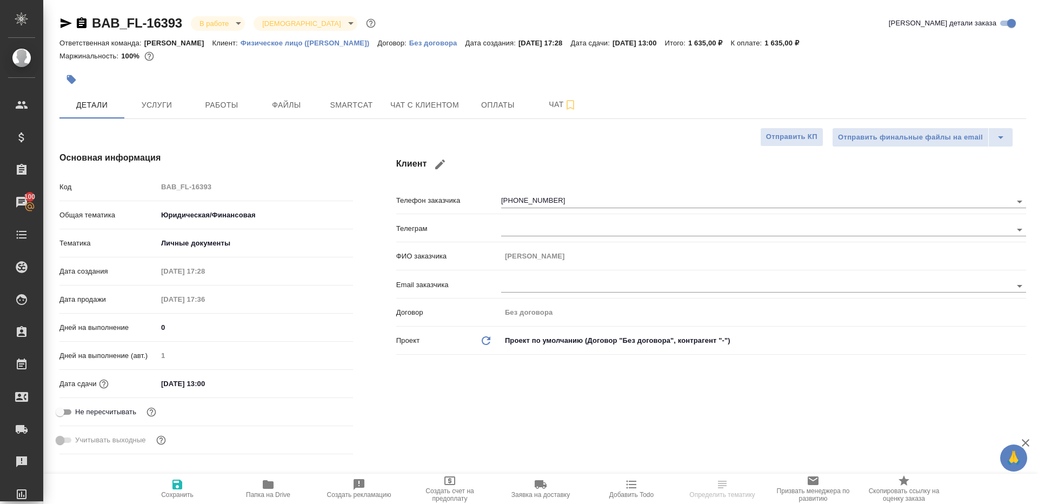
type textarea "x"
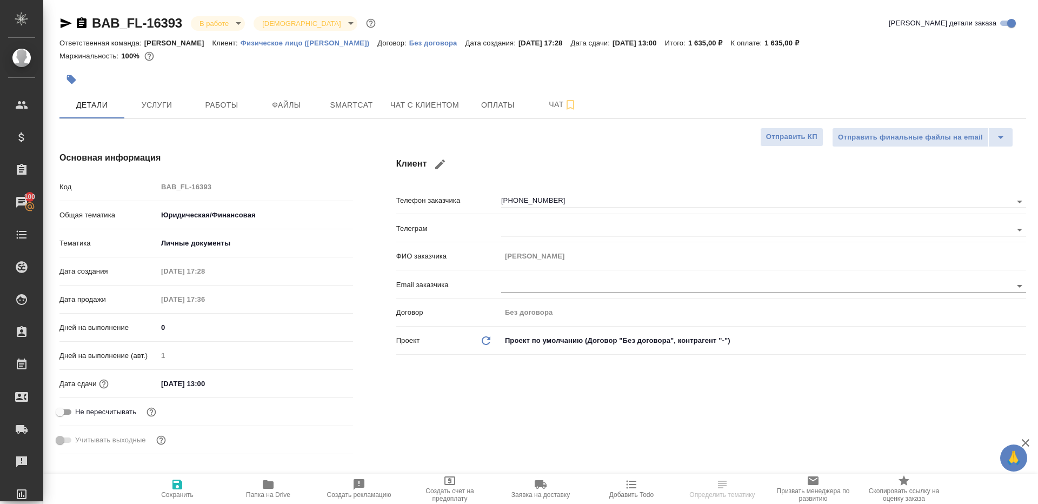
type textarea "x"
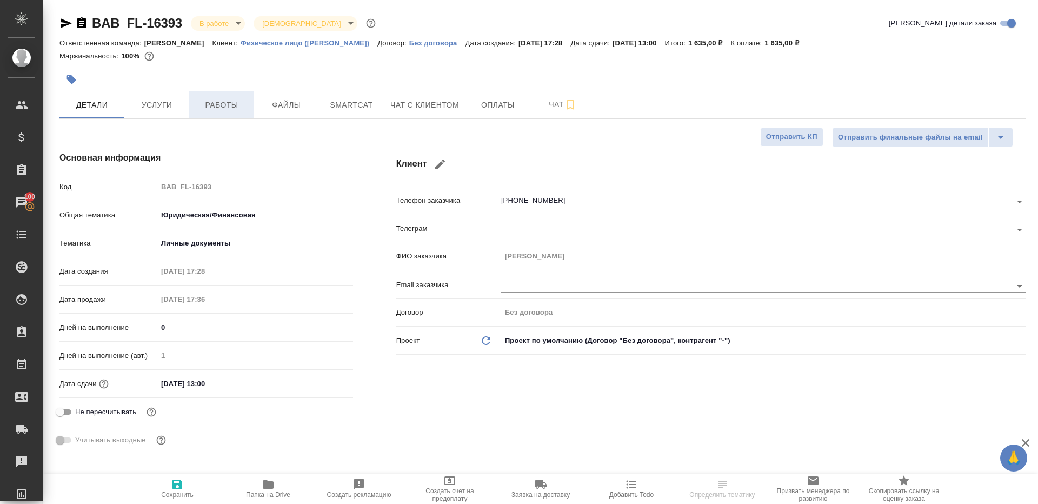
type textarea "x"
drag, startPoint x: 213, startPoint y: 103, endPoint x: 419, endPoint y: 189, distance: 223.6
click at [213, 103] on span "Работы" at bounding box center [222, 105] width 52 height 14
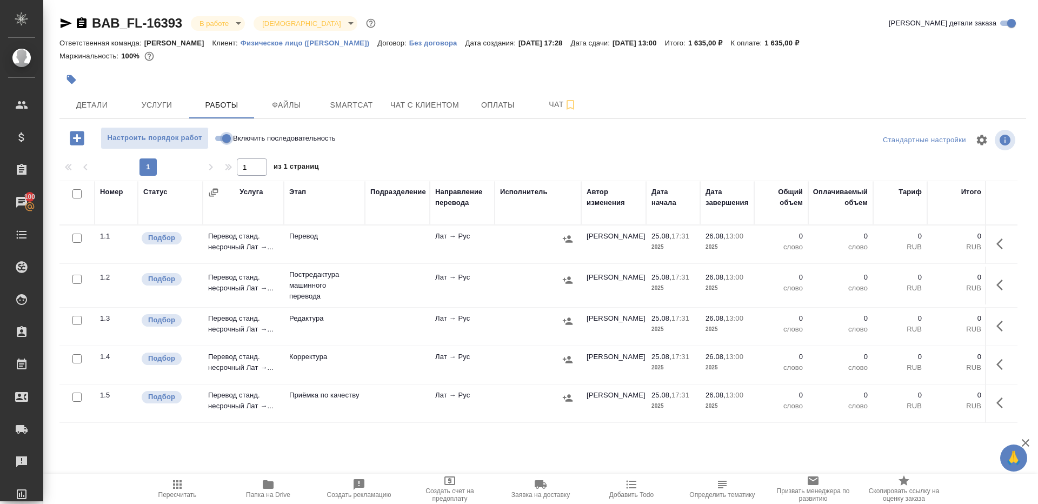
click at [222, 135] on input "Включить последовательность" at bounding box center [226, 138] width 39 height 13
checkbox input "true"
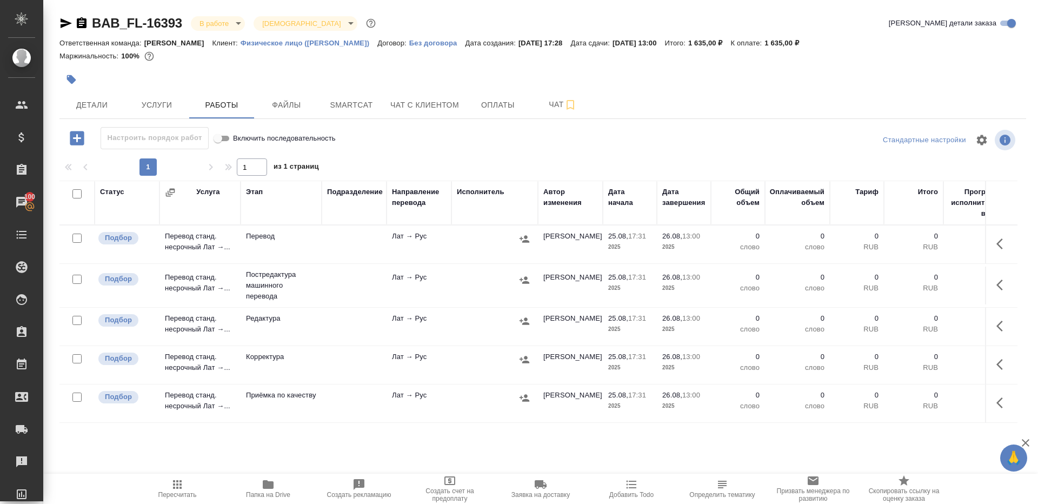
click at [76, 195] on input "checkbox" at bounding box center [76, 193] width 9 height 9
checkbox input "true"
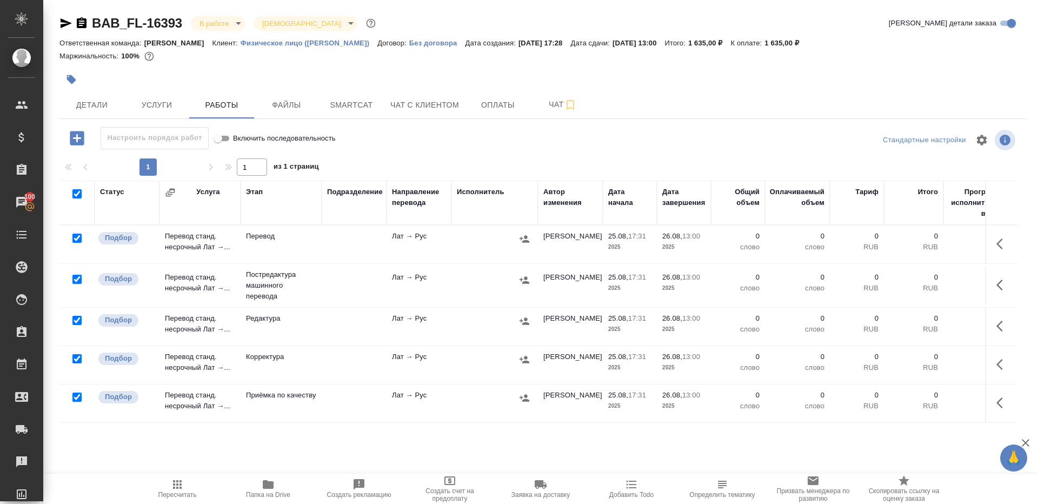
checkbox input "true"
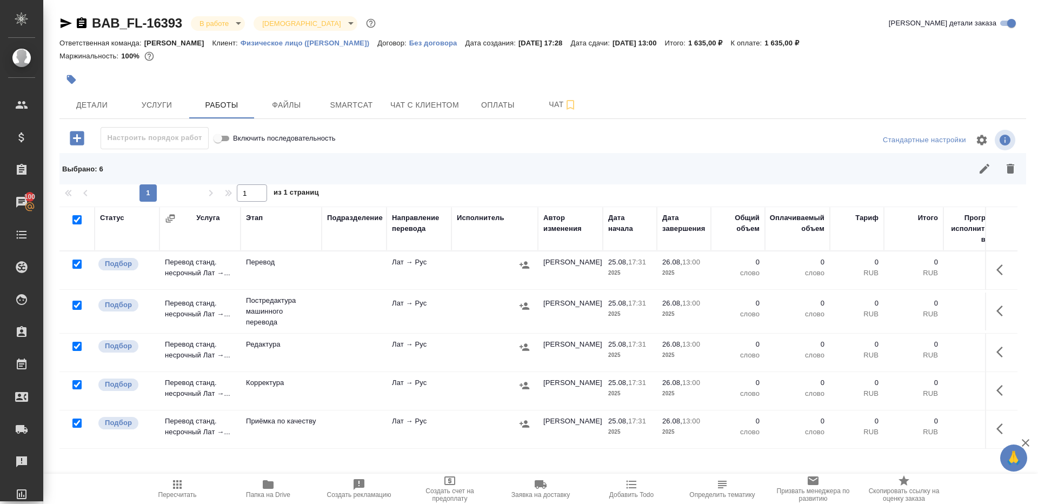
click at [75, 261] on input "checkbox" at bounding box center [76, 263] width 9 height 9
checkbox input "false"
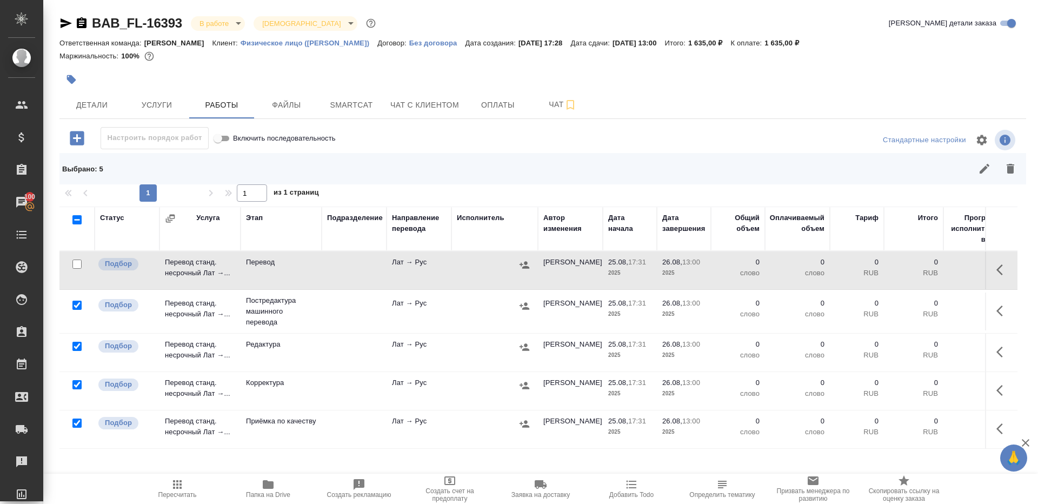
click at [75, 424] on input "checkbox" at bounding box center [76, 422] width 9 height 9
checkbox input "false"
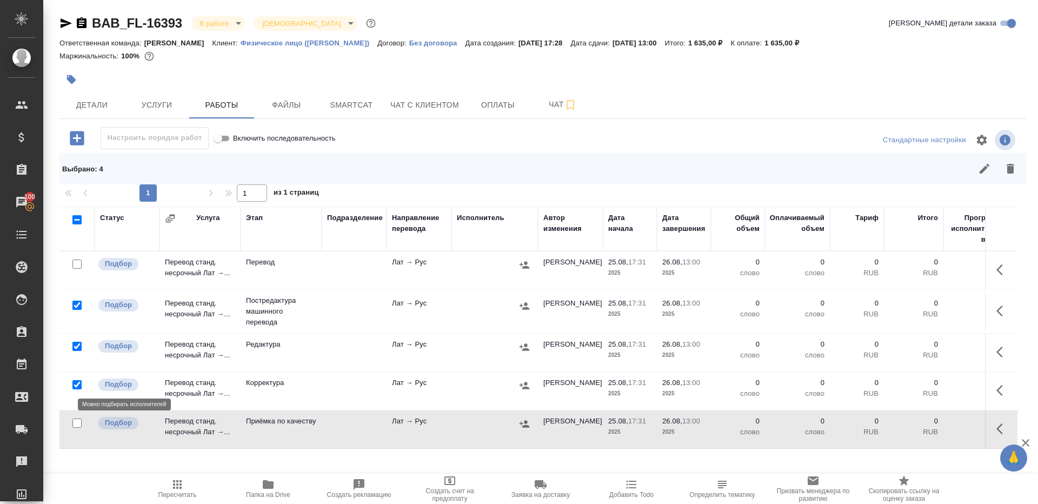
scroll to position [41, 0]
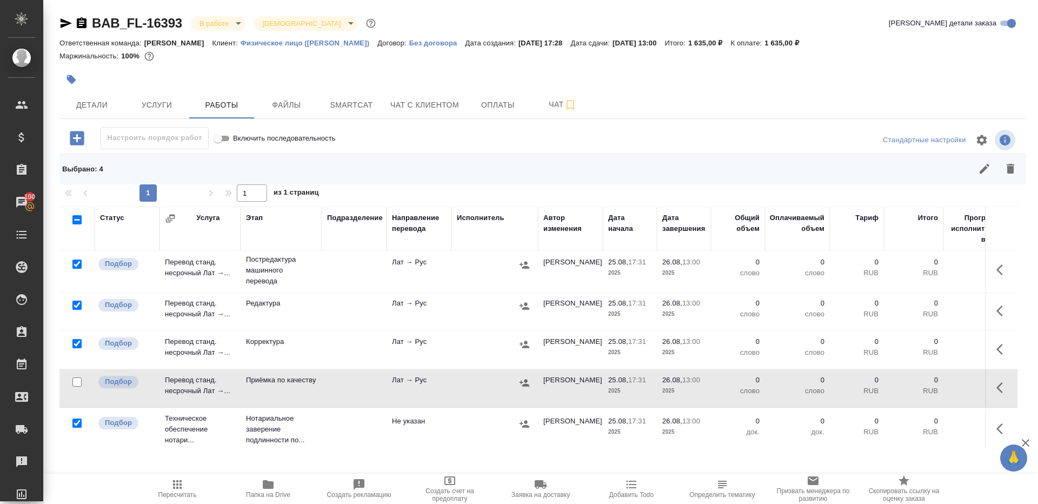
click at [77, 424] on input "checkbox" at bounding box center [76, 422] width 9 height 9
checkbox input "false"
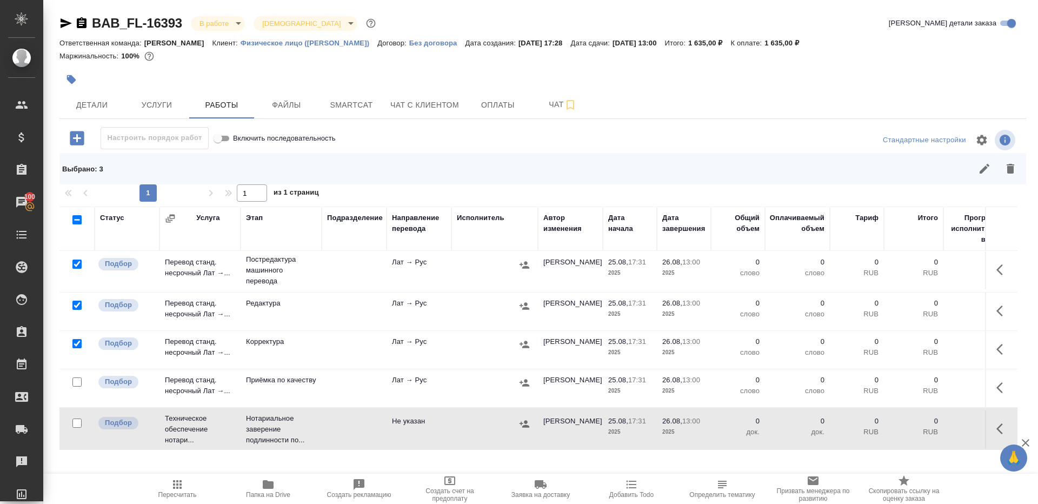
click at [998, 177] on div at bounding box center [639, 169] width 768 height 26
click at [1008, 170] on icon "button" at bounding box center [1010, 169] width 8 height 10
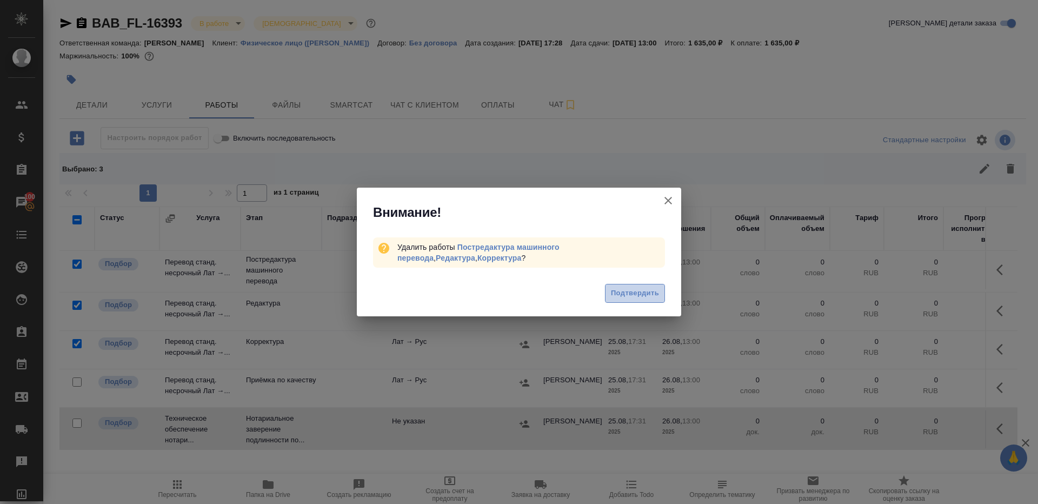
click at [629, 294] on span "Подтвердить" at bounding box center [635, 293] width 48 height 12
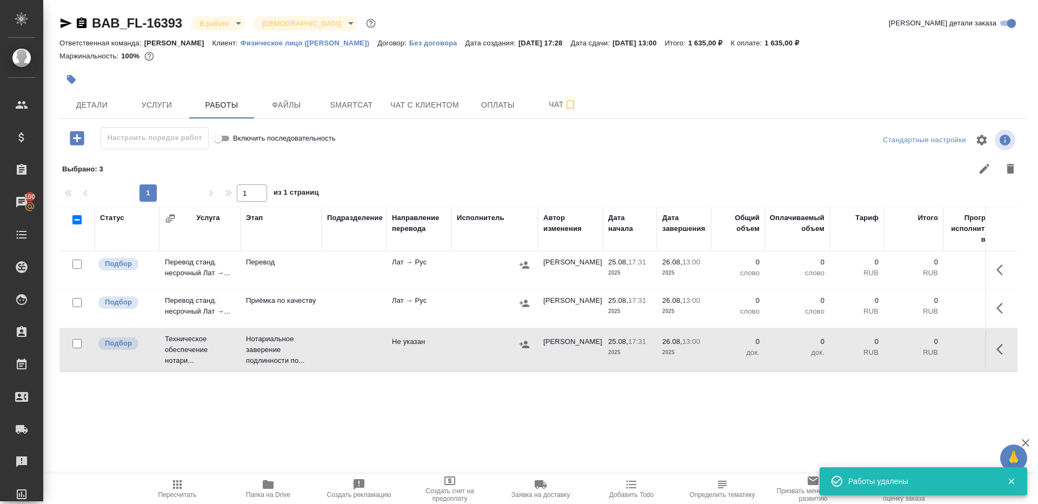
scroll to position [0, 0]
click at [999, 263] on icon "button" at bounding box center [1002, 269] width 13 height 13
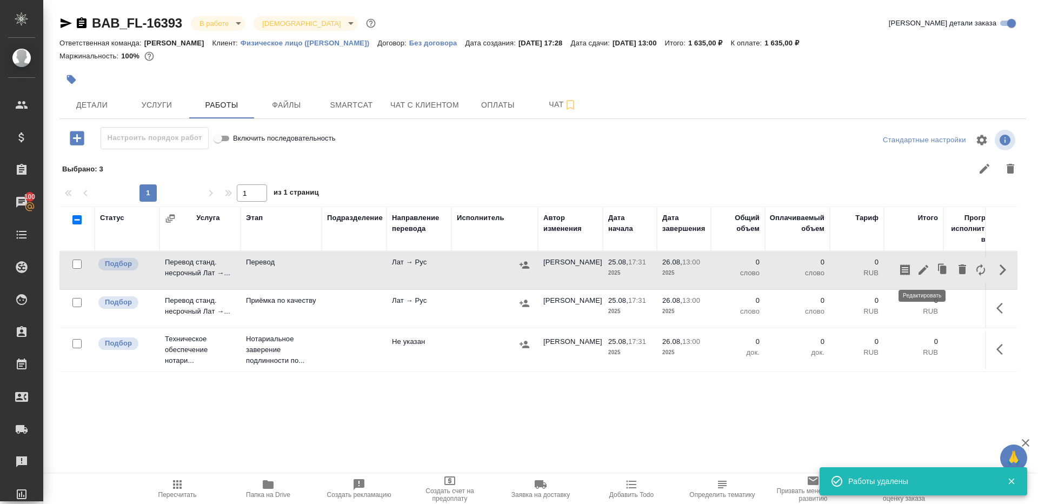
click at [920, 262] on button "button" at bounding box center [923, 270] width 18 height 26
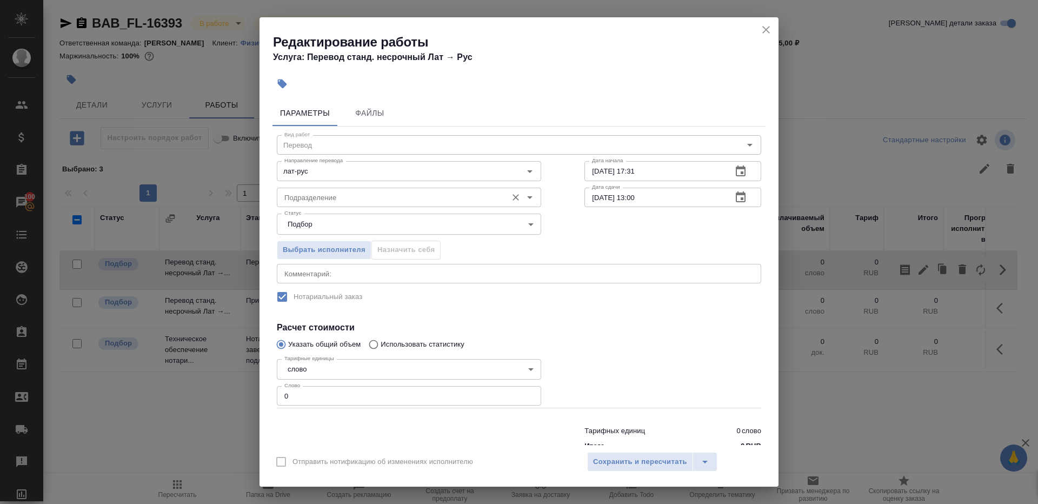
click at [291, 188] on div "Подразделение" at bounding box center [409, 197] width 264 height 19
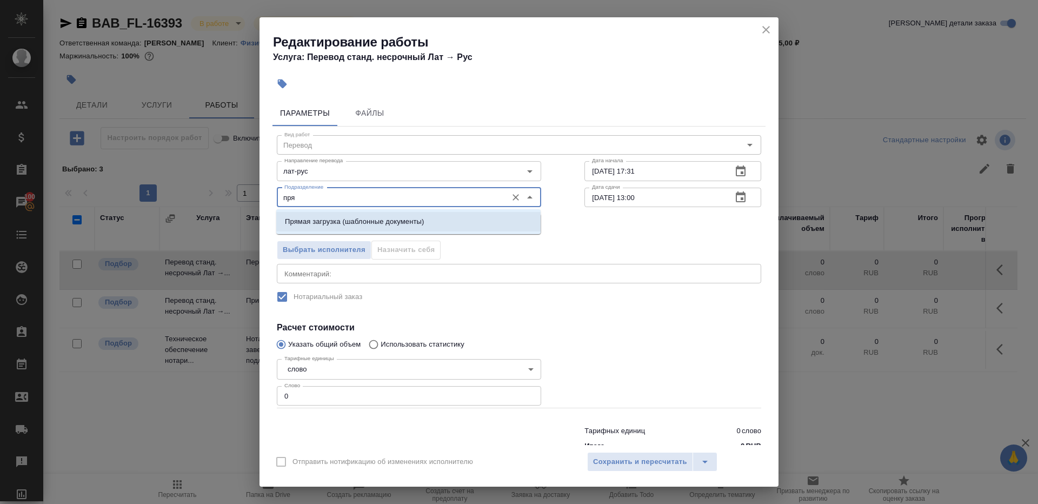
click at [359, 224] on p "Прямая загрузка (шаблонные документы)" at bounding box center [354, 221] width 139 height 11
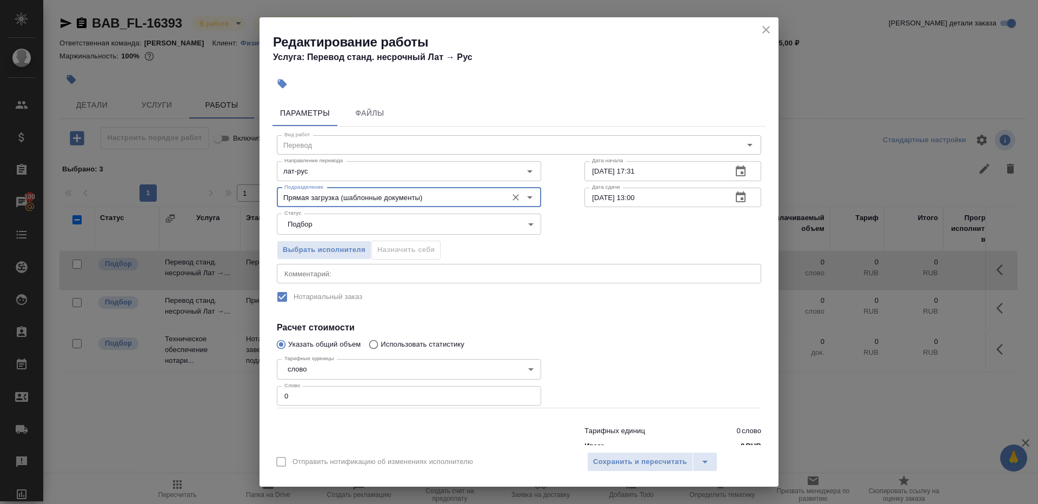
type input "Прямая загрузка (шаблонные документы)"
click at [333, 403] on input "0" at bounding box center [409, 395] width 264 height 19
type input "1"
click at [583, 326] on h4 "Расчет стоимости" at bounding box center [519, 327] width 484 height 13
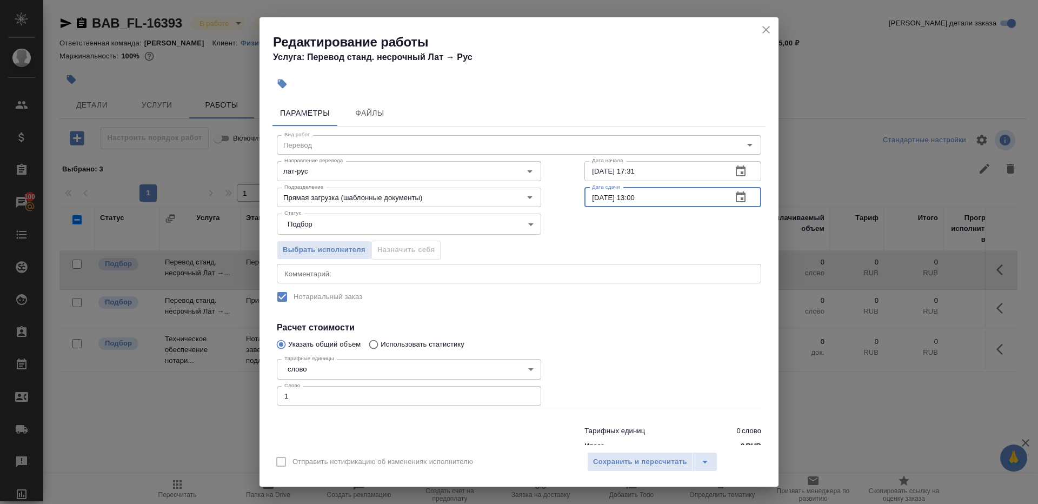
drag, startPoint x: 637, startPoint y: 198, endPoint x: 637, endPoint y: 213, distance: 14.6
click at [637, 198] on input "26.08.2025 13:00" at bounding box center [653, 197] width 139 height 19
type input "26.08.2025 12:00"
drag, startPoint x: 645, startPoint y: 313, endPoint x: 645, endPoint y: 453, distance: 140.0
click at [645, 318] on div "Вид работ Перевод Вид работ Направление перевода лат-рус Направление перевода Д…" at bounding box center [518, 290] width 493 height 329
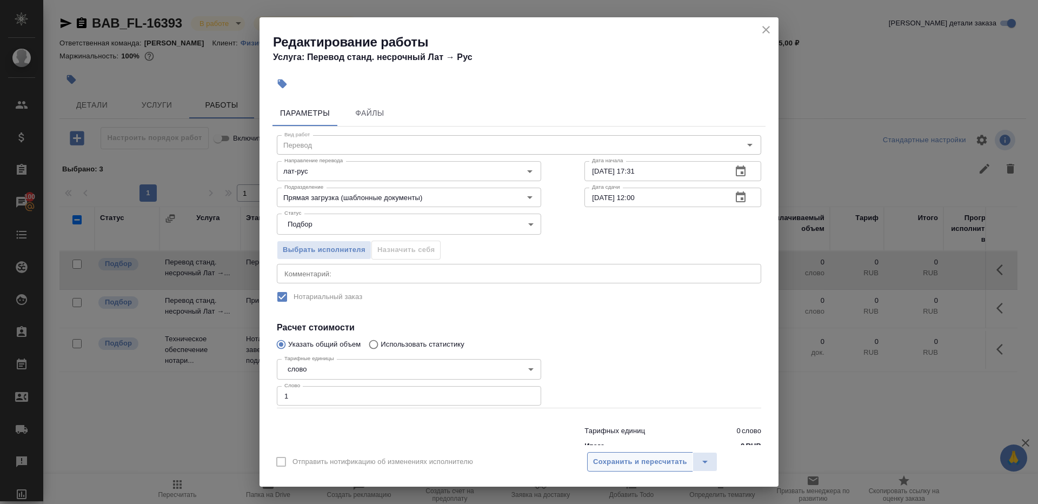
click at [645, 453] on button "Сохранить и пересчитать" at bounding box center [640, 461] width 106 height 19
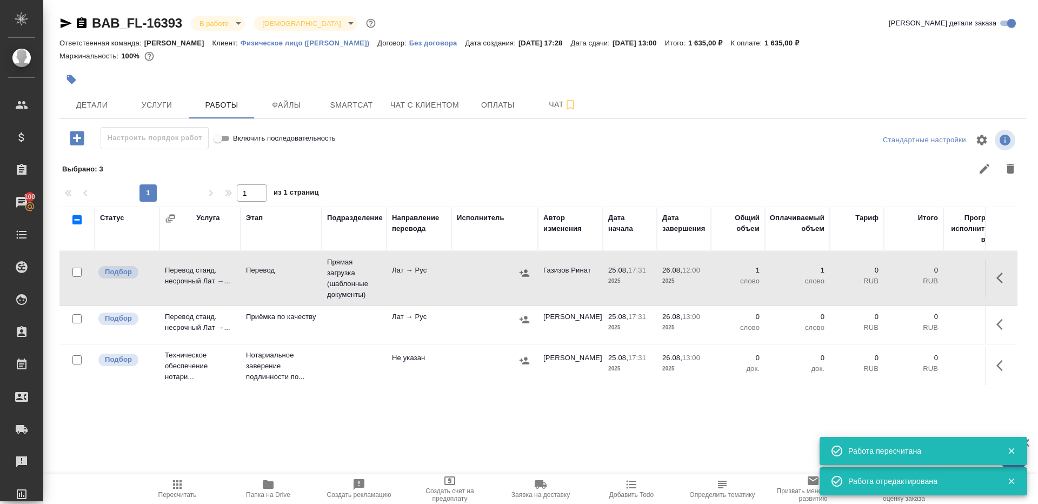
click at [999, 277] on icon "button" at bounding box center [1002, 277] width 13 height 13
click at [927, 277] on icon "button" at bounding box center [923, 277] width 13 height 13
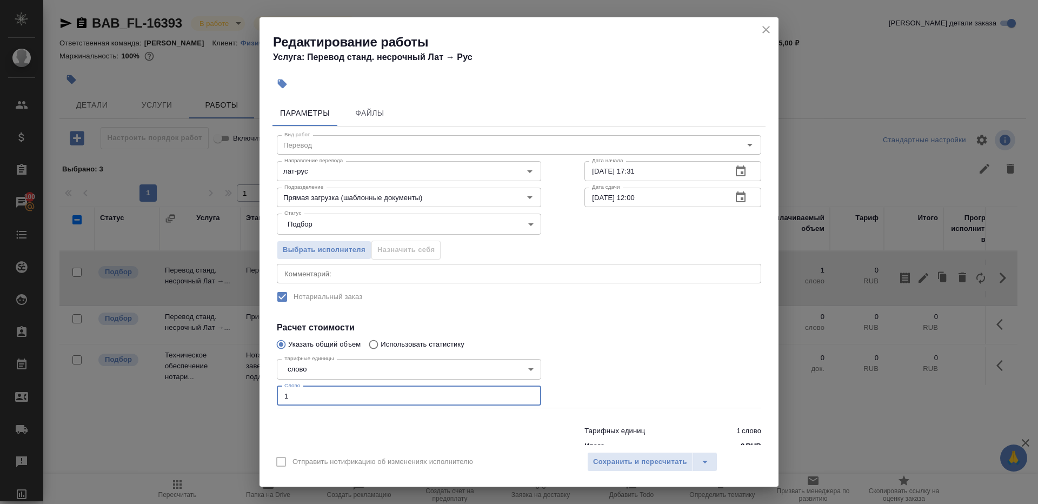
drag, startPoint x: 316, startPoint y: 399, endPoint x: 242, endPoint y: 393, distance: 74.8
click at [242, 393] on div "Редактирование работы Услуга: Перевод станд. несрочный Лат → Рус Параметры Файл…" at bounding box center [519, 252] width 1038 height 504
type input "75"
click at [617, 466] on span "Сохранить и пересчитать" at bounding box center [640, 462] width 94 height 12
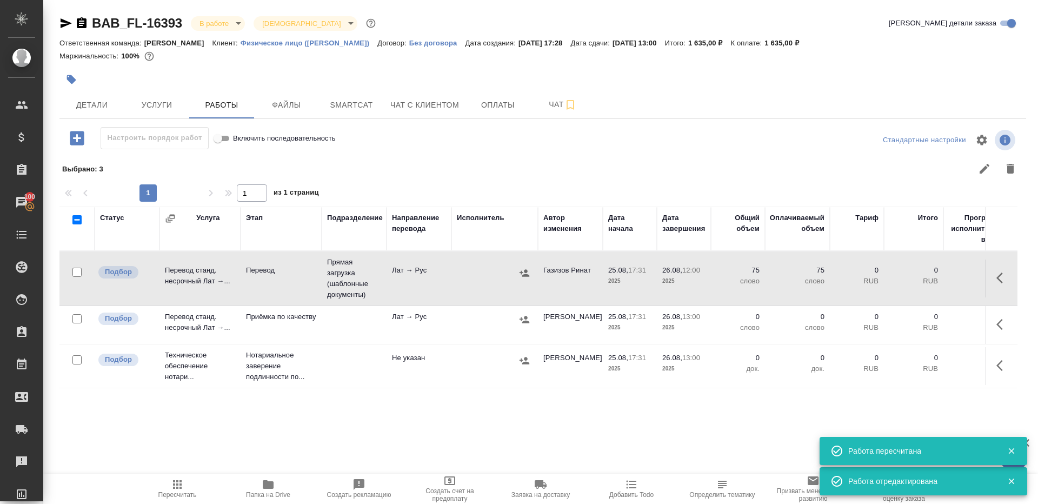
click at [77, 319] on input "checkbox" at bounding box center [76, 318] width 9 height 9
checkbox input "true"
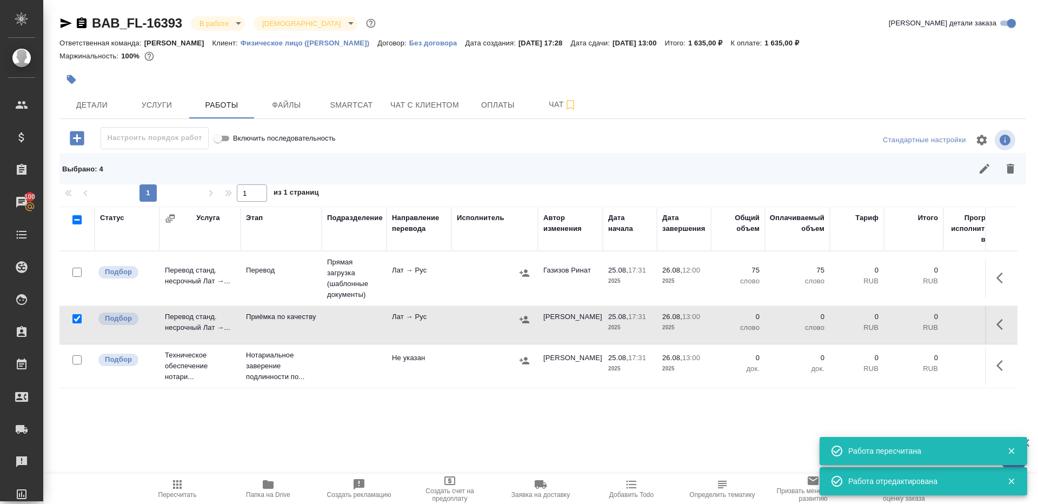
click at [1021, 159] on div at bounding box center [639, 169] width 768 height 26
click at [1020, 164] on button "button" at bounding box center [1010, 169] width 26 height 26
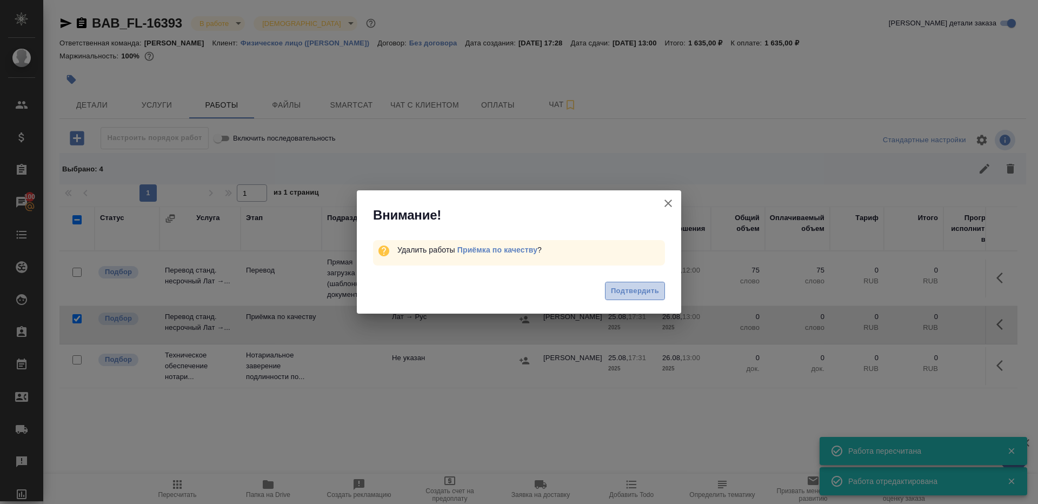
click at [645, 290] on span "Подтвердить" at bounding box center [635, 291] width 48 height 12
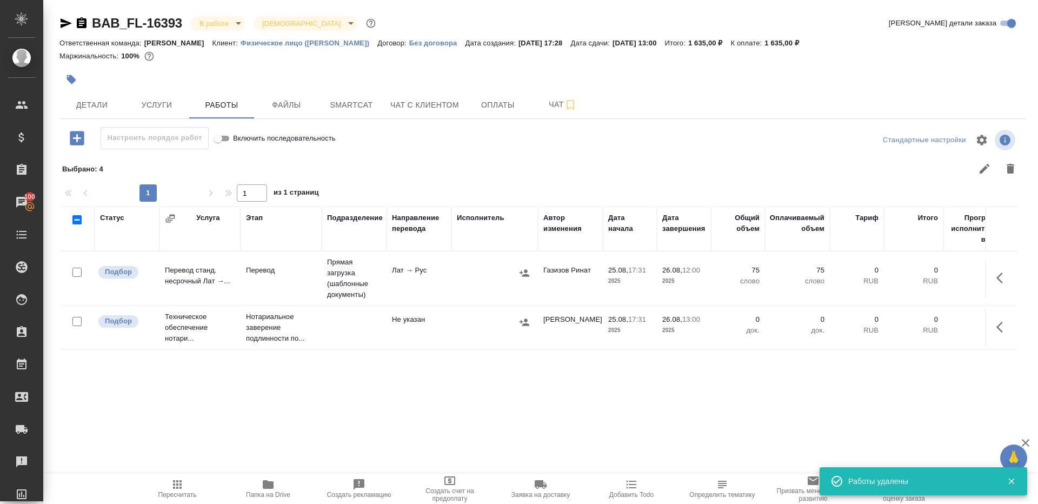
click at [170, 486] on span "Пересчитать" at bounding box center [177, 488] width 78 height 21
click at [215, 432] on div "Статус Услуга Этап Подразделение Направление перевода Исполнитель Автор изменен…" at bounding box center [538, 327] width 958 height 243
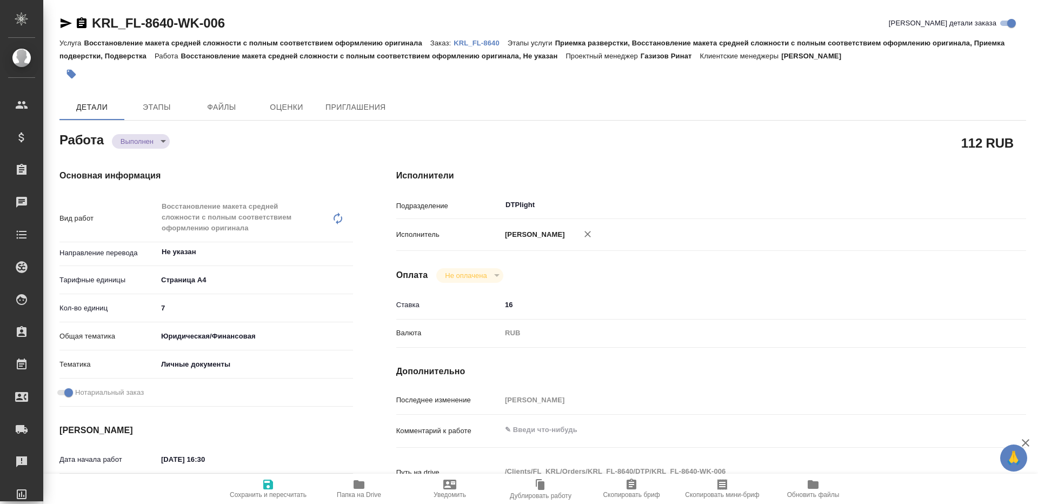
type textarea "x"
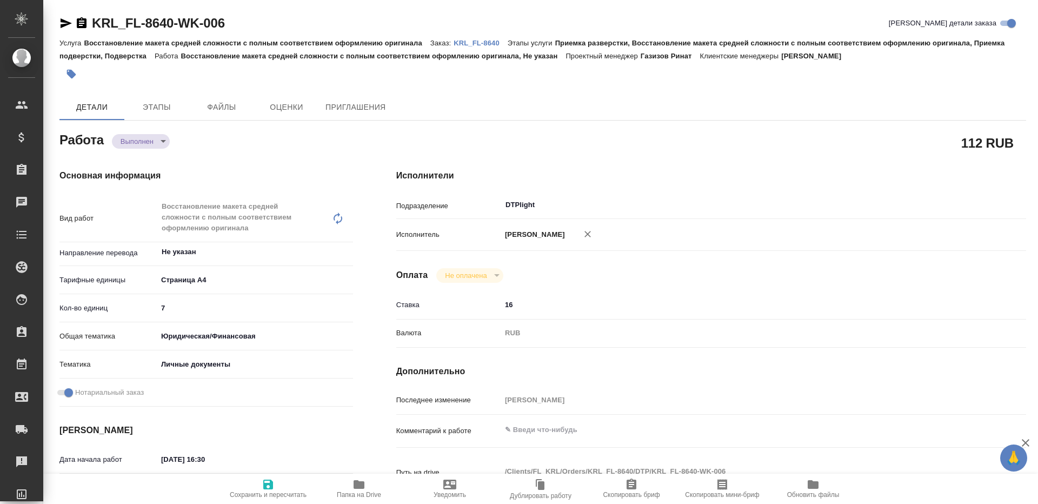
type textarea "x"
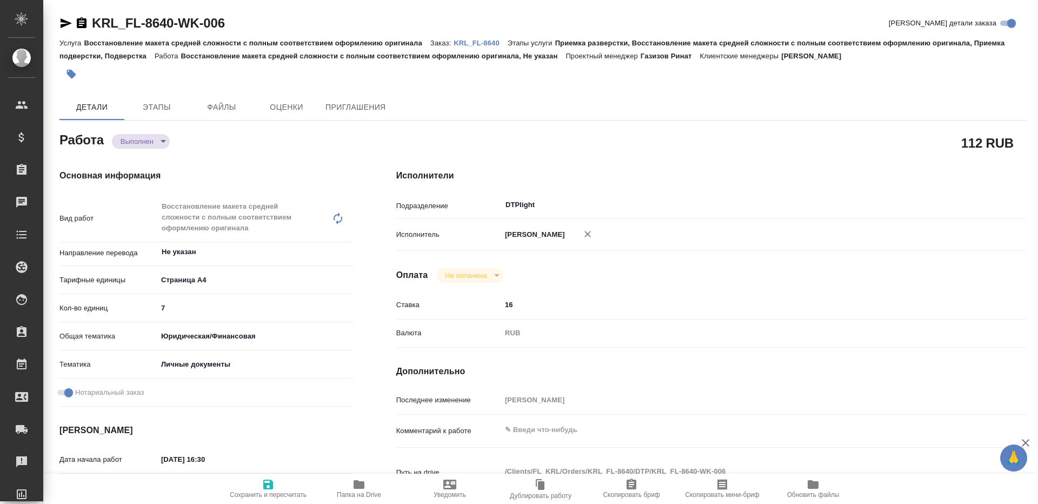
type textarea "x"
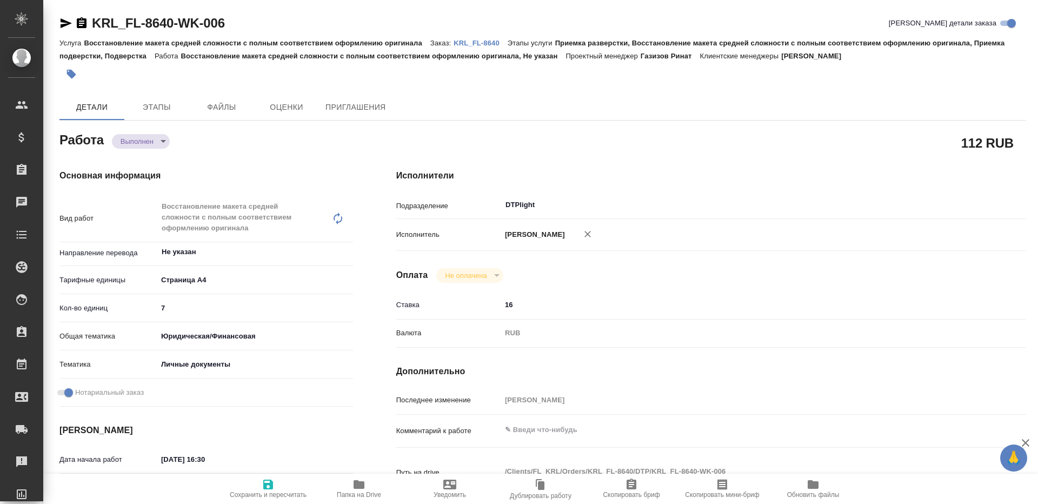
type textarea "x"
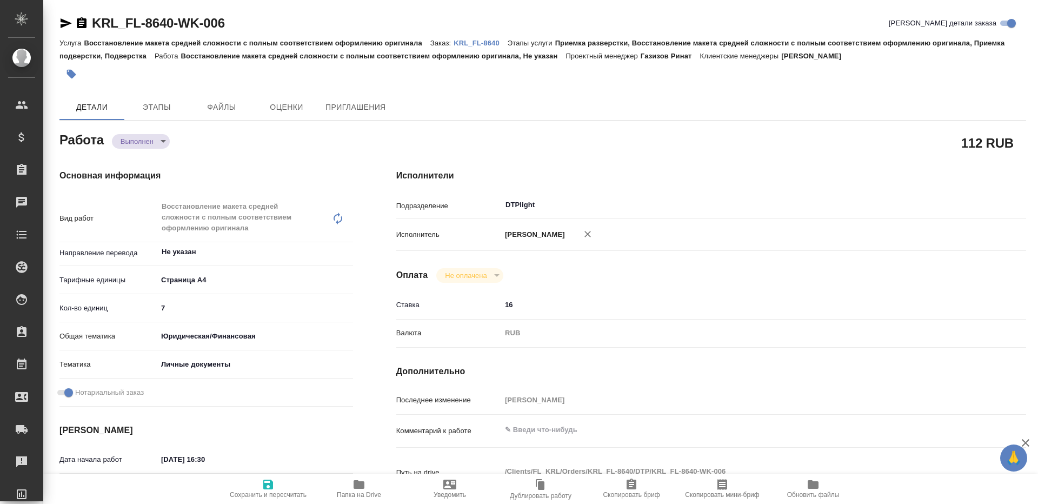
type textarea "x"
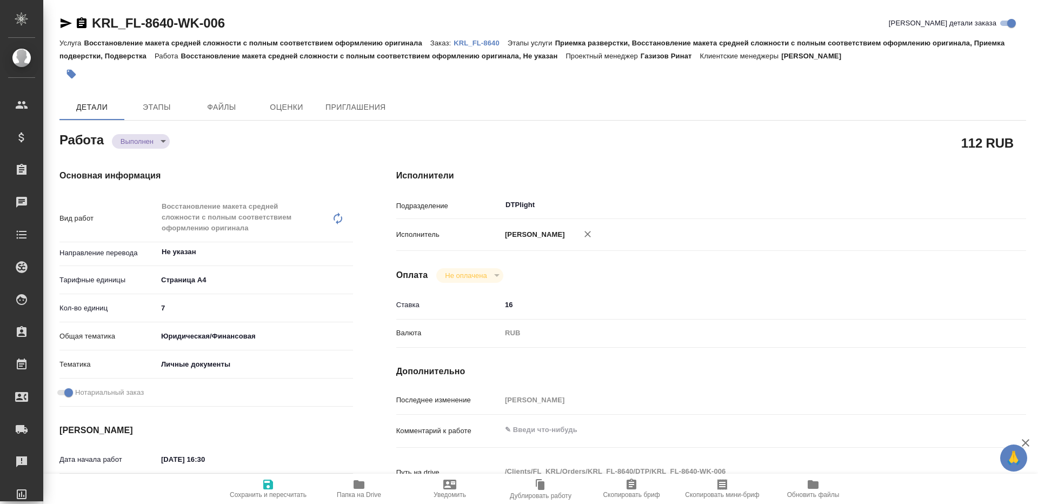
type textarea "x"
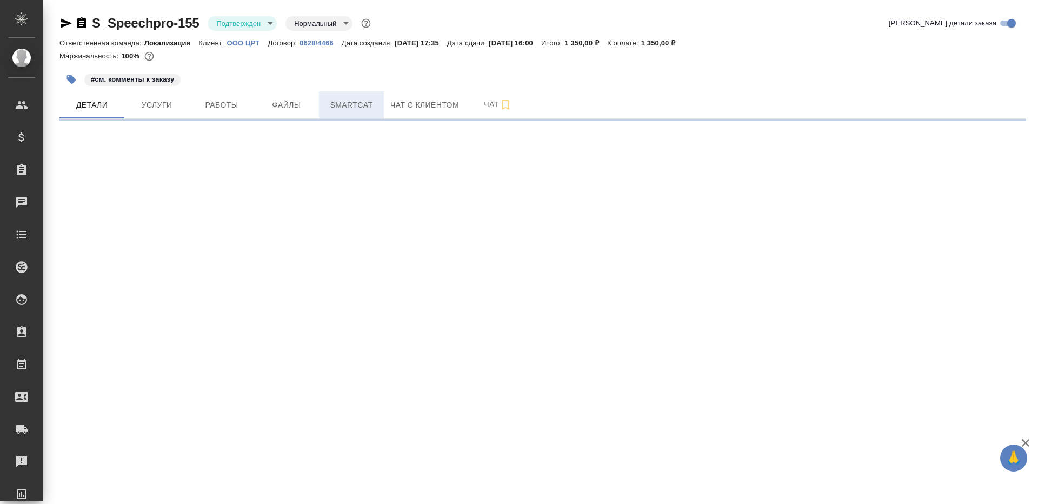
select select "RU"
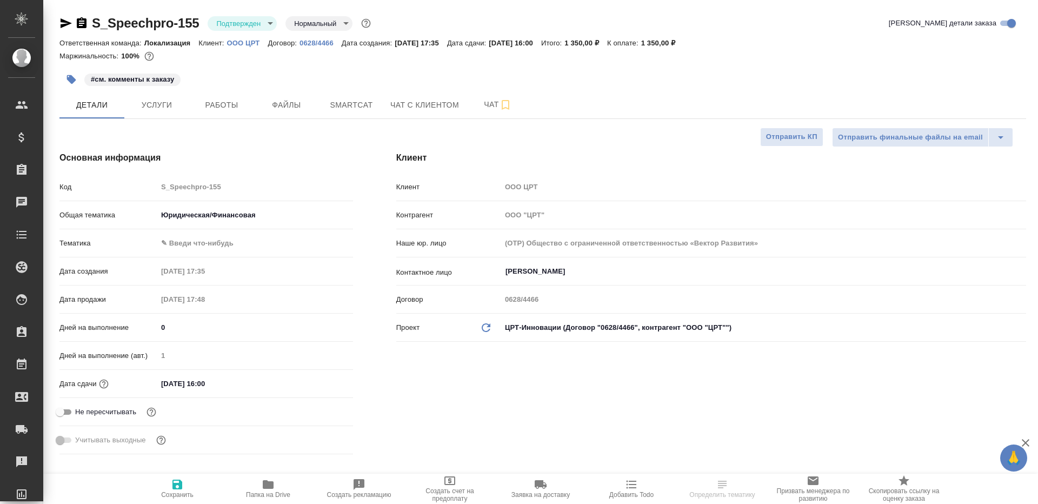
type textarea "x"
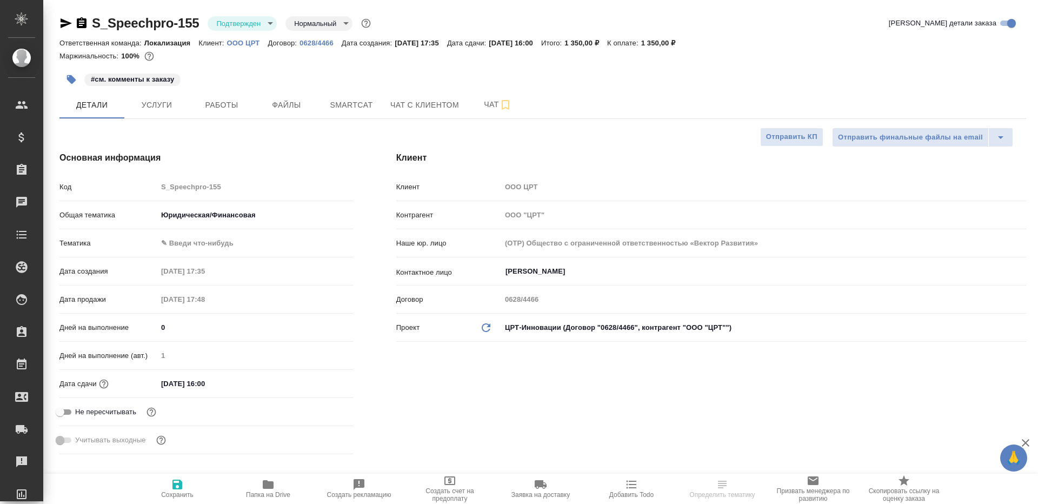
type textarea "x"
click at [244, 25] on body "🙏 .cls-1 fill:#fff; AWATERA [PERSON_NAME] Клиенты Спецификации Заказы Чаты Todo…" at bounding box center [519, 252] width 1038 height 504
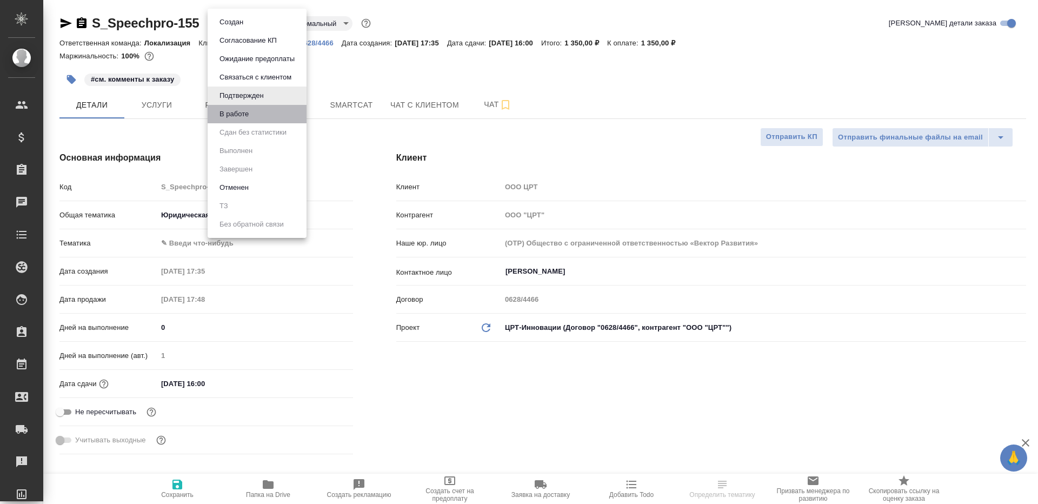
click at [248, 105] on li "В работе" at bounding box center [257, 114] width 99 height 18
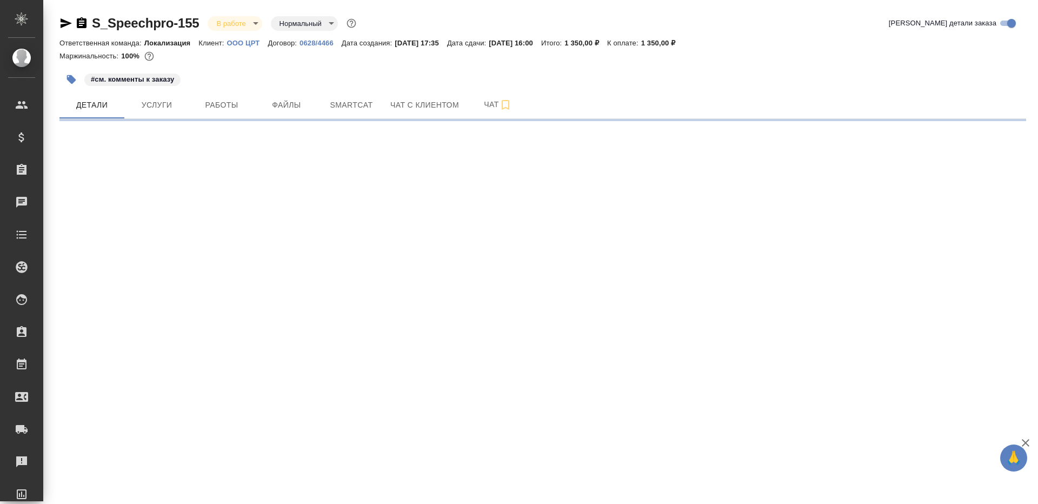
select select "RU"
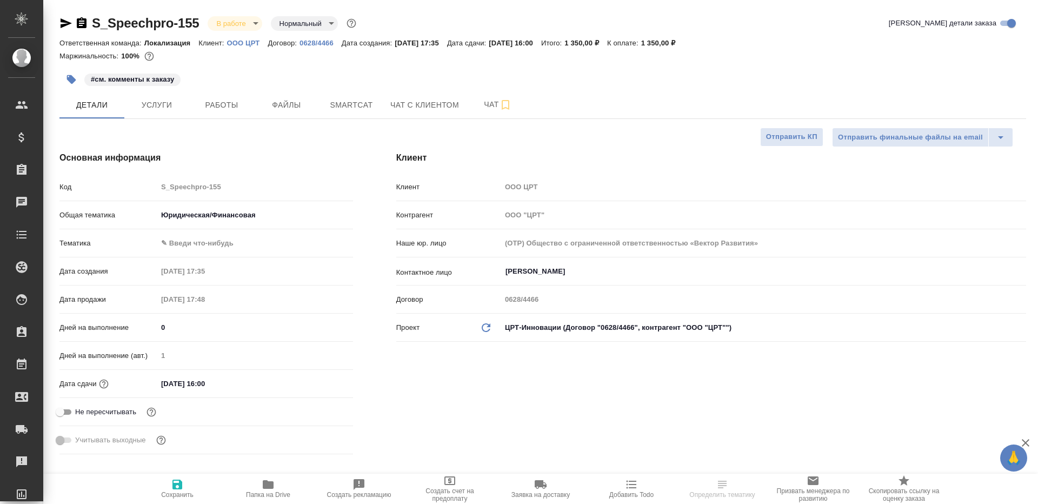
type textarea "x"
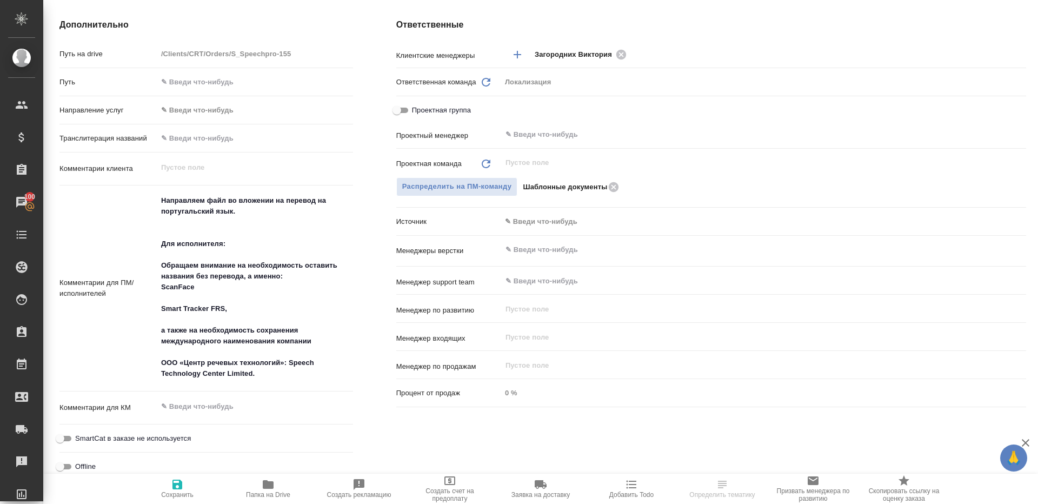
scroll to position [372, 0]
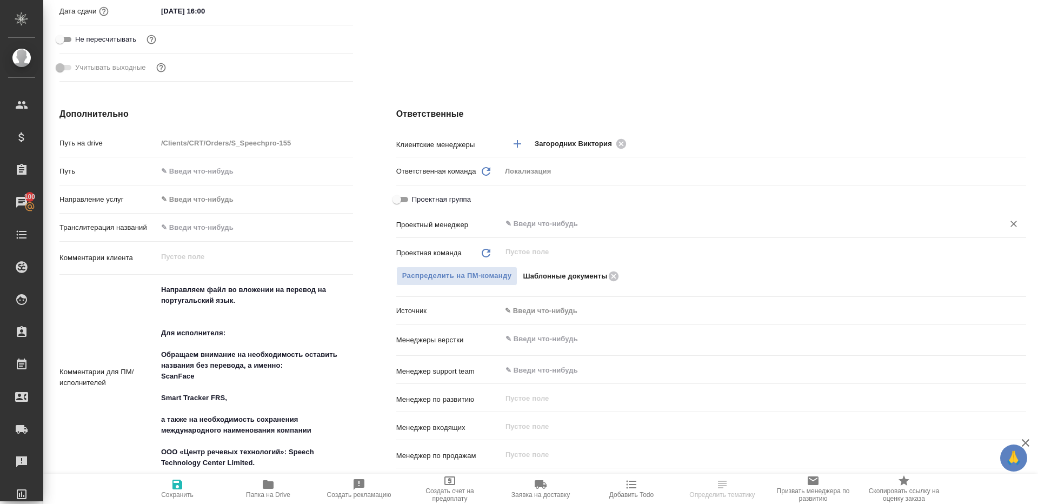
click at [520, 218] on input "text" at bounding box center [745, 223] width 482 height 13
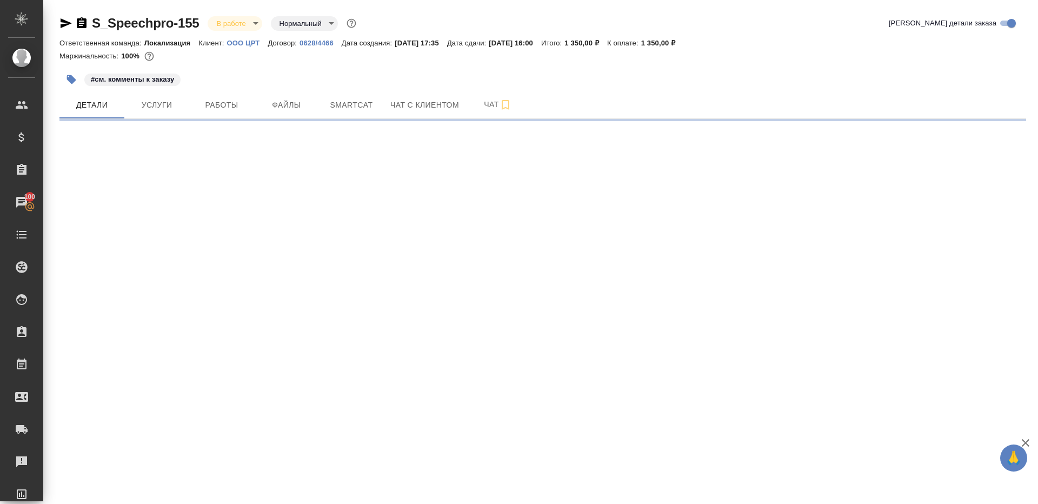
scroll to position [0, 0]
select select "RU"
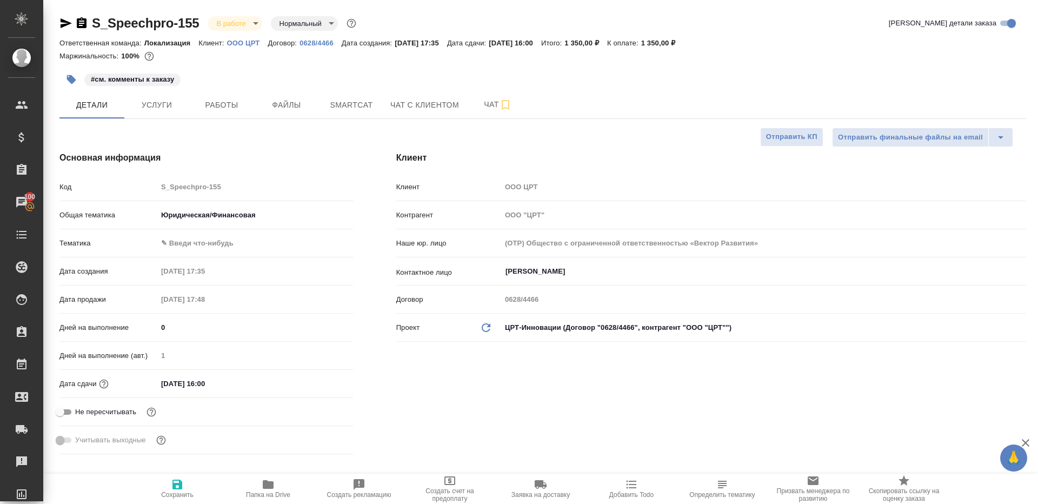
type textarea "x"
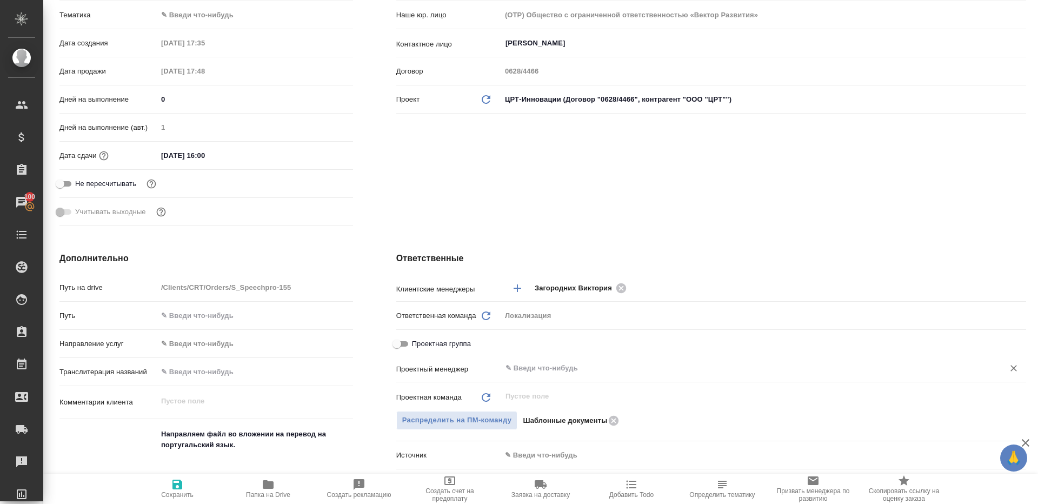
click at [538, 365] on input "text" at bounding box center [745, 368] width 482 height 13
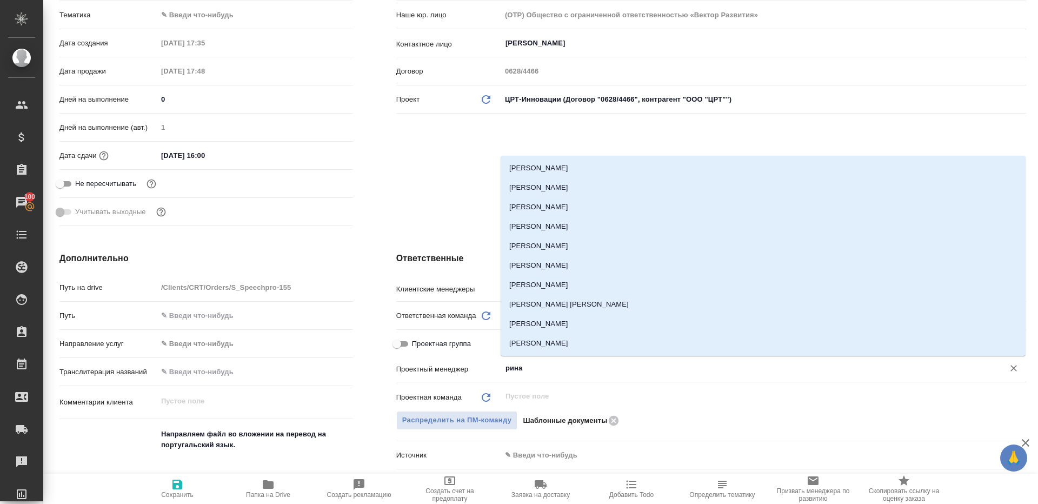
type input "ринат"
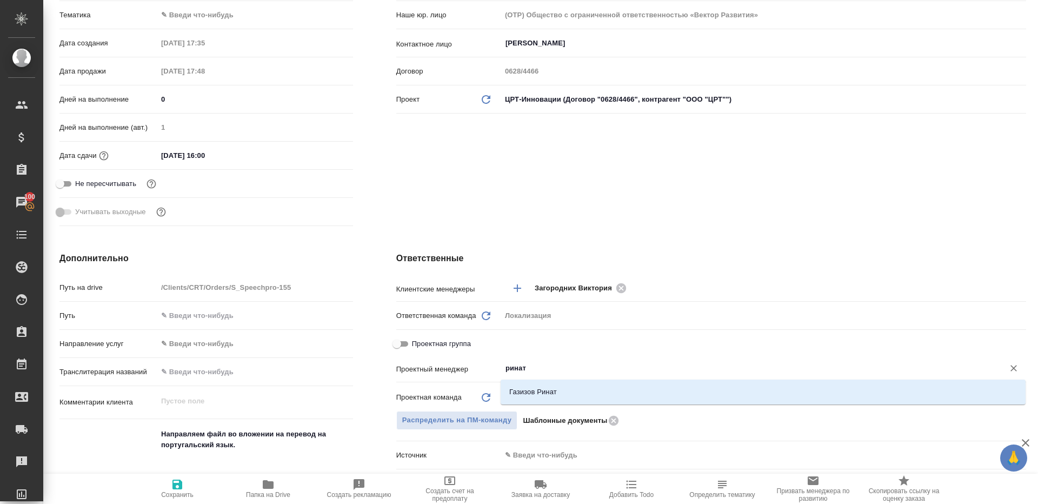
click at [536, 390] on li "Газизов Ринат" at bounding box center [762, 391] width 525 height 19
type textarea "x"
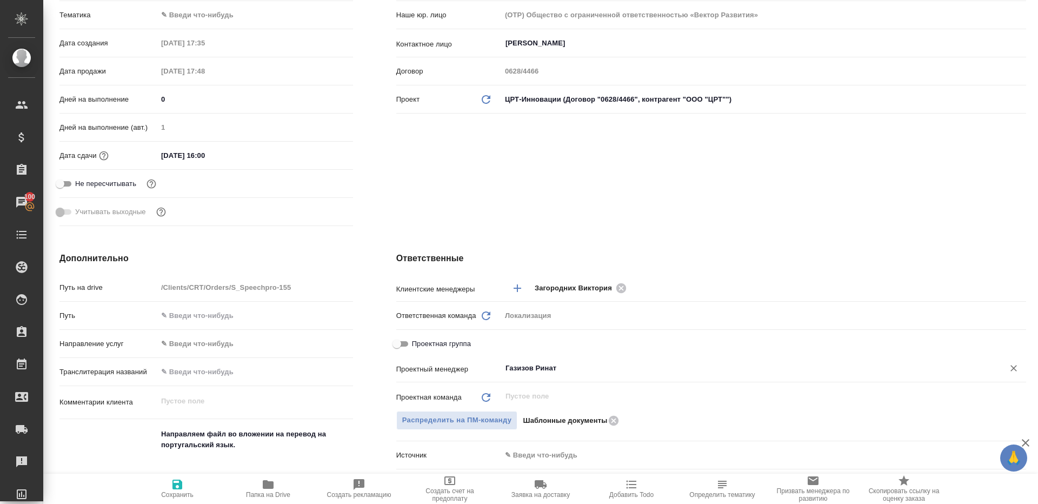
type input "Газизов Ринат"
click at [189, 484] on span "Сохранить" at bounding box center [177, 488] width 78 height 21
type textarea "x"
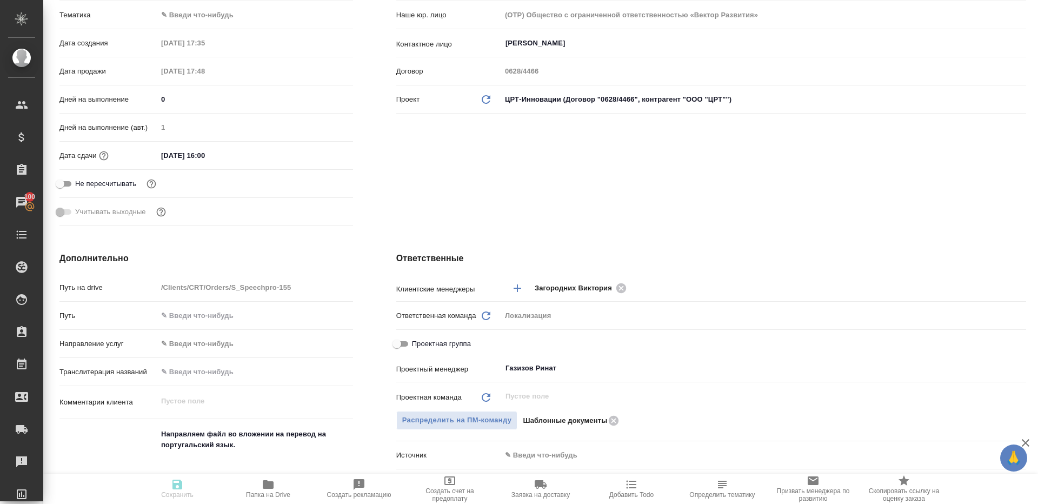
type textarea "x"
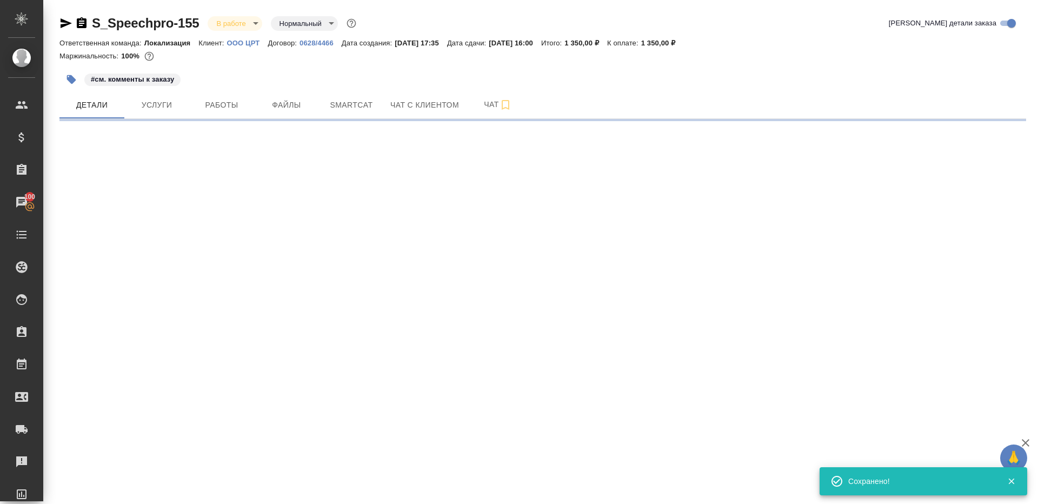
scroll to position [0, 0]
select select "RU"
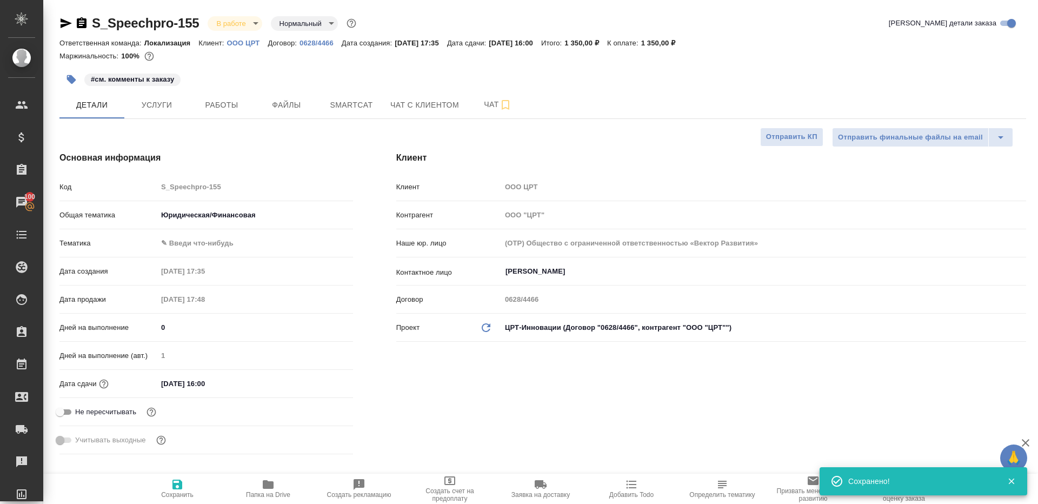
type textarea "x"
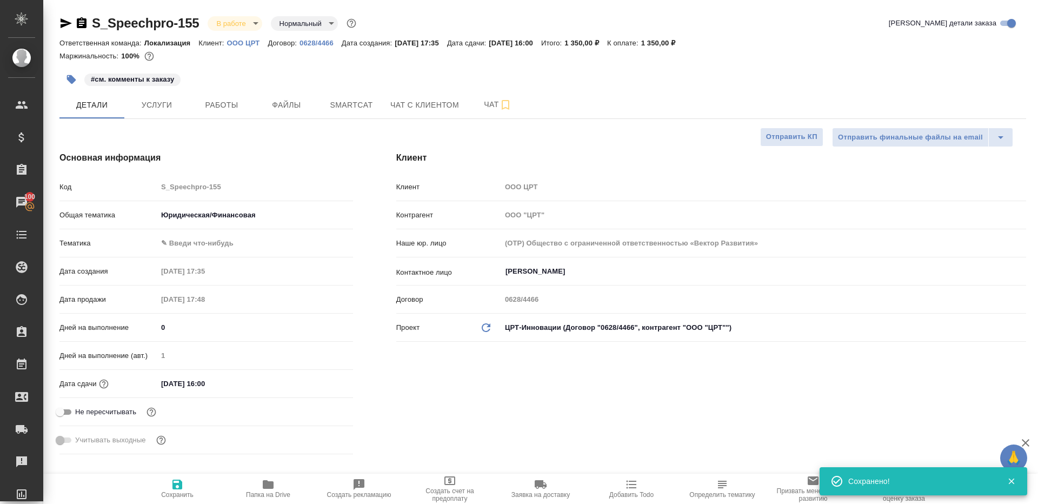
type textarea "x"
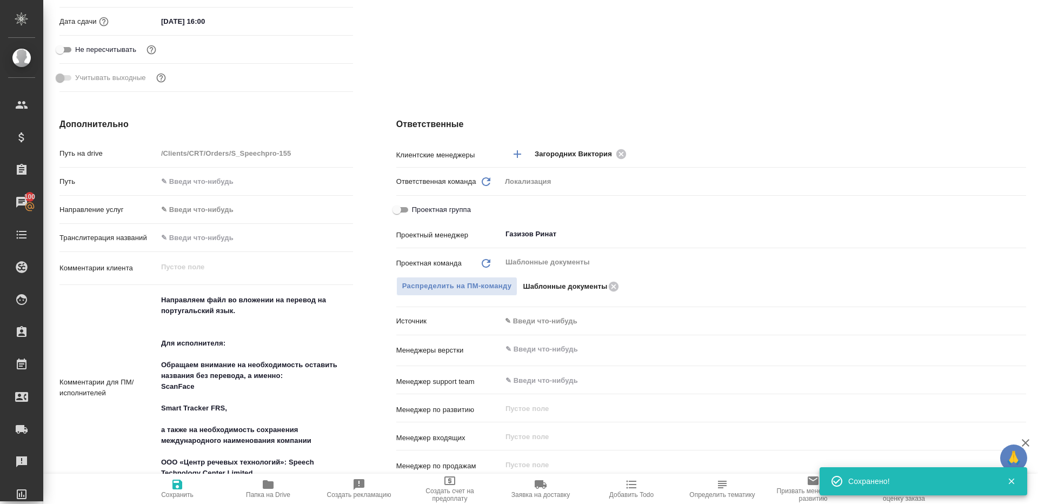
drag, startPoint x: 269, startPoint y: 494, endPoint x: 273, endPoint y: 469, distance: 25.9
click at [269, 494] on span "Папка на Drive" at bounding box center [268, 495] width 44 height 8
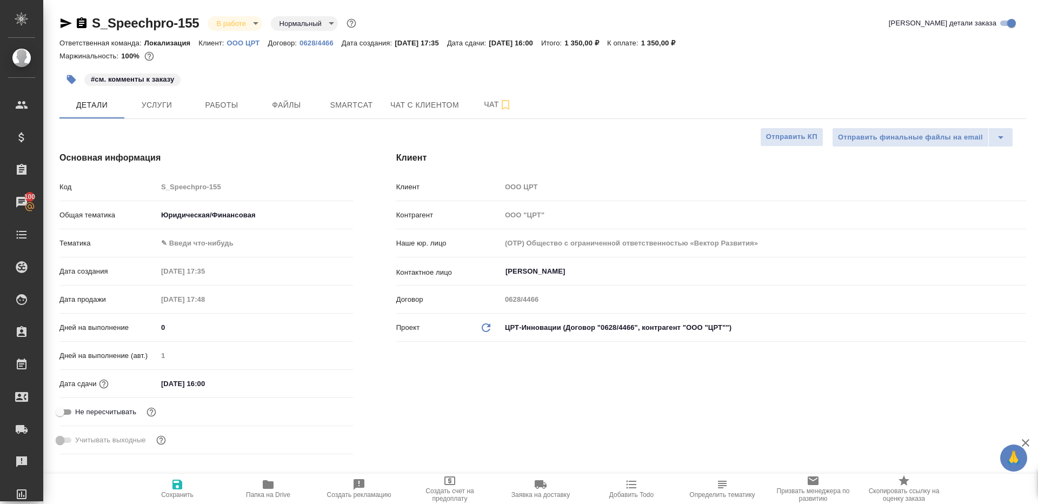
type textarea "x"
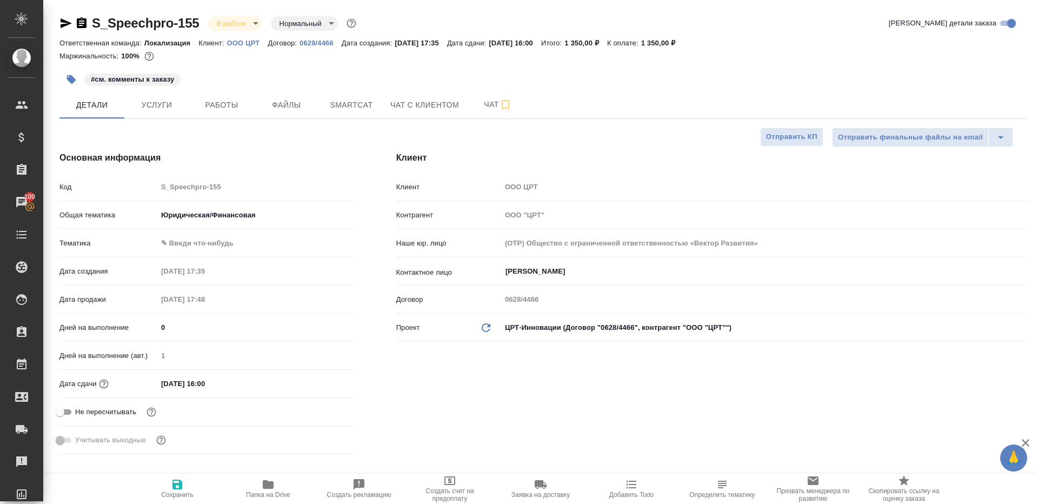
type textarea "x"
click at [219, 117] on button "Работы" at bounding box center [221, 104] width 65 height 27
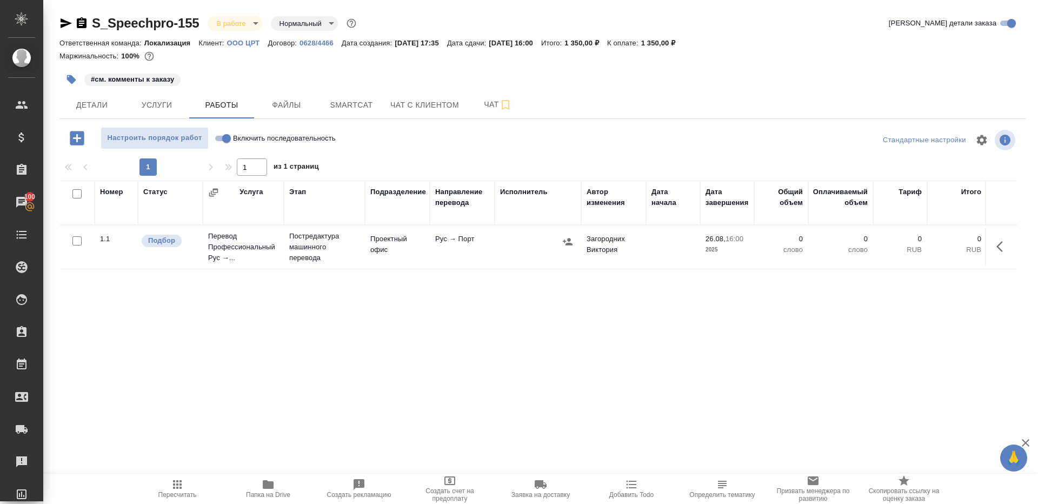
click at [434, 145] on div at bounding box center [543, 140] width 322 height 26
click at [222, 139] on input "Включить последовательность" at bounding box center [226, 138] width 39 height 13
checkbox input "true"
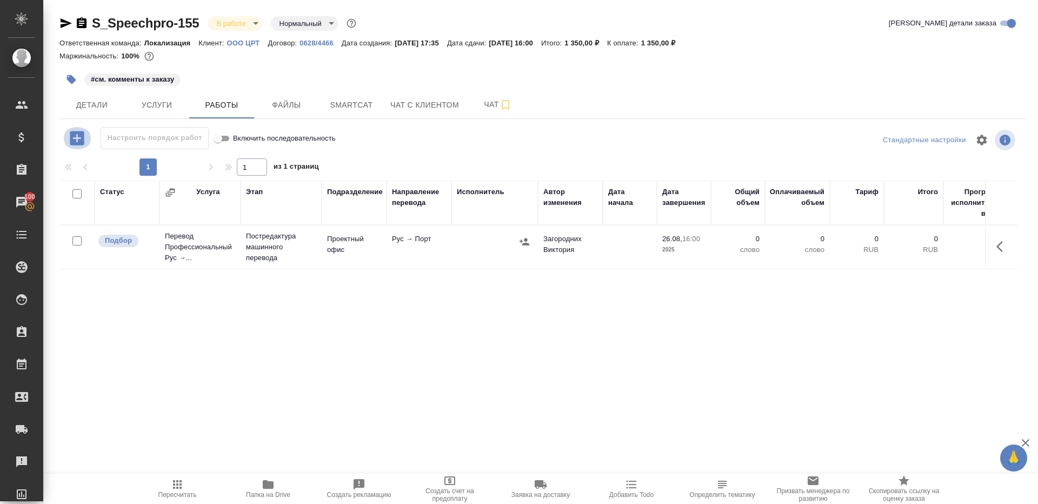
click at [71, 132] on icon "button" at bounding box center [77, 138] width 14 height 14
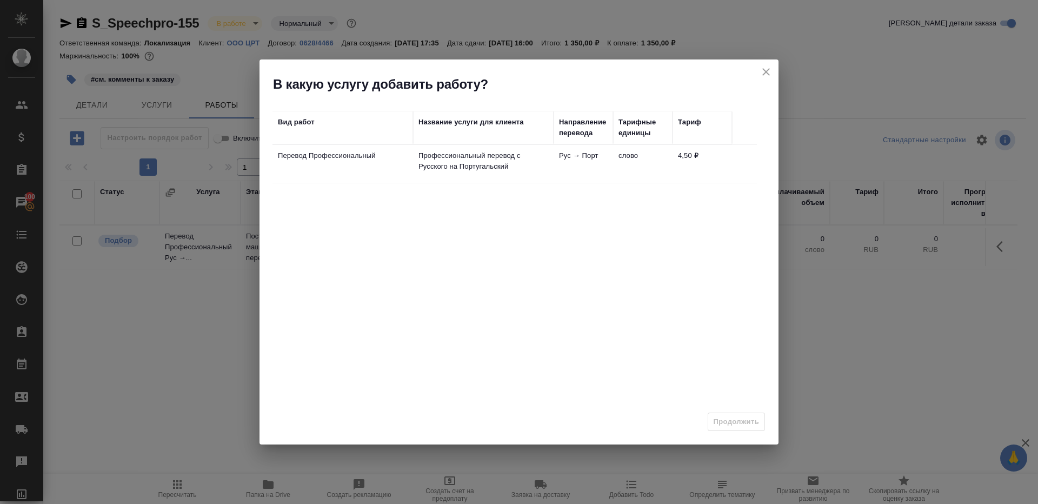
click at [434, 175] on td "Профессиональный перевод с Русского на Португальский" at bounding box center [483, 164] width 141 height 38
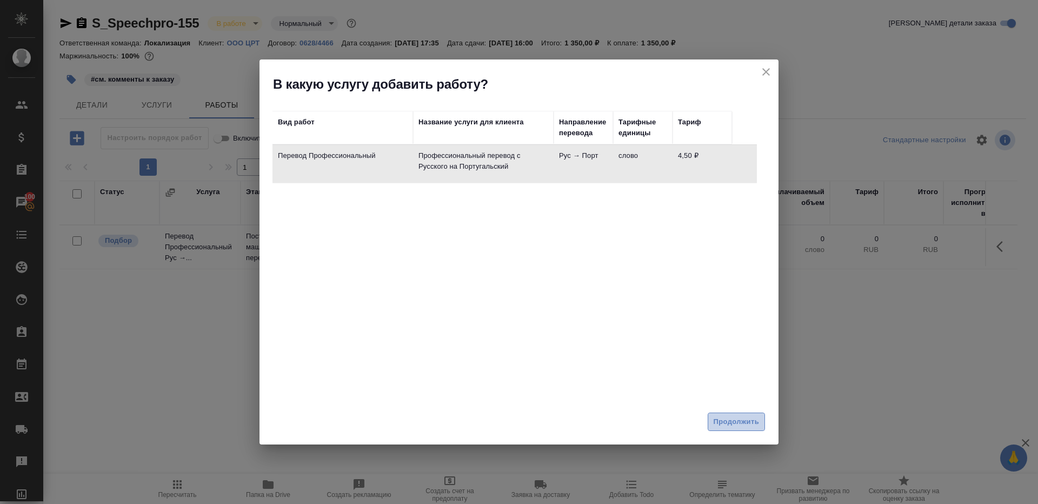
click at [733, 421] on span "Продолжить" at bounding box center [735, 422] width 45 height 12
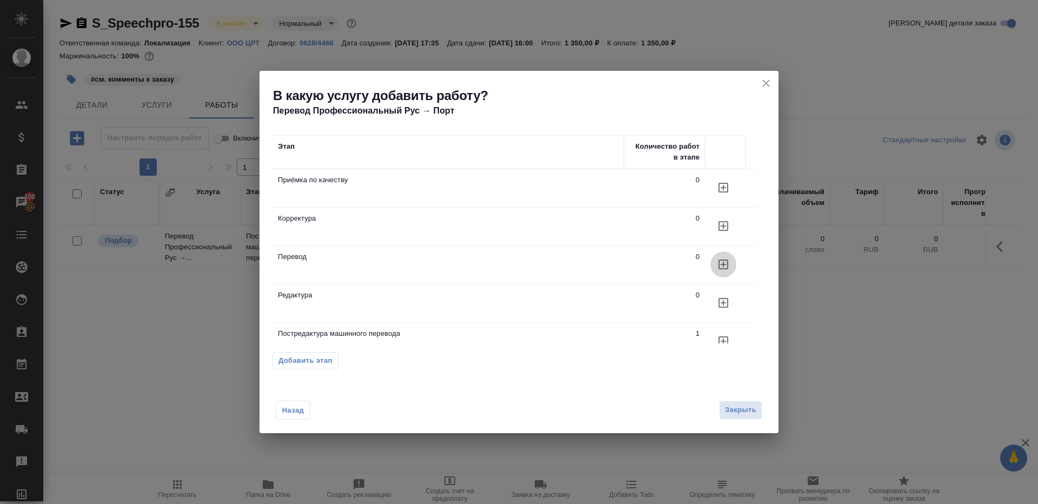
click at [723, 262] on icon "button" at bounding box center [723, 264] width 10 height 10
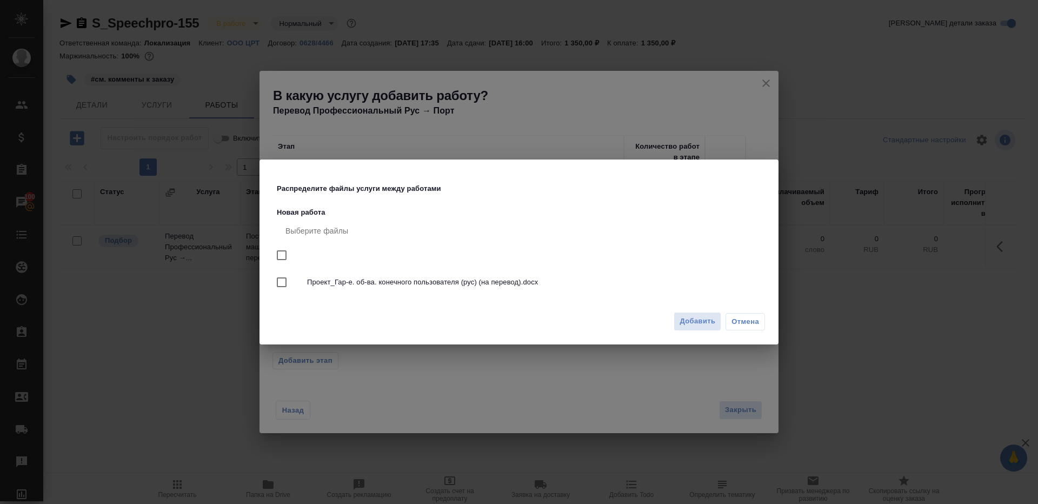
click at [278, 251] on input "checkbox" at bounding box center [281, 255] width 23 height 23
checkbox input "true"
click at [681, 329] on button "Добавить" at bounding box center [697, 321] width 48 height 19
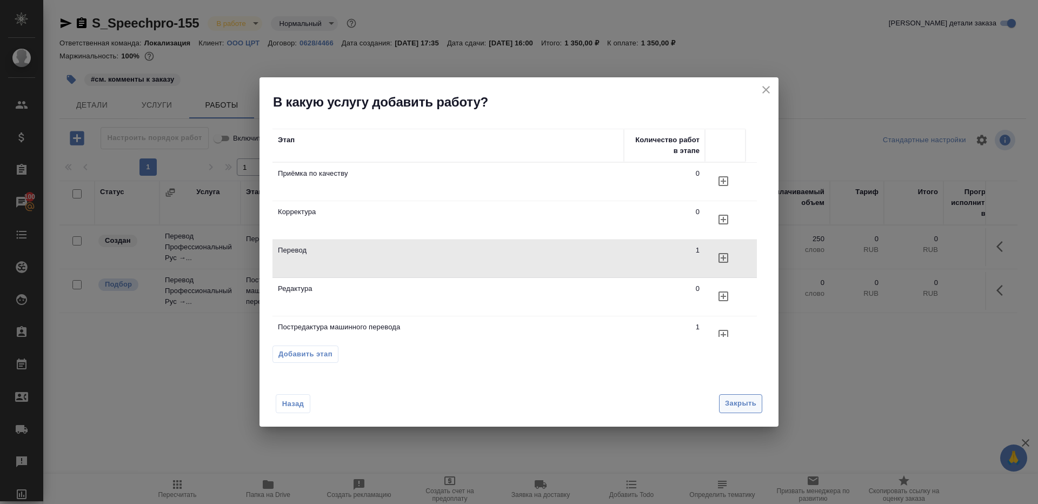
click at [738, 406] on span "Закрыть" at bounding box center [740, 403] width 31 height 12
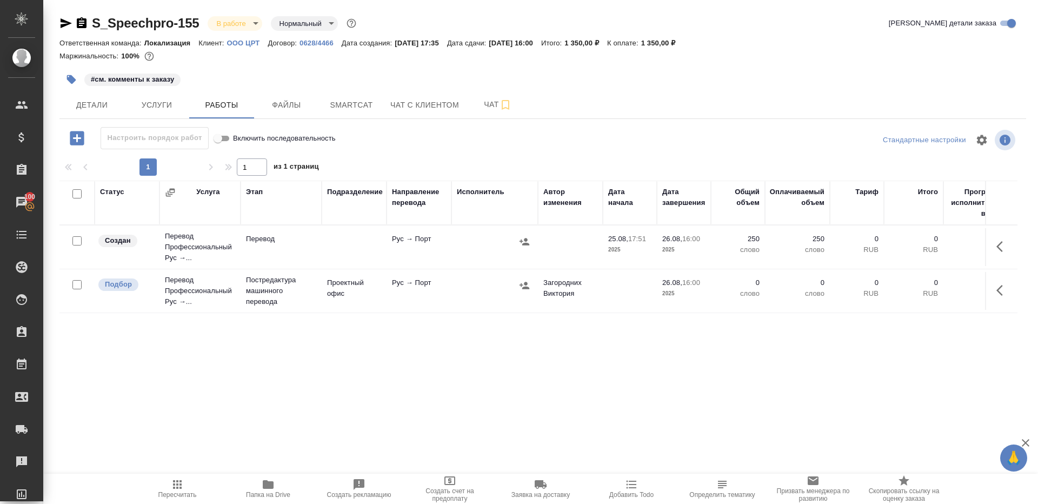
click at [995, 246] on button "button" at bounding box center [1002, 246] width 26 height 26
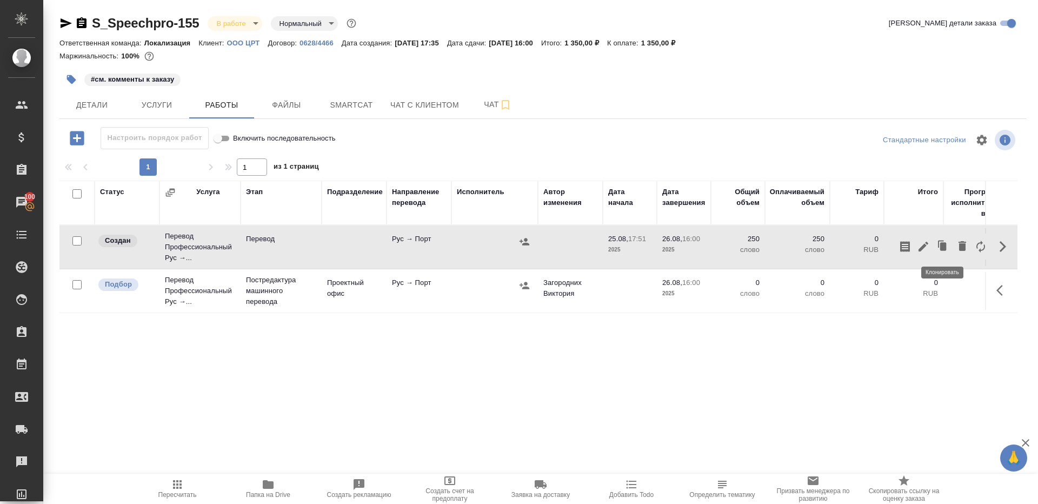
click at [925, 246] on icon "button" at bounding box center [923, 247] width 10 height 10
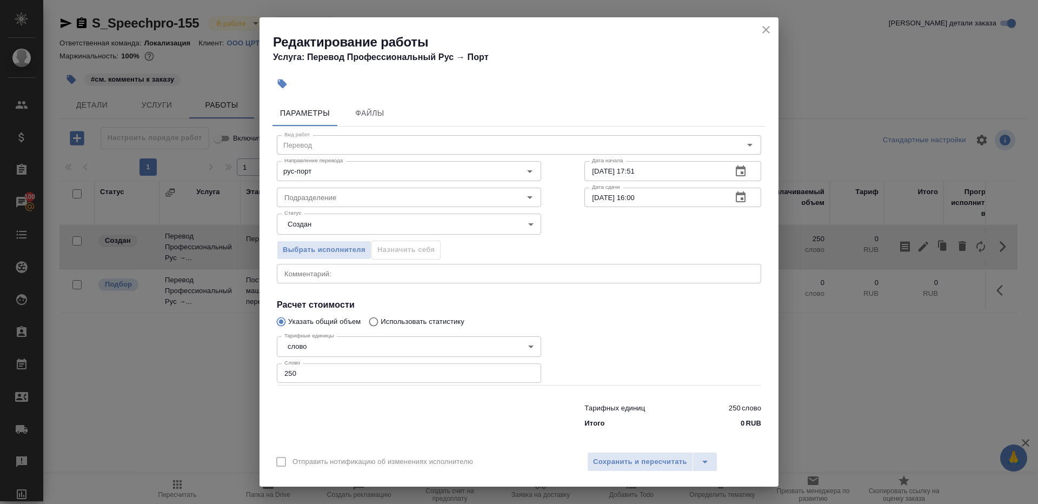
click at [340, 209] on div "Статус Создан created Статус" at bounding box center [408, 223] width 307 height 70
click at [340, 202] on input "Подразделение" at bounding box center [391, 197] width 222 height 13
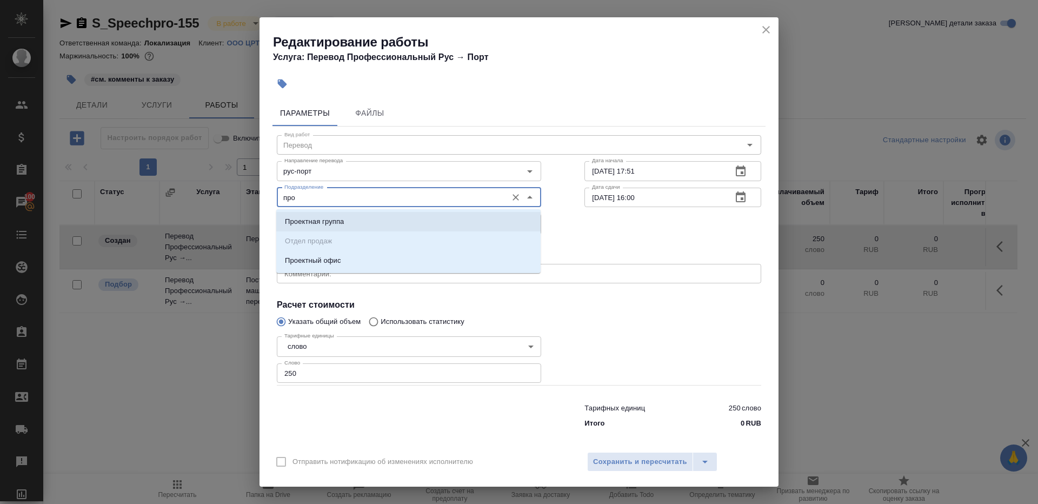
click at [313, 246] on ul "Проектная группа Отдел продаж Проектный офис" at bounding box center [408, 249] width 264 height 58
click at [313, 262] on p "Проектный офис" at bounding box center [313, 260] width 56 height 11
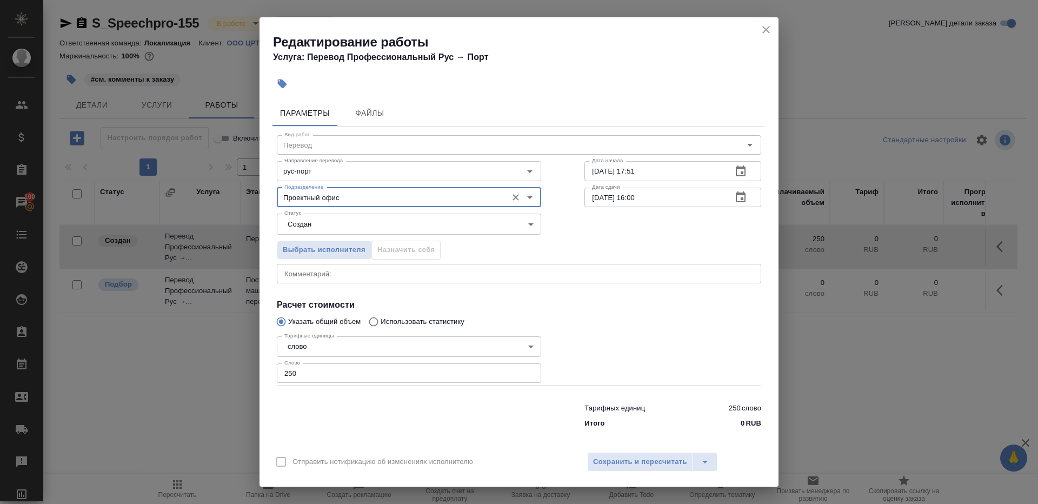
type input "Проектный офис"
click at [314, 229] on body "🙏 .cls-1 fill:#fff; AWATERA [PERSON_NAME] Клиенты Спецификации Заказы 100 Чаты …" at bounding box center [519, 252] width 1038 height 504
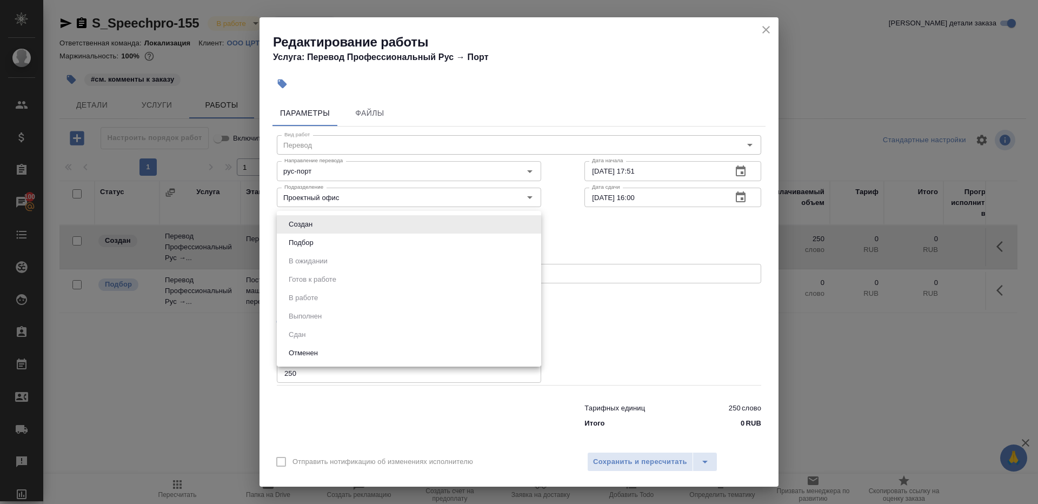
click at [325, 248] on li "Подбор" at bounding box center [409, 242] width 264 height 18
type input "recruiting"
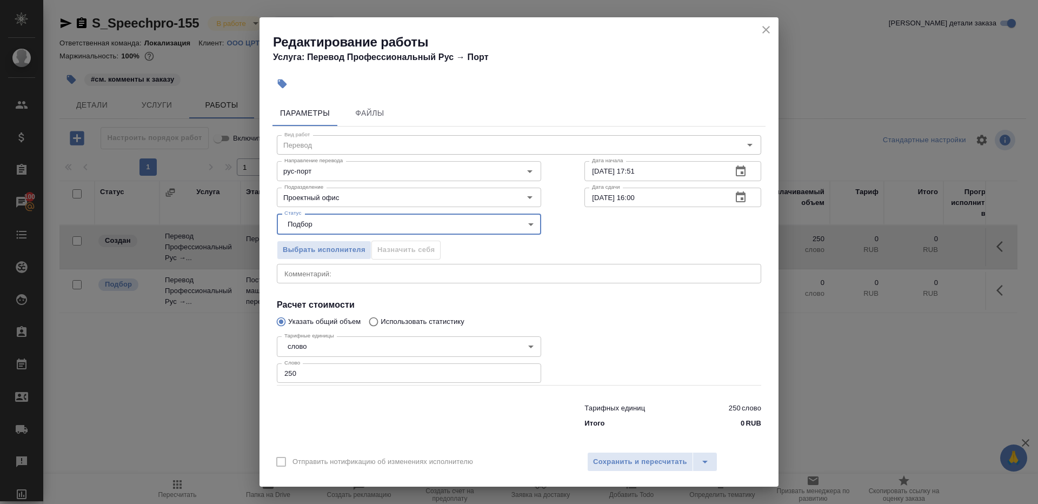
click at [324, 380] on input "250" at bounding box center [409, 372] width 264 height 19
type input "1"
click at [450, 427] on div at bounding box center [408, 413] width 307 height 43
click at [629, 453] on button "Сохранить и пересчитать" at bounding box center [640, 461] width 106 height 19
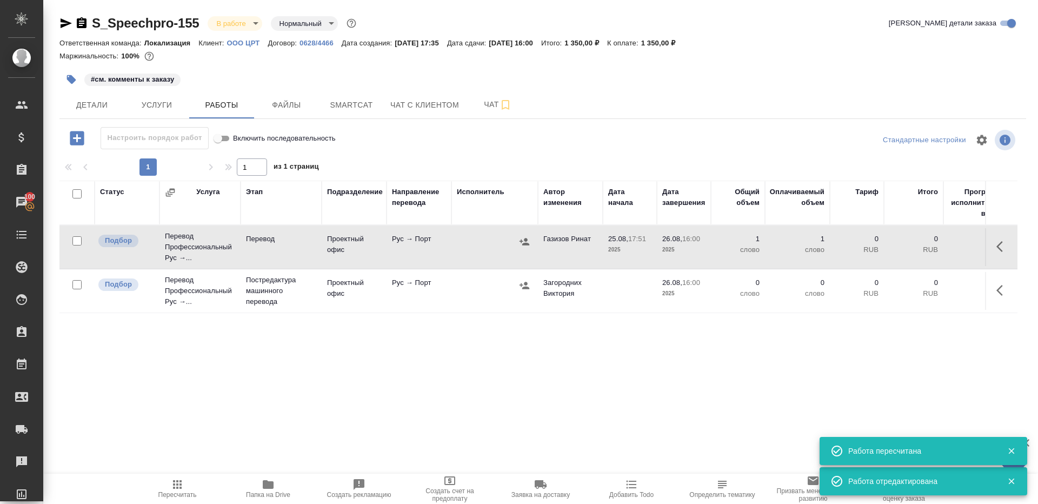
click at [353, 253] on td "Проектный офис" at bounding box center [354, 247] width 65 height 38
click at [191, 487] on span "Пересчитать" at bounding box center [177, 488] width 78 height 21
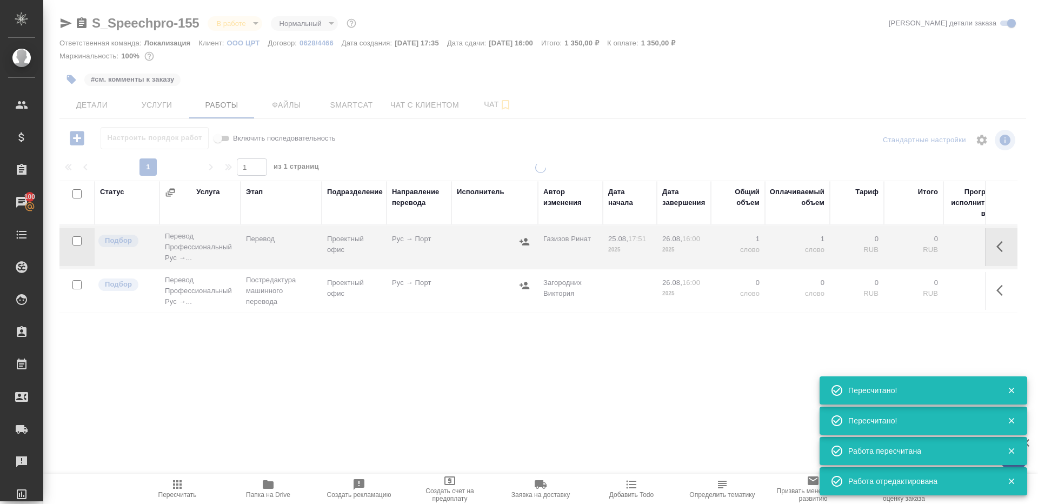
click at [283, 379] on div at bounding box center [540, 306] width 994 height 289
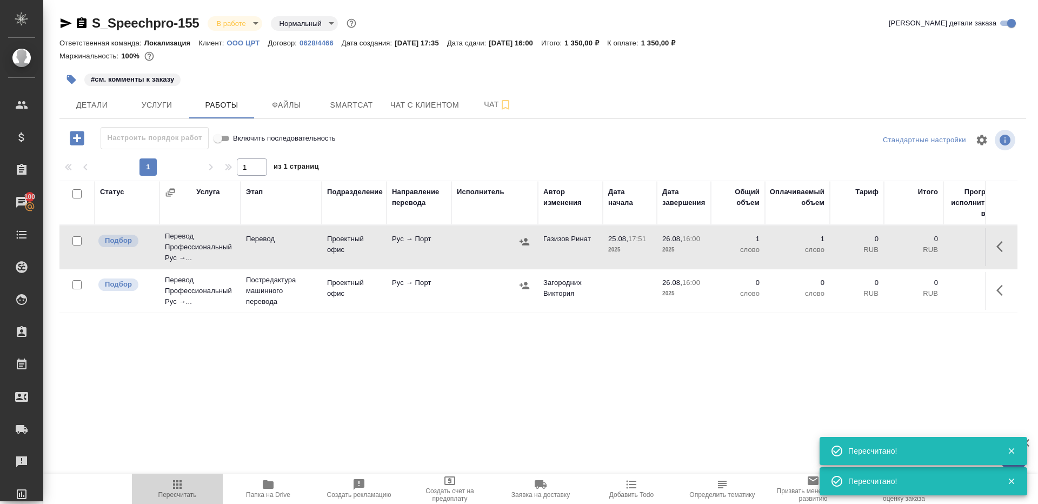
click at [181, 478] on icon "button" at bounding box center [177, 484] width 13 height 13
drag, startPoint x: 181, startPoint y: 478, endPoint x: 256, endPoint y: 344, distance: 153.6
click at [183, 471] on div ".cls-1 fill:#fff; AWATERA [PERSON_NAME] Клиенты Спецификации Заказы 100 Чаты To…" at bounding box center [519, 252] width 1038 height 504
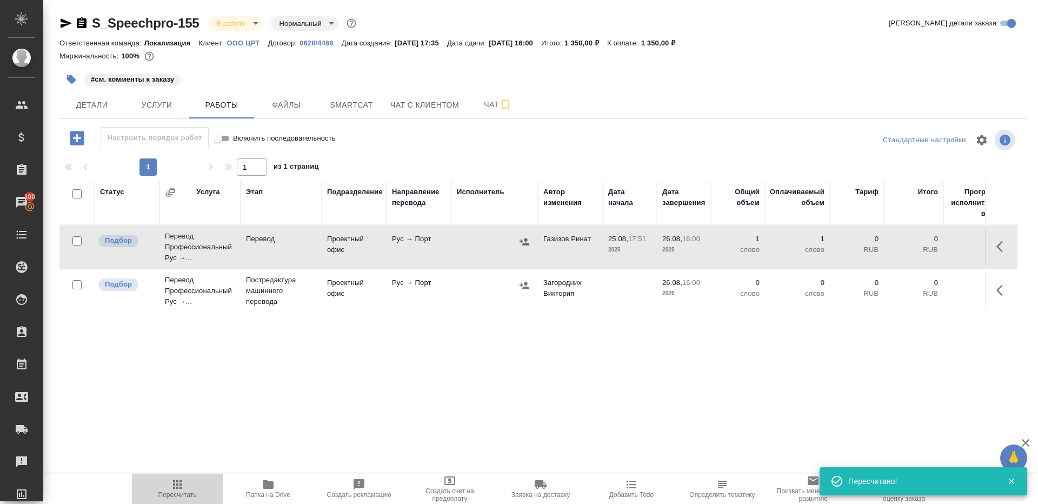
click at [190, 492] on span "Пересчитать" at bounding box center [177, 495] width 38 height 8
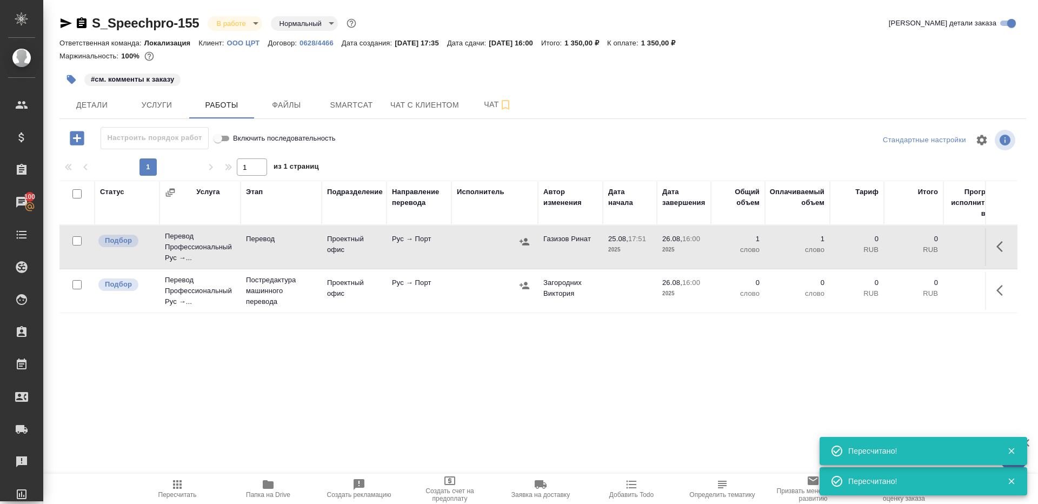
click at [344, 370] on div "Статус Услуга Этап Подразделение Направление перевода Исполнитель Автор изменен…" at bounding box center [538, 301] width 958 height 243
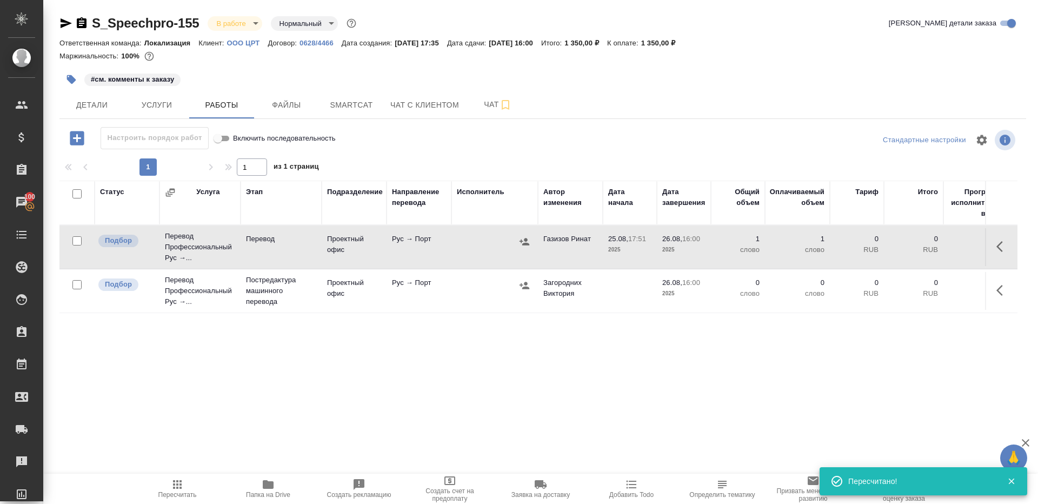
click at [173, 496] on span "Пересчитать" at bounding box center [177, 495] width 38 height 8
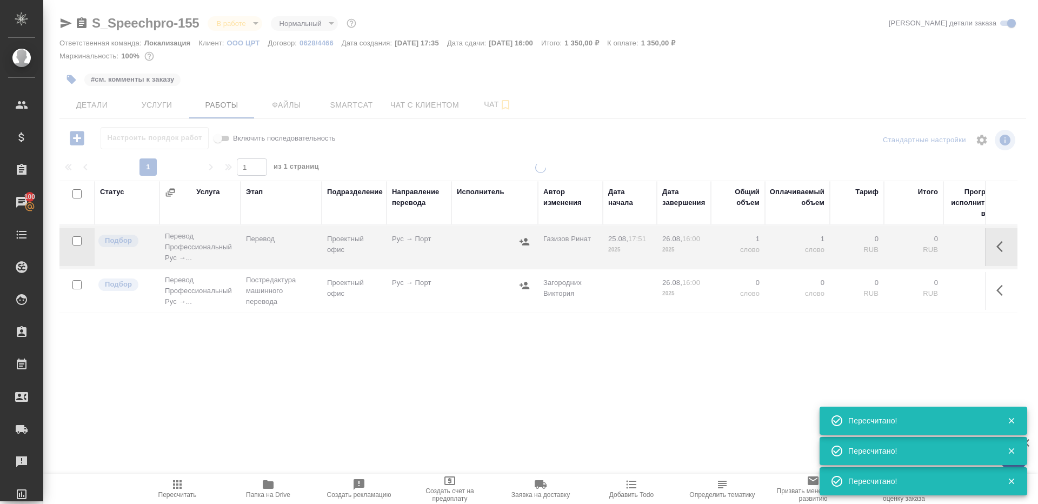
click at [283, 377] on div at bounding box center [540, 306] width 994 height 289
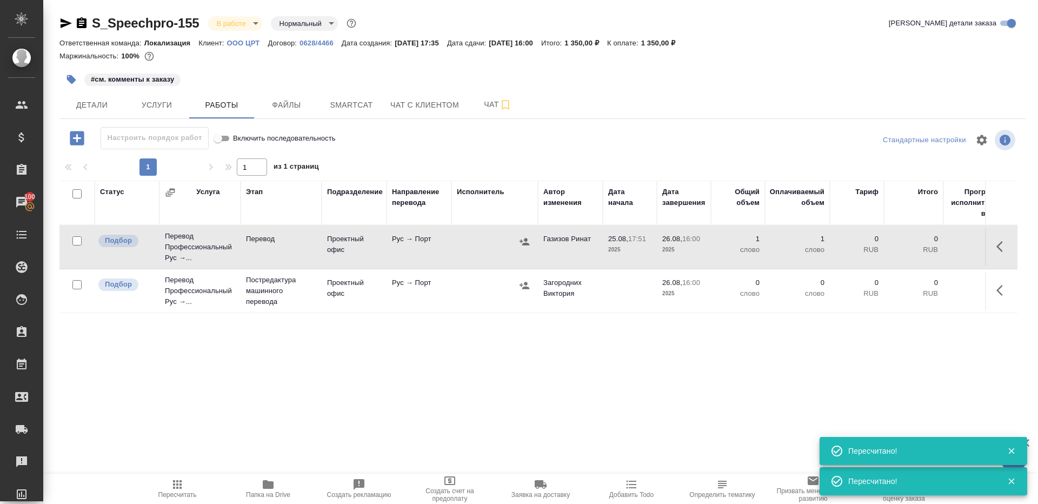
click at [189, 479] on span "Пересчитать" at bounding box center [177, 488] width 78 height 21
drag, startPoint x: 189, startPoint y: 479, endPoint x: 324, endPoint y: 313, distance: 213.5
click at [191, 474] on button "Пересчитать" at bounding box center [177, 488] width 91 height 30
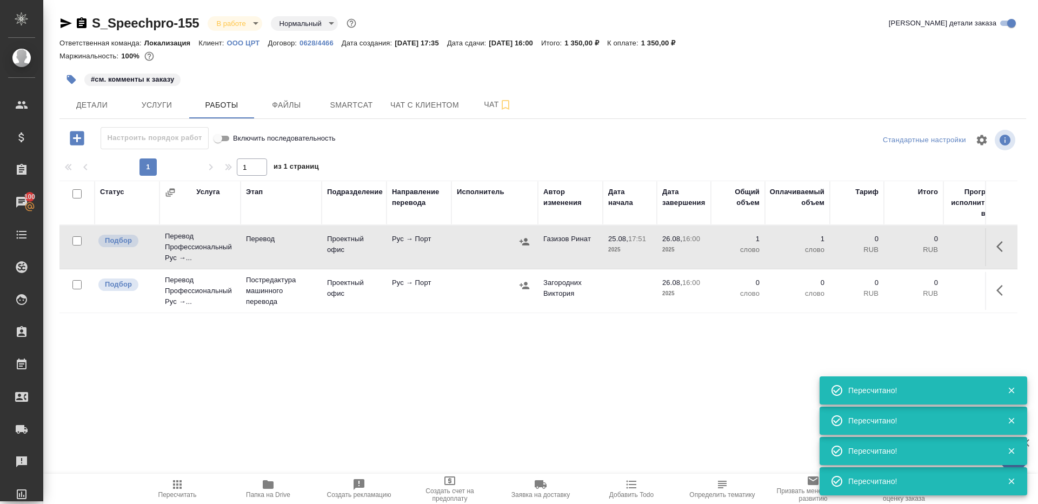
click at [181, 485] on icon "button" at bounding box center [177, 484] width 13 height 13
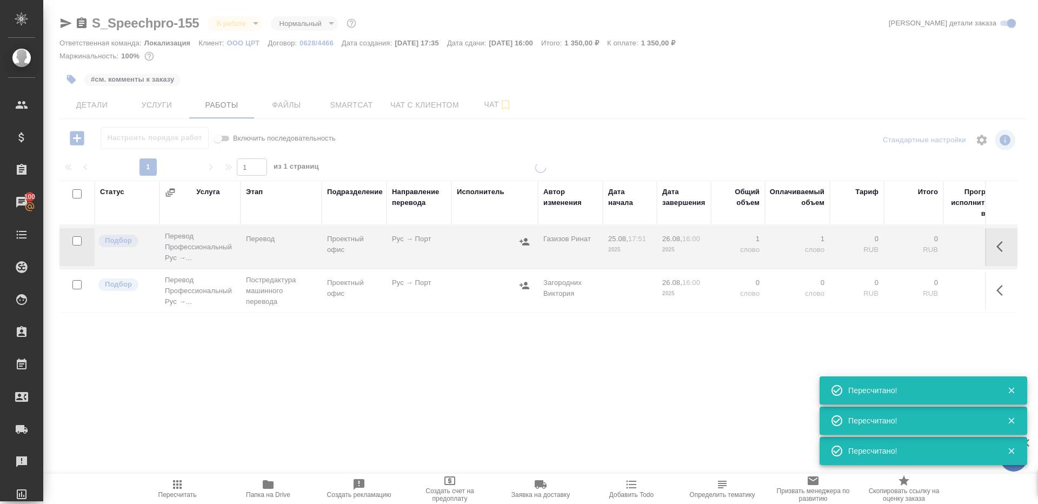
click at [265, 403] on div at bounding box center [540, 306] width 994 height 289
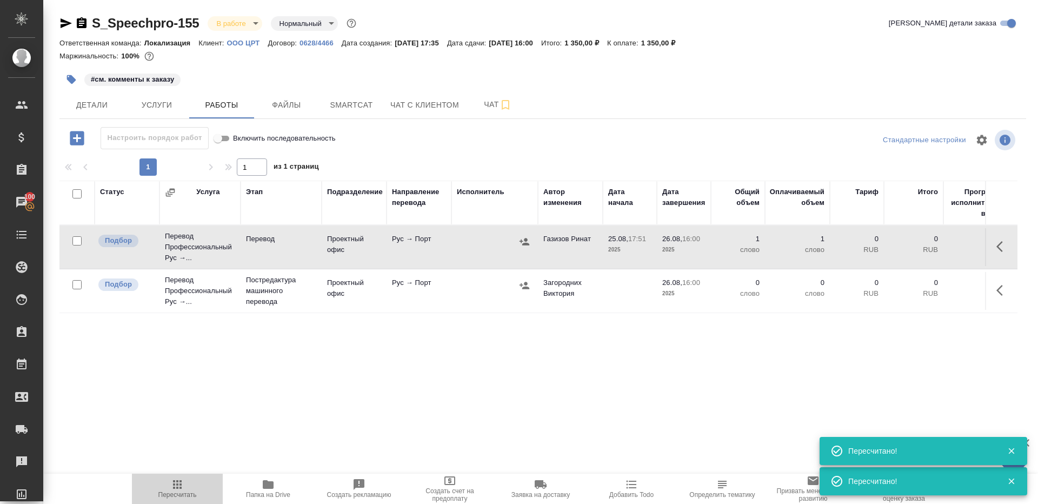
click at [189, 478] on span "Пересчитать" at bounding box center [177, 488] width 78 height 21
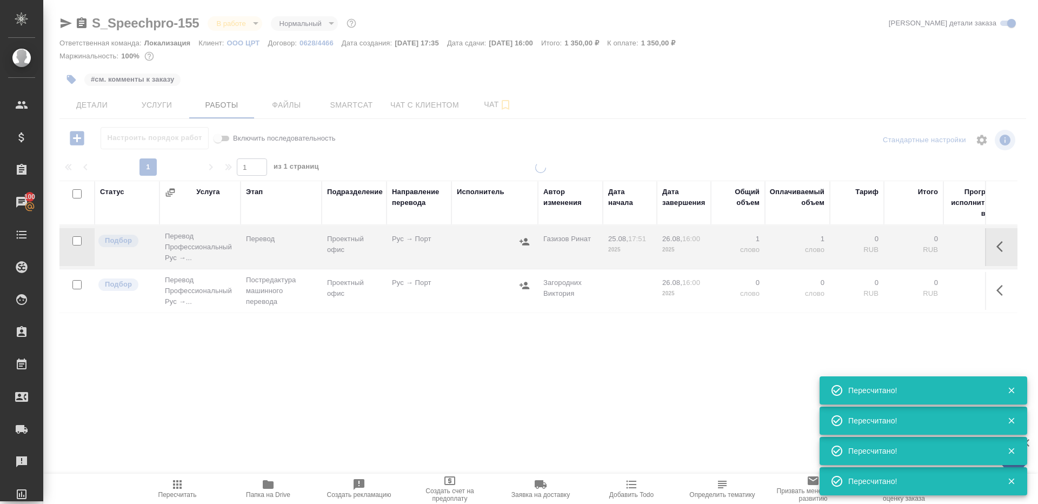
click at [280, 400] on div at bounding box center [540, 306] width 994 height 289
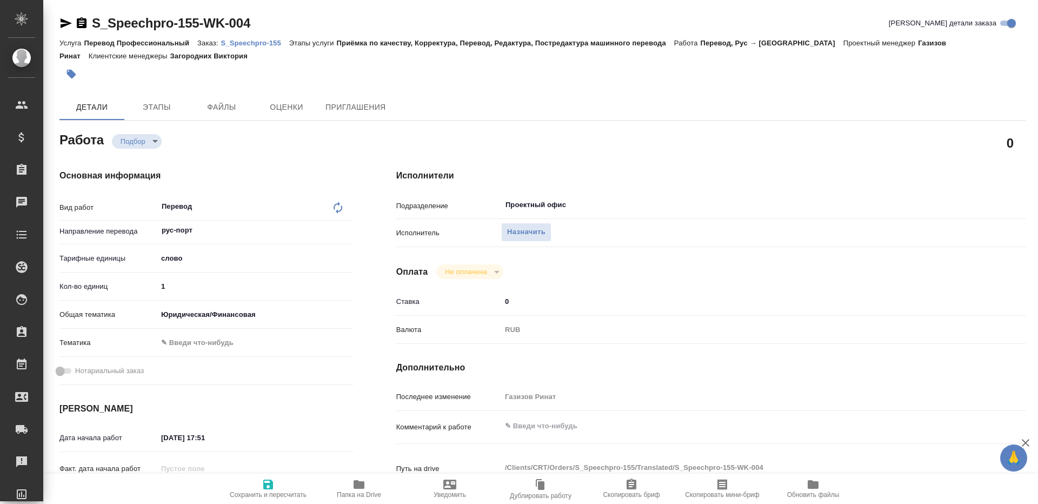
type textarea "x"
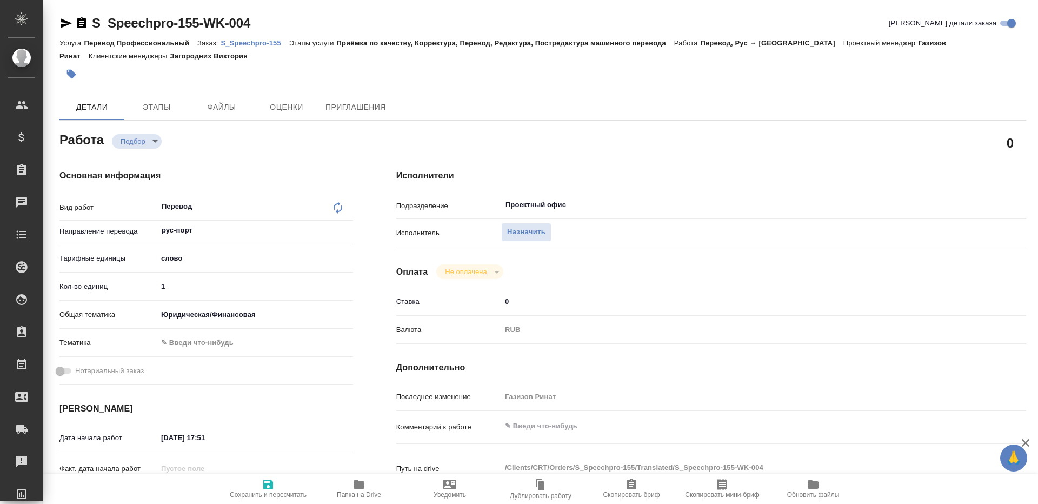
type textarea "x"
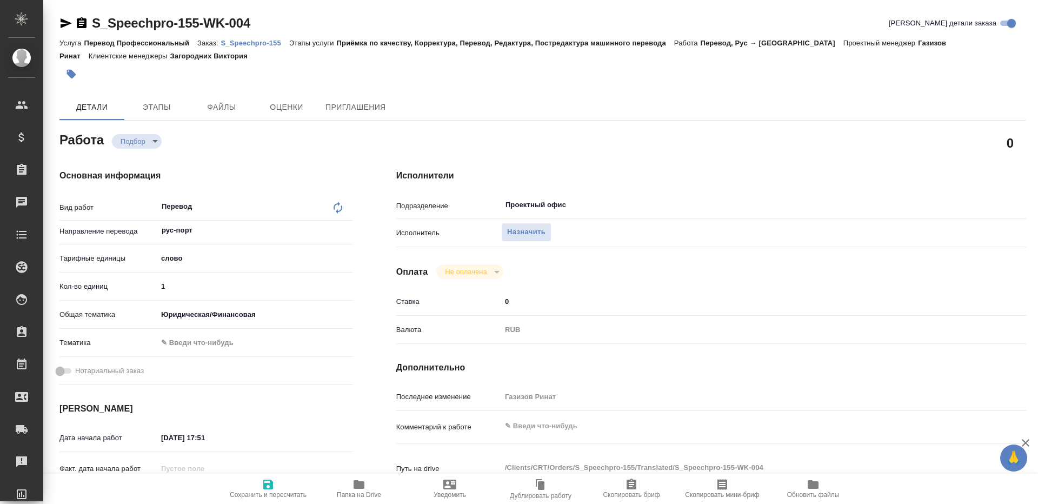
type textarea "x"
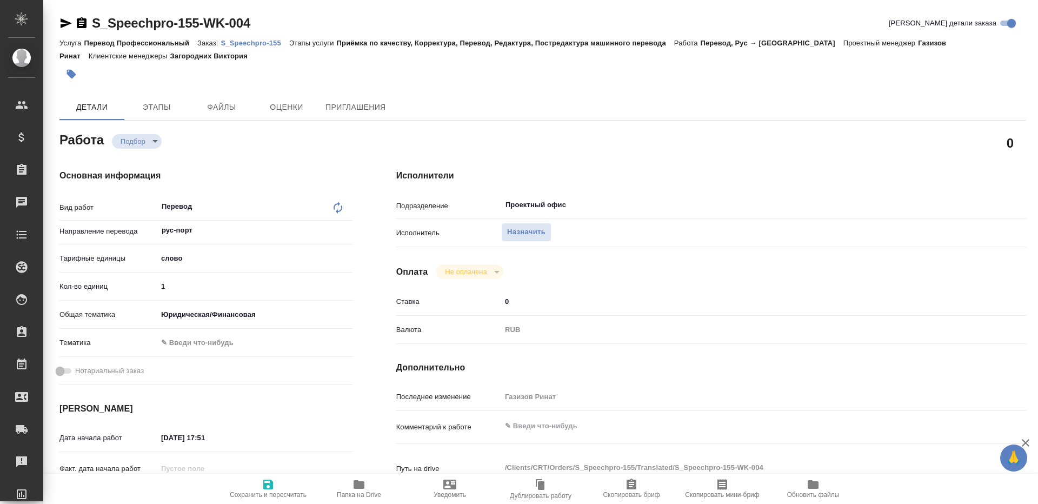
type textarea "x"
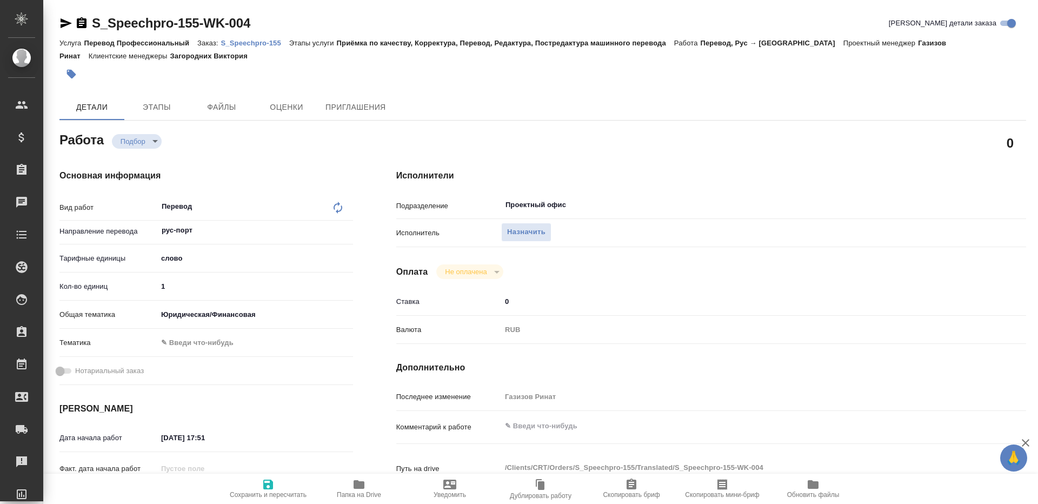
type textarea "x"
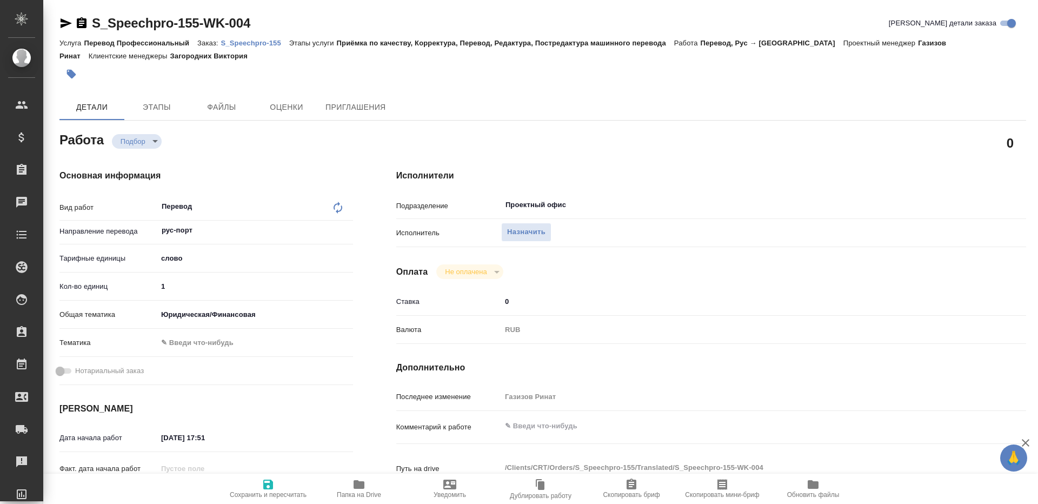
type textarea "x"
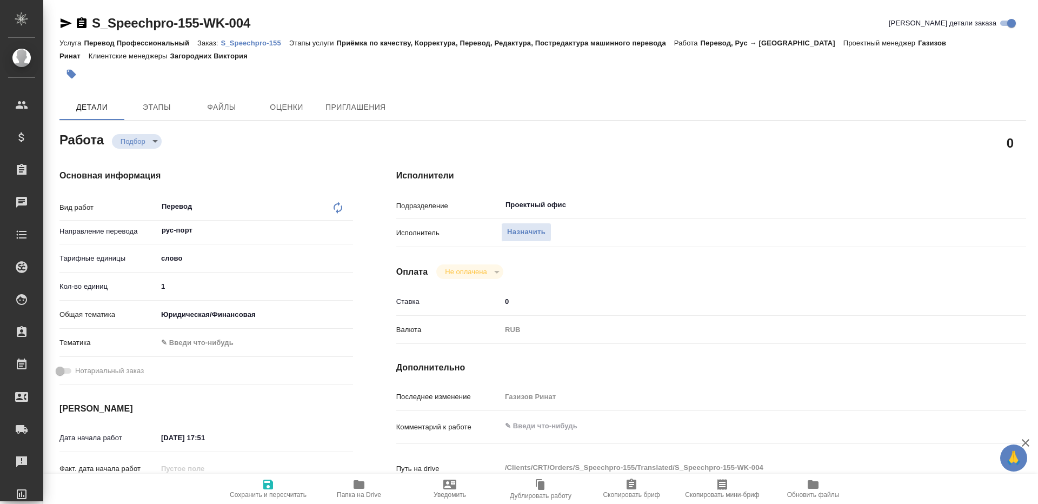
type textarea "x"
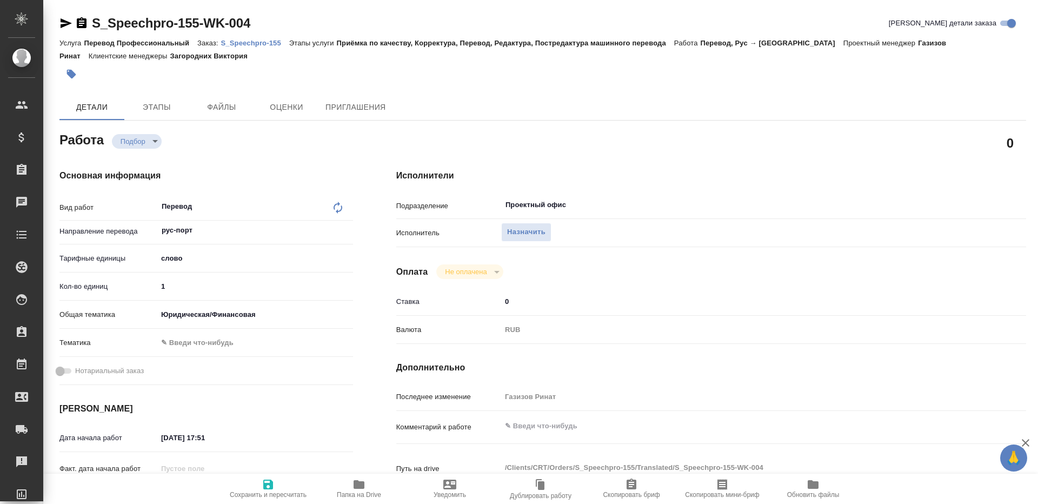
type textarea "x"
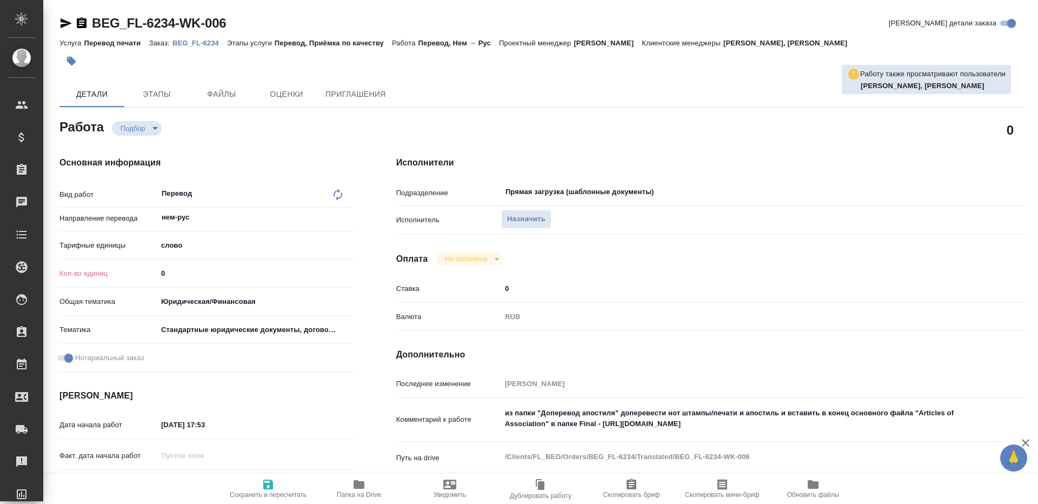
type textarea "x"
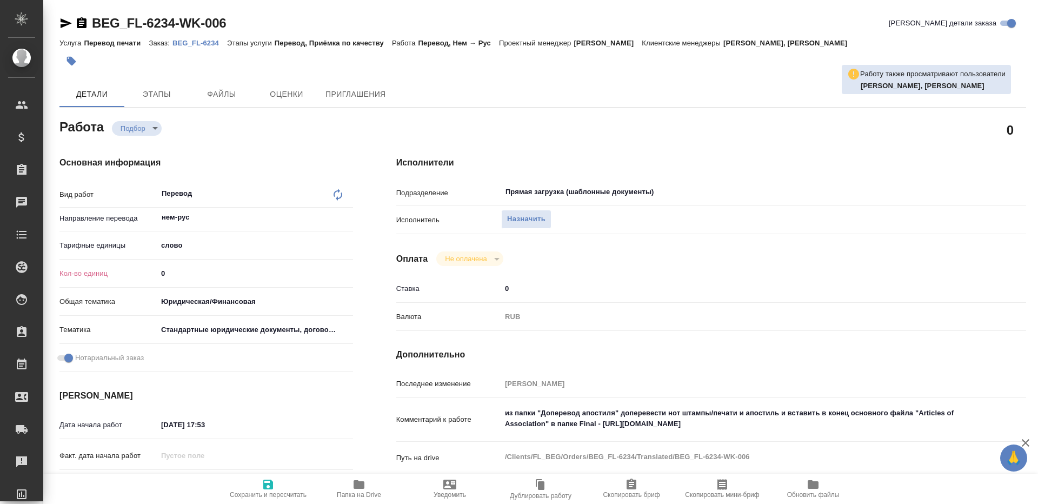
type textarea "x"
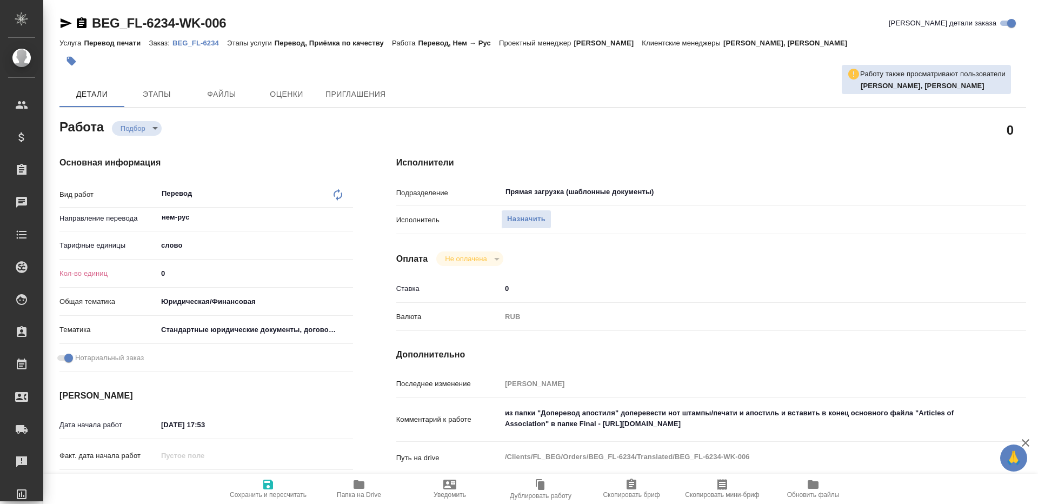
type textarea "x"
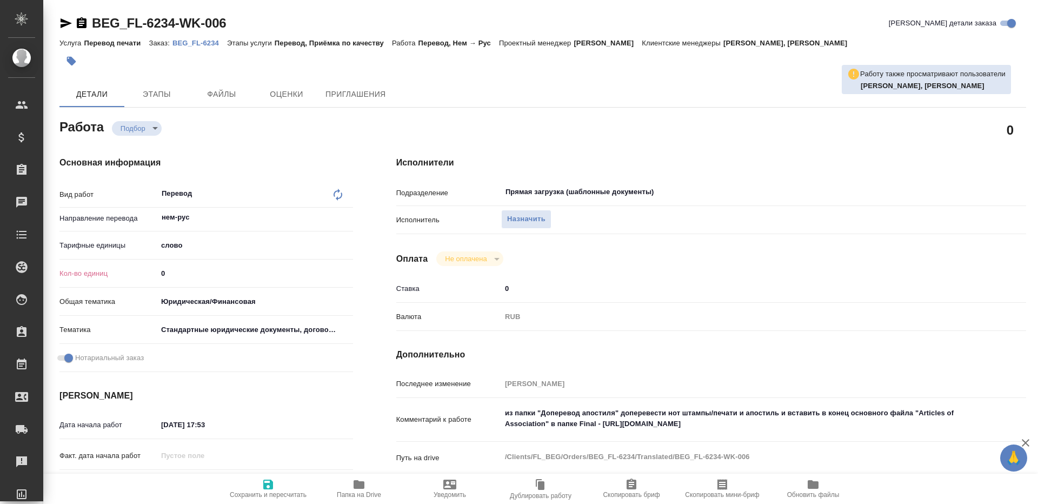
type textarea "x"
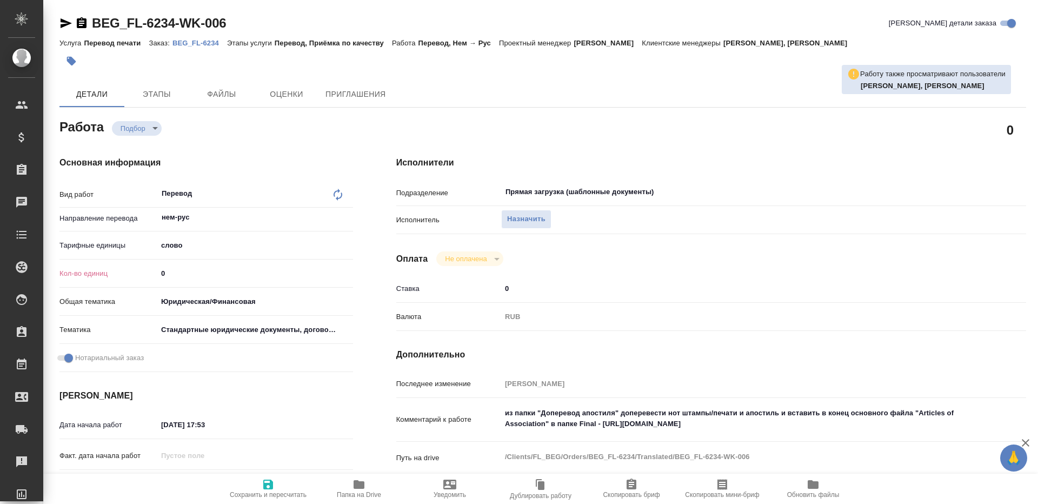
type textarea "x"
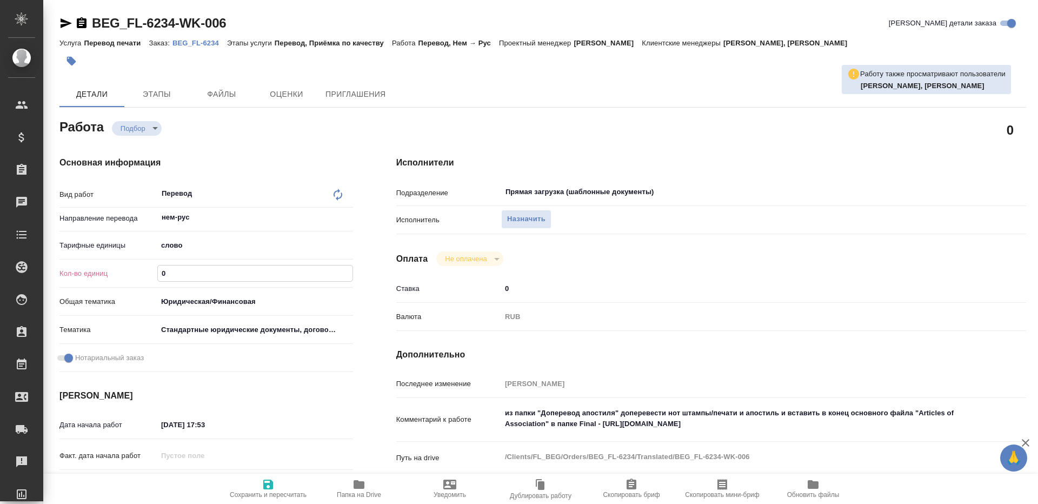
drag, startPoint x: 180, startPoint y: 278, endPoint x: 104, endPoint y: 259, distance: 78.6
click at [105, 259] on div "Вид работ Перевод x ​ Направление перевода нем-рус ​ Тарифные единицы слово 5a8…" at bounding box center [205, 279] width 293 height 194
type textarea "x"
type input "1"
type textarea "x"
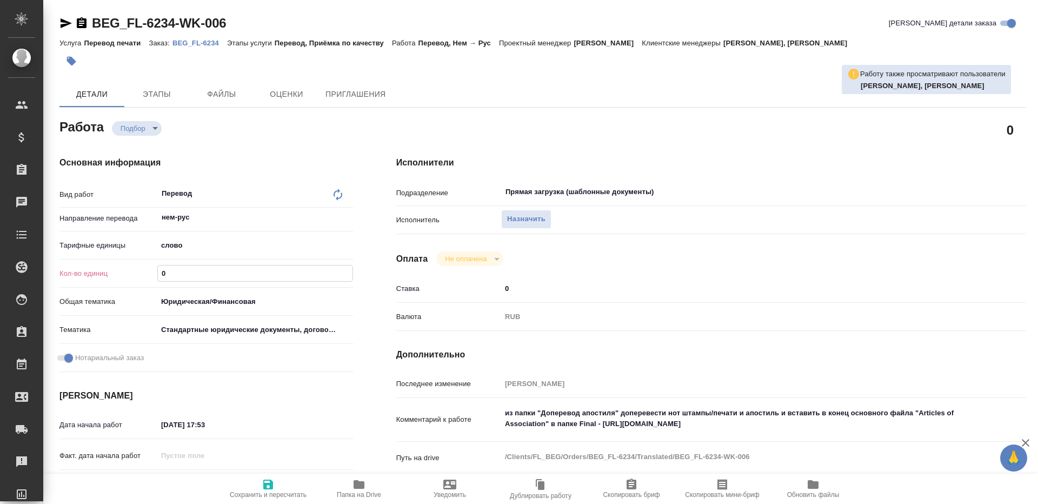
type textarea "x"
type input "1"
click at [275, 479] on span "Сохранить и пересчитать" at bounding box center [268, 488] width 78 height 21
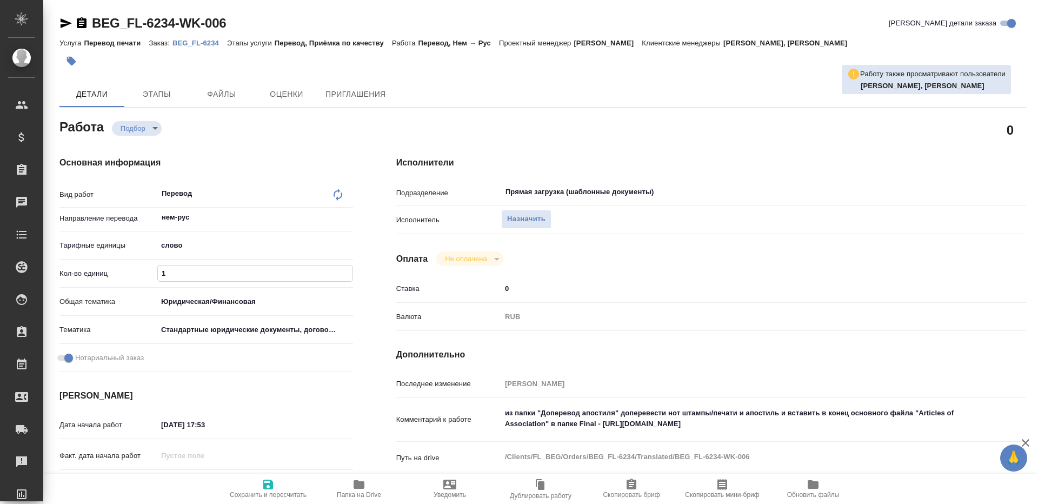
type textarea "x"
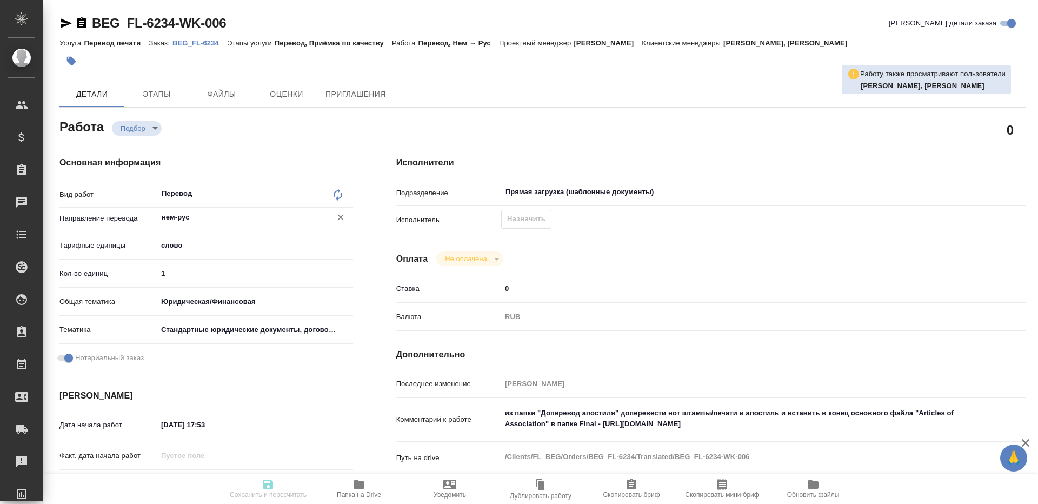
type textarea "x"
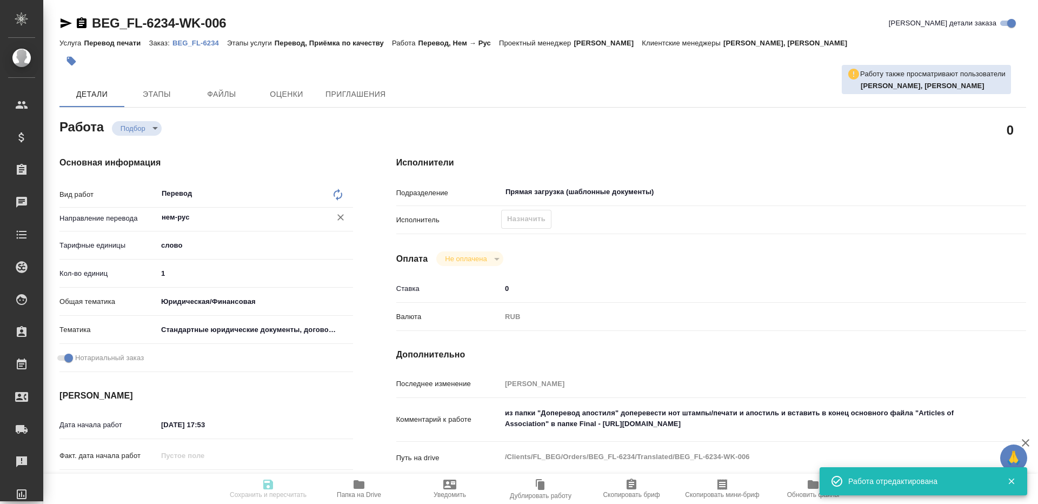
type textarea "x"
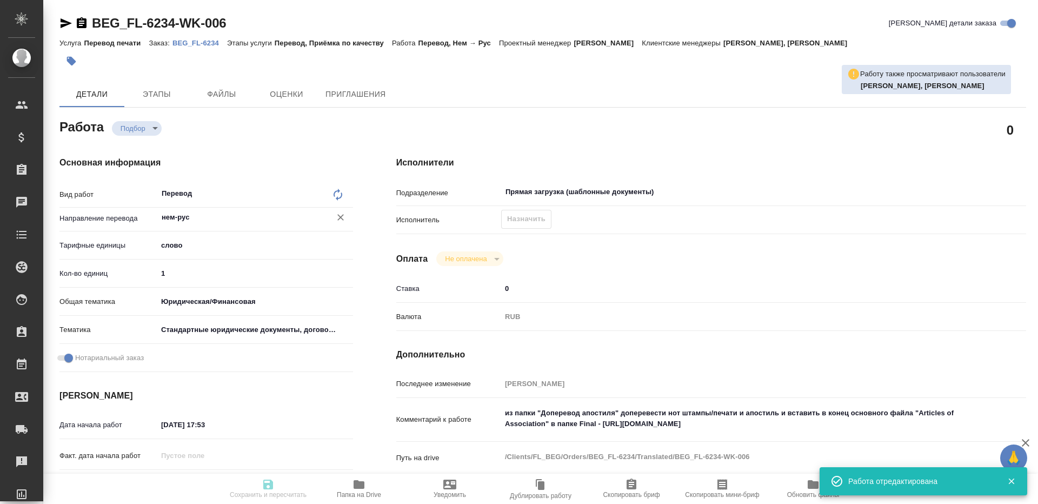
type input "recruiting"
type textarea "Перевод"
type textarea "x"
type input "нем-рус"
type input "5a8b1489cc6b4906c91bfd90"
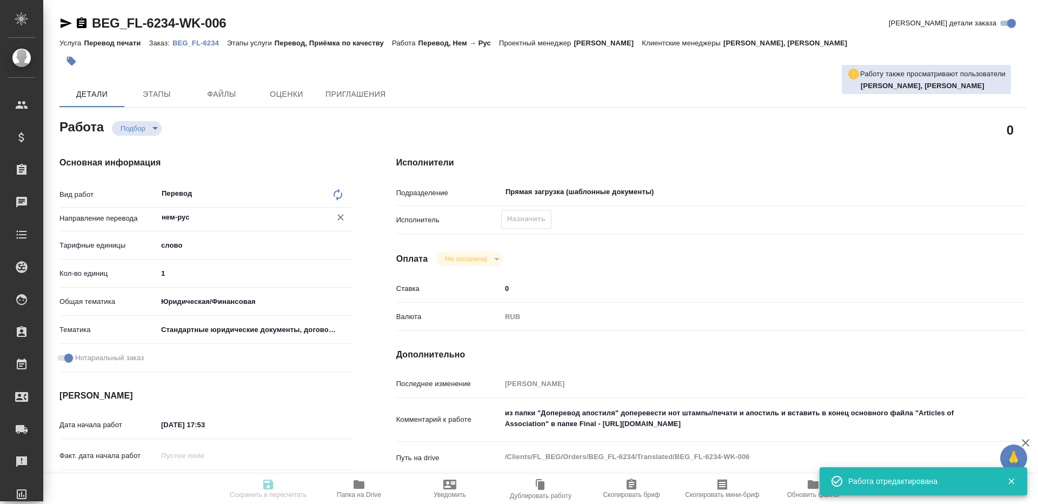
type input "1"
type input "yr-fn"
type input "5f647205b73bc97568ca66bf"
checkbox input "true"
type input "[DATE] 17:53"
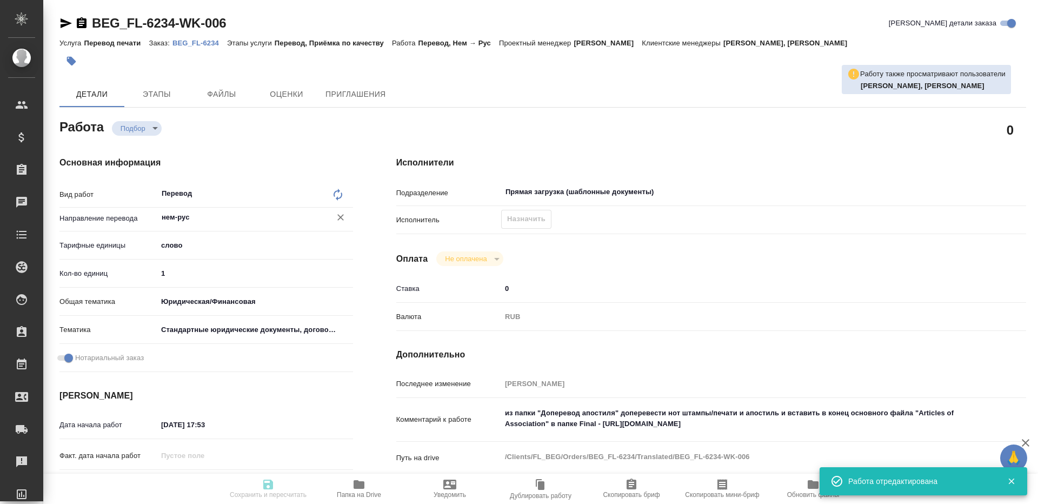
type input "[DATE] 12:00"
type input "Прямая загрузка (шаблонные документы)"
type input "notPayed"
type input "0"
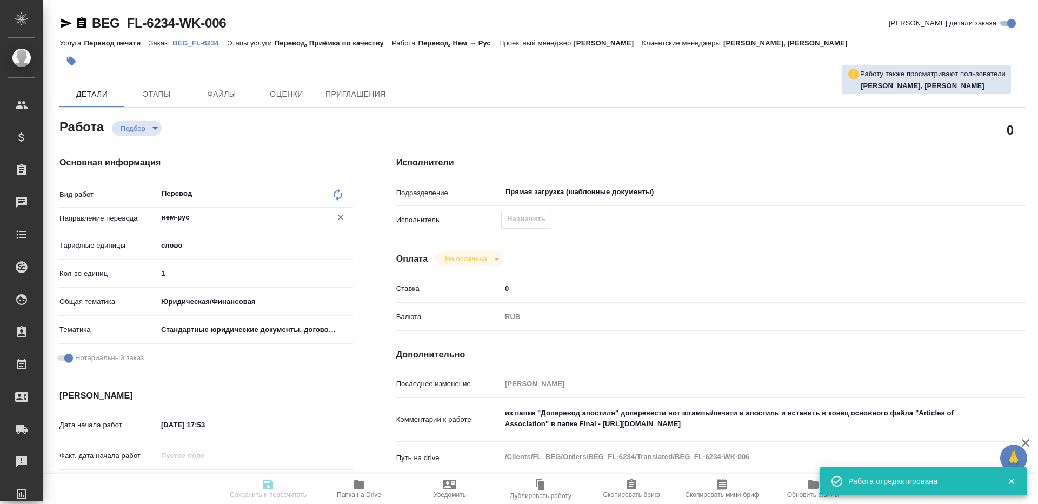
type input "RUB"
type input "Газизов Ринат"
type textarea "из папки "Доперевод апостиля" доперевести нот штампы/печати и апостиль и встави…"
type textarea "x"
type textarea "/Clients/FL_BEG/Orders/BEG_FL-6234/Translated/BEG_FL-6234-WK-006"
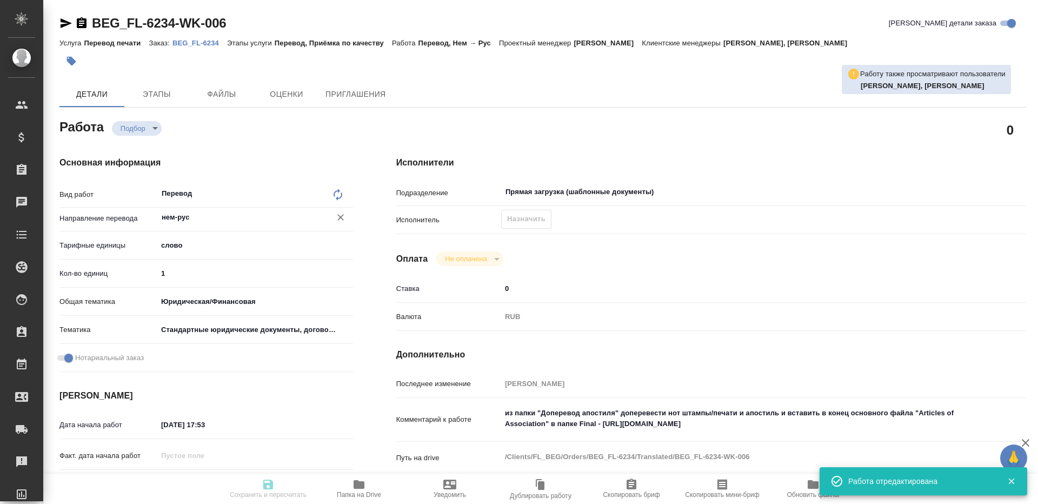
type textarea "x"
type input "BEG_FL-6234"
type input "Перевод печати"
type input "Перевод, Приёмка по качеству"
type input "[PERSON_NAME], [PERSON_NAME]"
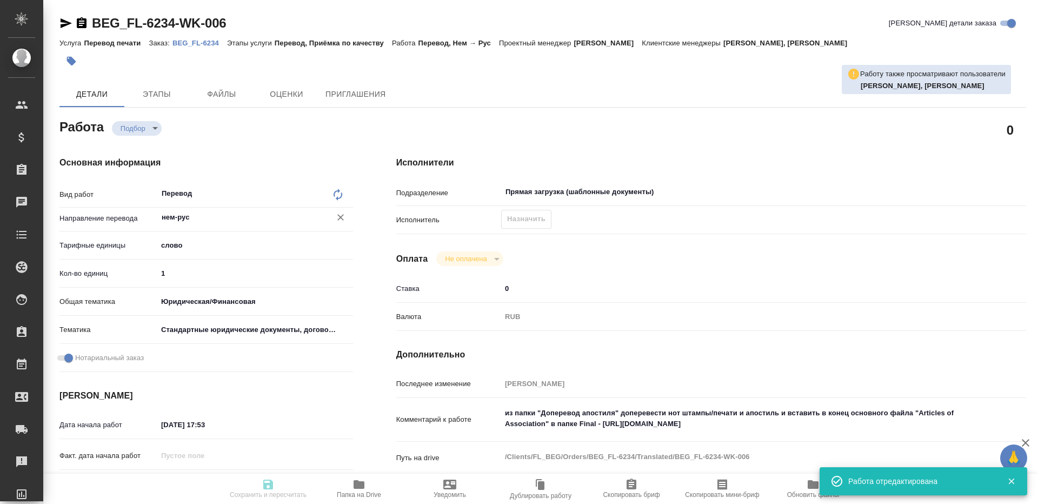
type input "/Clients/FL_BEG/Orders/BEG_FL-6234"
type textarea "x"
type textarea "Страницы для перевода в папке "доперевод апостиля""
type textarea "x"
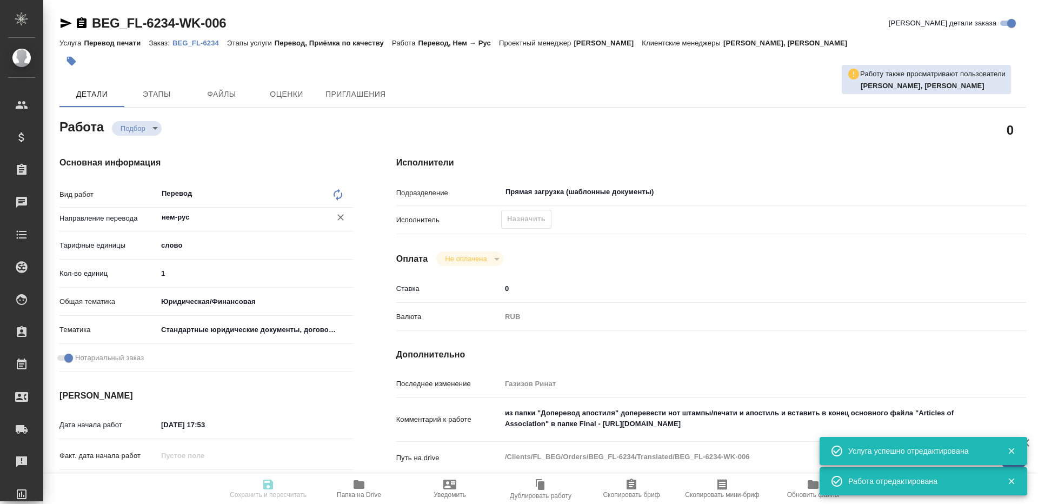
type textarea "x"
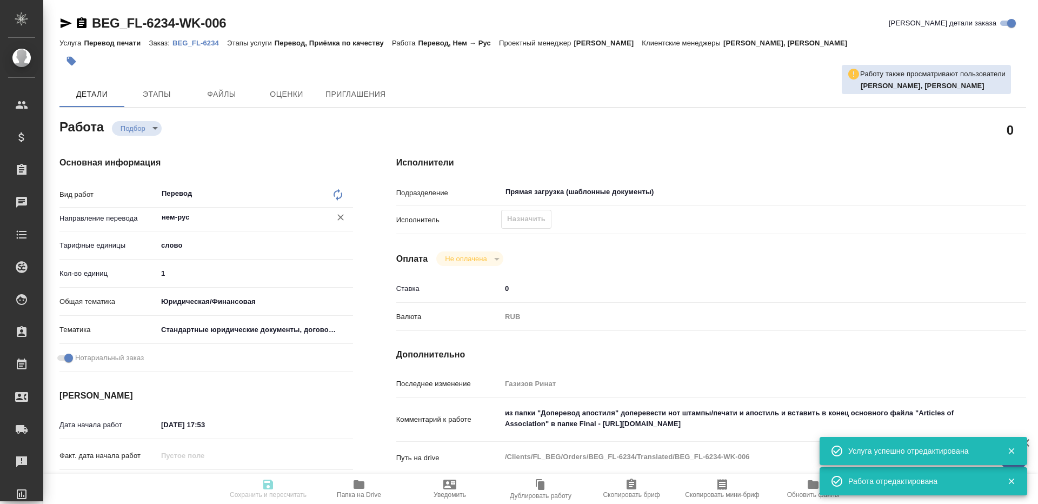
type textarea "x"
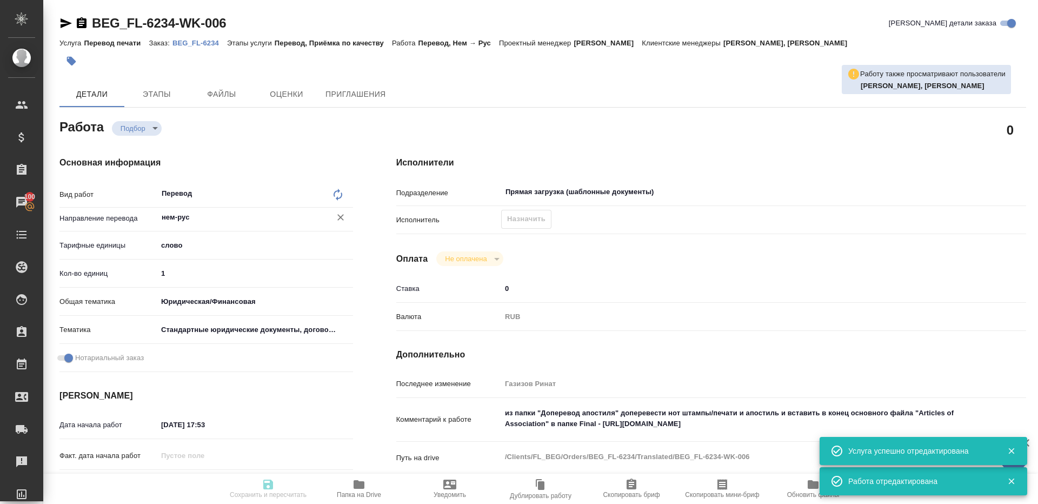
type textarea "x"
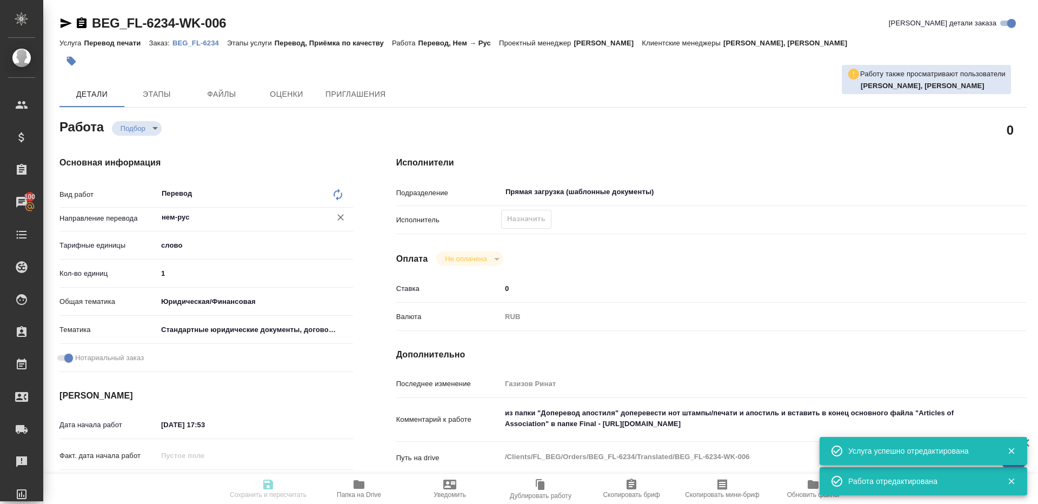
type textarea "x"
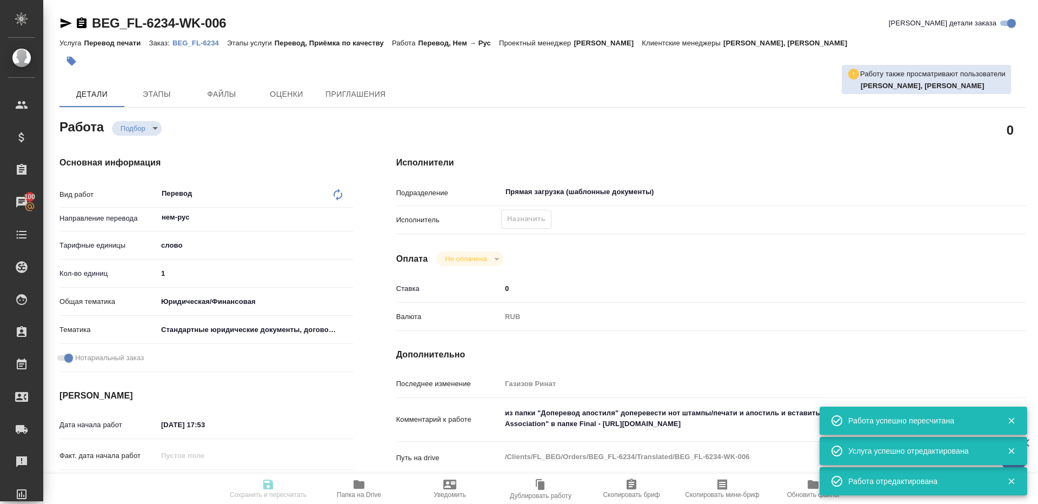
type textarea "x"
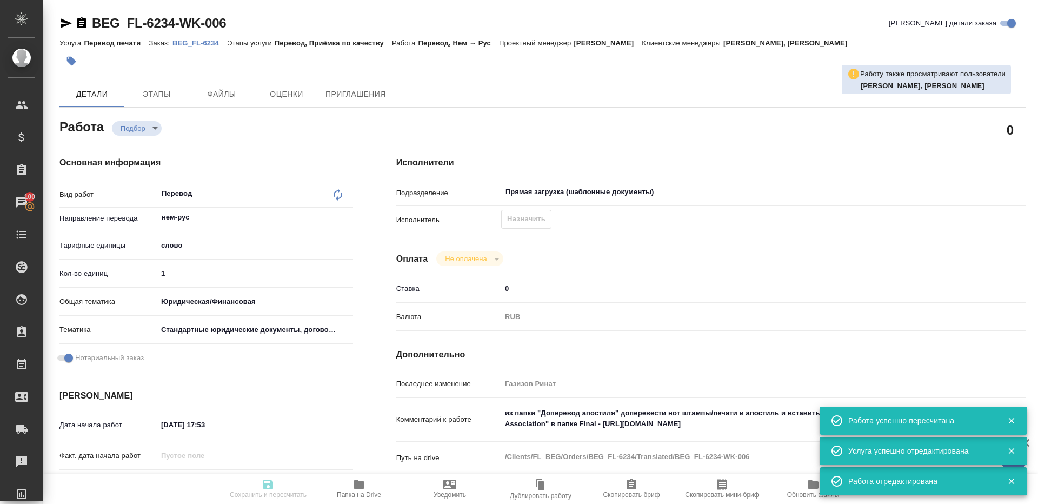
type input "recruiting"
type textarea "Перевод"
type textarea "x"
type input "нем-рус"
type input "5a8b1489cc6b4906c91bfd90"
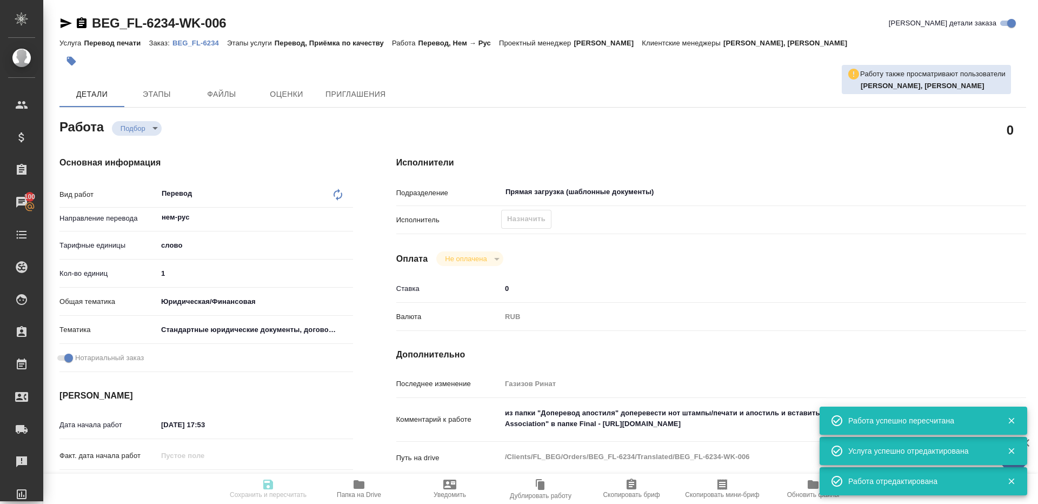
type input "1"
type input "yr-fn"
type input "5f647205b73bc97568ca66bf"
checkbox input "true"
type input "25.08.2025 17:53"
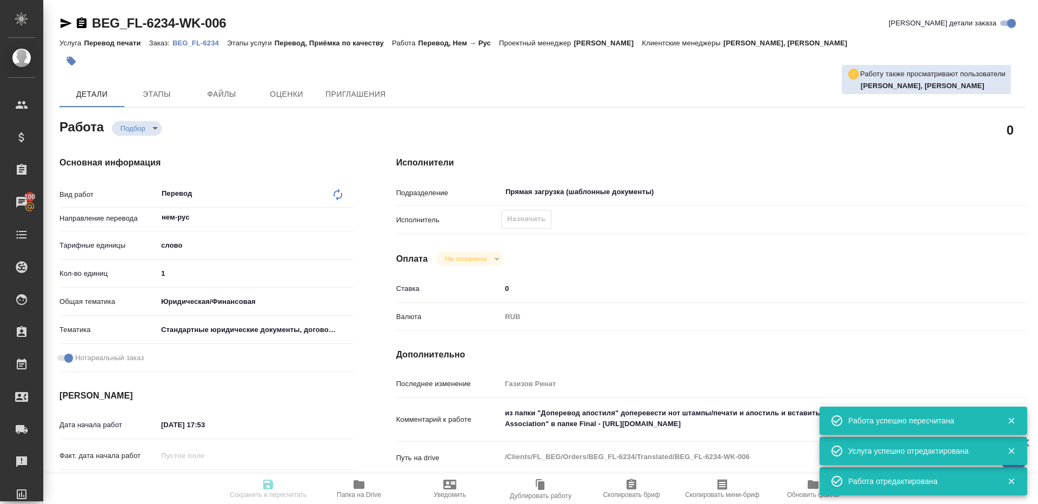
type input "26.08.2025 12:00"
type input "Прямая загрузка (шаблонные документы)"
type input "notPayed"
type input "0"
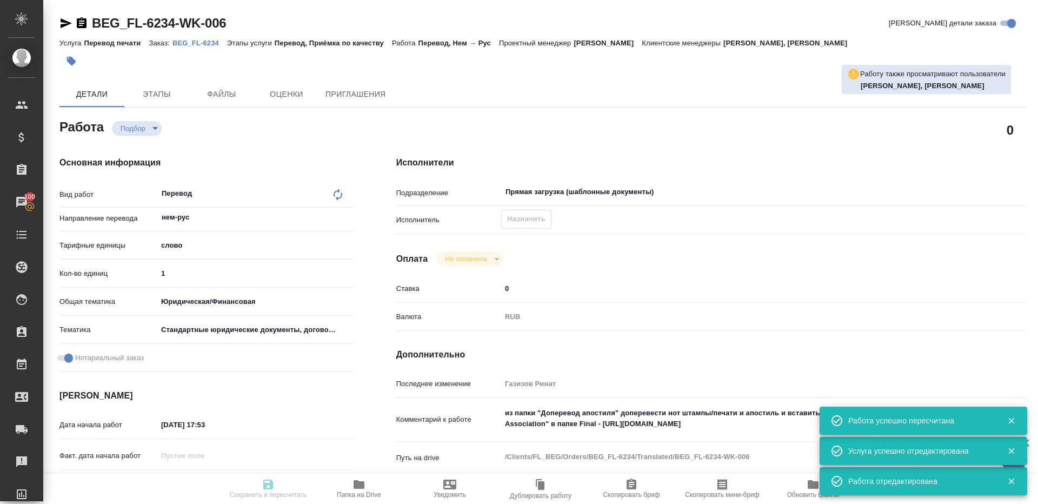
type input "RUB"
type input "Газизов Ринат"
type textarea "из папки "Доперевод апостиля" доперевести нот штампы/печати и апостиль и встави…"
type textarea "x"
type textarea "/Clients/FL_BEG/Orders/BEG_FL-6234/Translated/BEG_FL-6234-WK-006"
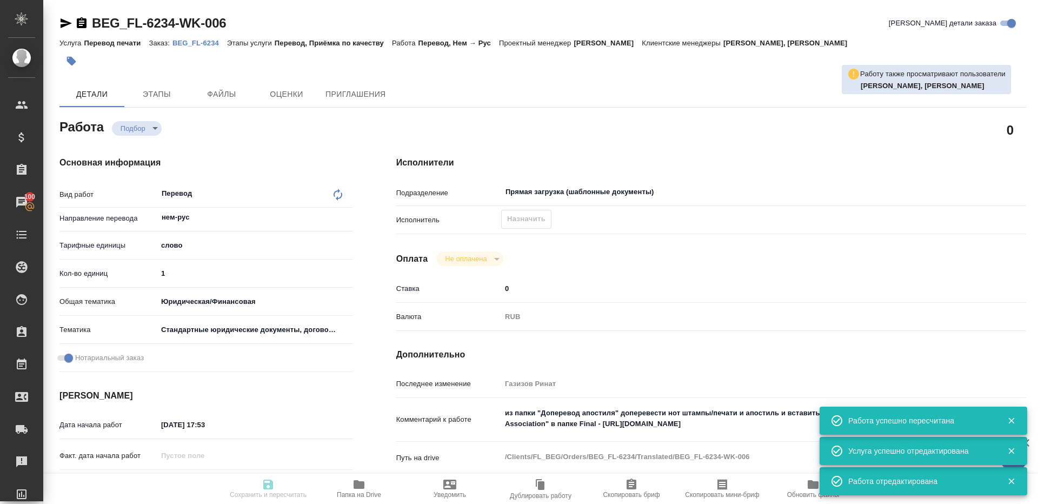
type textarea "x"
type input "BEG_FL-6234"
type input "Перевод печати"
type input "Перевод, Приёмка по качеству"
type input "Зайцева Светлана, Антонова Кристина"
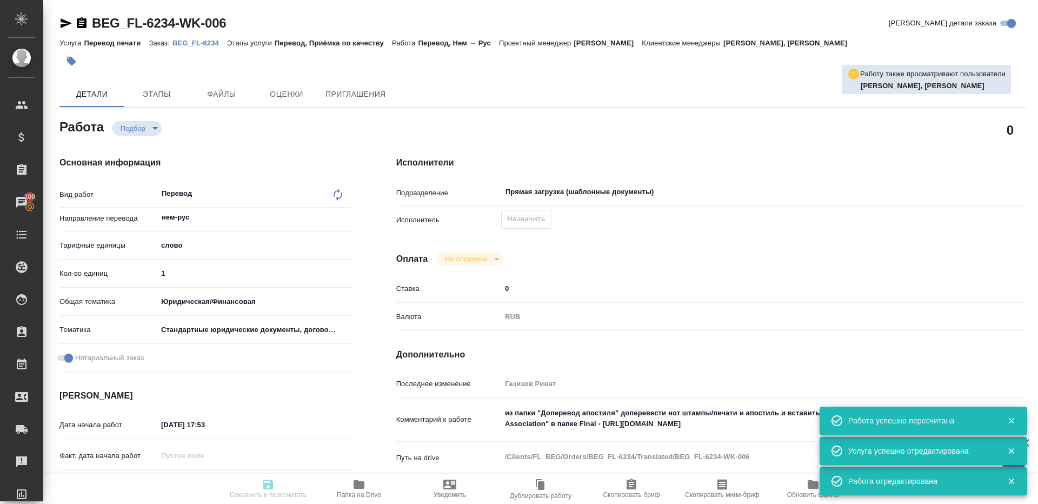
type input "/Clients/FL_BEG/Orders/BEG_FL-6234"
type textarea "x"
type textarea "Страницы для перевода в папке "доперевод апостиля""
type textarea "x"
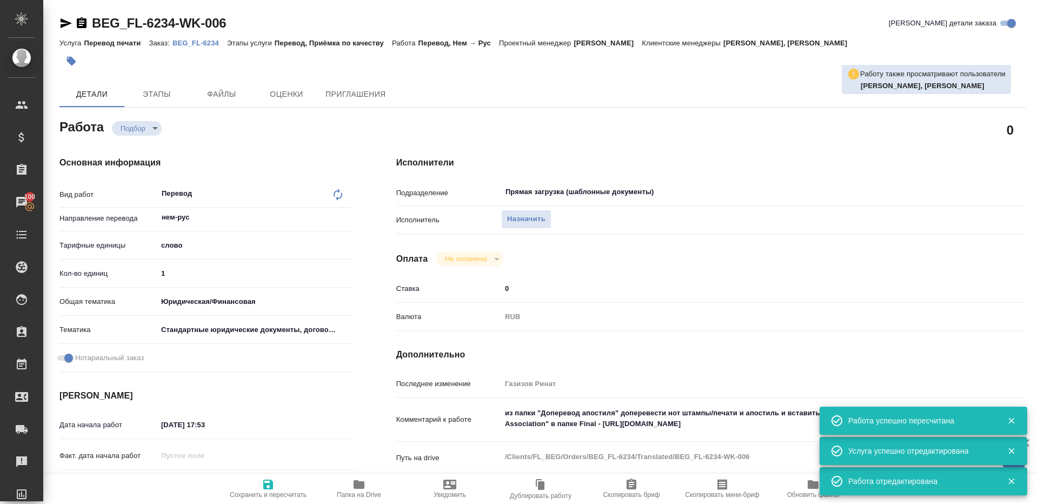
type textarea "x"
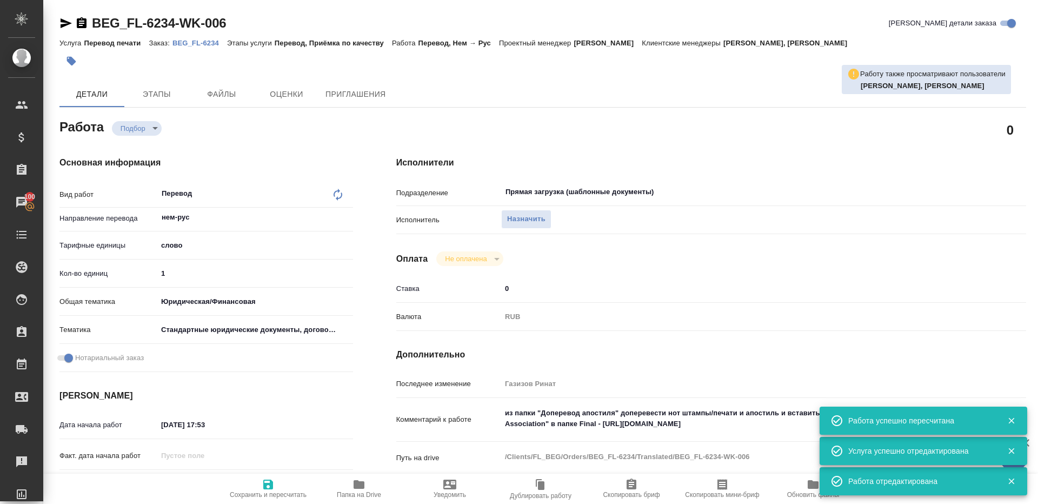
type textarea "x"
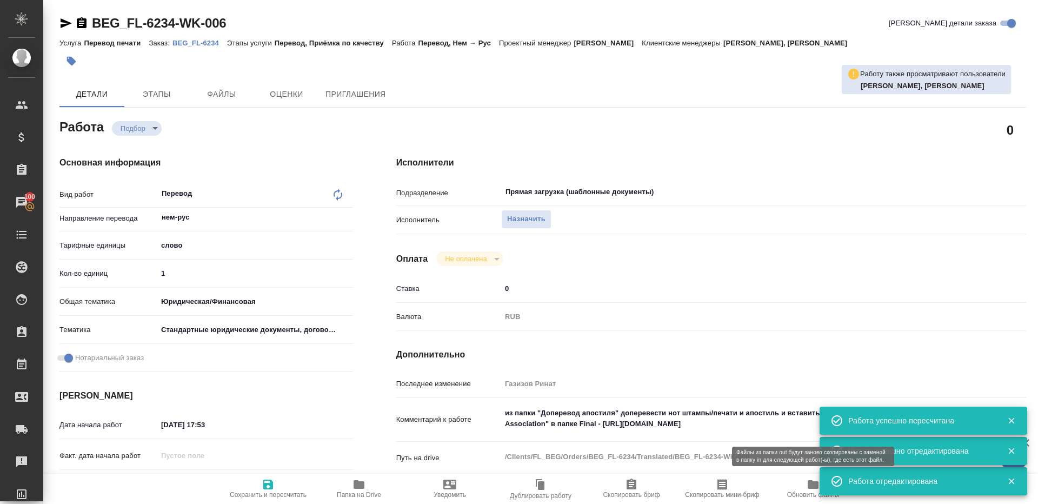
type textarea "x"
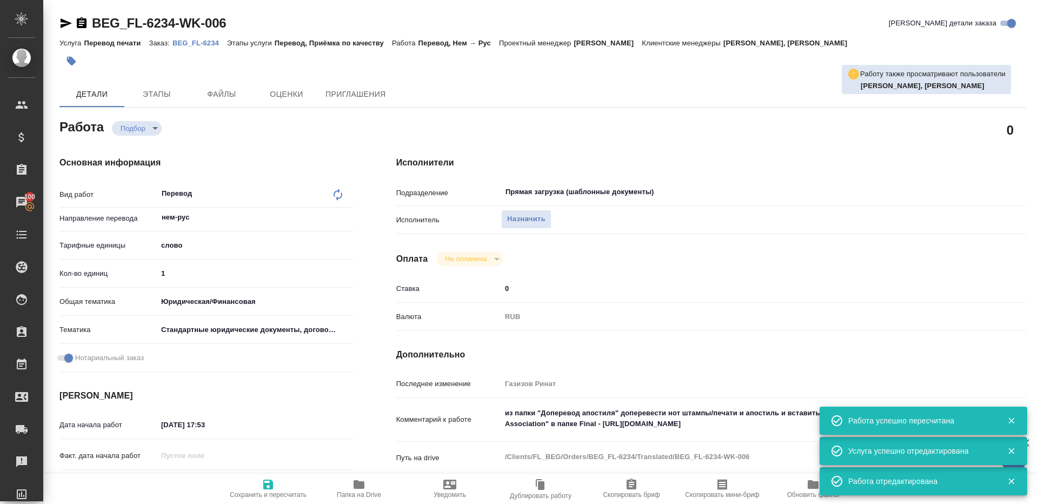
type textarea "x"
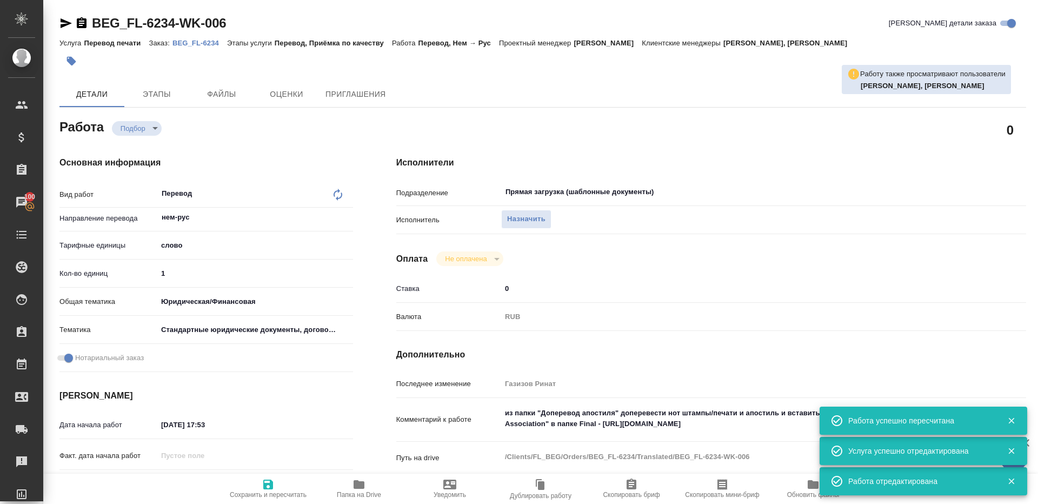
type textarea "x"
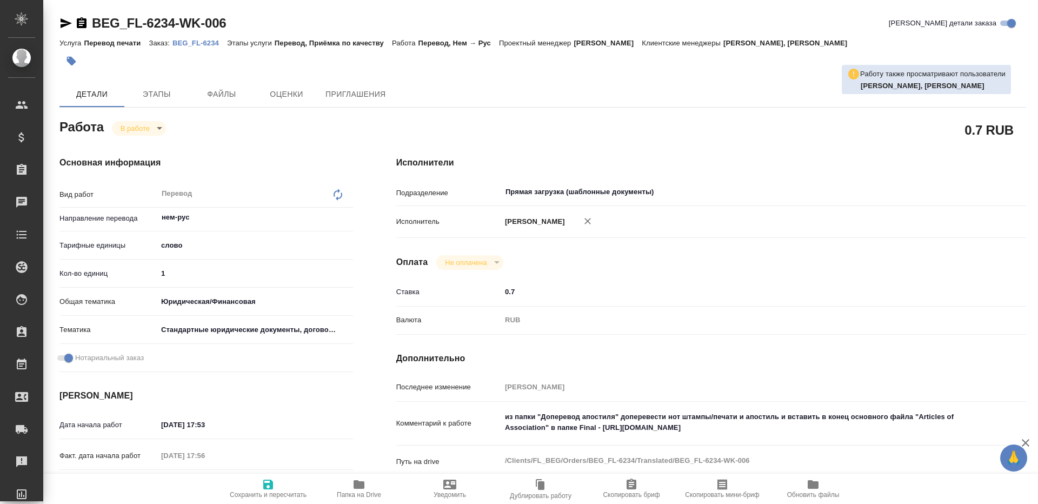
type textarea "x"
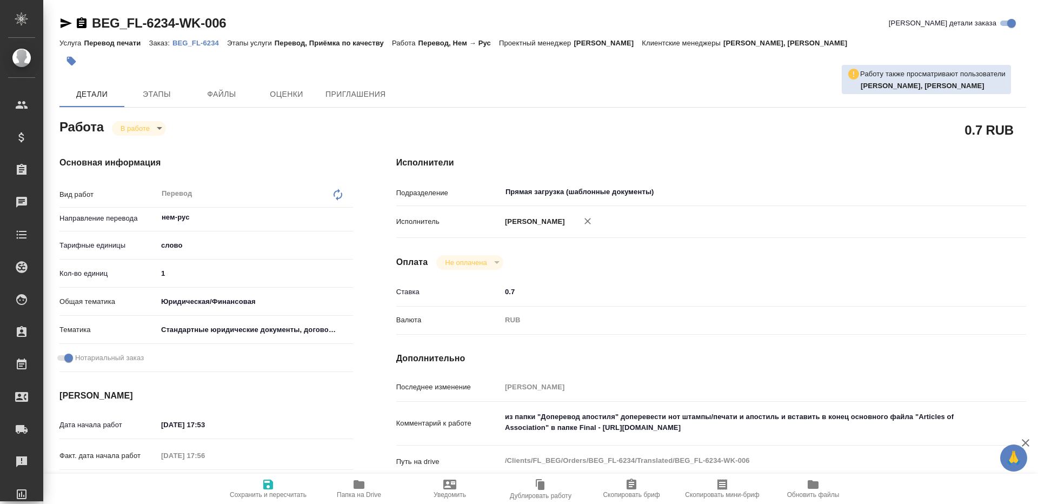
type textarea "x"
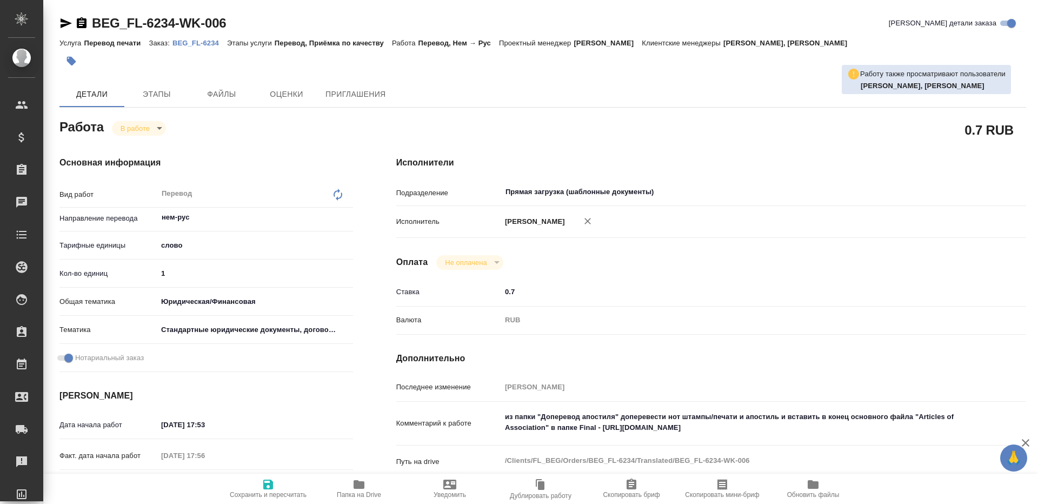
type textarea "x"
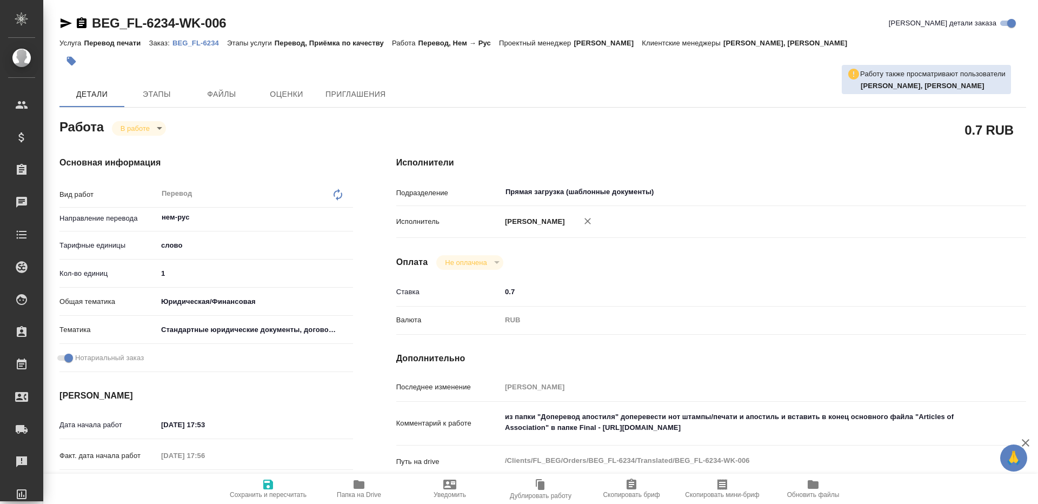
type textarea "x"
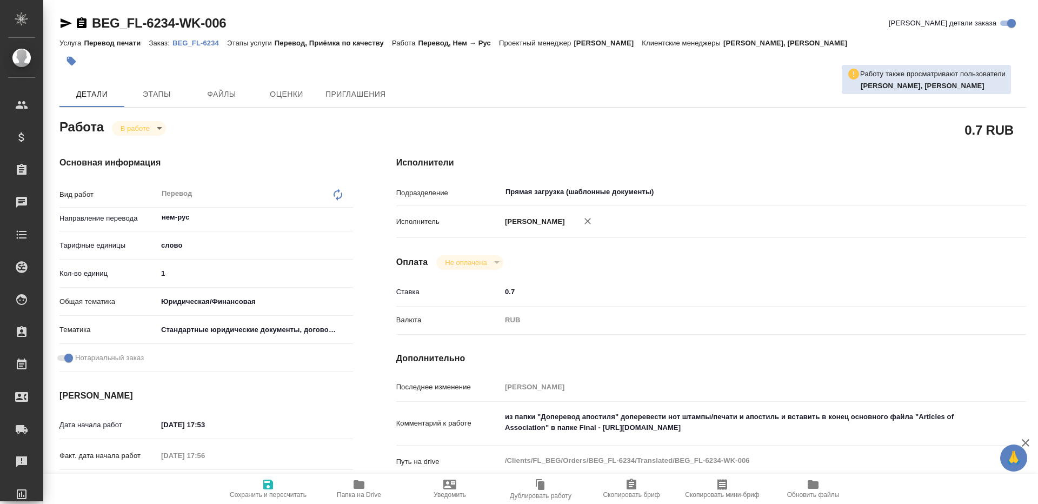
type textarea "x"
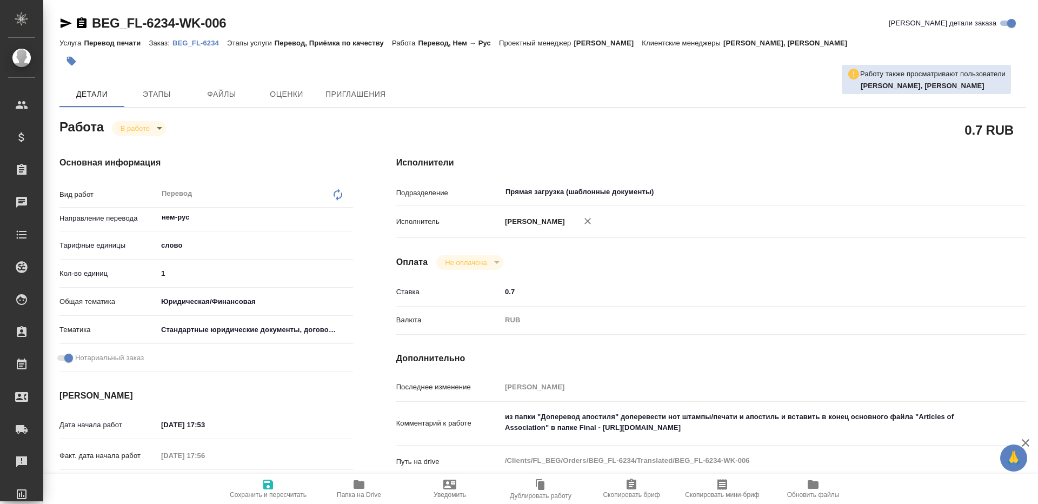
type textarea "x"
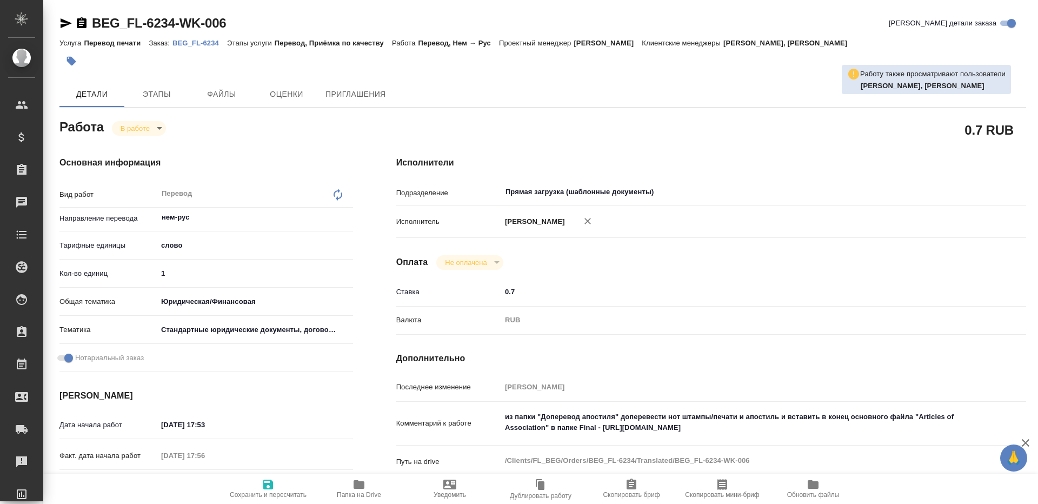
type textarea "x"
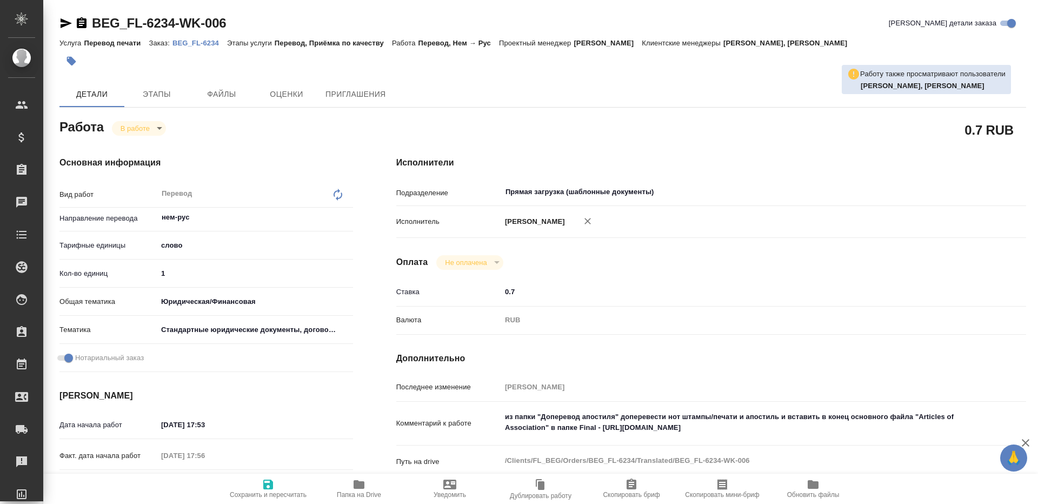
type textarea "x"
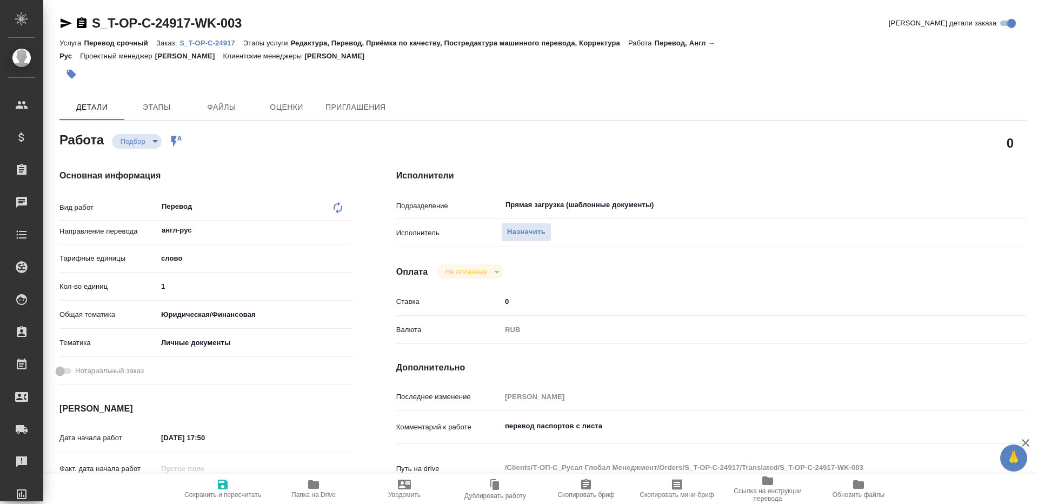
type textarea "x"
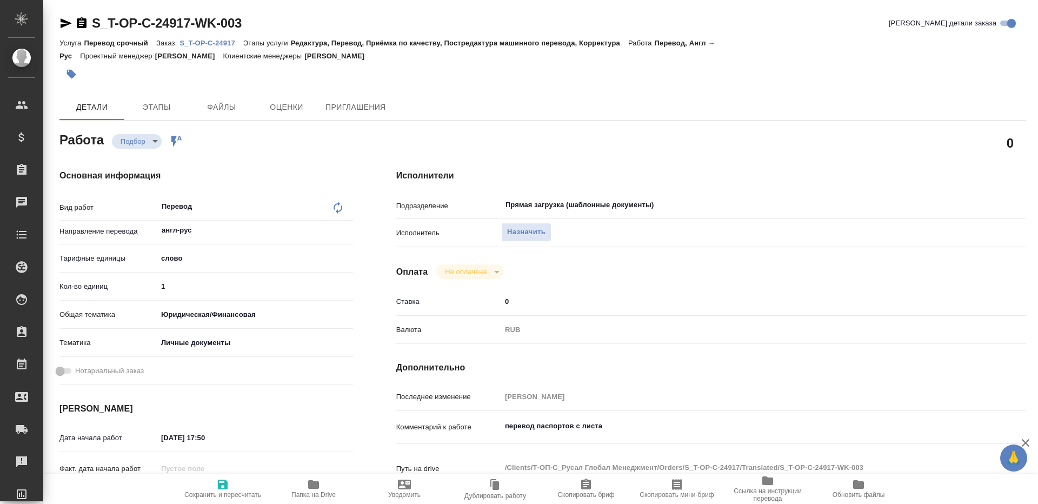
type textarea "x"
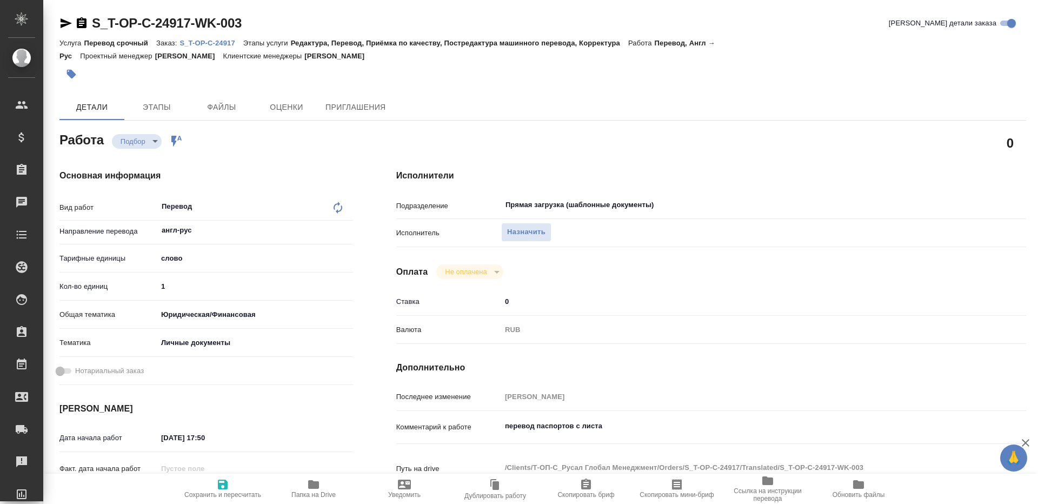
type textarea "x"
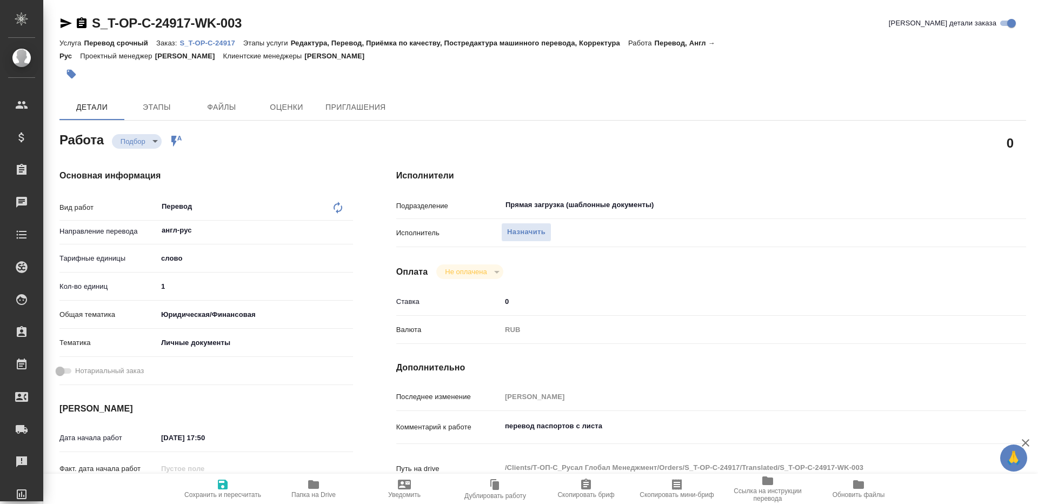
type textarea "x"
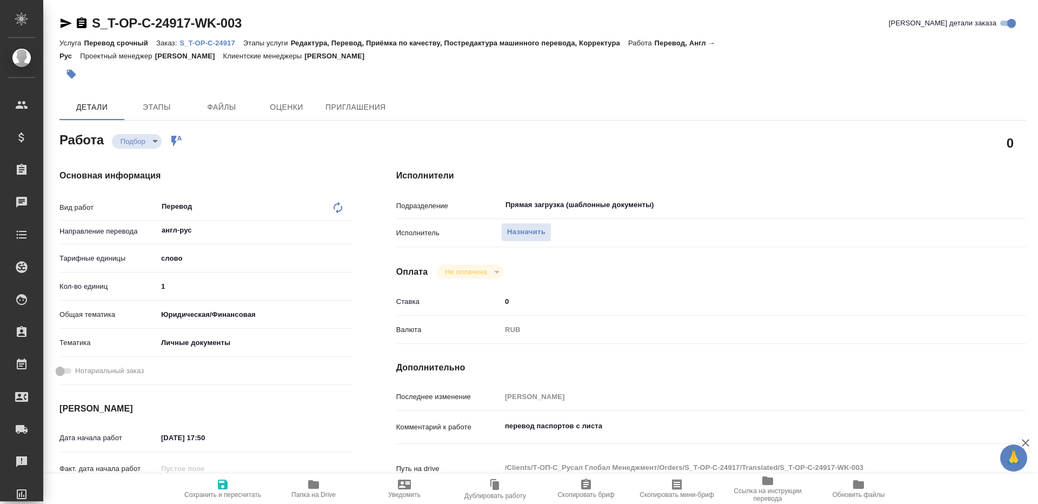
type textarea "x"
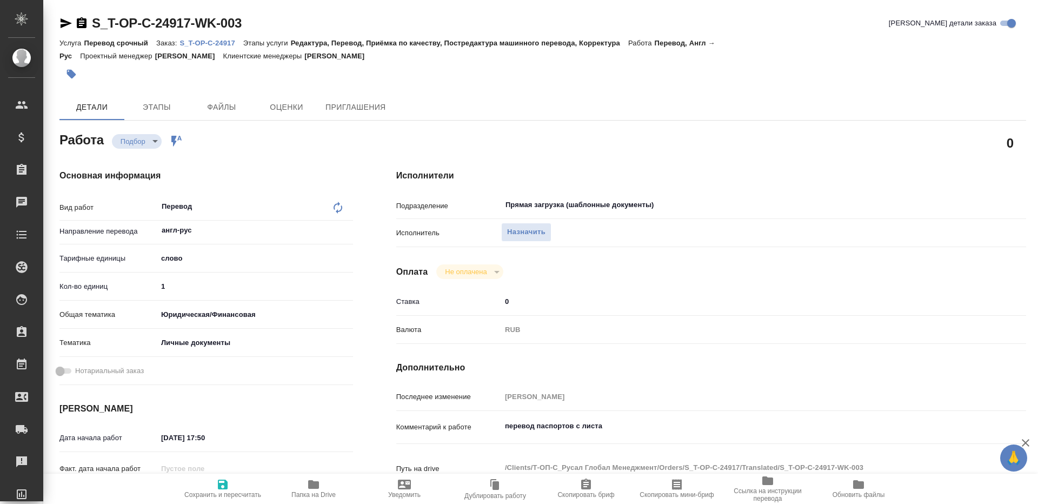
type textarea "x"
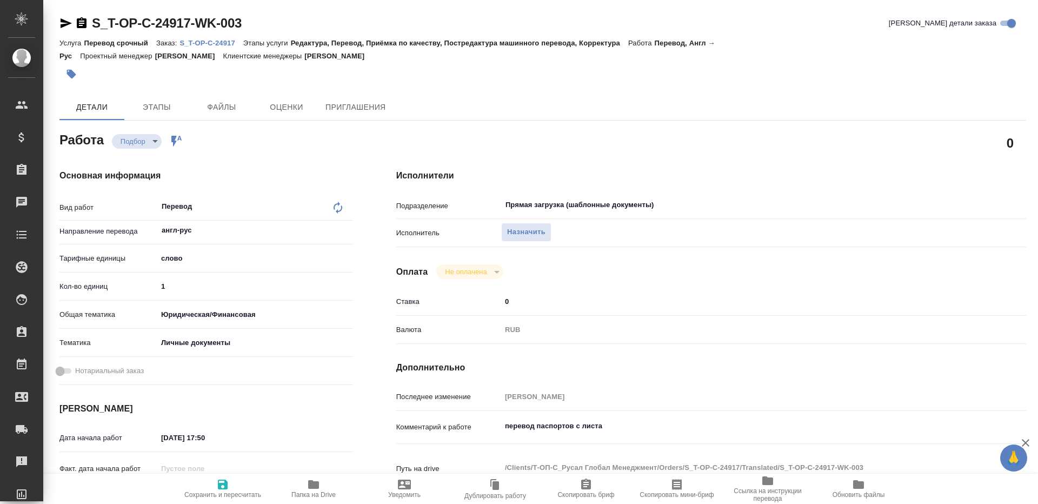
type textarea "x"
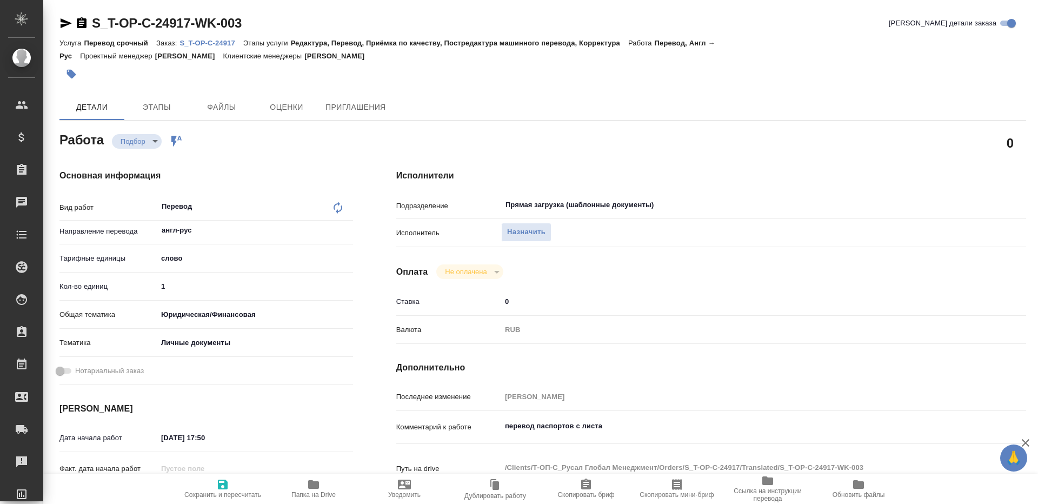
type textarea "x"
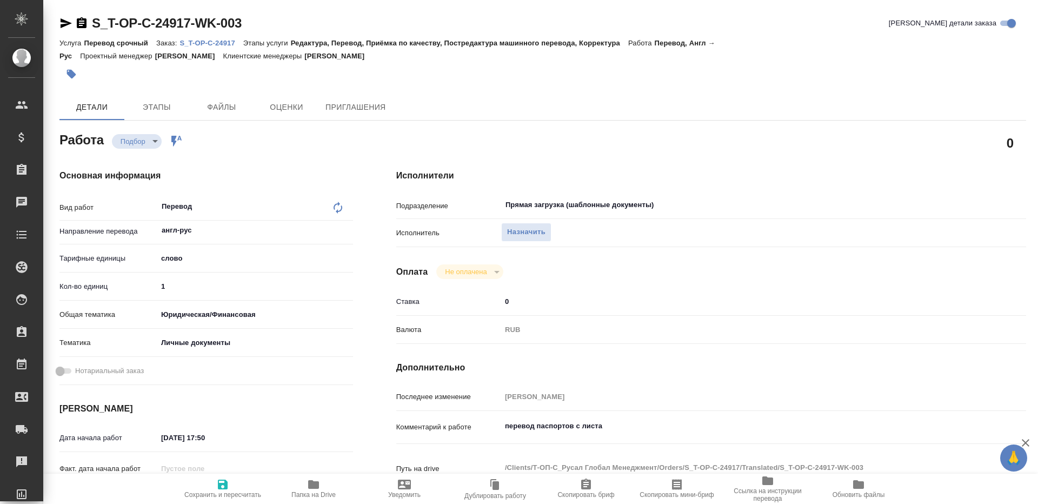
type textarea "x"
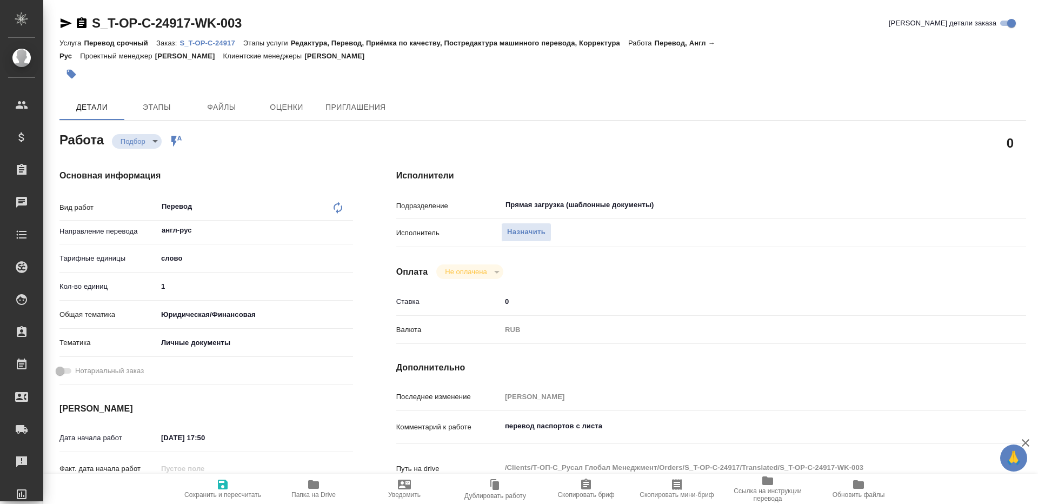
type textarea "x"
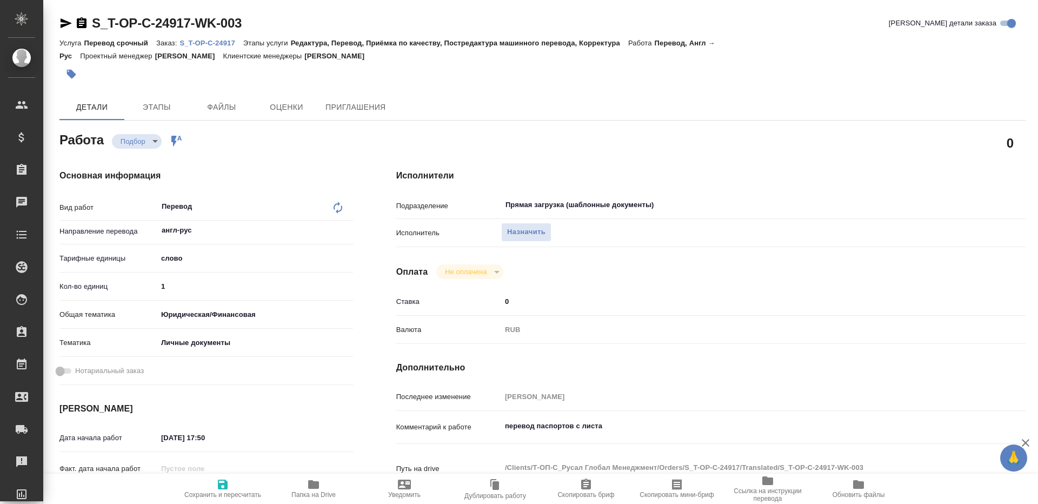
type textarea "x"
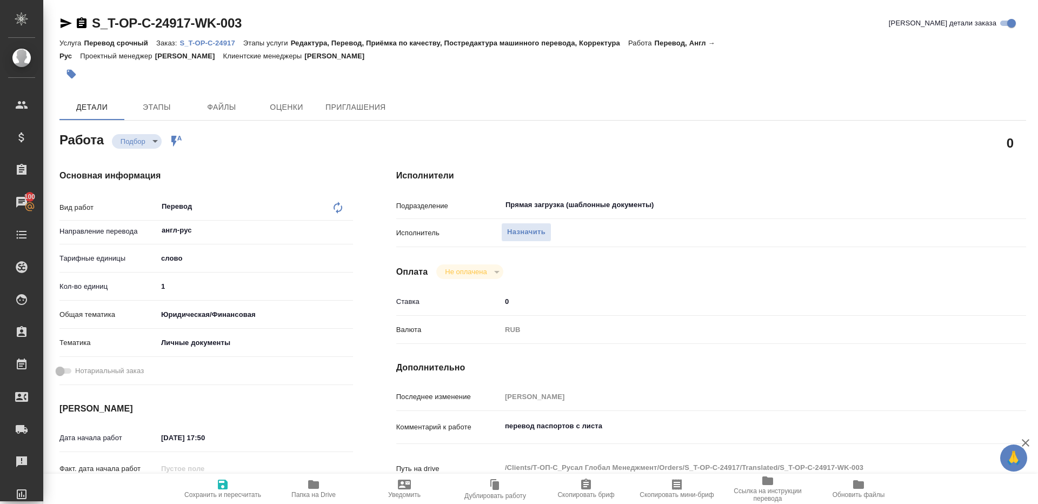
click at [220, 41] on p "S_T-OP-C-24917" at bounding box center [210, 43] width 63 height 8
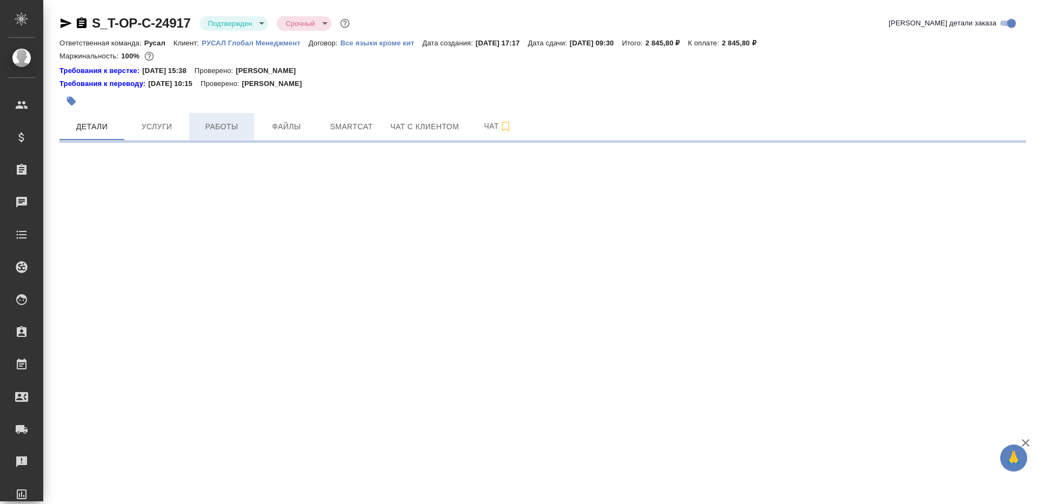
select select "RU"
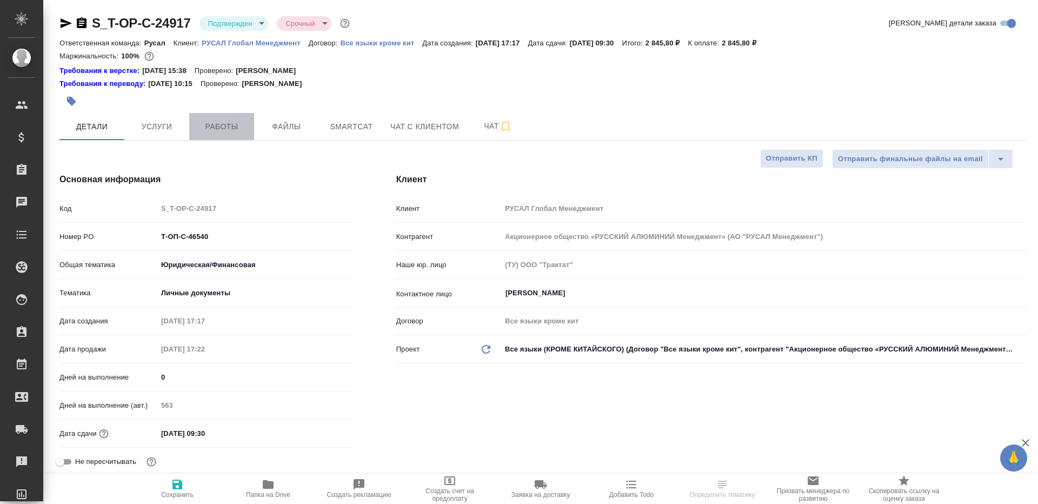
click at [201, 128] on span "Работы" at bounding box center [222, 127] width 52 height 14
type textarea "x"
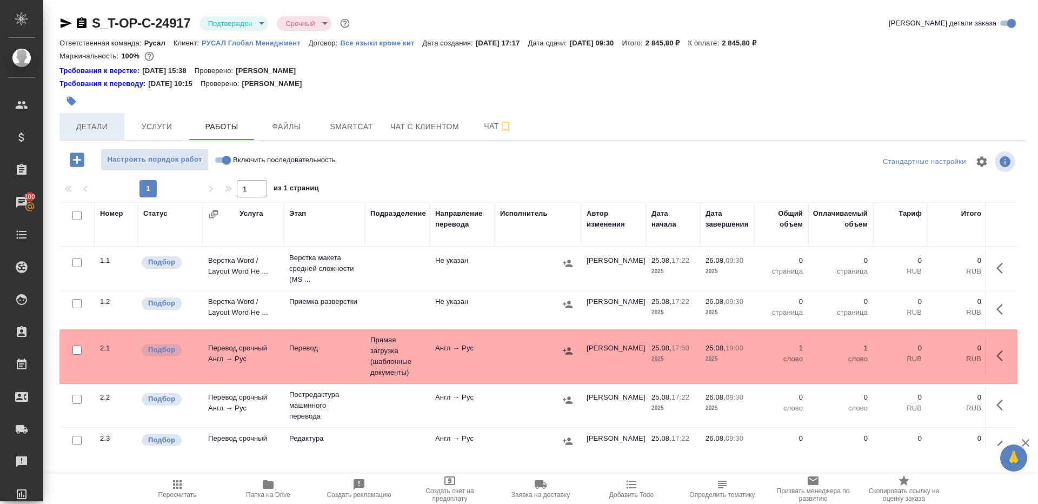
click at [63, 130] on button "Детали" at bounding box center [91, 126] width 65 height 27
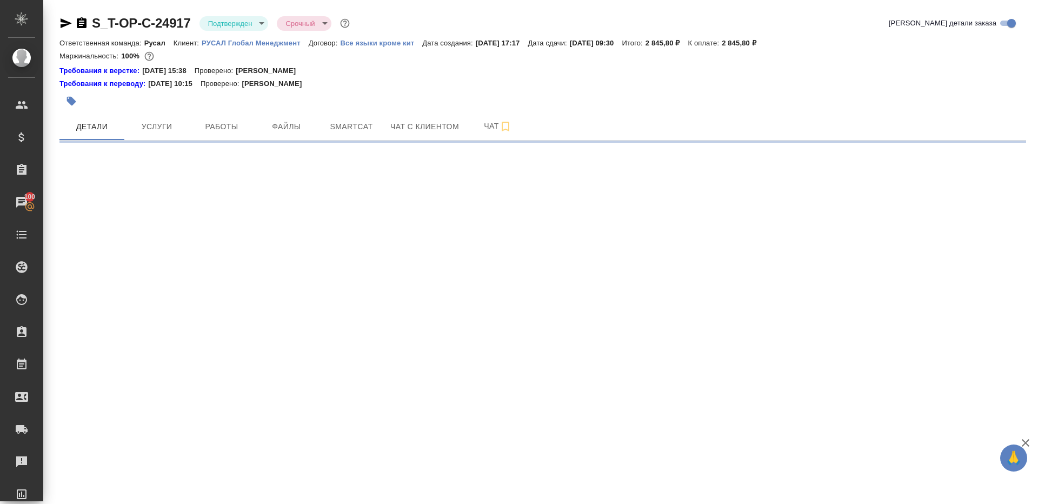
select select "RU"
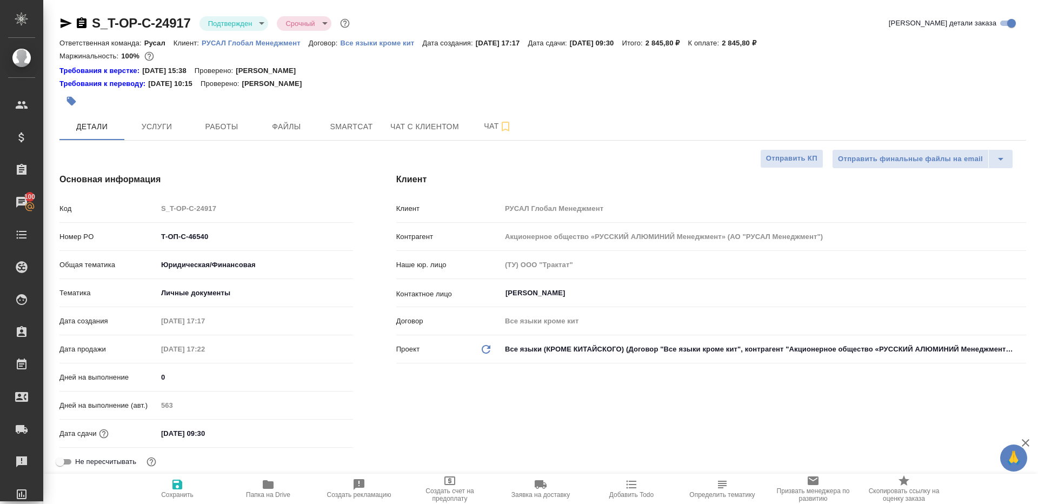
type textarea "x"
click at [208, 121] on span "Работы" at bounding box center [222, 127] width 52 height 14
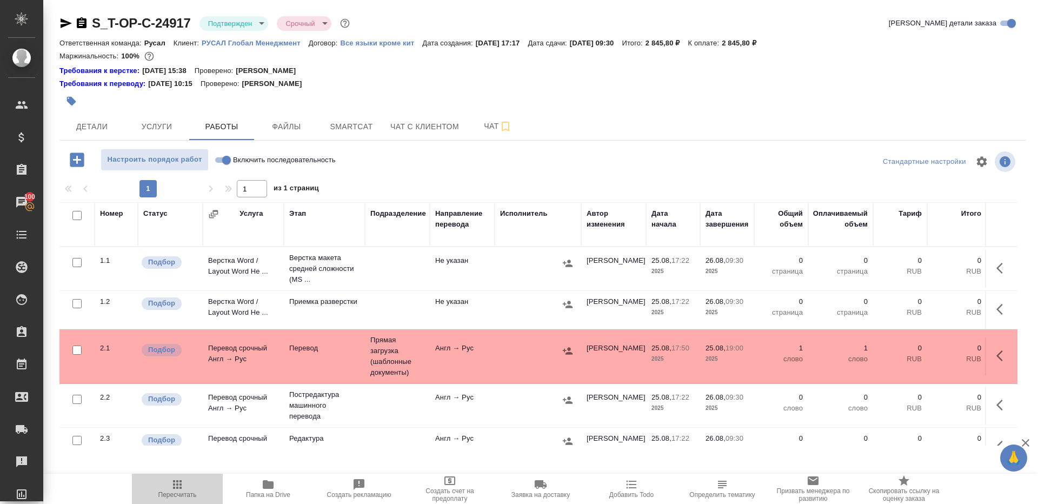
click at [183, 487] on icon "button" at bounding box center [177, 484] width 13 height 13
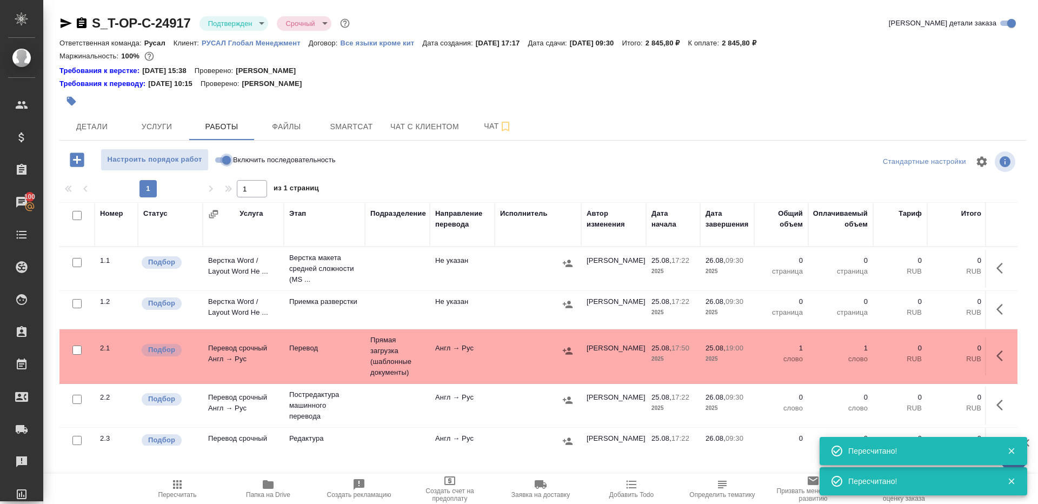
click at [220, 154] on input "Включить последовательность" at bounding box center [226, 159] width 39 height 13
checkbox input "true"
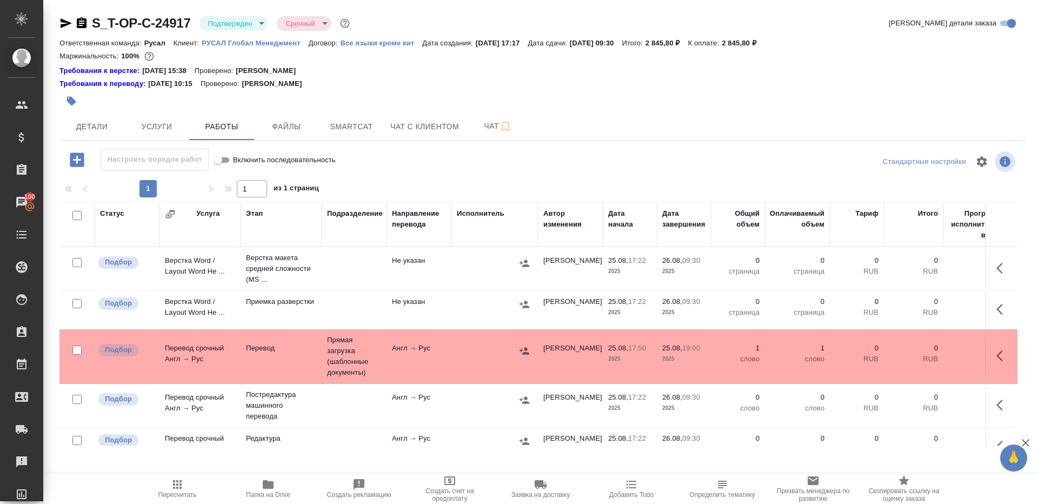
click at [270, 491] on span "Папка на Drive" at bounding box center [268, 495] width 44 height 8
click at [525, 350] on icon "button" at bounding box center [524, 350] width 11 height 11
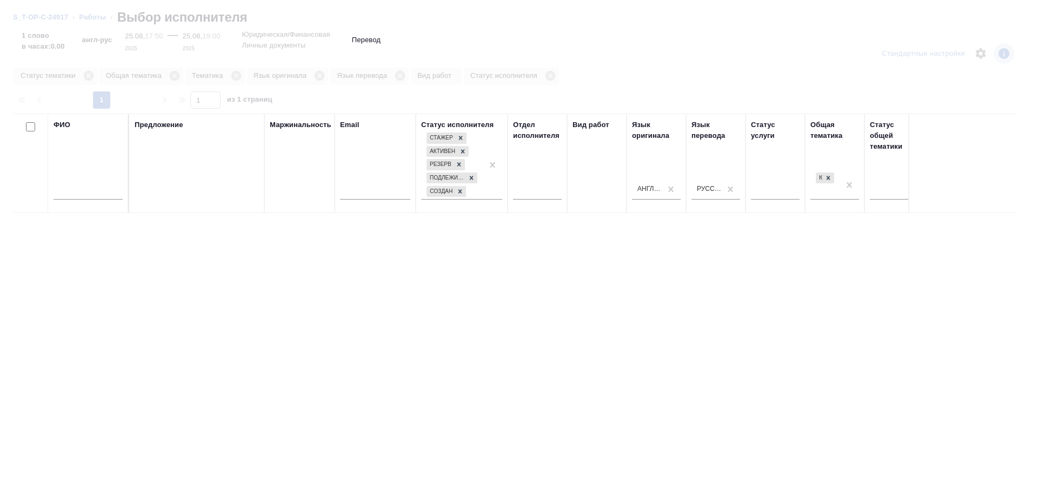
click at [99, 194] on input "text" at bounding box center [87, 193] width 69 height 14
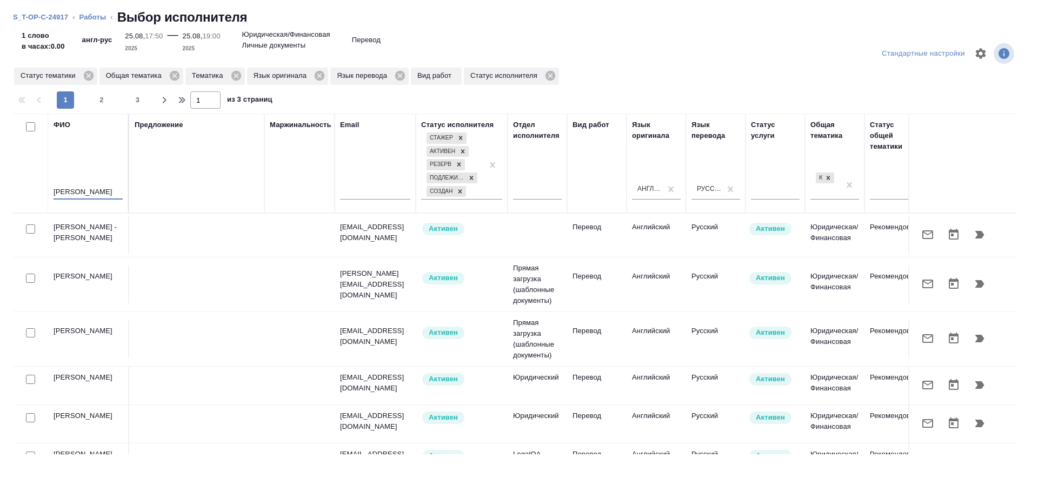
type input "[PERSON_NAME]"
click at [222, 164] on div "Предложение" at bounding box center [197, 163] width 124 height 88
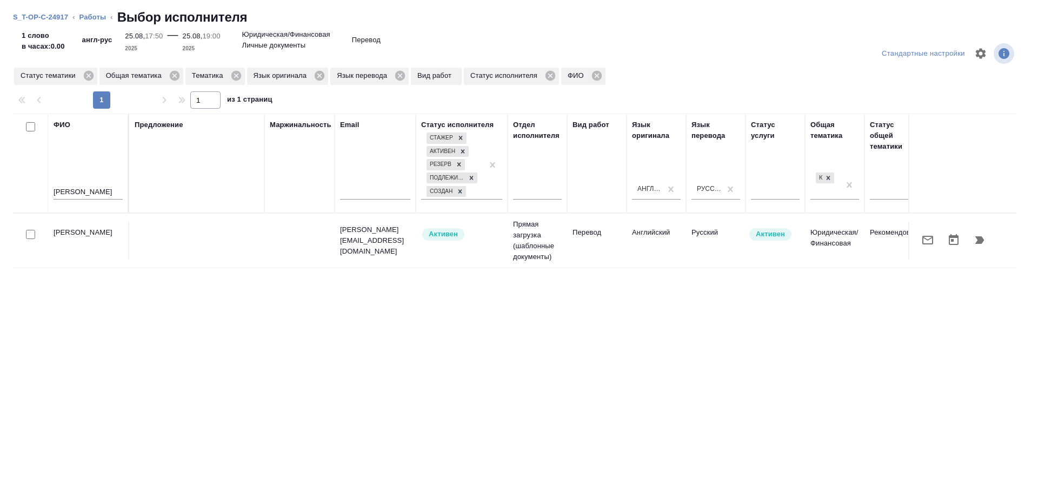
click at [554, 242] on td "Прямая загрузка (шаблонные документы)" at bounding box center [536, 240] width 59 height 54
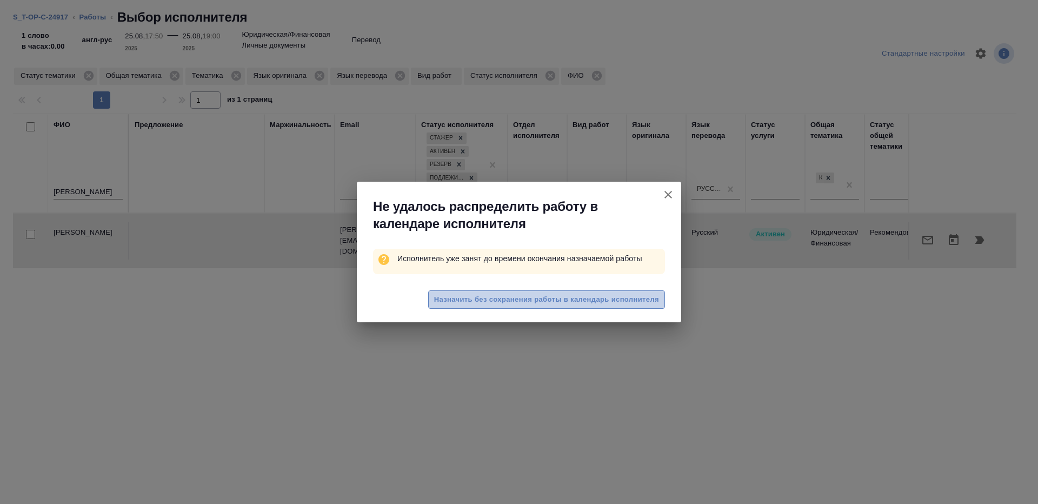
click at [531, 297] on span "Назначить без сохранения работы в календарь исполнителя" at bounding box center [546, 299] width 225 height 12
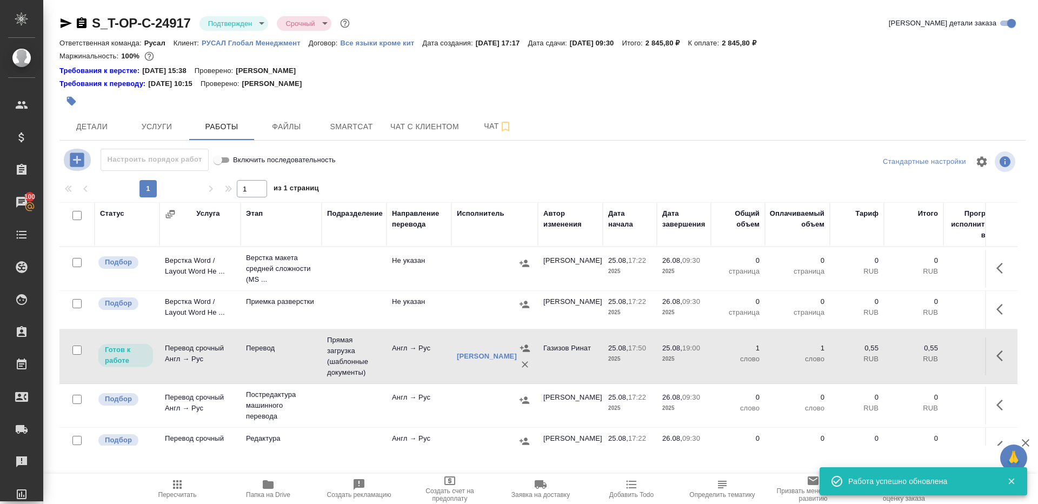
click at [78, 159] on icon "button" at bounding box center [77, 159] width 19 height 19
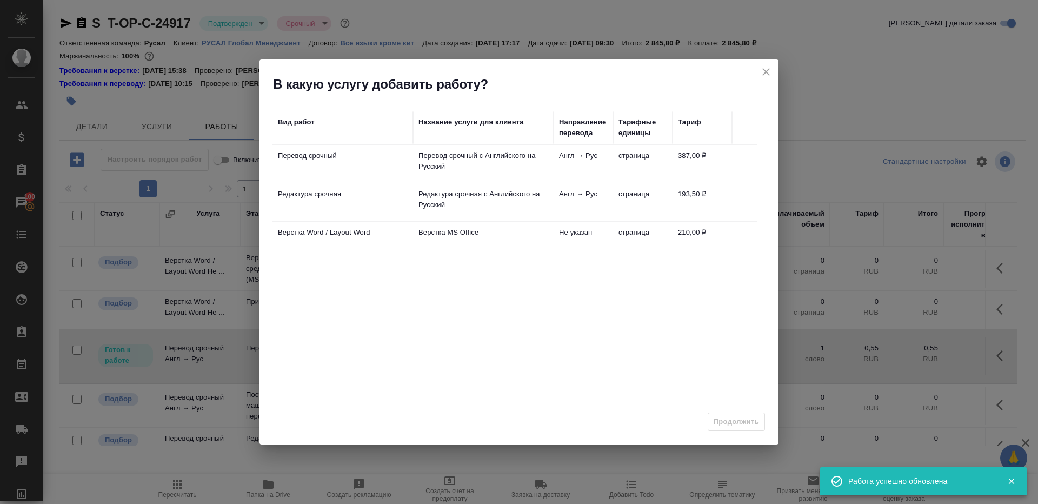
click at [448, 194] on p "Редактура срочная с Английского на Русский" at bounding box center [483, 200] width 130 height 22
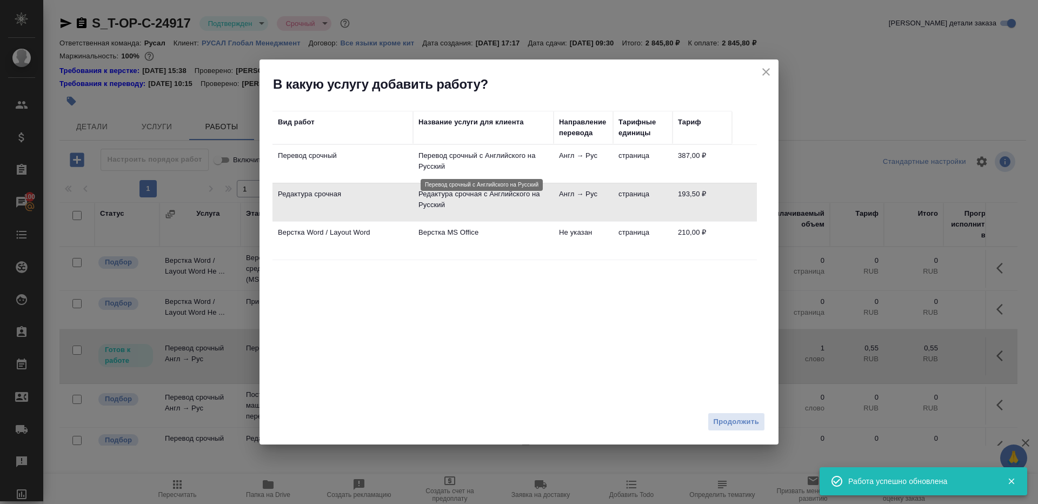
click at [455, 168] on p "Перевод срочный с Английского на Русский" at bounding box center [483, 161] width 130 height 22
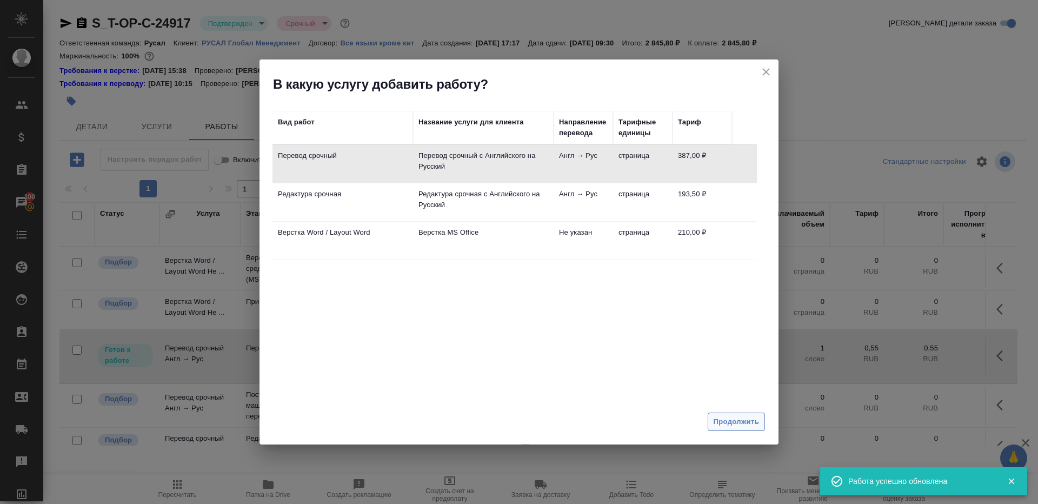
click at [718, 423] on span "Продолжить" at bounding box center [735, 422] width 45 height 12
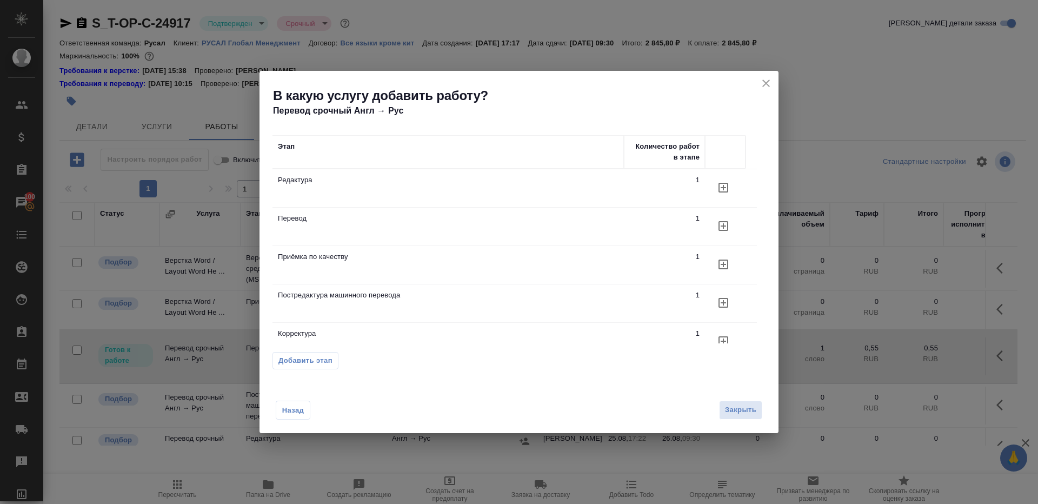
click at [712, 224] on button "button" at bounding box center [723, 226] width 26 height 26
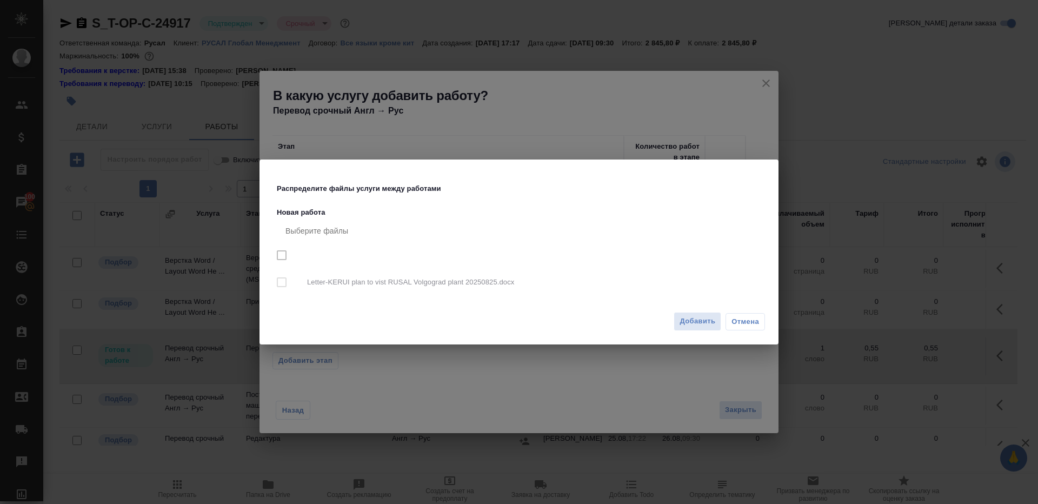
checkbox input "true"
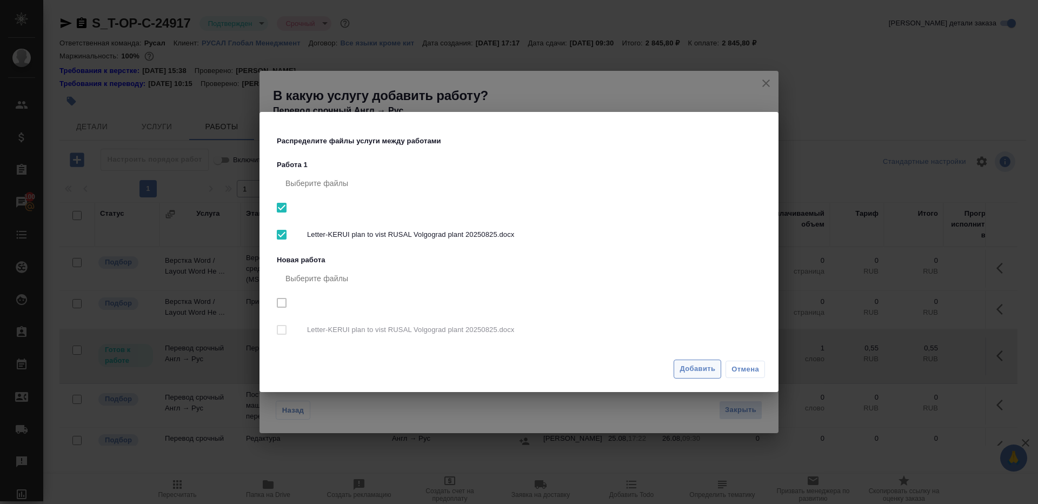
click at [682, 370] on span "Добавить" at bounding box center [697, 369] width 36 height 12
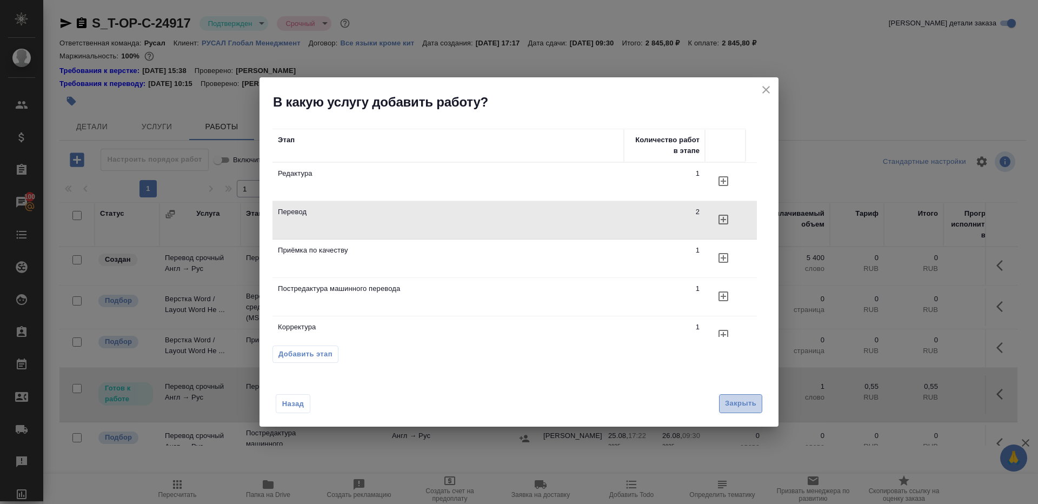
click at [733, 403] on span "Закрыть" at bounding box center [740, 403] width 31 height 12
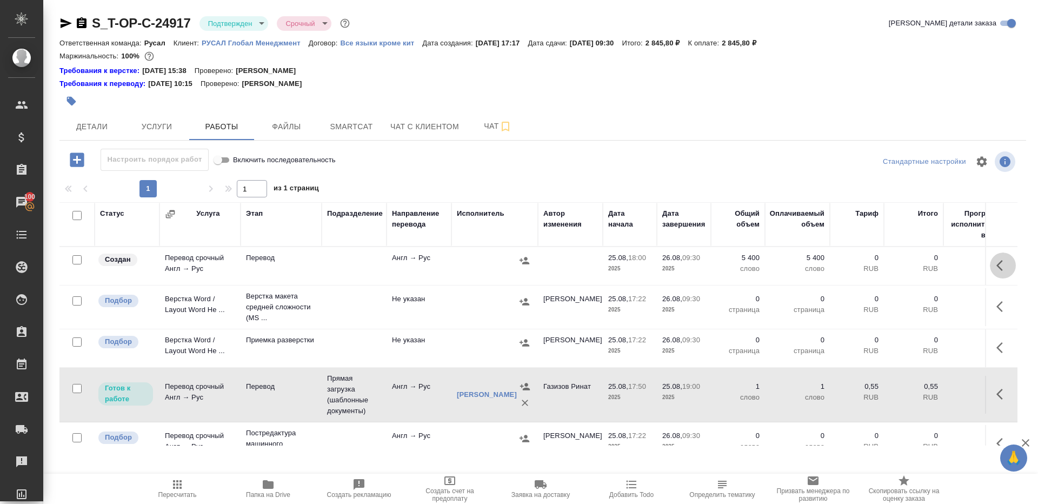
click at [1005, 265] on icon "button" at bounding box center [1002, 265] width 13 height 13
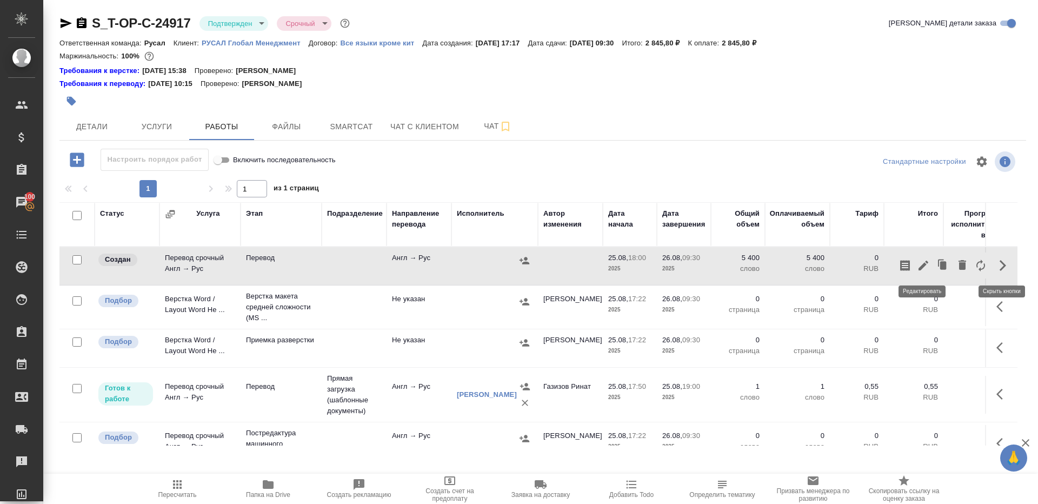
click at [927, 263] on icon "button" at bounding box center [923, 265] width 13 height 13
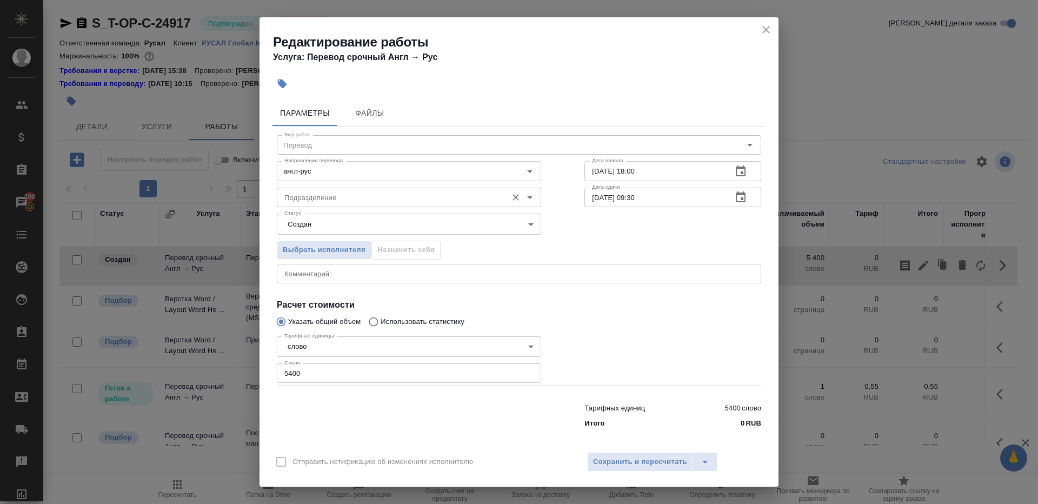
click at [302, 199] on input "Подразделение" at bounding box center [391, 197] width 222 height 13
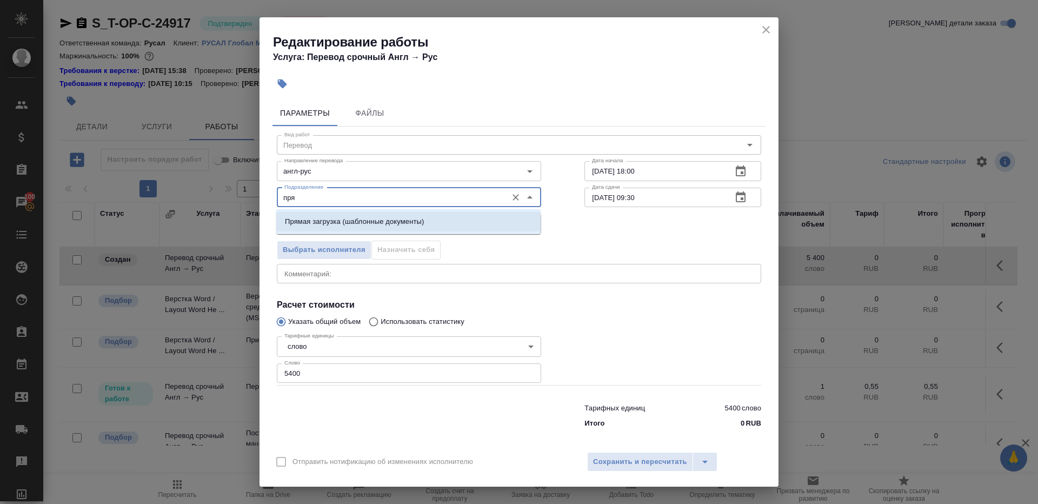
click at [338, 218] on p "Прямая загрузка (шаблонные документы)" at bounding box center [354, 221] width 139 height 11
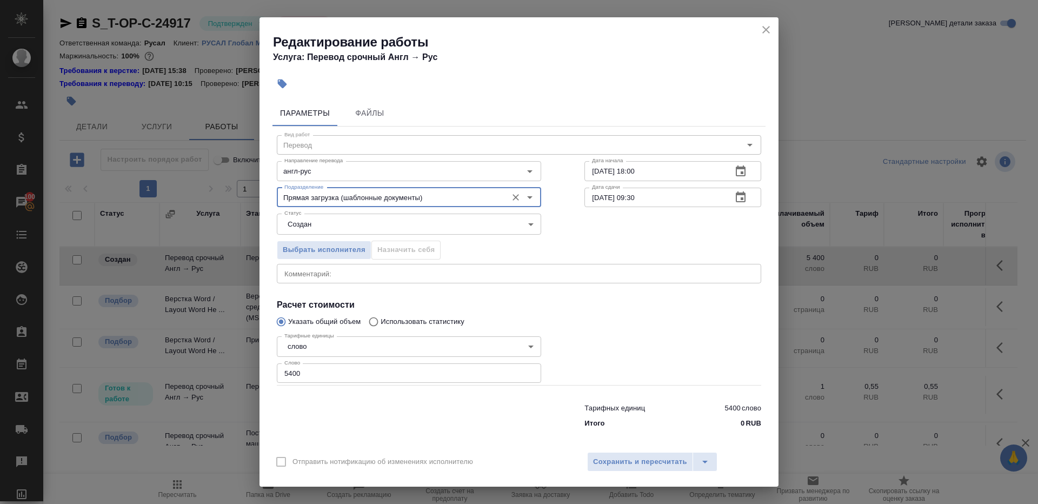
type input "Прямая загрузка (шаблонные документы)"
click at [325, 218] on body "🙏 .cls-1 fill:#fff; AWATERA Gazizov Rinat Клиенты Спецификации Заказы 100 Чаты …" at bounding box center [519, 252] width 1038 height 504
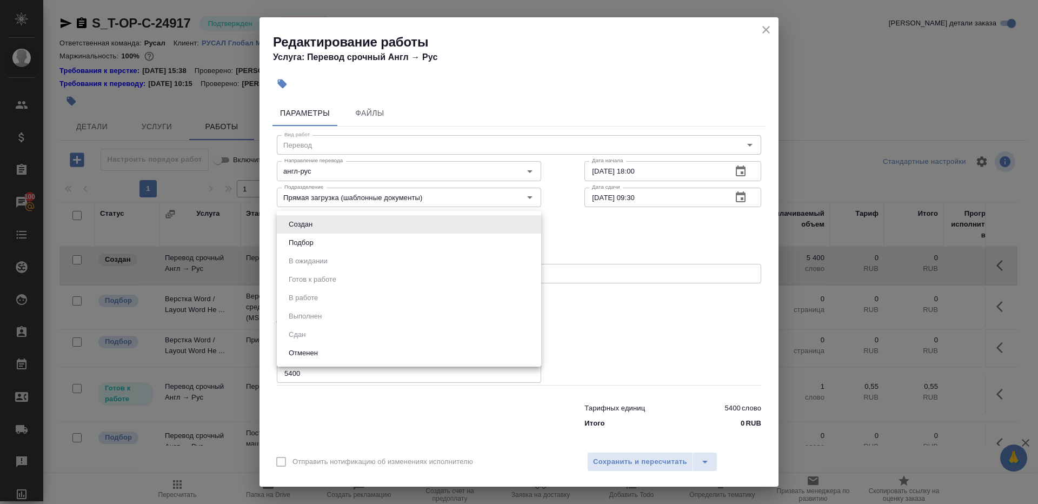
click at [325, 237] on li "Подбор" at bounding box center [409, 242] width 264 height 18
type input "recruiting"
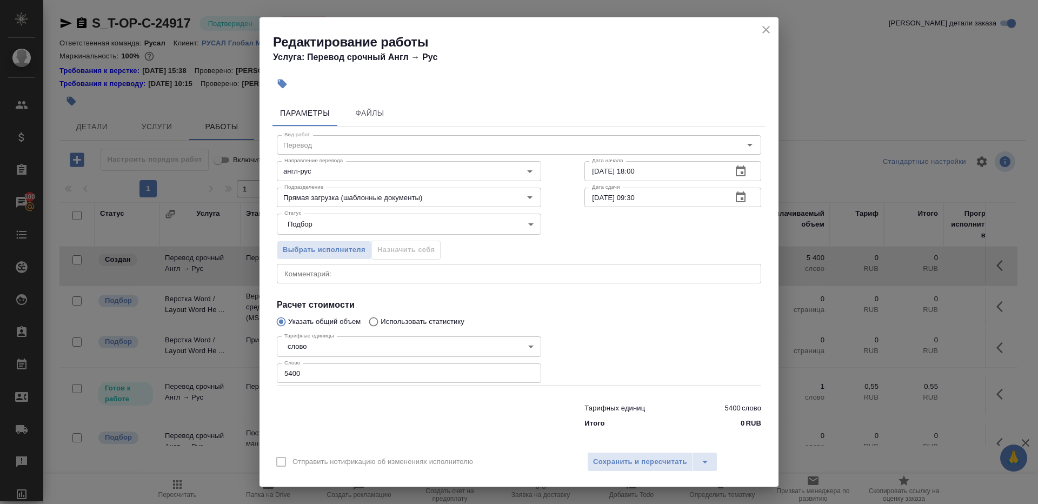
click at [318, 388] on div "Тарифных единиц 5400 слово Итого 0 RUB" at bounding box center [518, 413] width 527 height 73
drag, startPoint x: 319, startPoint y: 380, endPoint x: 179, endPoint y: 360, distance: 141.4
click at [179, 360] on div "Редактирование работы Услуга: Перевод срочный Англ → Рус Параметры Файлы Вид ра…" at bounding box center [519, 252] width 1038 height 504
type input "75"
click at [362, 279] on div "x Комментарий:" at bounding box center [519, 273] width 484 height 19
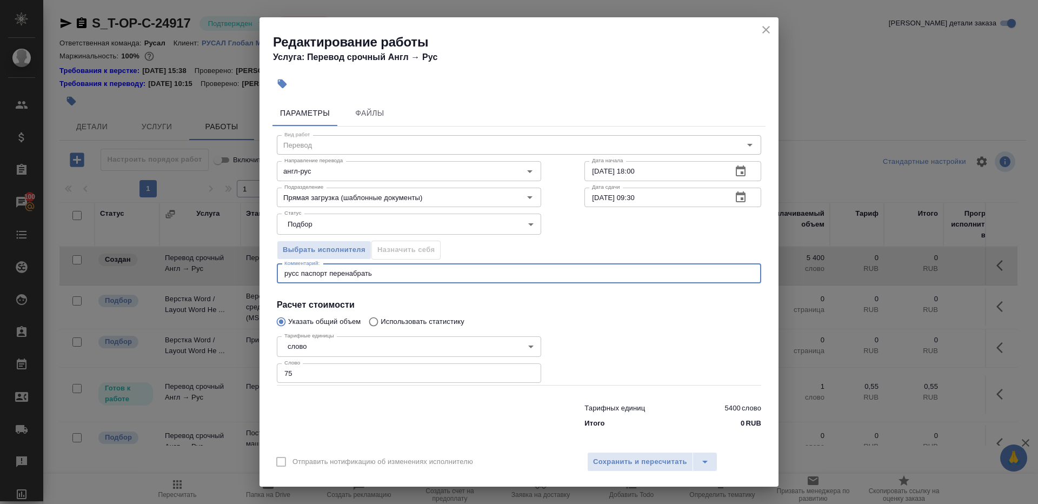
type textarea "русс паспорт перенабрать"
click at [656, 179] on input "25.08.2025 18:00" at bounding box center [653, 170] width 139 height 19
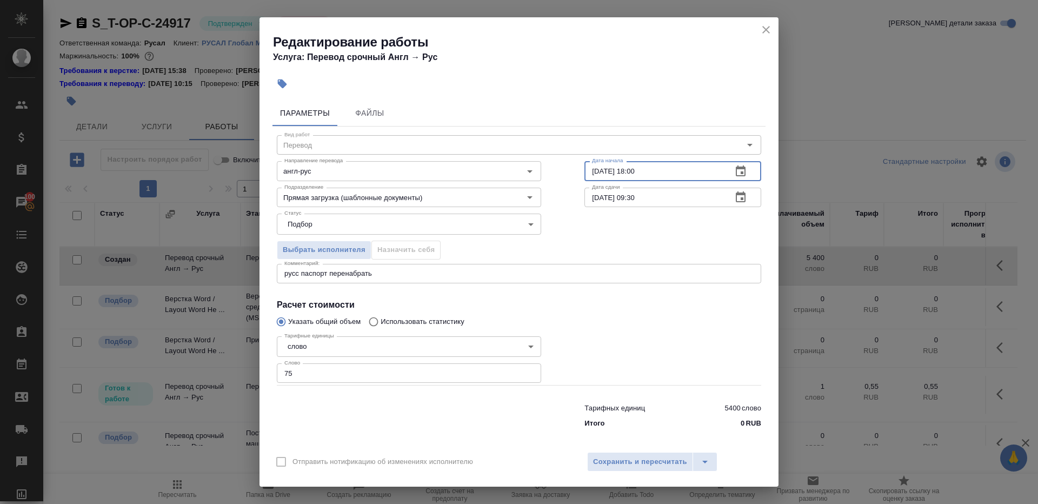
click at [656, 200] on input "26.08.2025 09:30" at bounding box center [653, 197] width 139 height 19
paste input "5.08.2025 18:0"
drag, startPoint x: 634, startPoint y: 196, endPoint x: 660, endPoint y: 195, distance: 26.5
click at [660, 195] on input "25.08.2025 18:00" at bounding box center [653, 197] width 139 height 19
type input "25.08.2025 19:00"
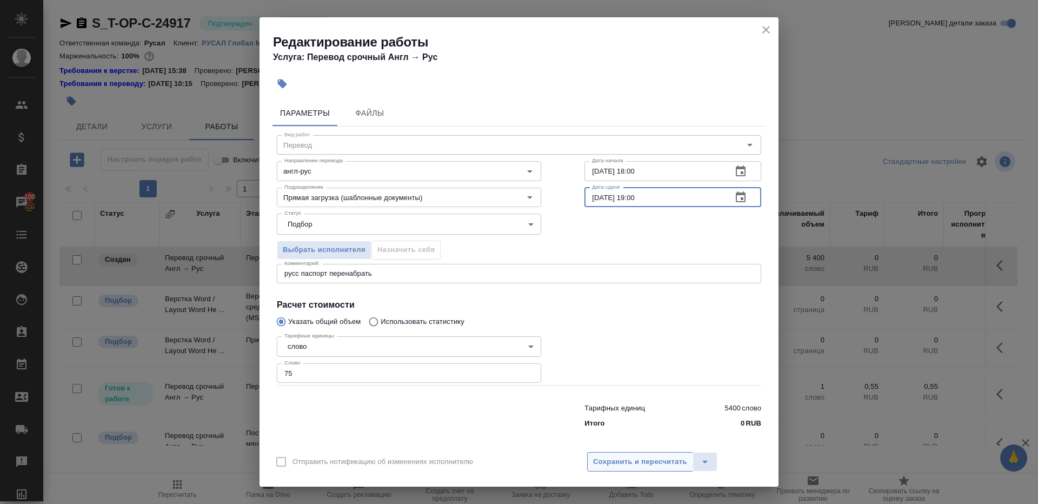
click at [624, 462] on span "Сохранить и пересчитать" at bounding box center [640, 462] width 94 height 12
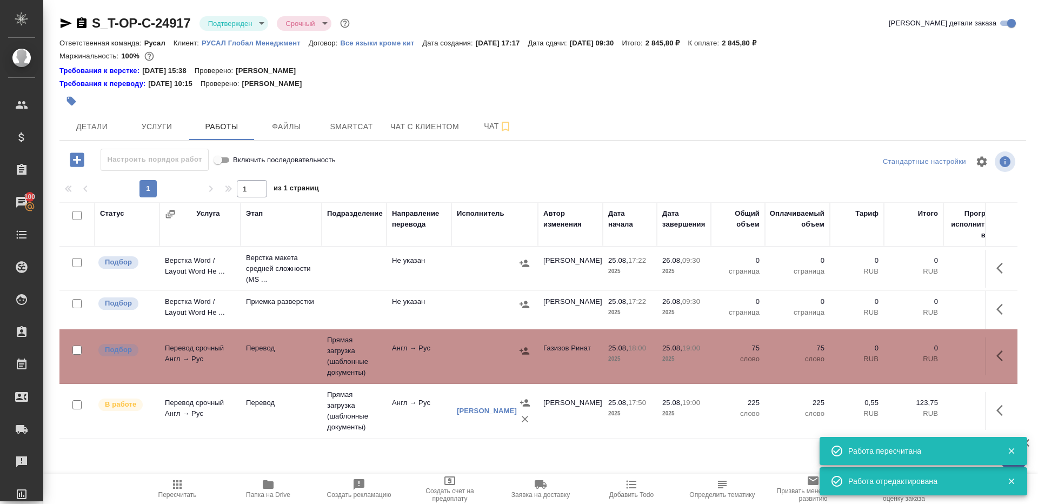
click at [409, 367] on td "Англ → Рус" at bounding box center [418, 356] width 65 height 38
click at [172, 491] on span "Пересчитать" at bounding box center [177, 495] width 38 height 8
click at [171, 486] on icon "button" at bounding box center [177, 484] width 13 height 13
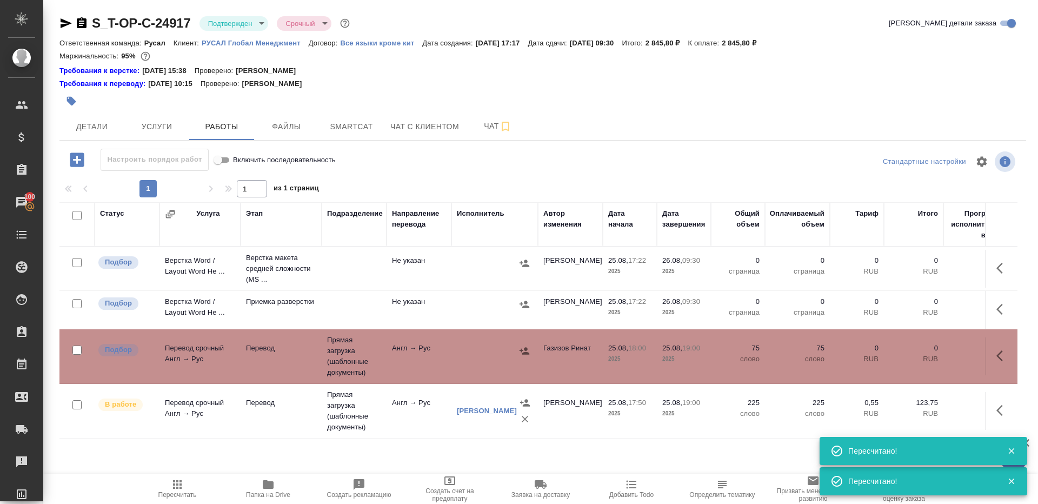
click at [171, 486] on icon "button" at bounding box center [177, 484] width 13 height 13
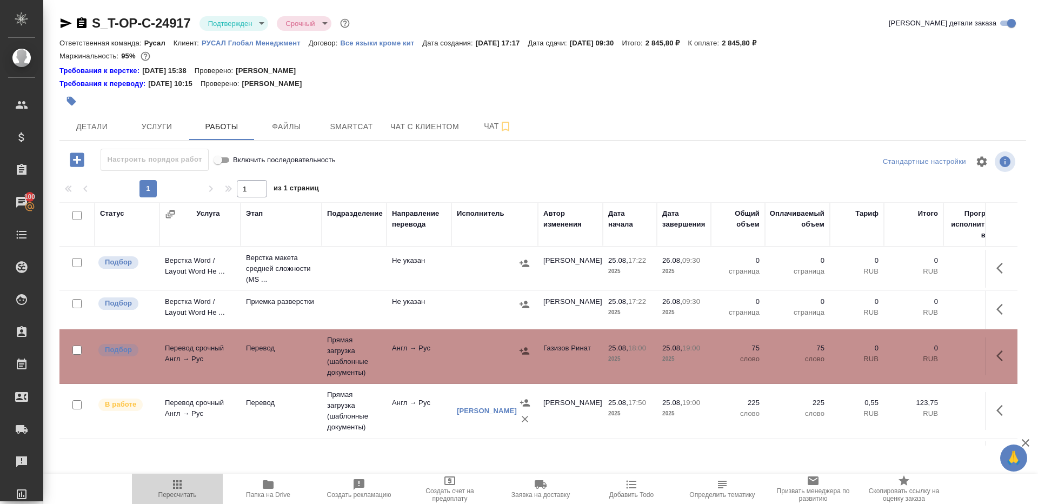
click at [180, 480] on icon "button" at bounding box center [177, 484] width 9 height 9
click at [174, 487] on icon "button" at bounding box center [177, 484] width 9 height 9
click at [194, 496] on span "Пересчитать" at bounding box center [177, 495] width 38 height 8
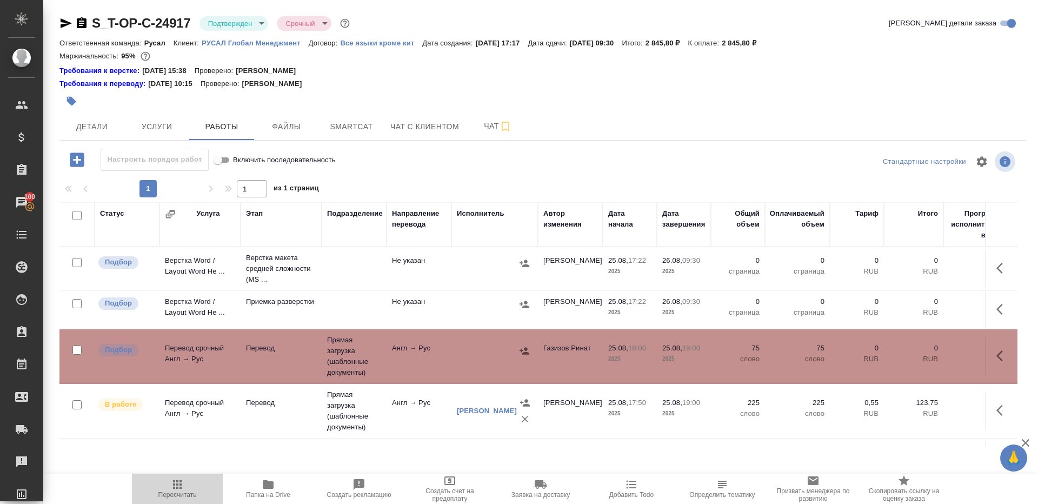
click at [194, 496] on span "Пересчитать" at bounding box center [177, 495] width 38 height 8
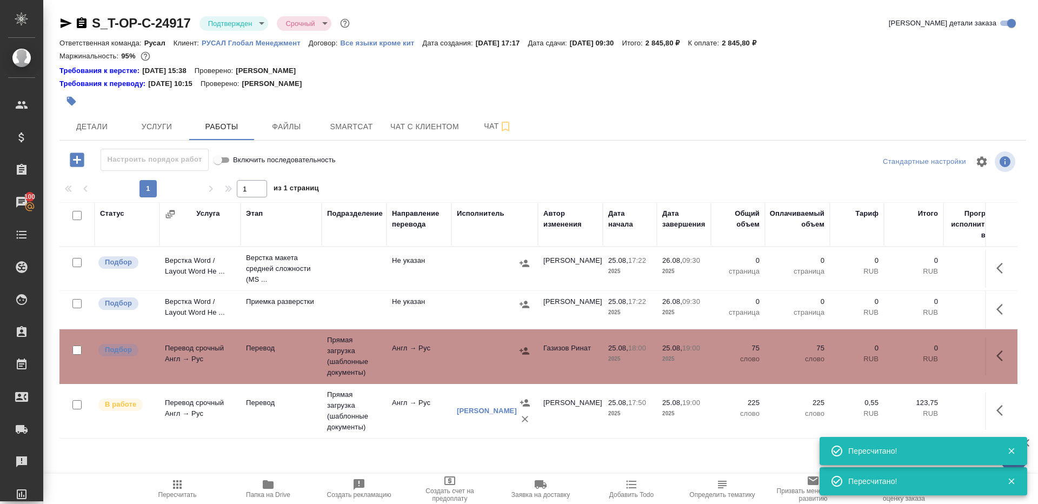
click at [320, 365] on td "Перевод" at bounding box center [280, 356] width 81 height 38
click at [181, 491] on span "Пересчитать" at bounding box center [177, 495] width 38 height 8
drag, startPoint x: 181, startPoint y: 491, endPoint x: 215, endPoint y: 397, distance: 100.0
click at [181, 487] on span "Пересчитать" at bounding box center [177, 488] width 78 height 21
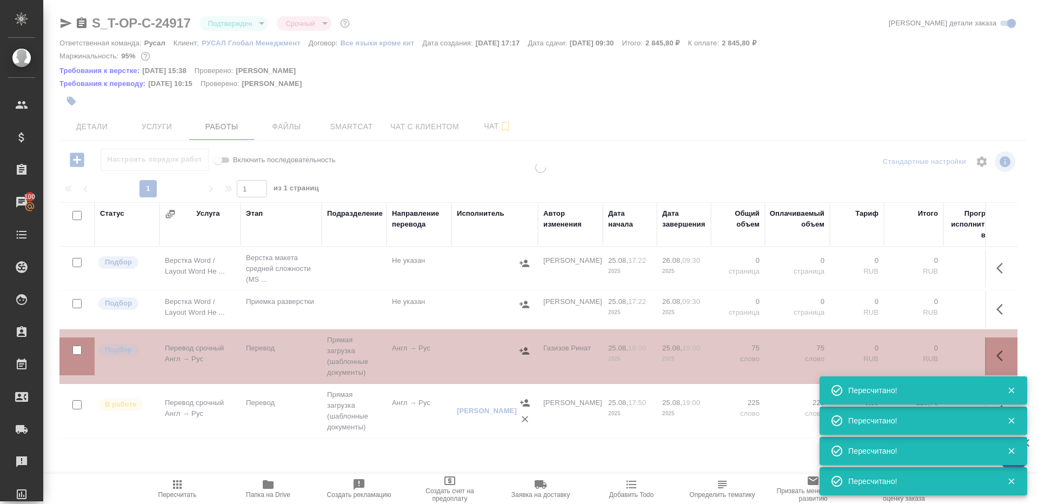
type input "inProgress"
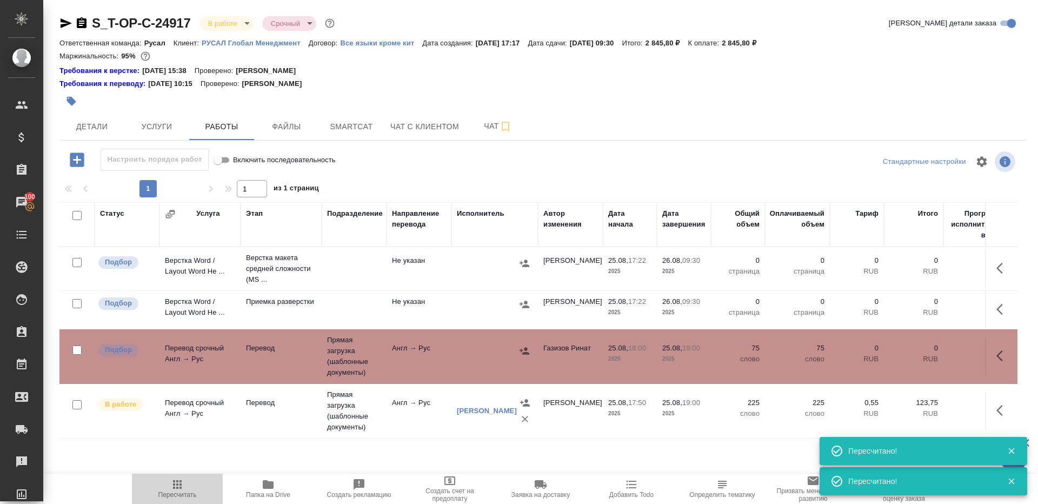
click at [171, 489] on icon "button" at bounding box center [177, 484] width 13 height 13
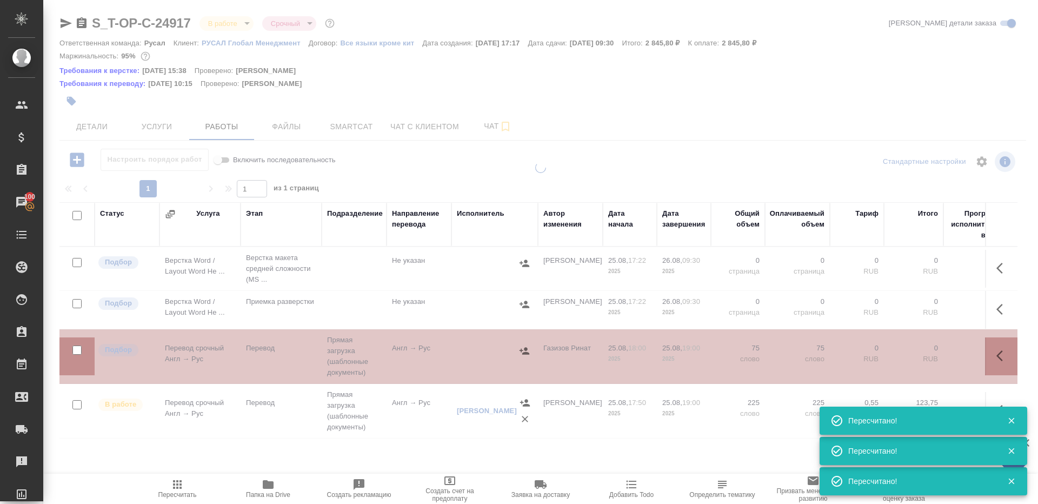
click at [558, 137] on div at bounding box center [540, 236] width 994 height 473
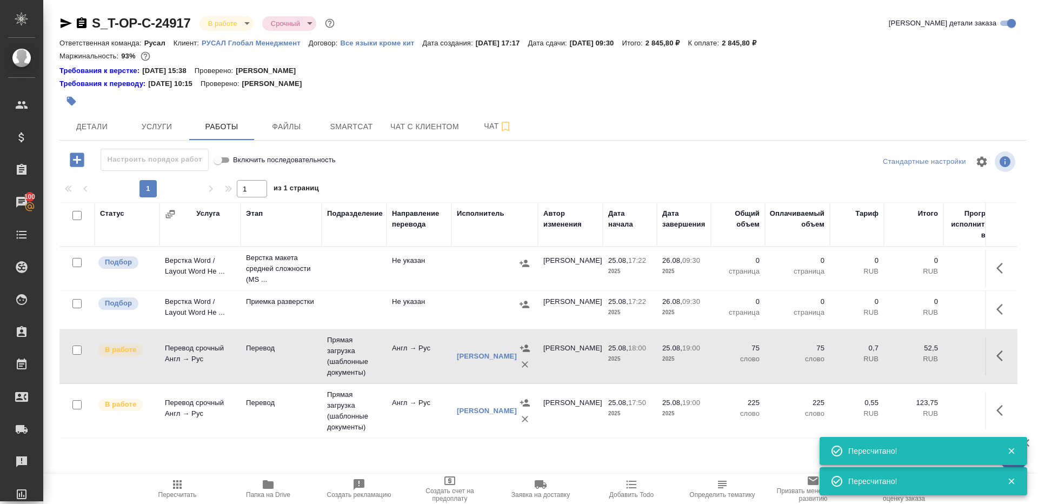
click at [195, 483] on span "Пересчитать" at bounding box center [177, 488] width 78 height 21
drag, startPoint x: 195, startPoint y: 483, endPoint x: 353, endPoint y: 300, distance: 241.4
click at [204, 463] on div "S_T-OP-C-24917 В работе inProgress Срочный urgent Кратко детали заказа Ответств…" at bounding box center [542, 236] width 978 height 473
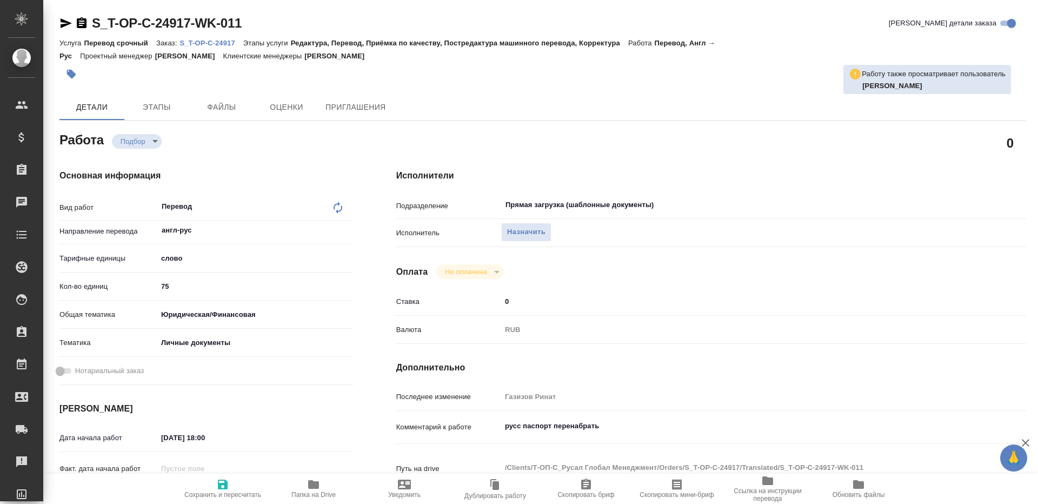
type textarea "x"
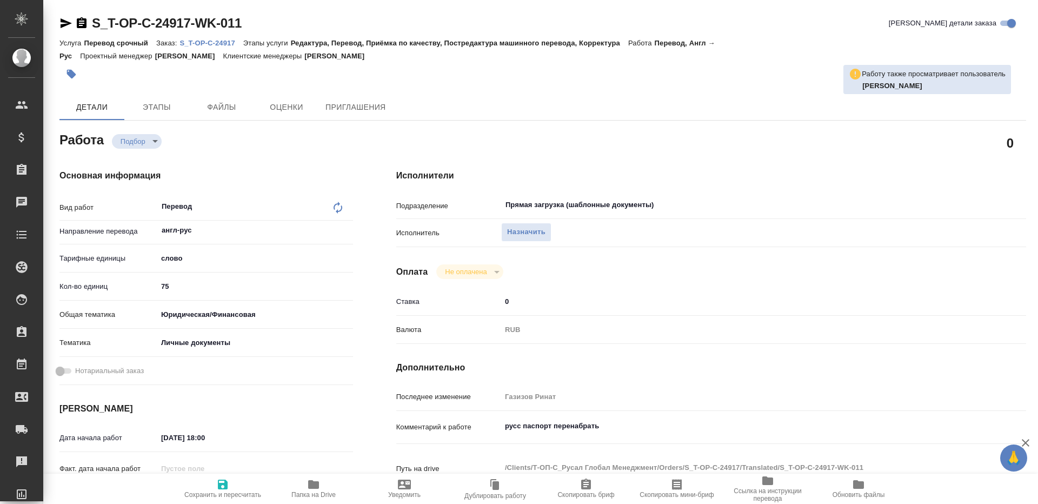
type textarea "x"
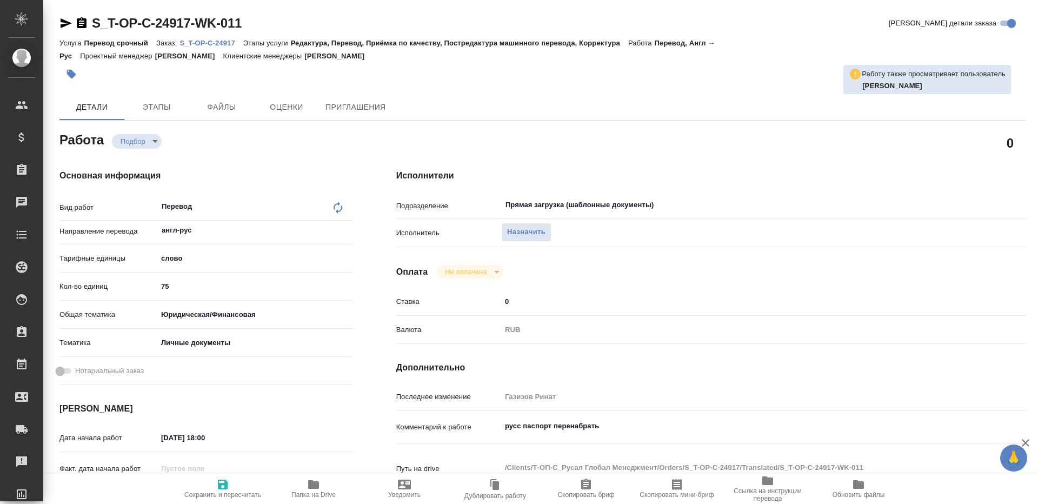
type textarea "x"
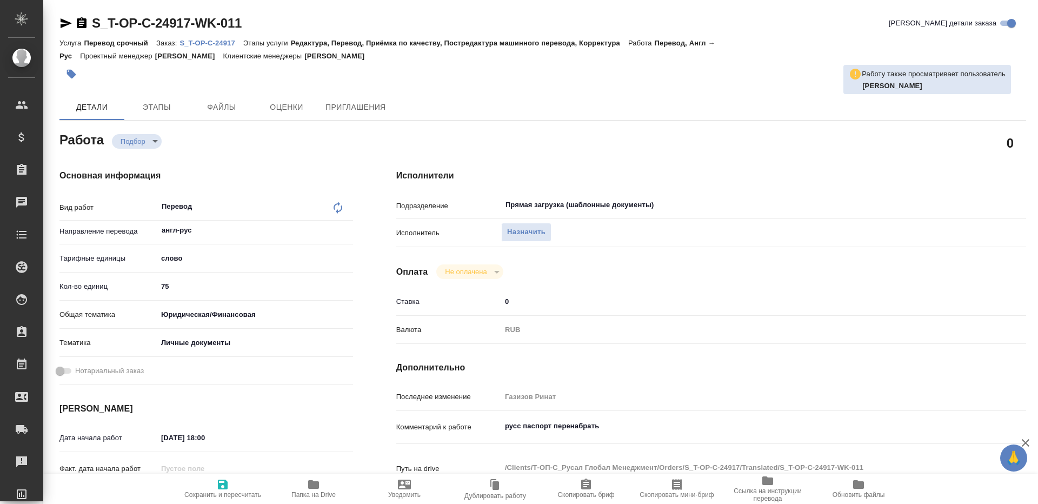
type textarea "x"
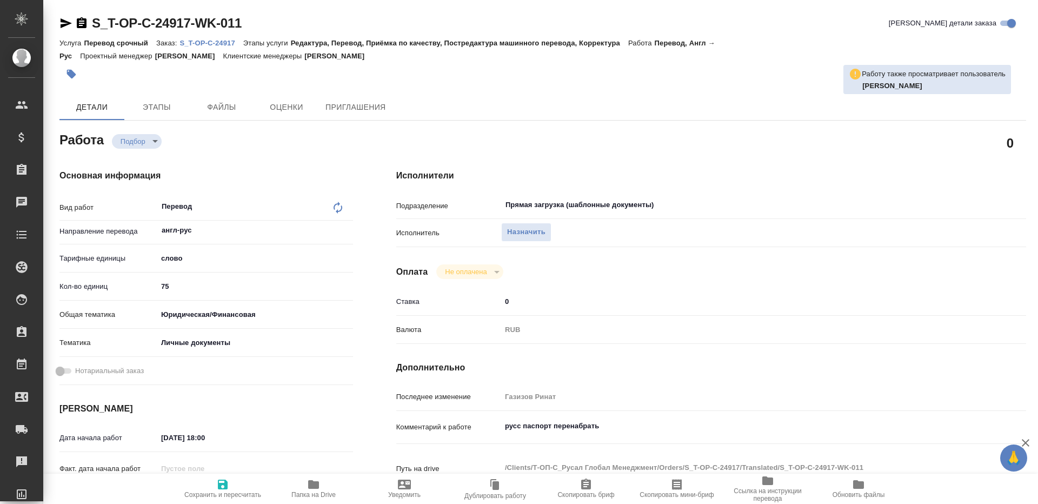
type textarea "x"
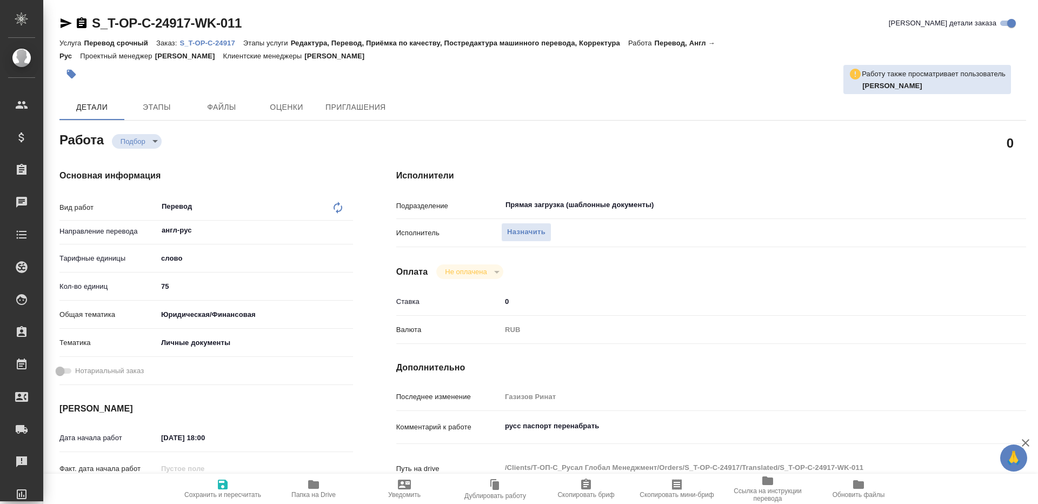
type textarea "x"
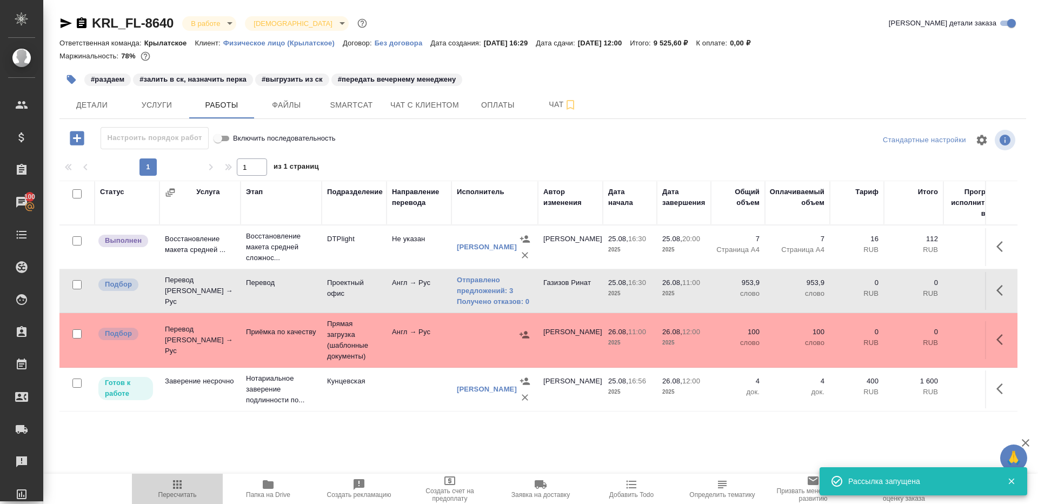
click at [169, 490] on span "Пересчитать" at bounding box center [177, 488] width 78 height 21
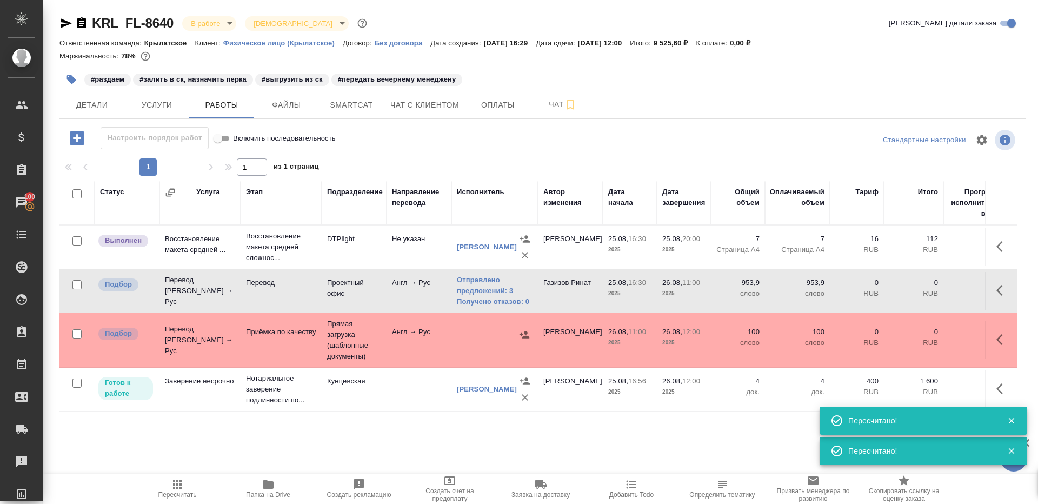
click at [494, 149] on div at bounding box center [543, 140] width 322 height 26
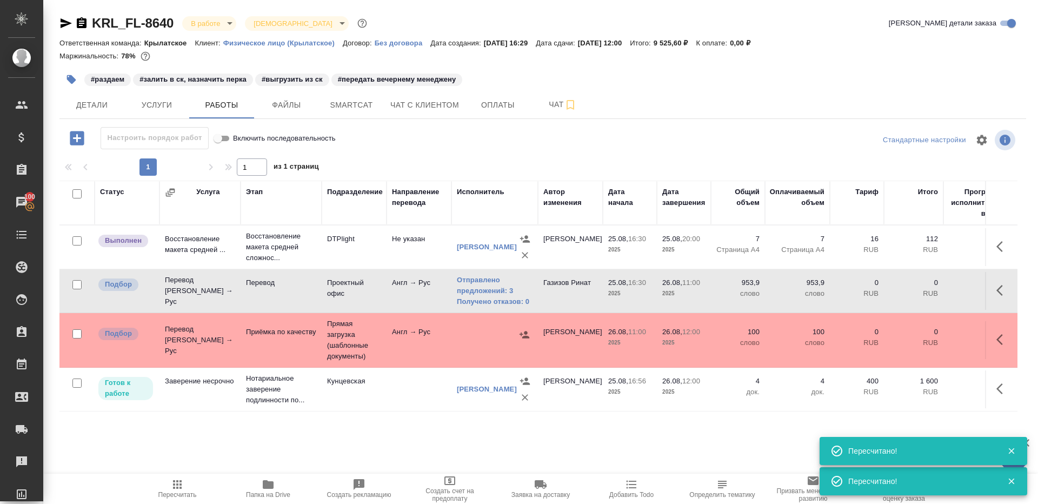
click at [171, 485] on icon "button" at bounding box center [177, 484] width 13 height 13
click at [169, 494] on span "Пересчитать" at bounding box center [177, 495] width 38 height 8
click at [518, 153] on div at bounding box center [542, 155] width 966 height 5
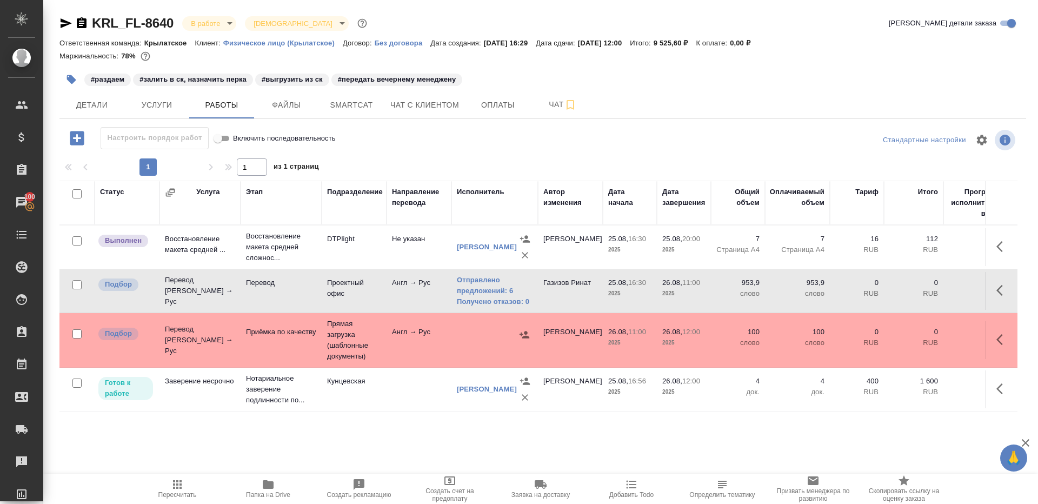
click at [176, 485] on icon "button" at bounding box center [177, 484] width 13 height 13
click at [477, 162] on div "1 1 из 1 страниц" at bounding box center [542, 166] width 966 height 17
click at [176, 487] on icon "button" at bounding box center [177, 484] width 9 height 9
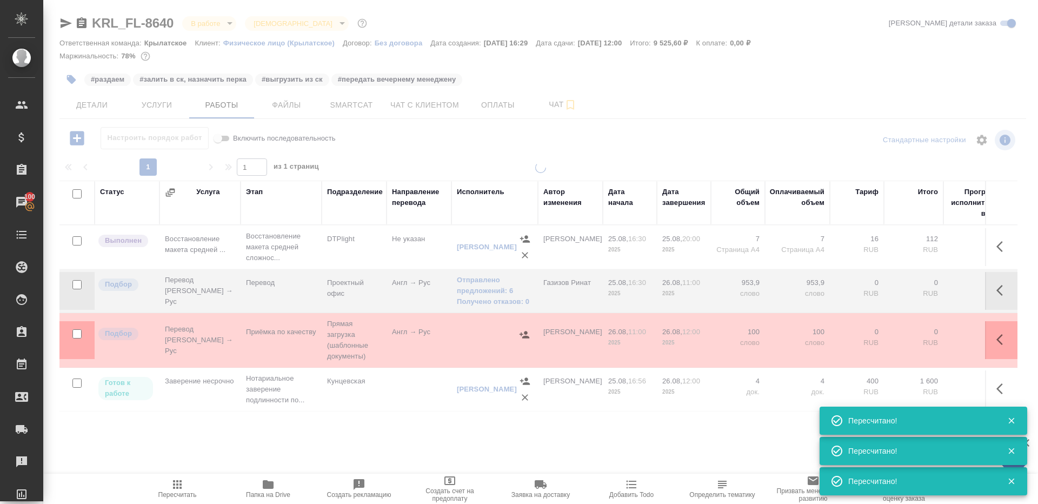
click at [549, 139] on div at bounding box center [540, 225] width 994 height 451
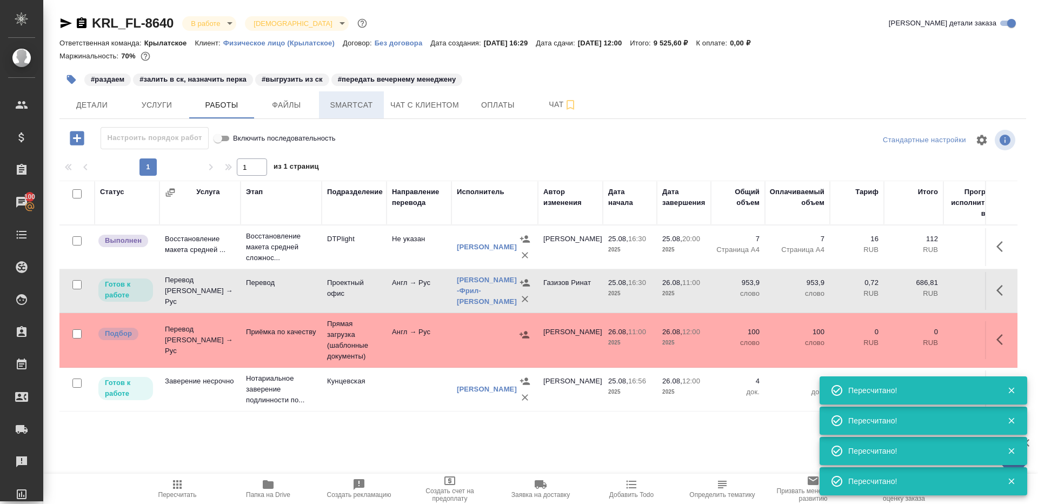
click at [342, 102] on span "Smartcat" at bounding box center [351, 105] width 52 height 14
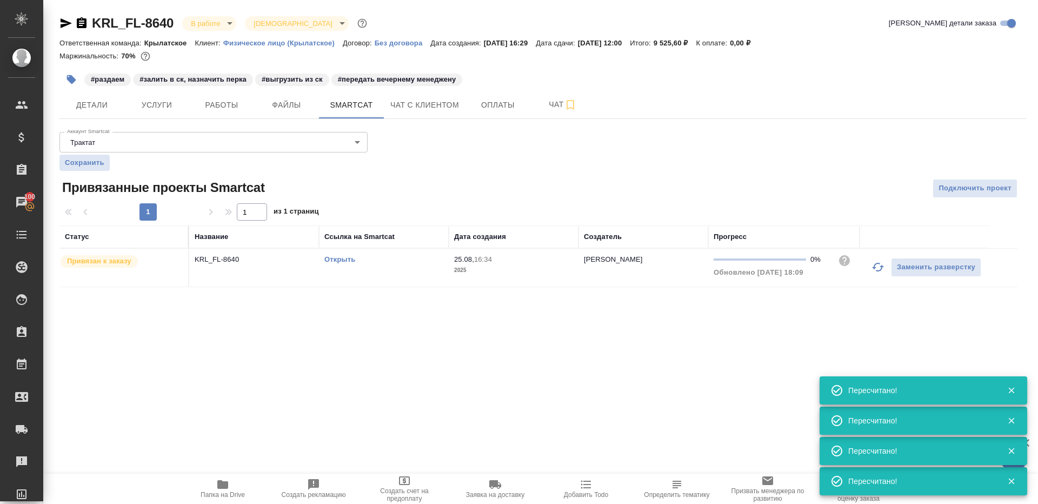
click at [342, 258] on link "Открыть" at bounding box center [339, 259] width 31 height 8
click at [204, 99] on span "Работы" at bounding box center [222, 105] width 52 height 14
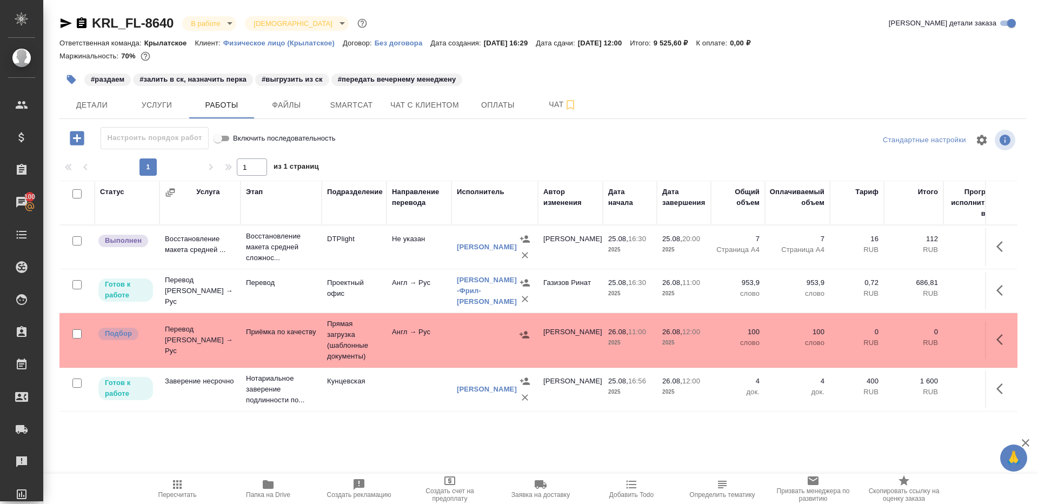
click at [69, 80] on icon "button" at bounding box center [71, 79] width 9 height 9
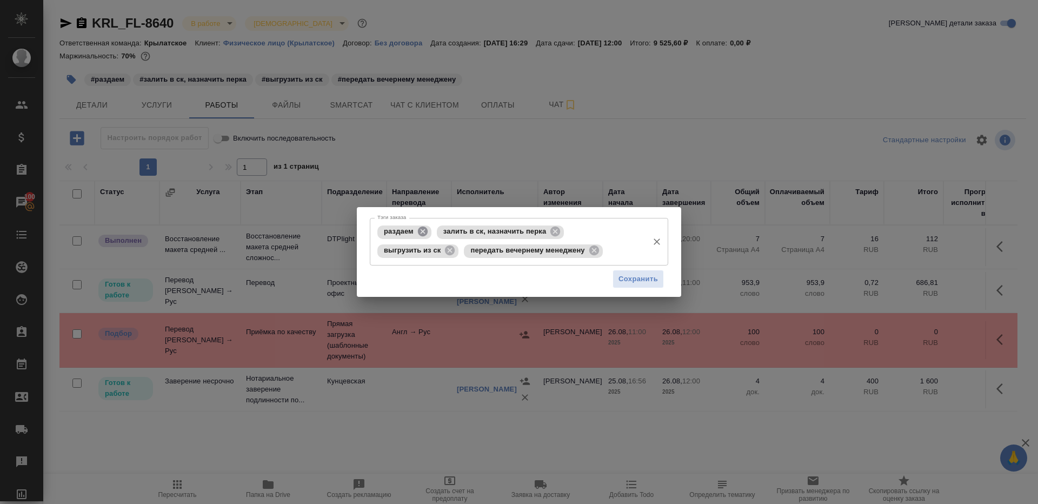
click at [423, 234] on icon at bounding box center [423, 231] width 10 height 10
click at [494, 228] on icon at bounding box center [496, 231] width 10 height 10
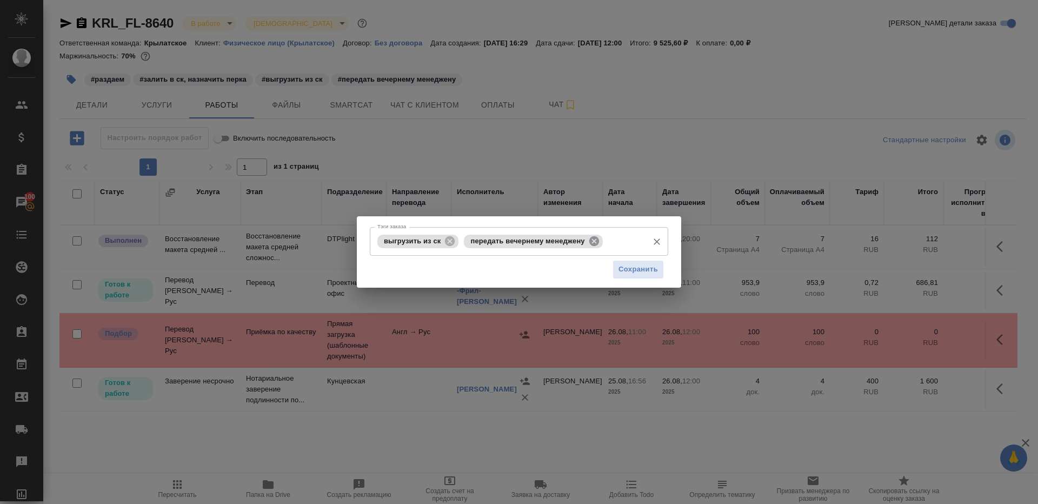
click at [593, 239] on icon at bounding box center [594, 241] width 12 height 12
click at [632, 272] on span "Сохранить" at bounding box center [637, 269] width 39 height 12
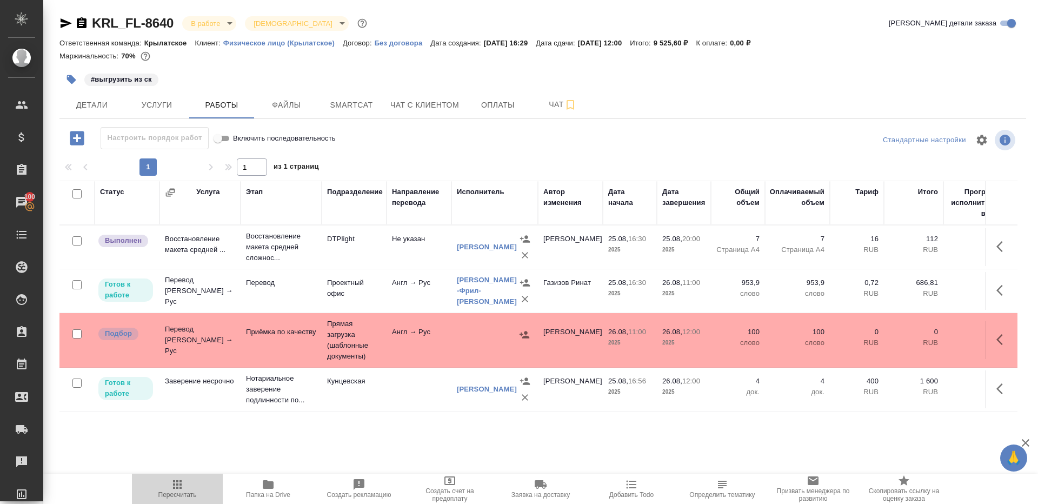
click at [185, 480] on span "Пересчитать" at bounding box center [177, 488] width 78 height 21
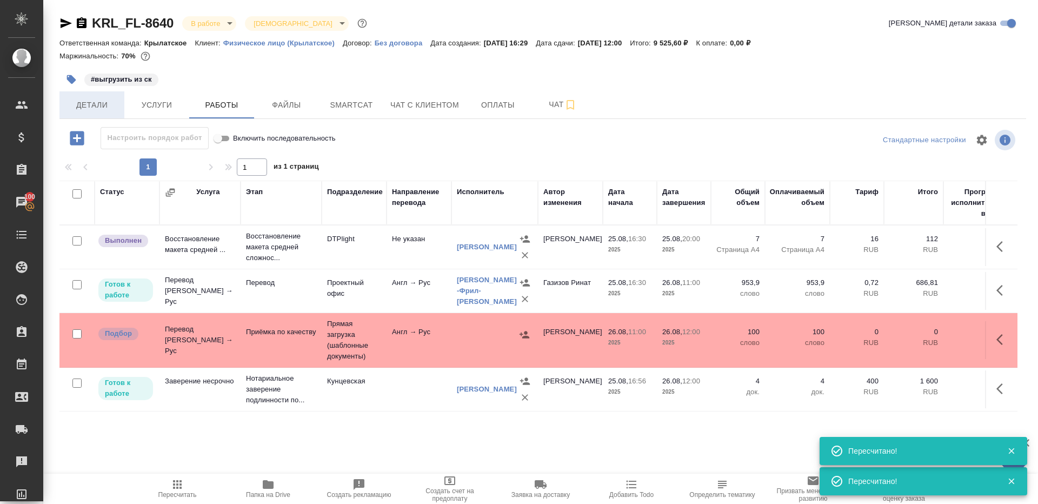
click at [87, 104] on span "Детали" at bounding box center [92, 105] width 52 height 14
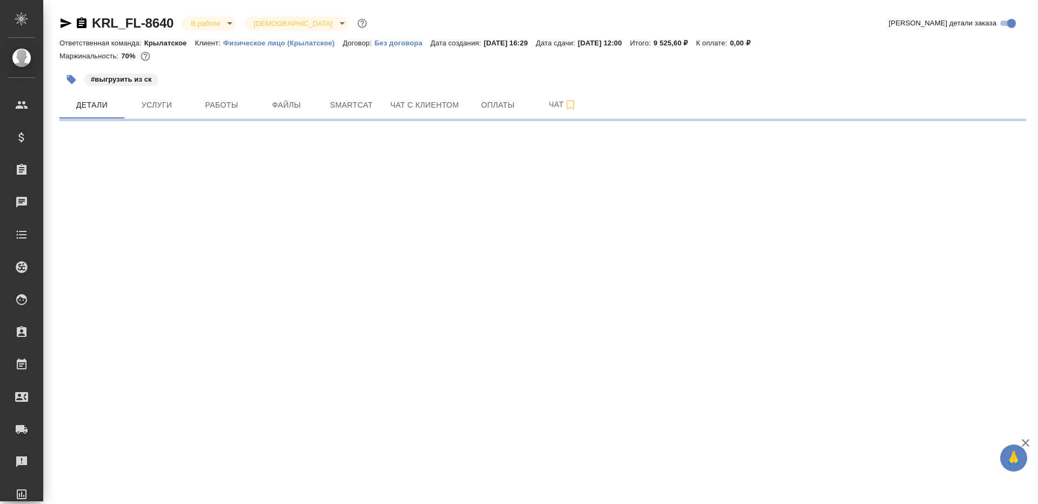
click at [588, 49] on div "Маржинальность: 70%" at bounding box center [542, 56] width 966 height 14
click at [588, 74] on div "#выгрузить из ск" at bounding box center [381, 80] width 644 height 24
click at [588, 31] on div "KRL_FL-8640 В работе inProgress Святая троица holyTrinity Кратко детали заказа" at bounding box center [542, 23] width 966 height 17
click at [577, 41] on p "Дата сдачи:" at bounding box center [557, 43] width 42 height 8
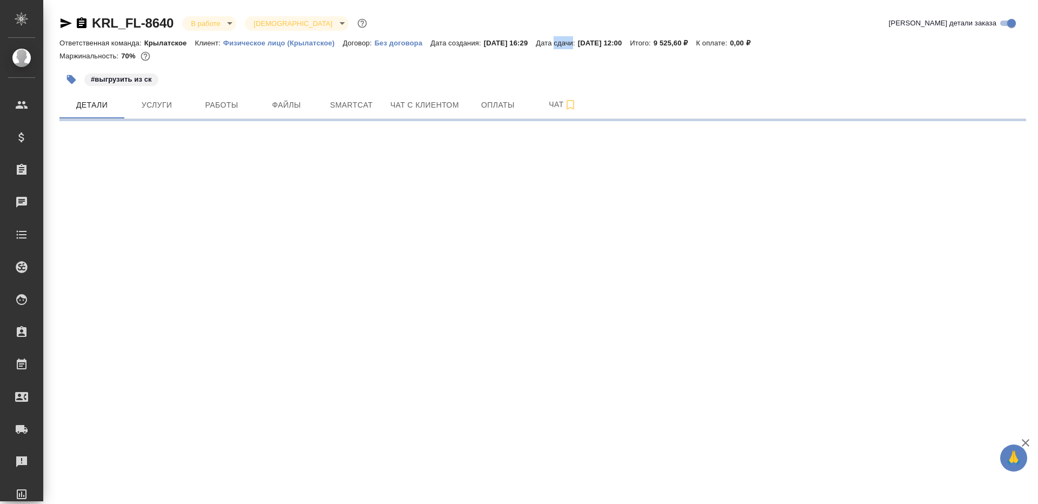
drag, startPoint x: 587, startPoint y: 41, endPoint x: 587, endPoint y: 51, distance: 10.3
click at [577, 43] on p "Дата сдачи:" at bounding box center [557, 43] width 42 height 8
click at [587, 51] on div "Маржинальность: 70%" at bounding box center [542, 56] width 966 height 14
click at [577, 43] on p "Дата сдачи:" at bounding box center [557, 43] width 42 height 8
select select "RU"
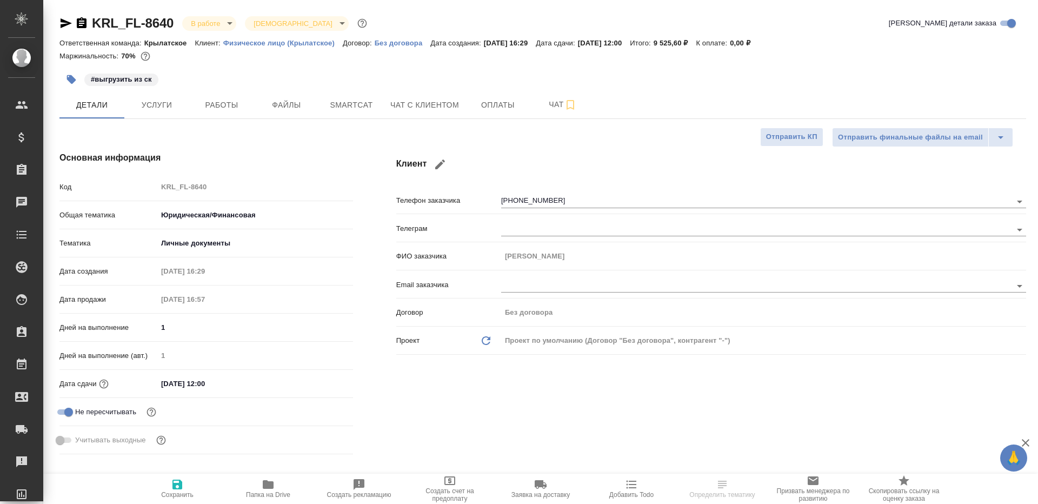
click at [577, 43] on p "Дата сдачи:" at bounding box center [557, 43] width 42 height 8
click at [584, 64] on div at bounding box center [542, 64] width 966 height 2
type textarea "x"
